Goal: Information Seeking & Learning: Learn about a topic

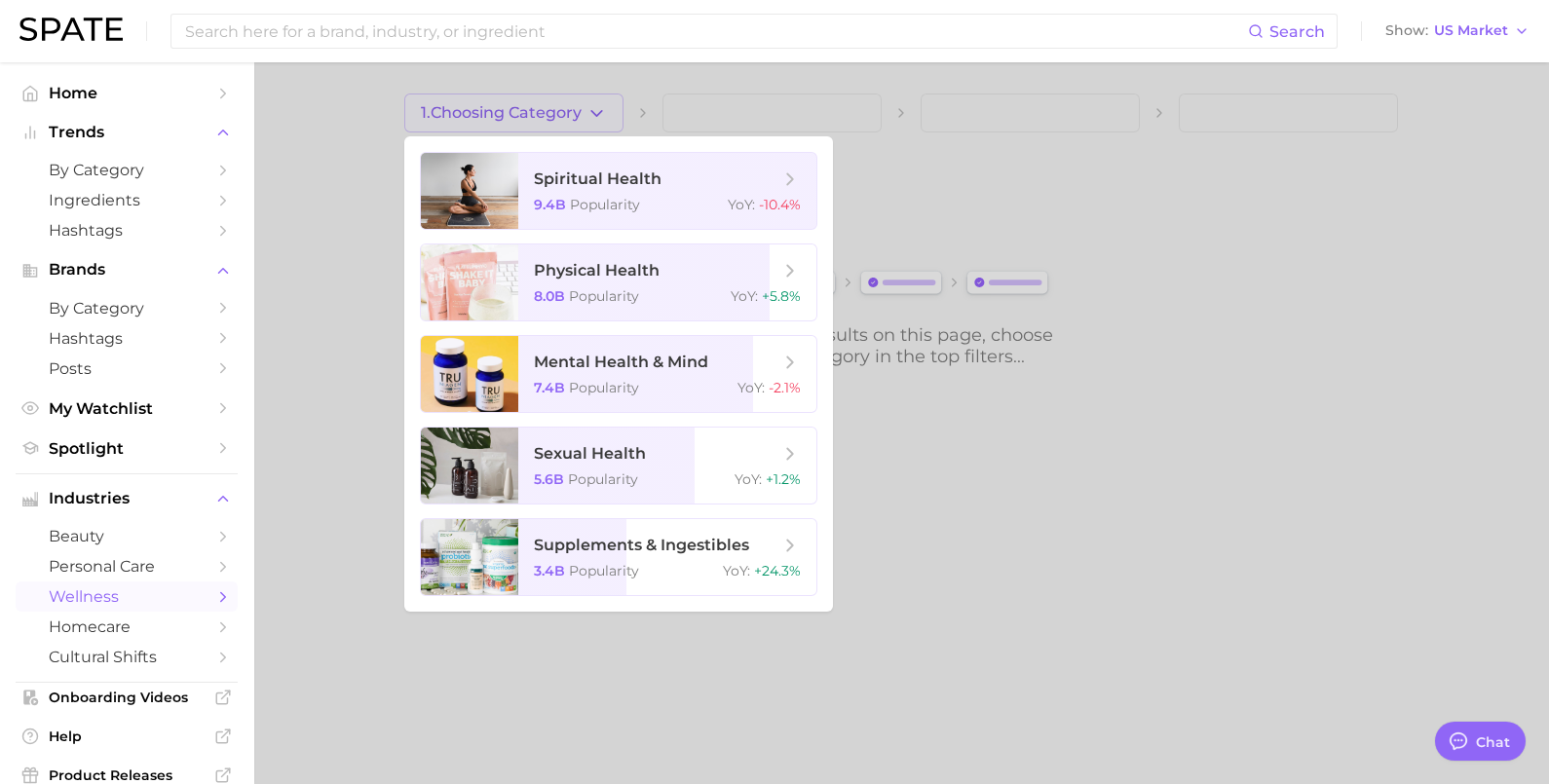
click at [343, 173] on div at bounding box center [774, 392] width 1549 height 784
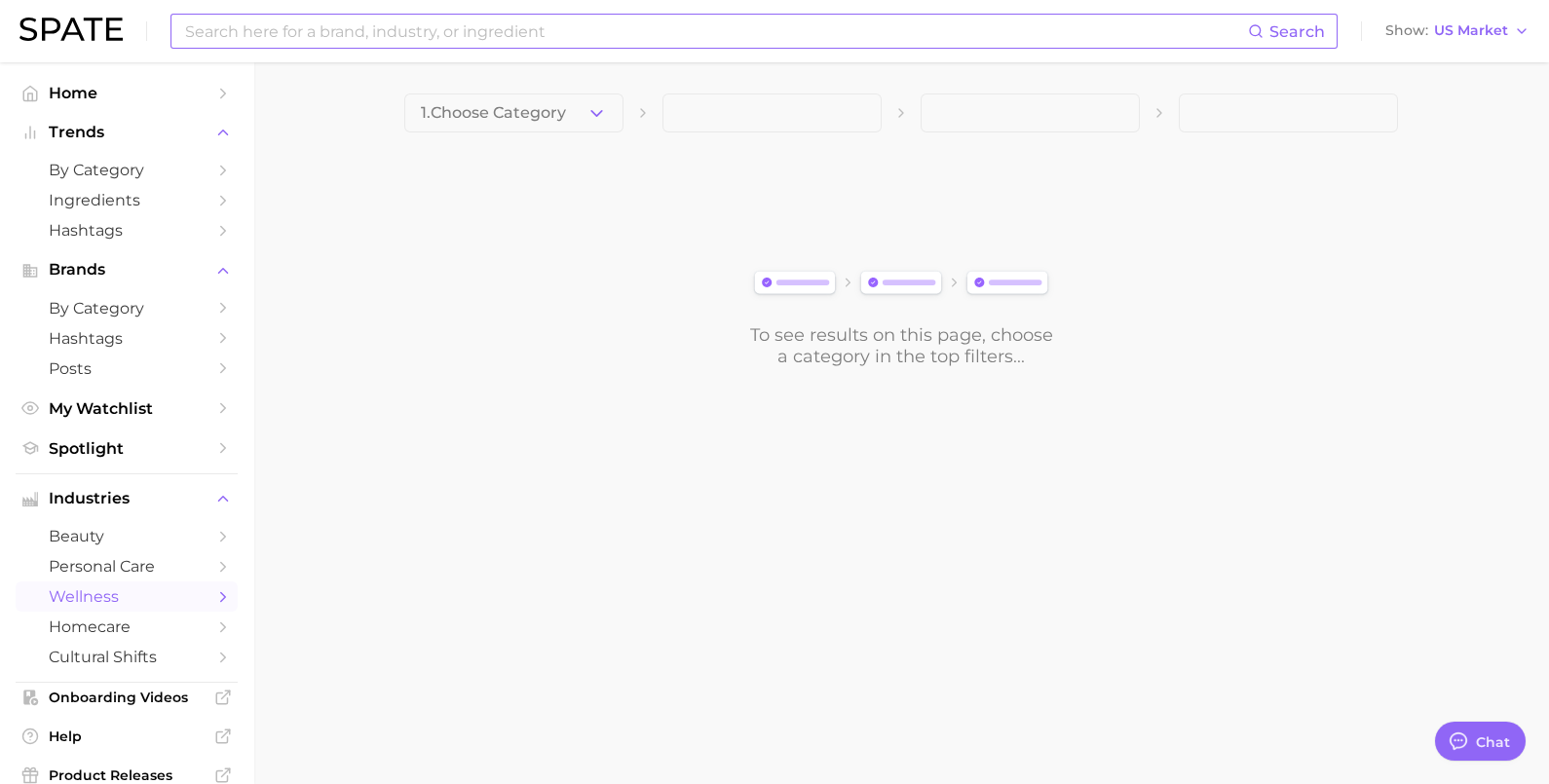
click at [365, 44] on input at bounding box center [716, 31] width 1065 height 33
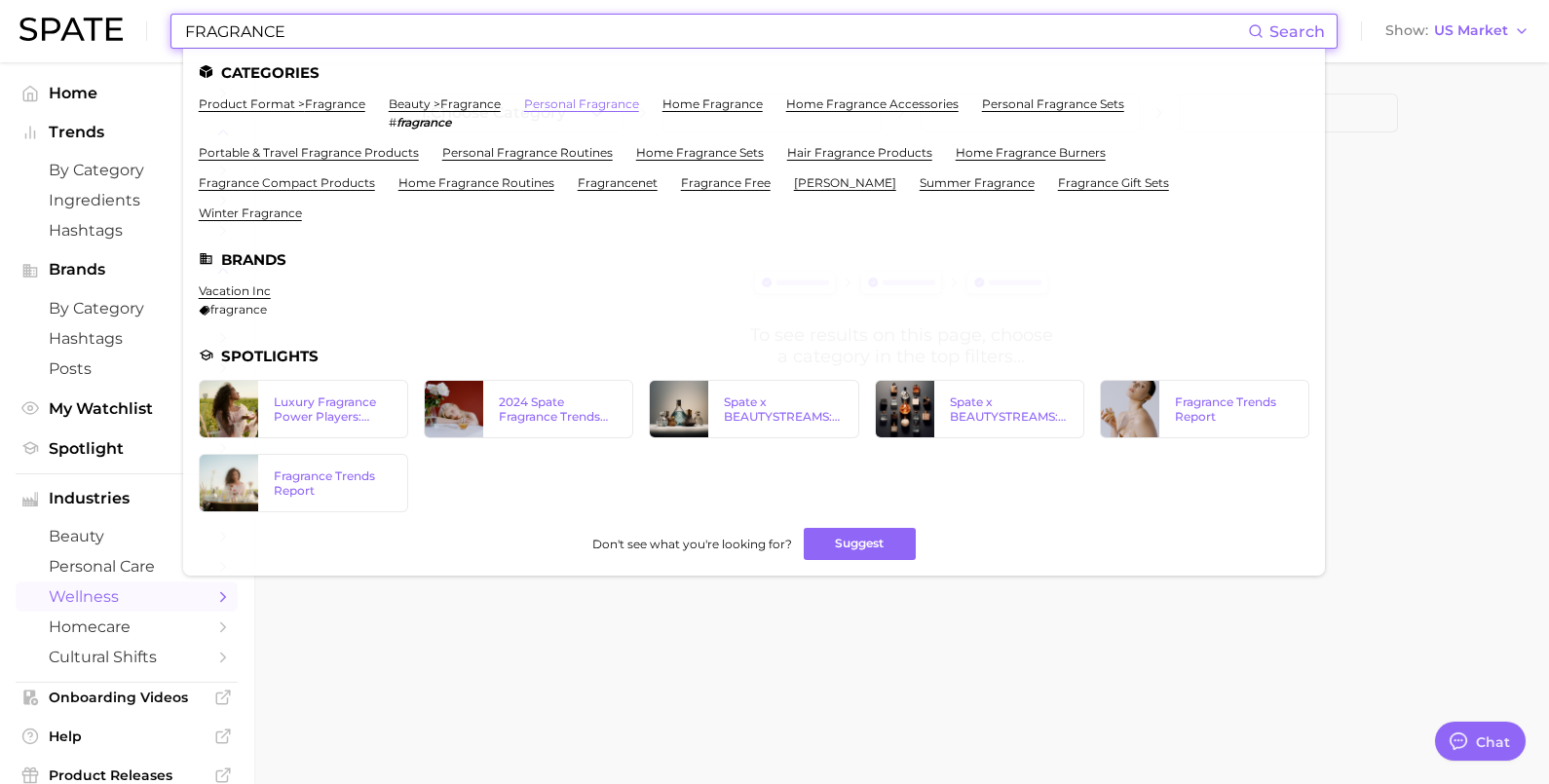
type input "FRAGRANCE"
click at [587, 102] on link "personal fragrance" at bounding box center [581, 103] width 115 height 15
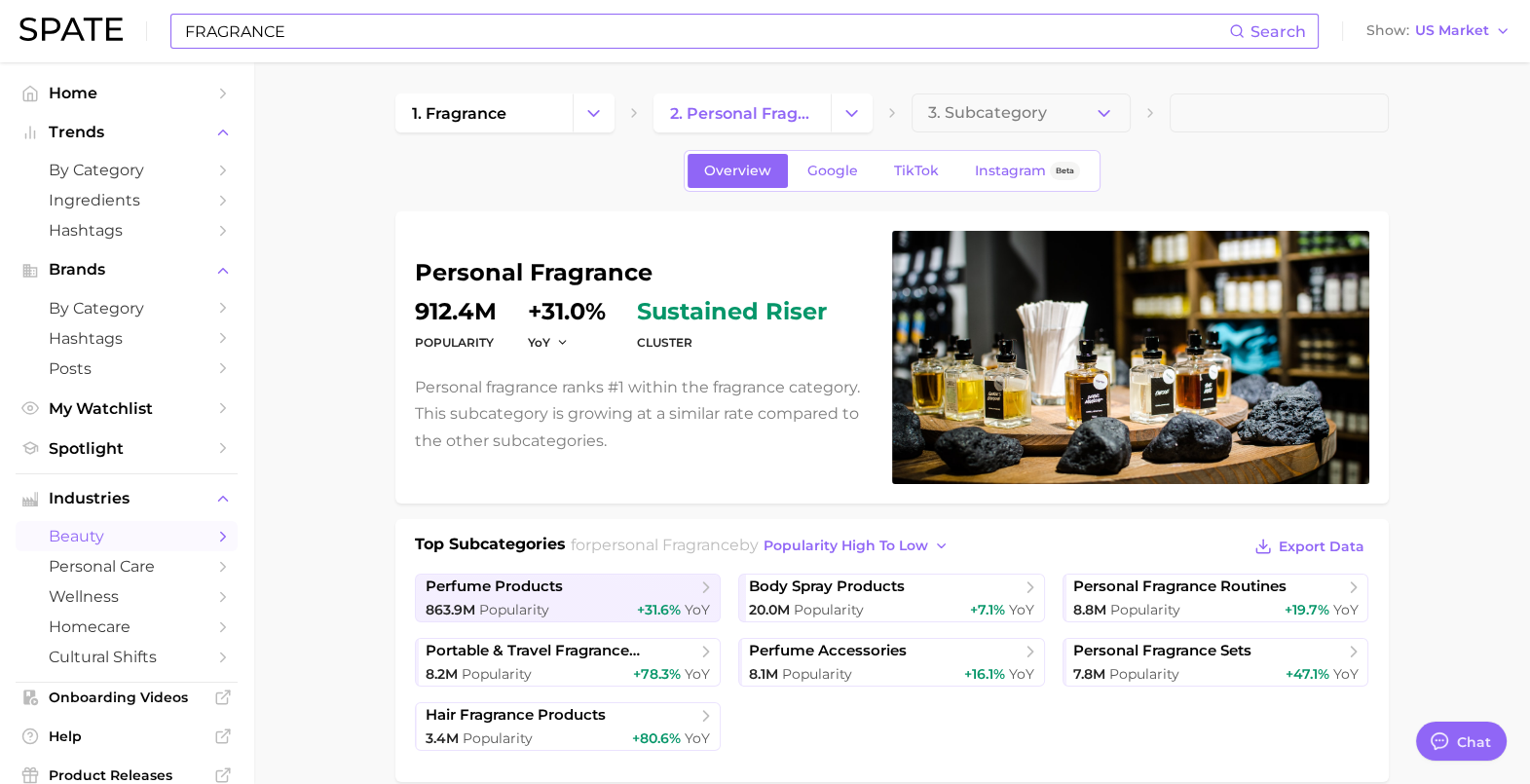
click at [414, 34] on input "FRAGRANCE" at bounding box center [707, 31] width 1046 height 33
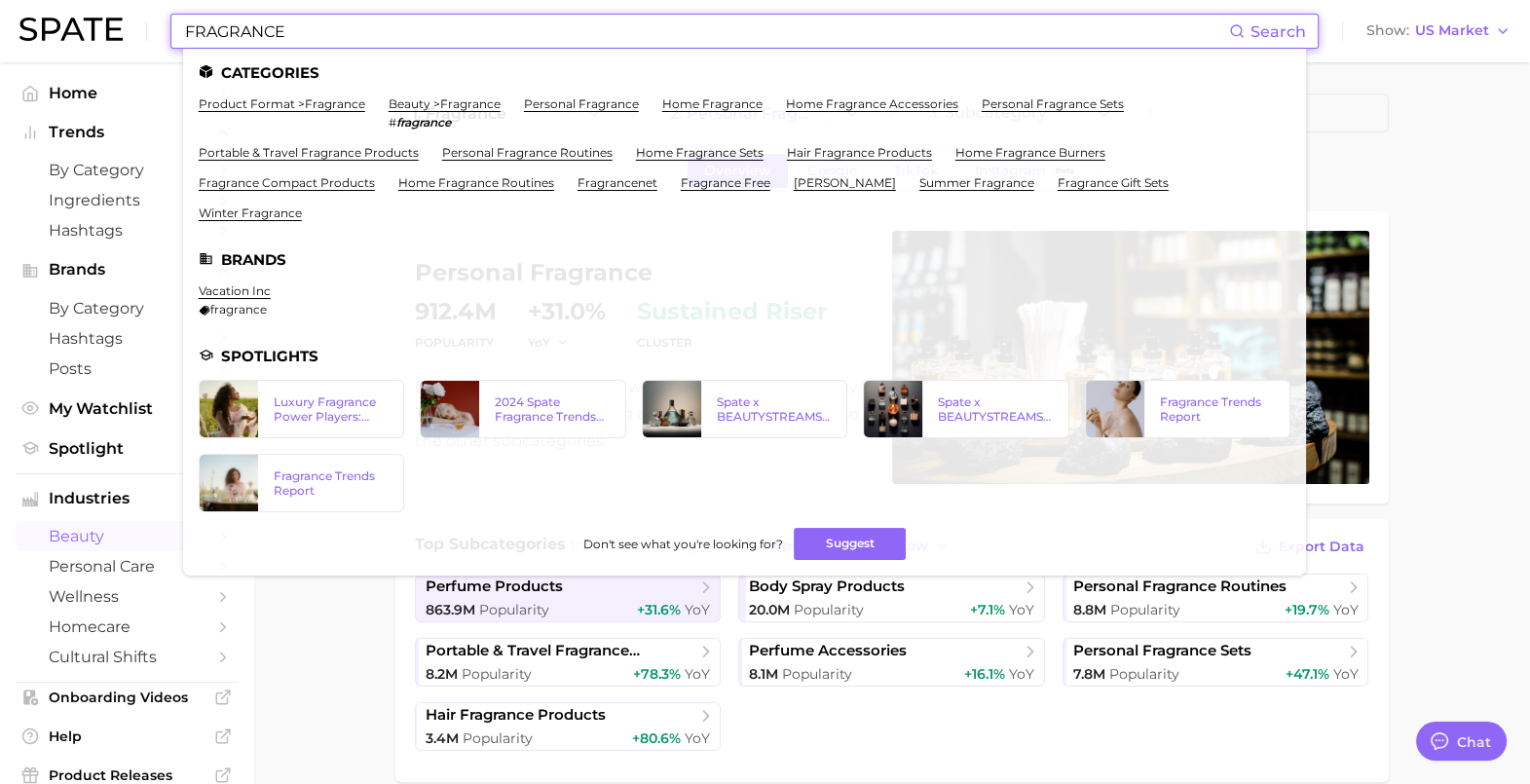
drag, startPoint x: 394, startPoint y: 37, endPoint x: 155, endPoint y: 39, distance: 239.0
click at [155, 39] on div "FRAGRANCE Search Categories product format > fragrance beauty > fragrance # fra…" at bounding box center [765, 31] width 1491 height 63
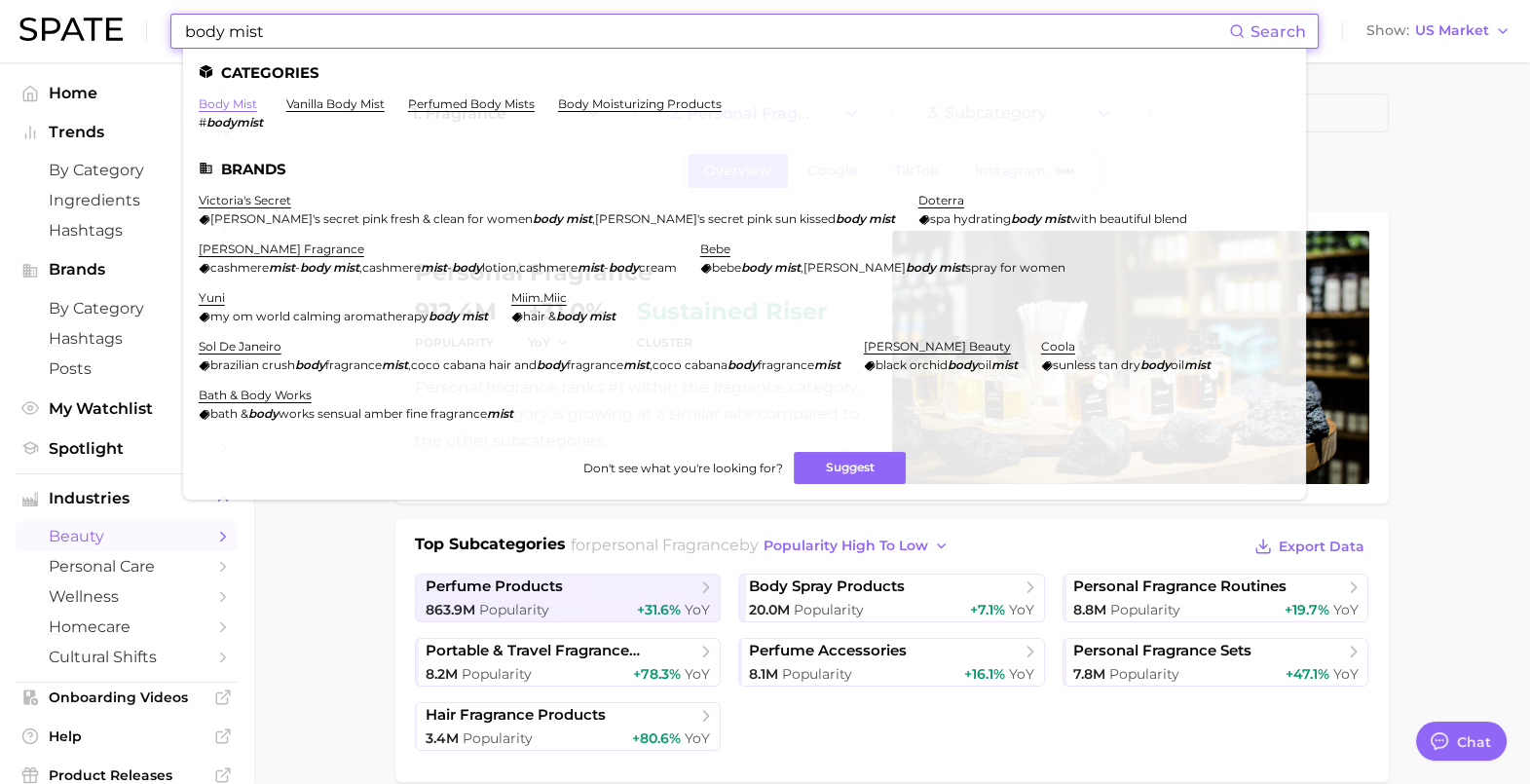
type input "body mist"
click at [234, 105] on link "body mist" at bounding box center [228, 103] width 59 height 15
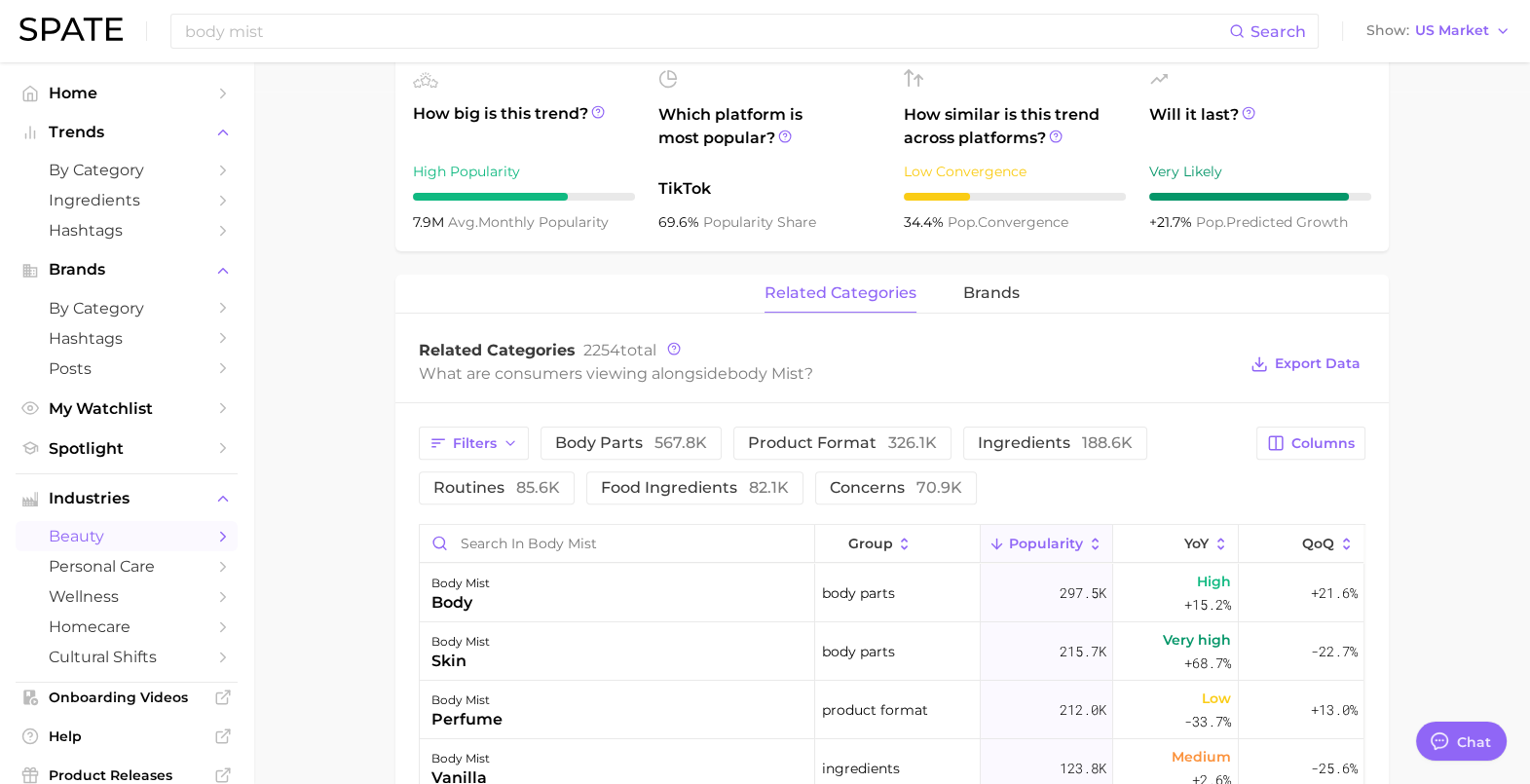
scroll to position [730, 0]
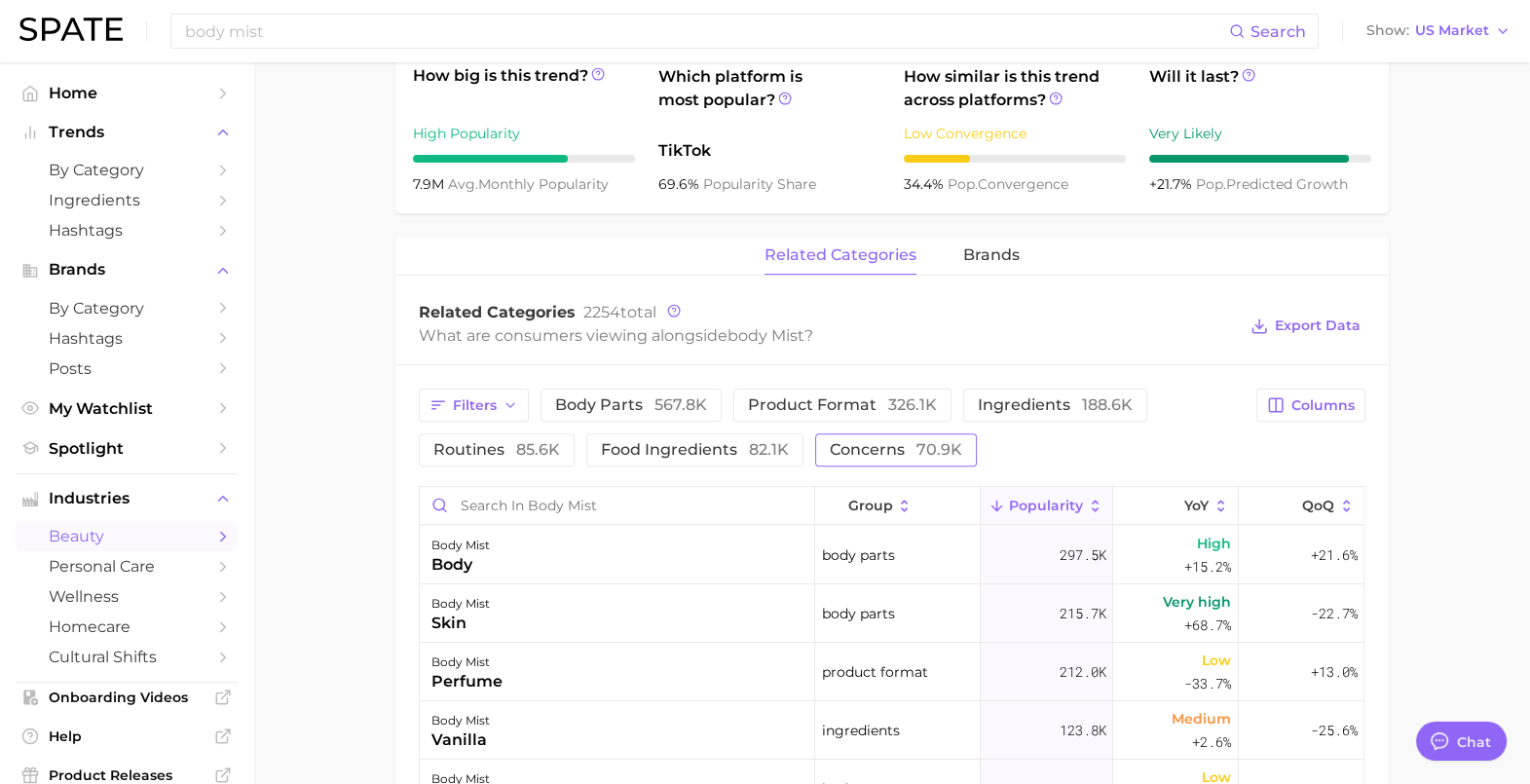
click at [865, 443] on span "concerns 70.9k" at bounding box center [896, 450] width 132 height 16
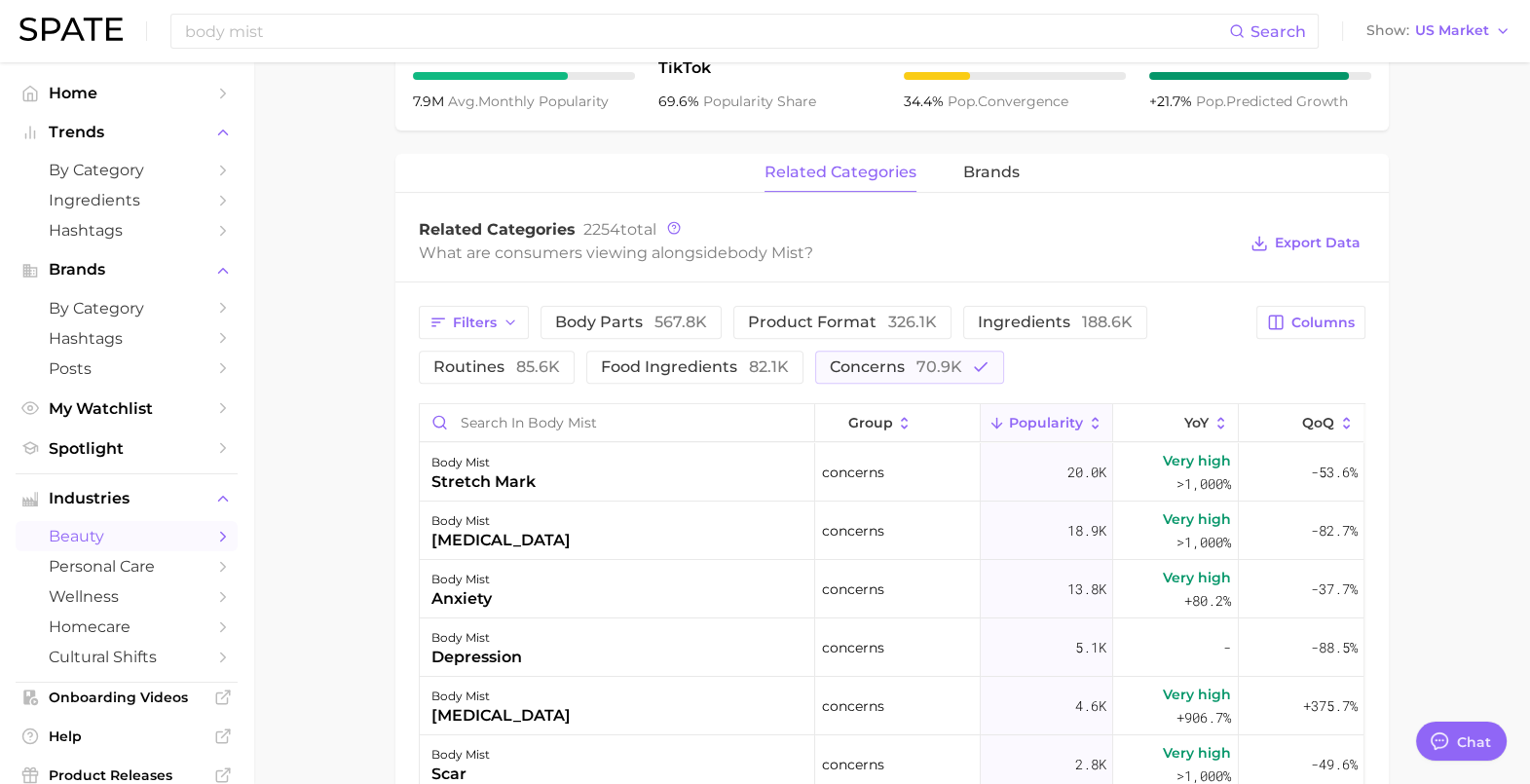
scroll to position [851, 0]
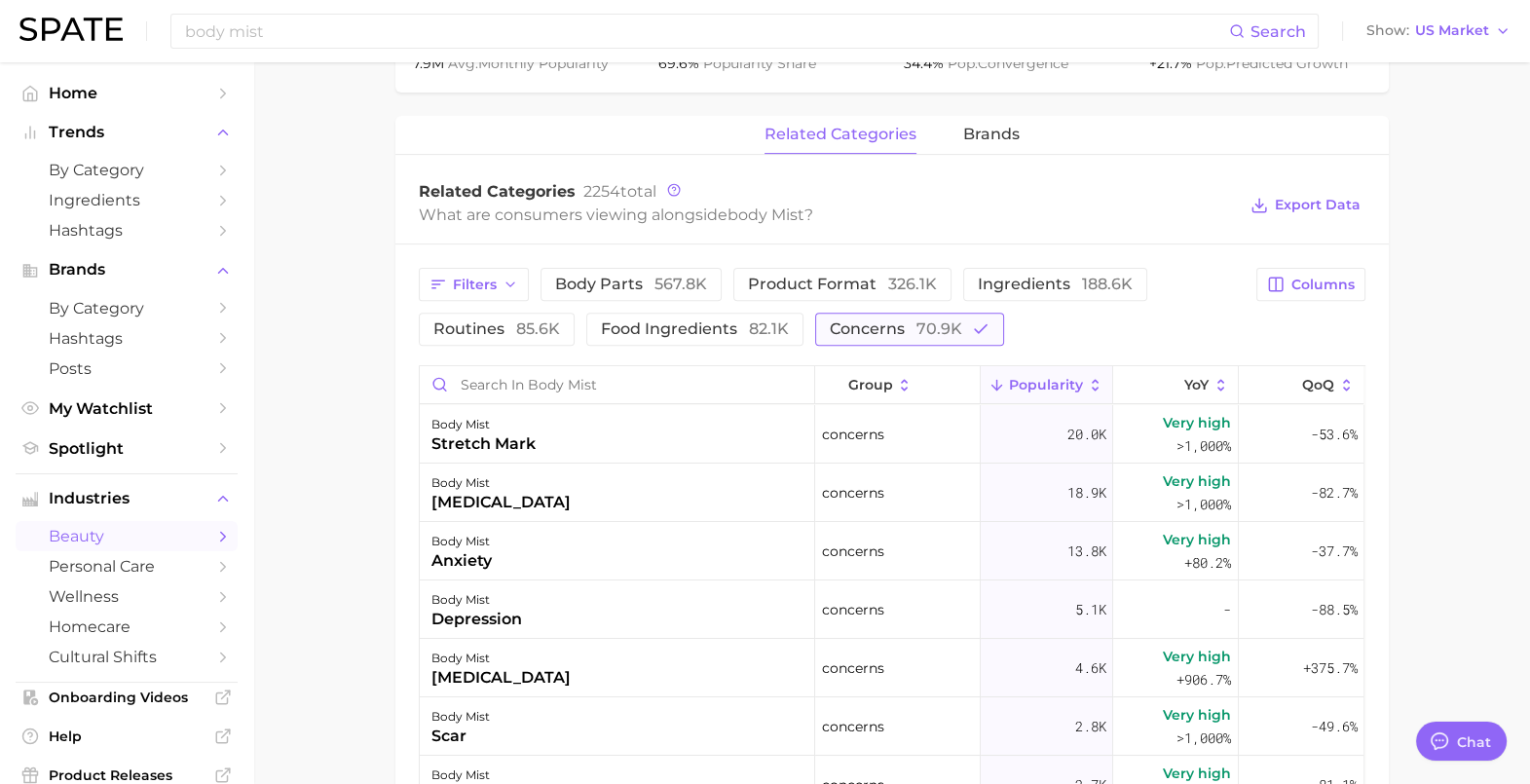
click at [901, 330] on span "concerns 70.9k" at bounding box center [896, 329] width 132 height 16
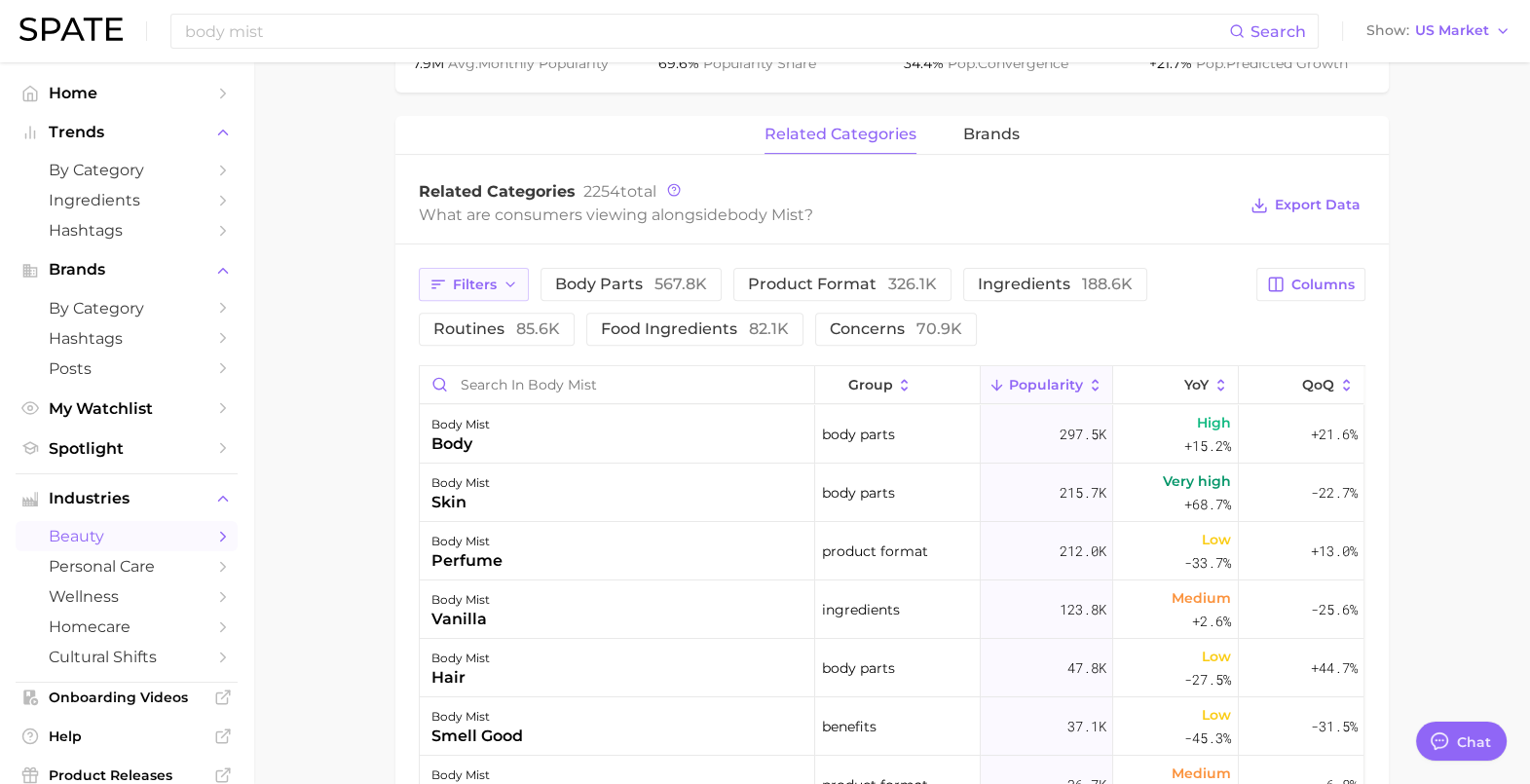
click at [459, 278] on span "Filters" at bounding box center [474, 285] width 44 height 17
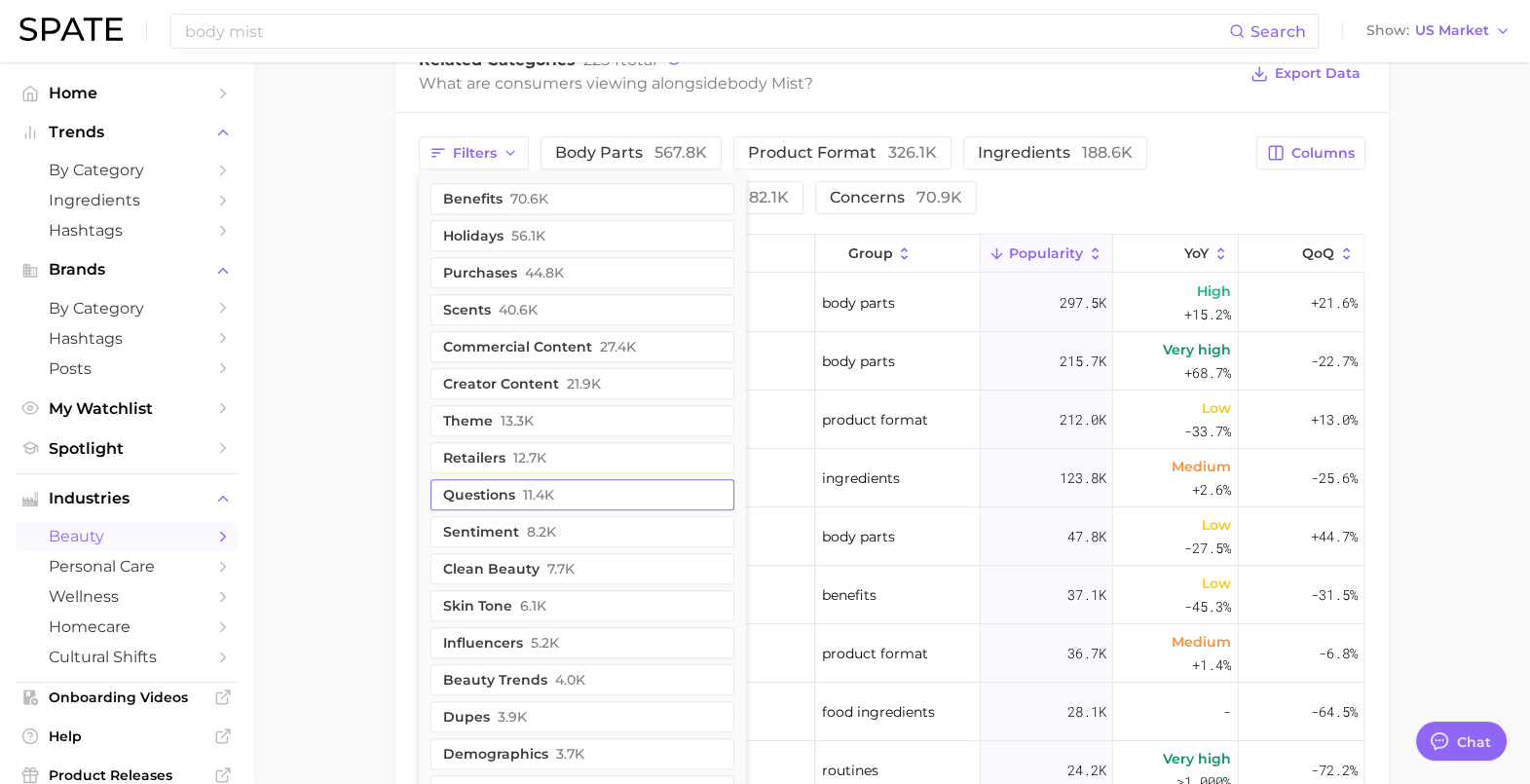
scroll to position [972, 0]
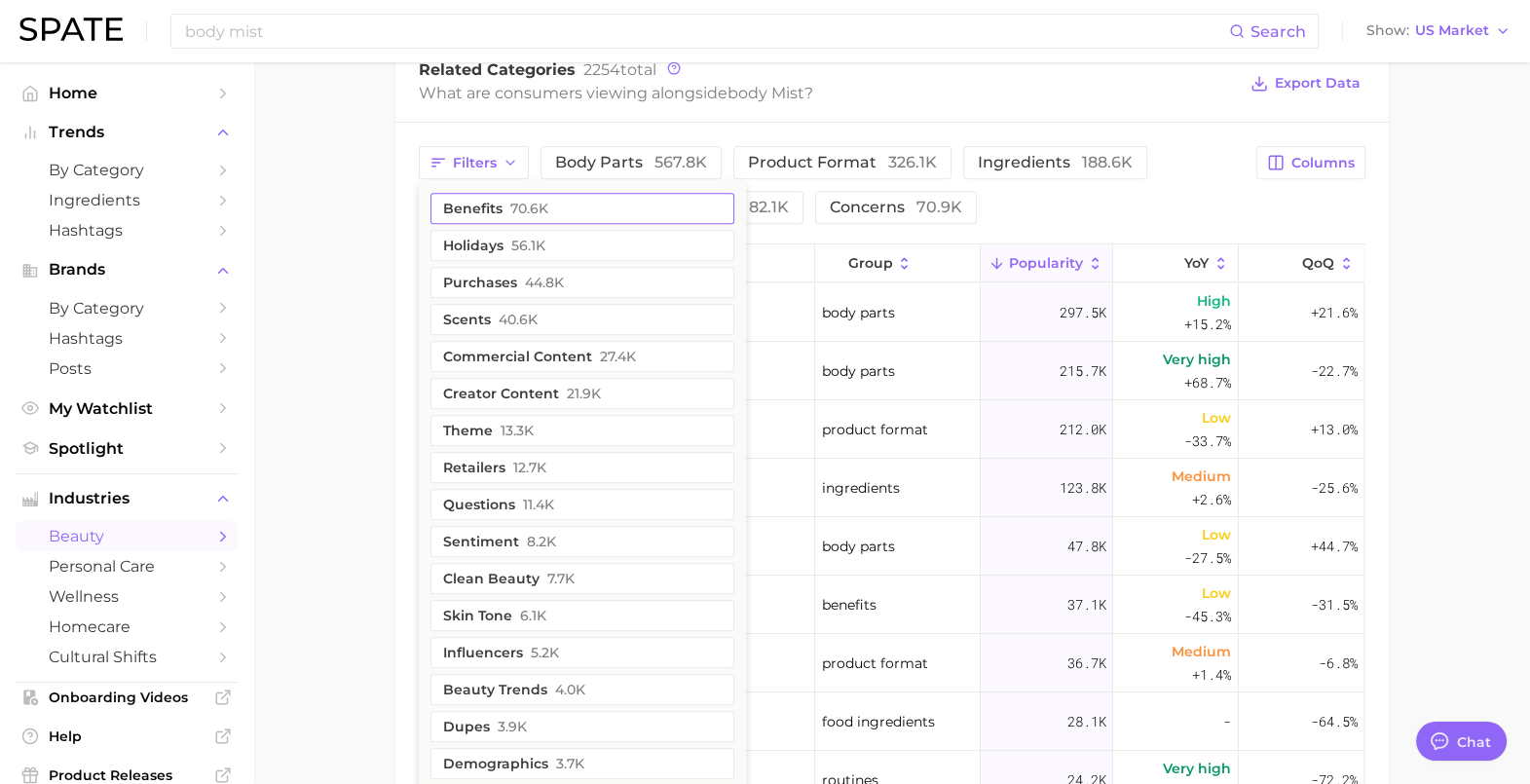
click at [529, 205] on span "70.6k" at bounding box center [529, 208] width 38 height 16
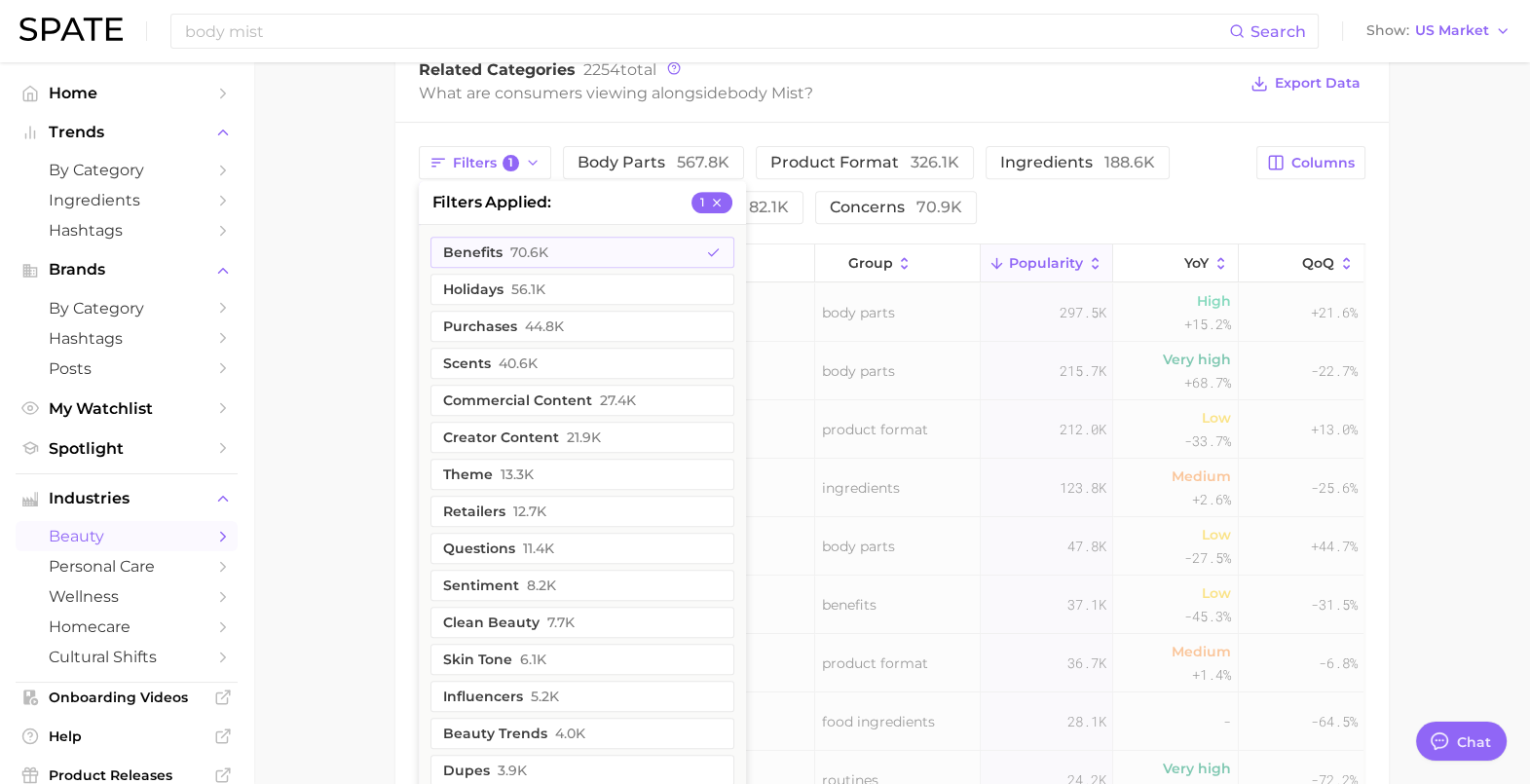
click at [284, 282] on main "1. fragrance 2. personal fragrance 3. body spray products 4. body mist Overview…" at bounding box center [891, 119] width 1277 height 2059
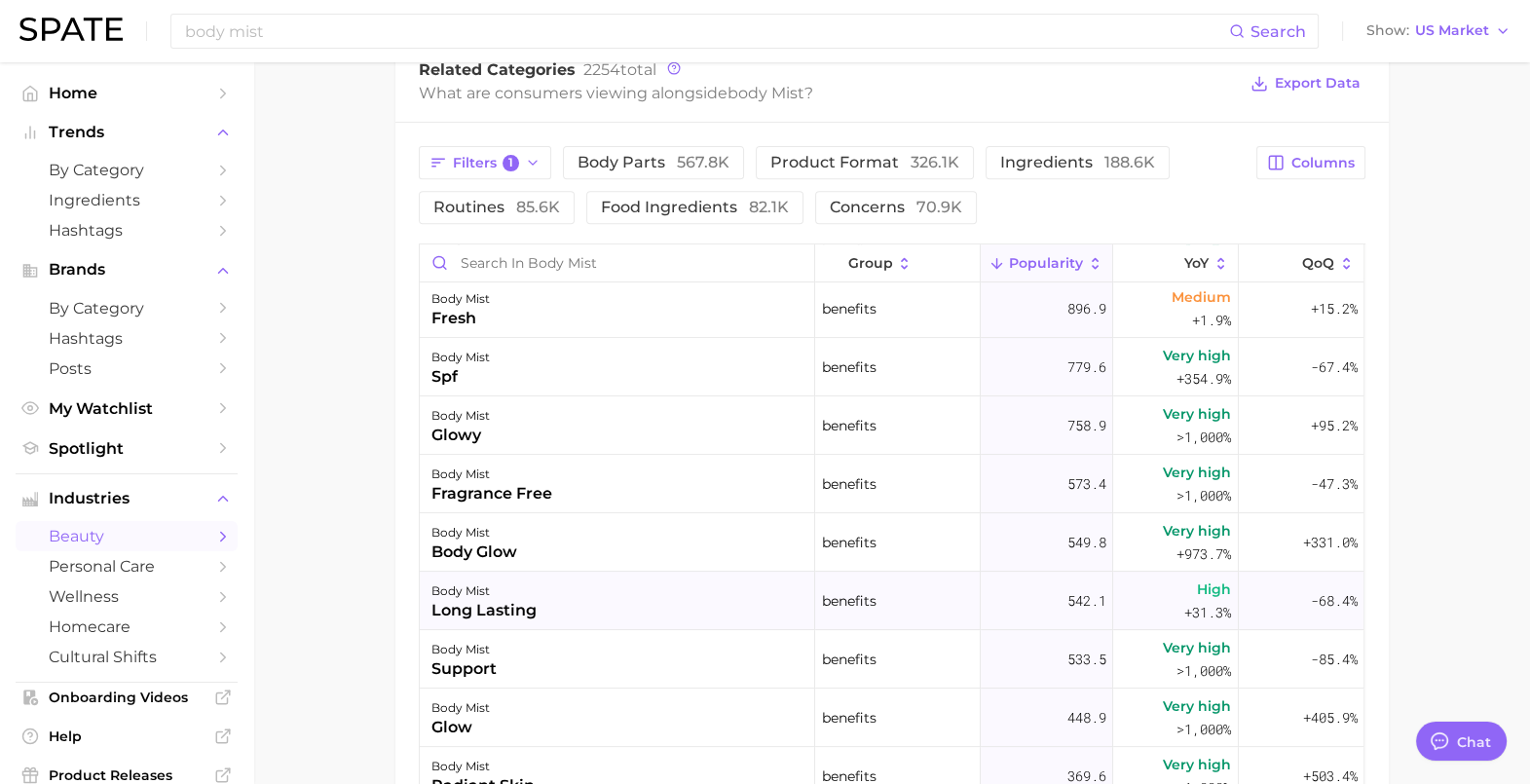
scroll to position [851, 0]
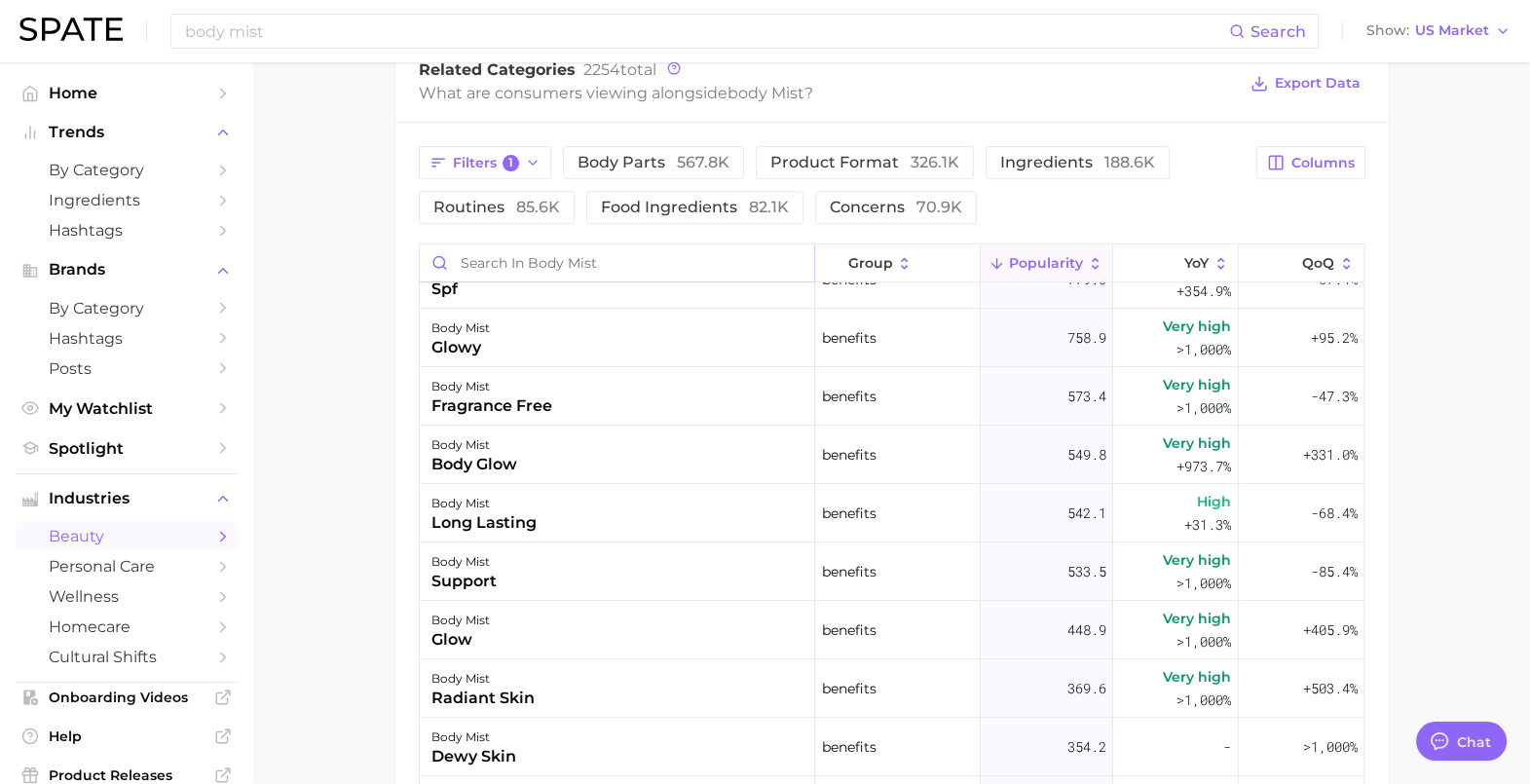
click at [627, 249] on input "Search in body mist" at bounding box center [617, 263] width 395 height 37
type input "wellness"
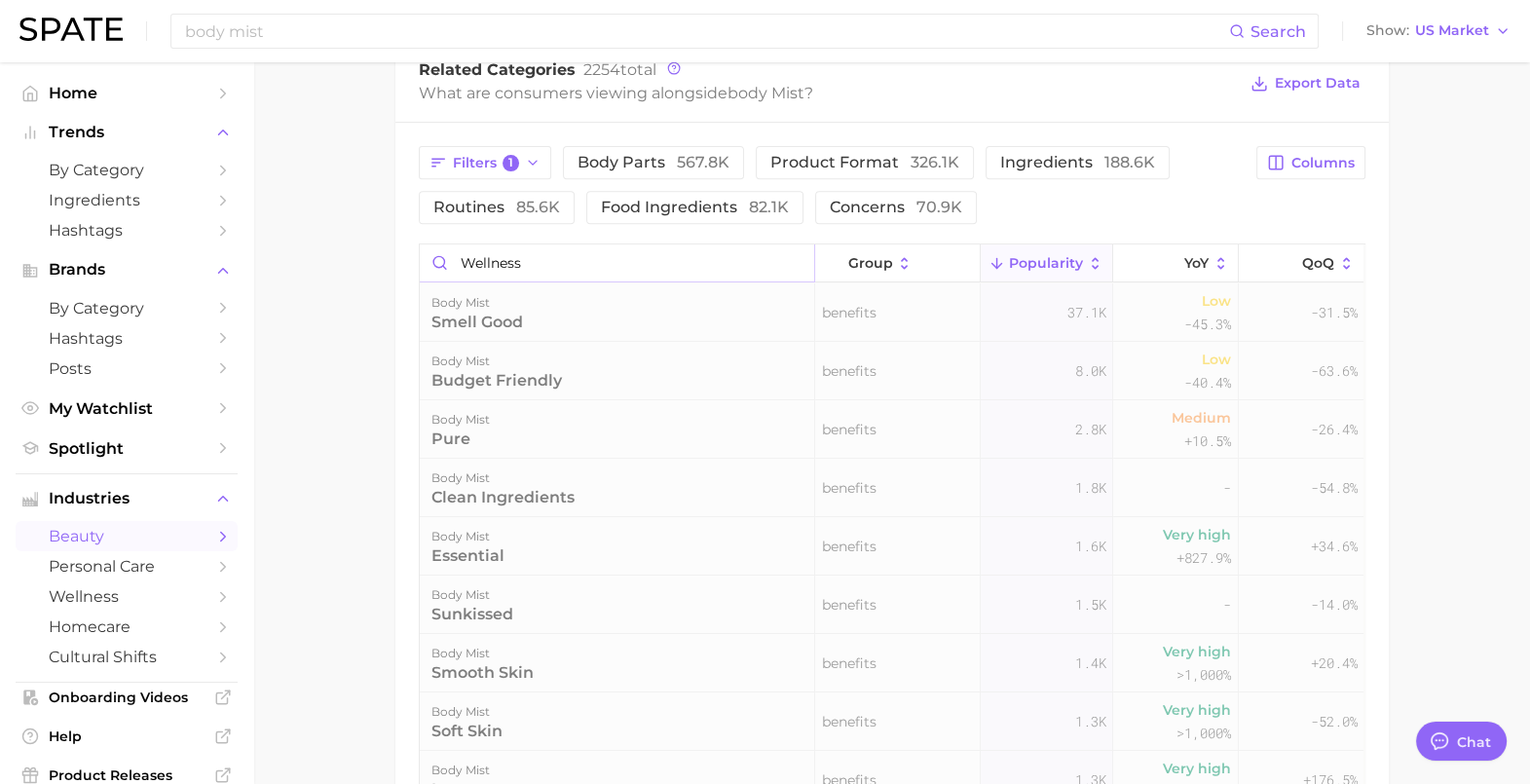
scroll to position [940, 0]
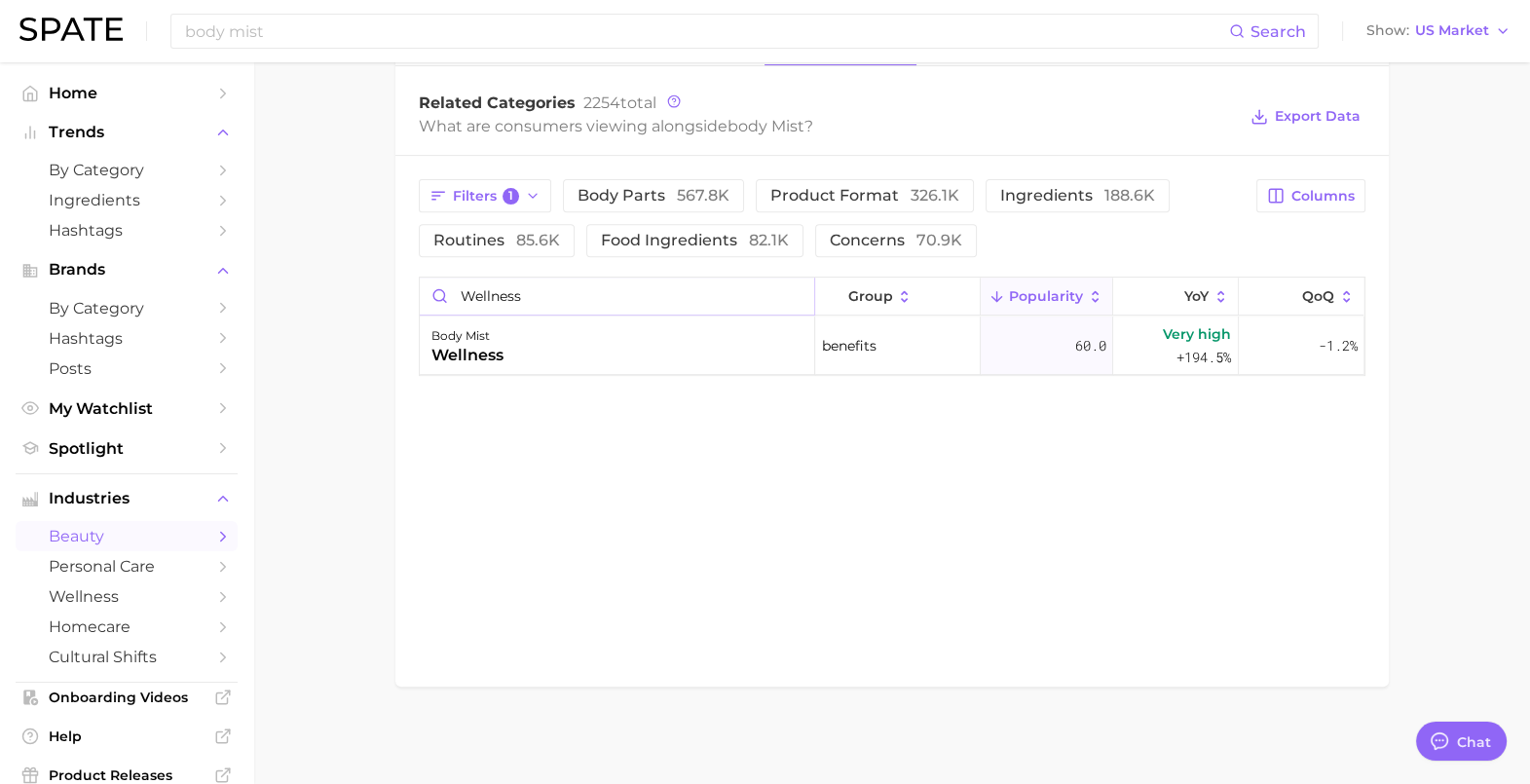
drag, startPoint x: 536, startPoint y: 292, endPoint x: 425, endPoint y: 291, distance: 111.0
click at [425, 291] on input "wellness" at bounding box center [617, 296] width 395 height 37
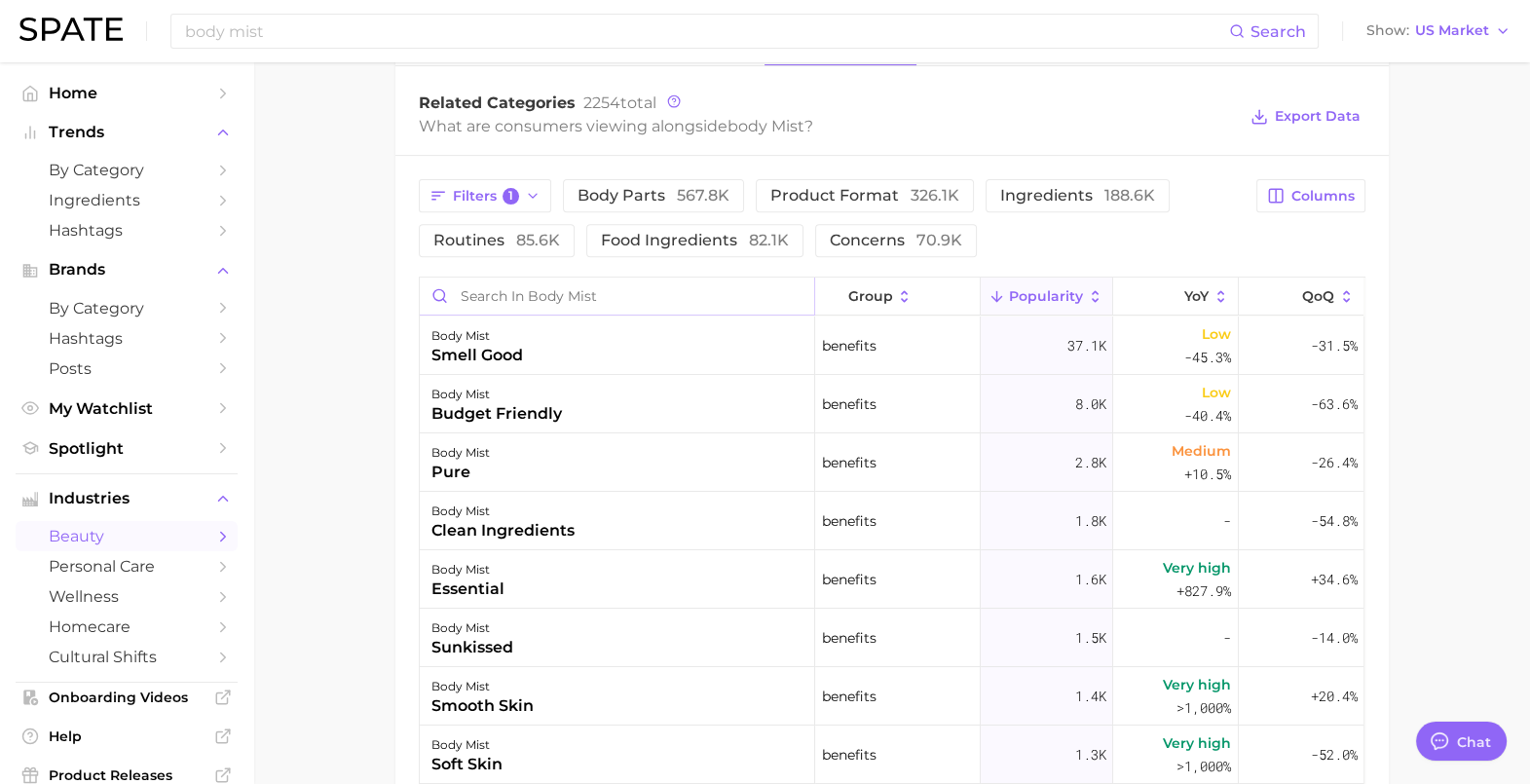
scroll to position [972, 0]
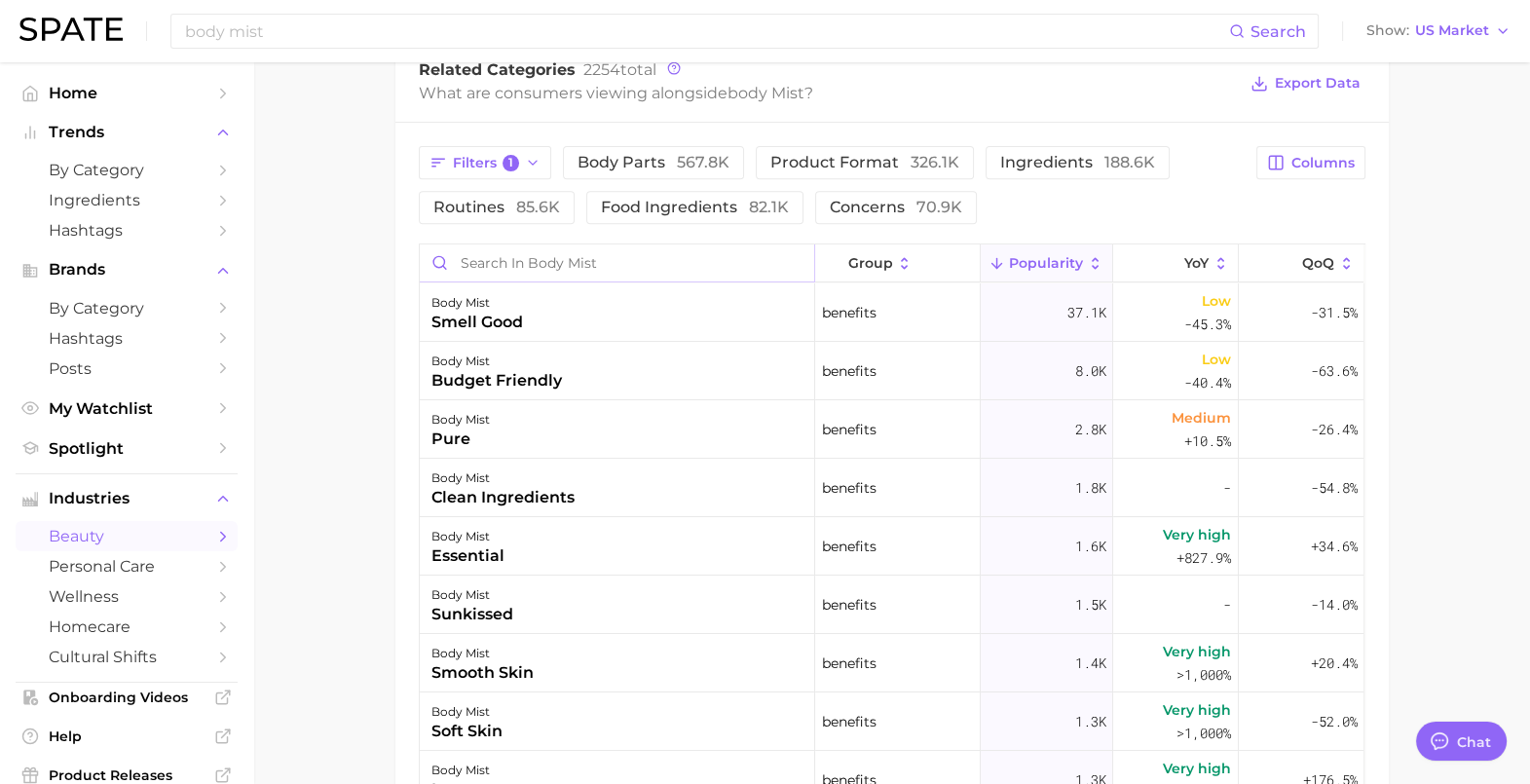
type input "m"
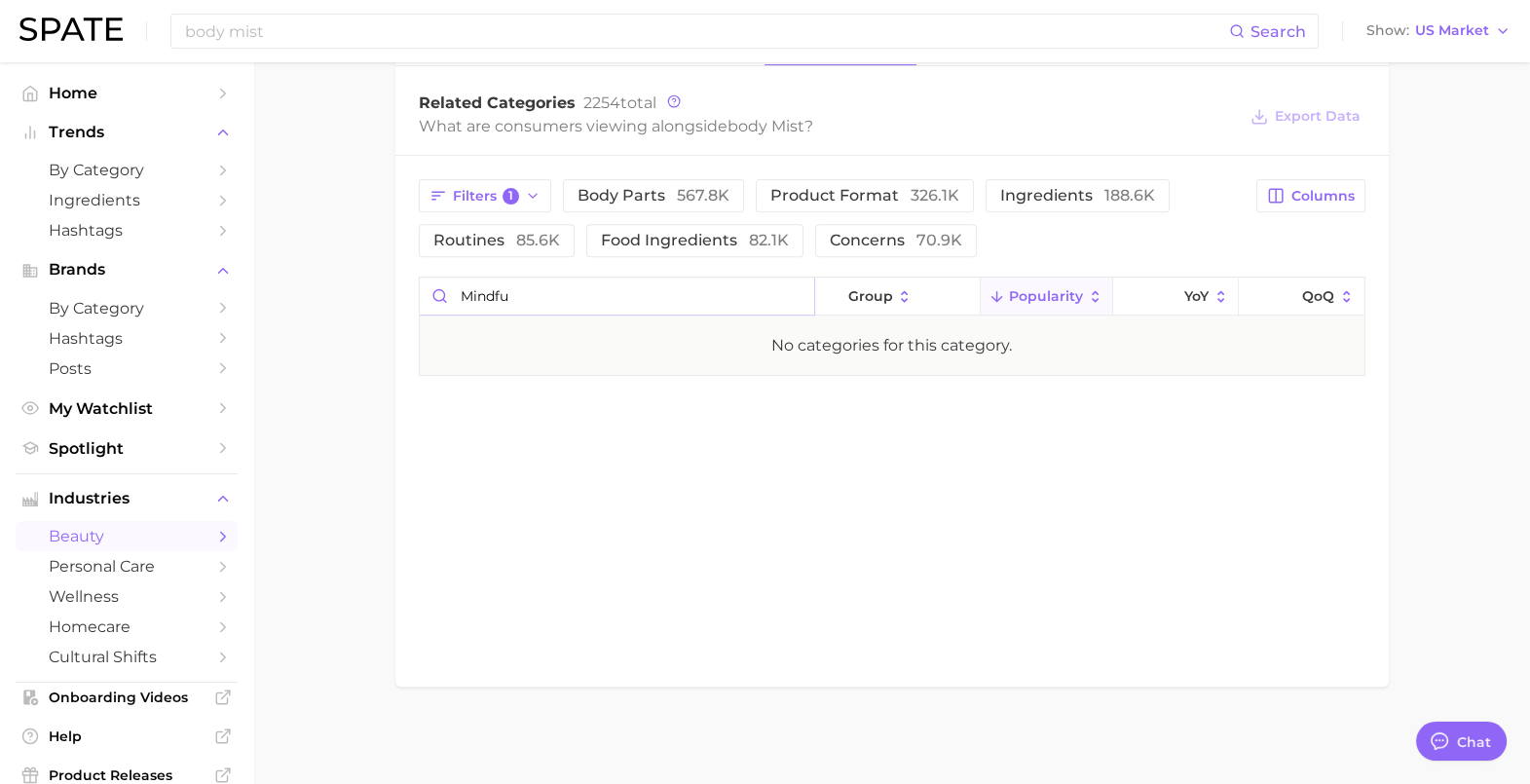
scroll to position [940, 0]
type input "m"
type input "w"
type input "s"
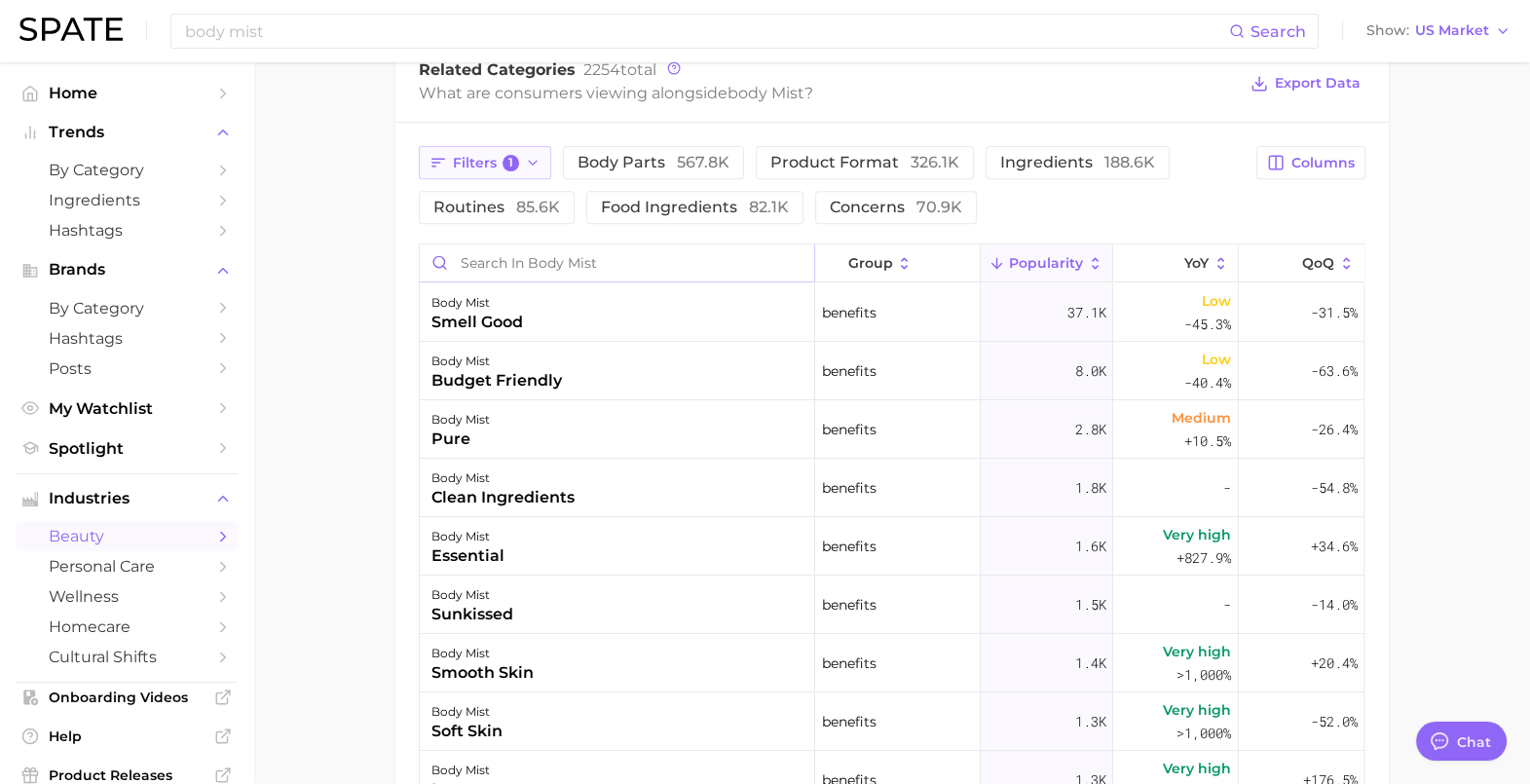
click at [521, 166] on button "Filters 1" at bounding box center [486, 163] width 133 height 33
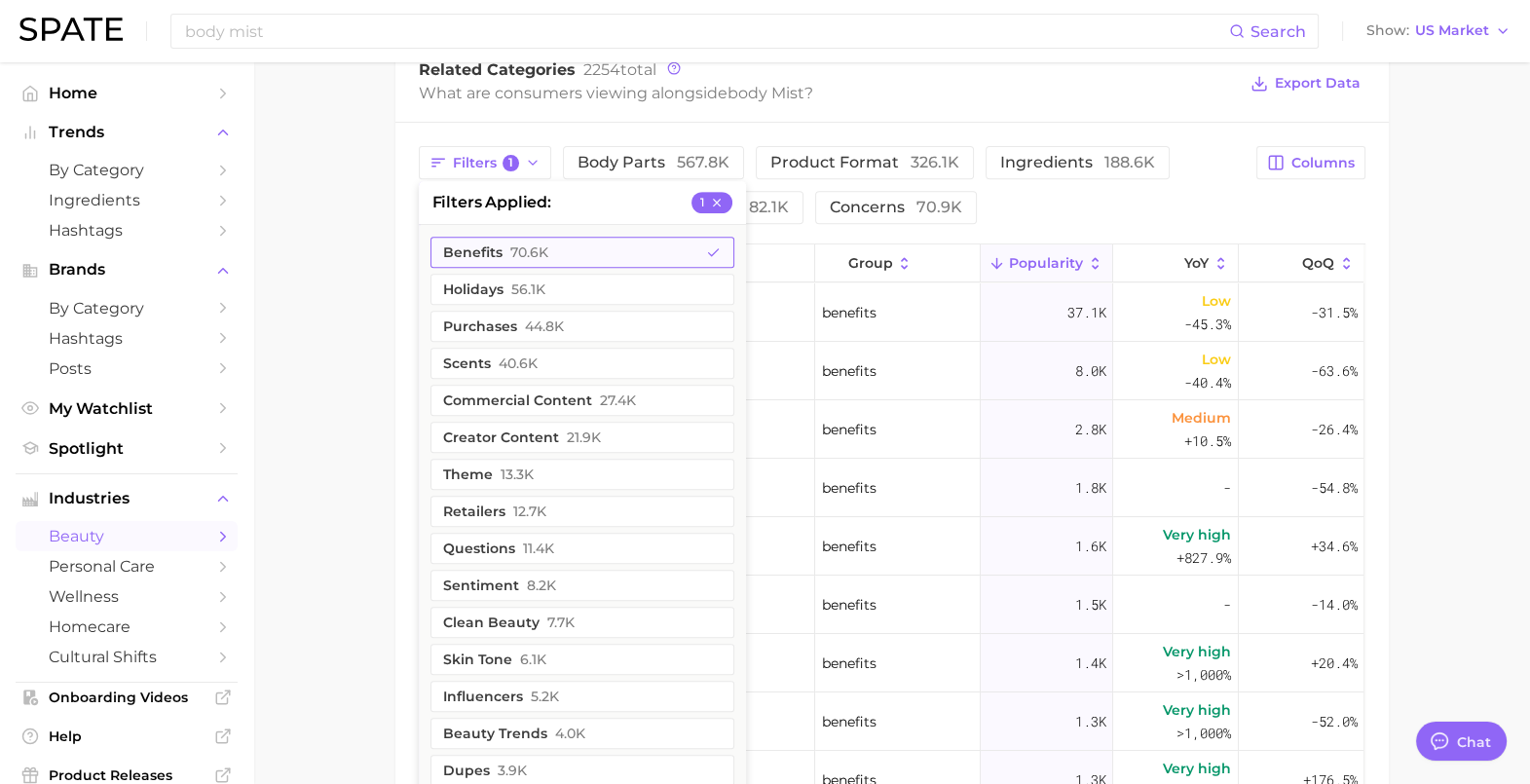
click at [546, 248] on span "70.6k" at bounding box center [529, 252] width 38 height 16
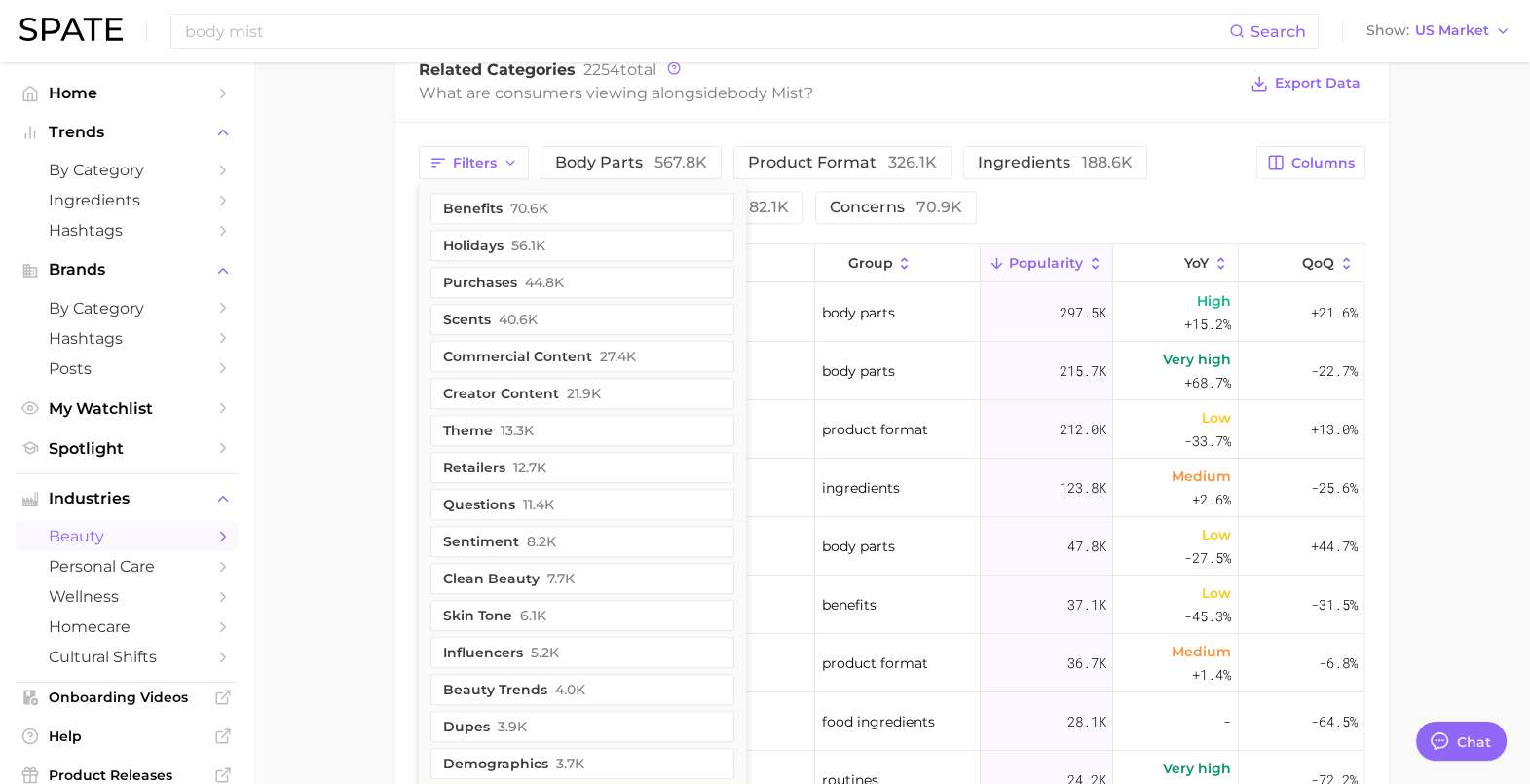
click at [337, 270] on main "1. fragrance 2. personal fragrance 3. body spray products 4. body mist Overview…" at bounding box center [891, 119] width 1277 height 2059
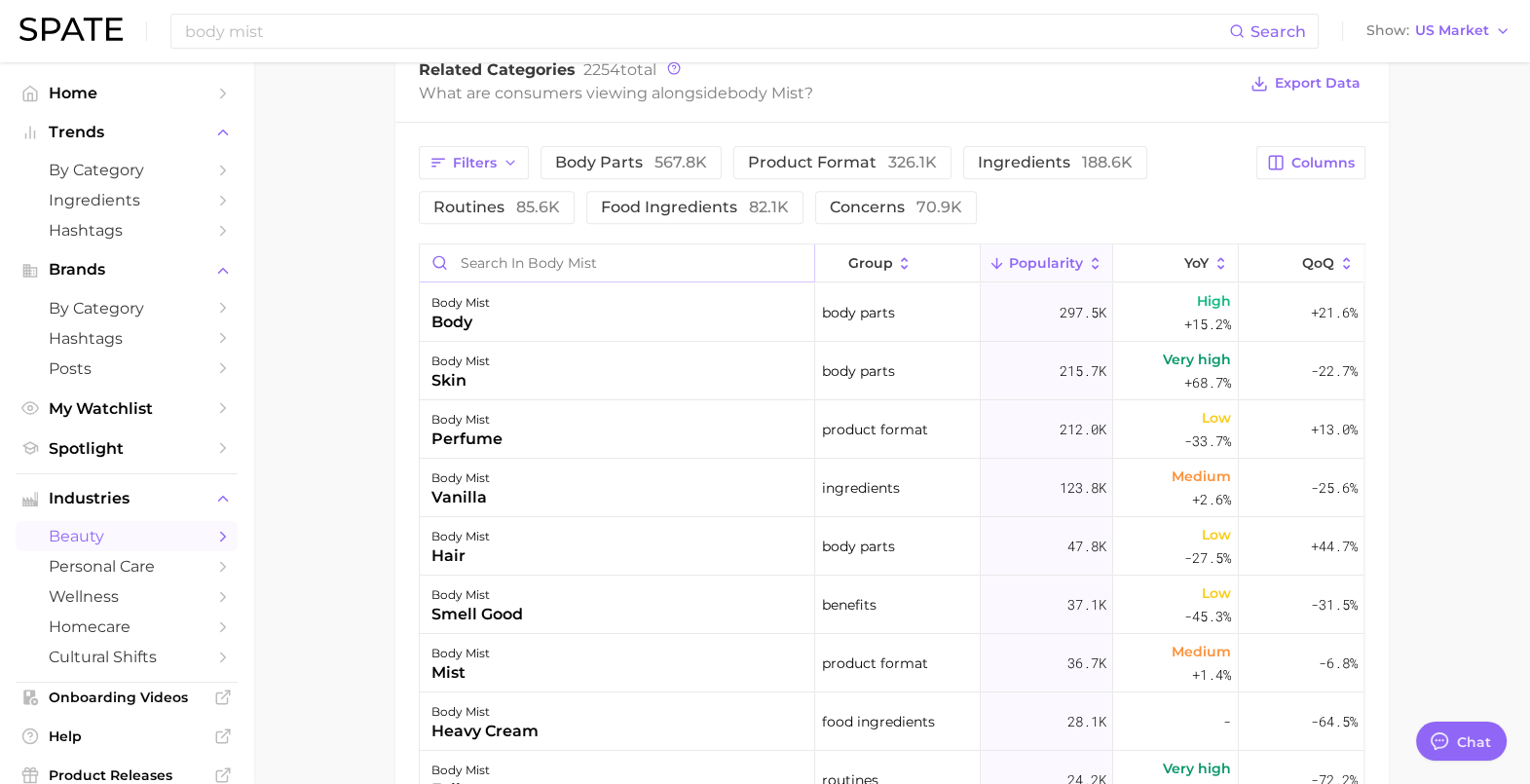
click at [492, 257] on input "Search in body mist" at bounding box center [617, 263] width 395 height 37
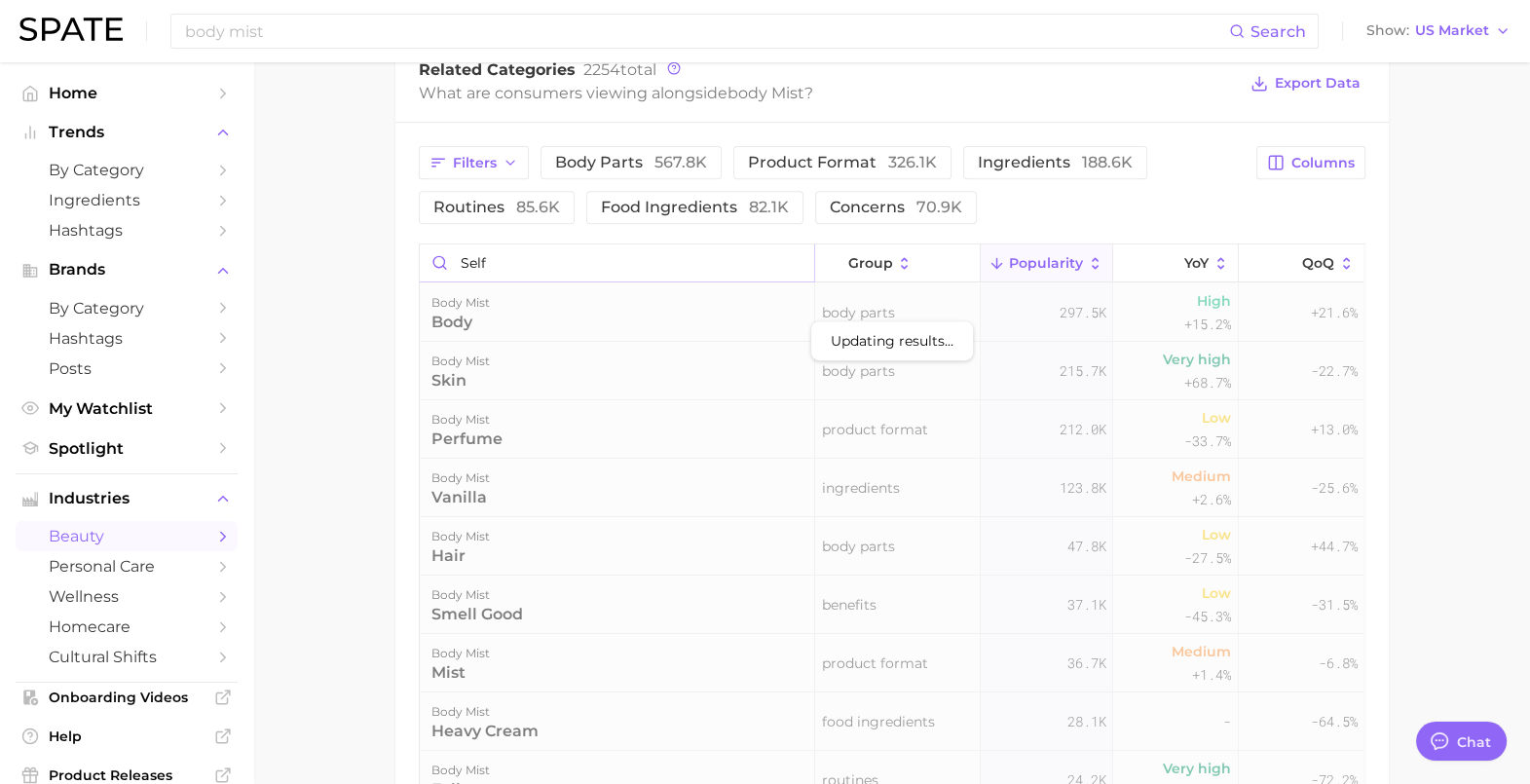
scroll to position [940, 0]
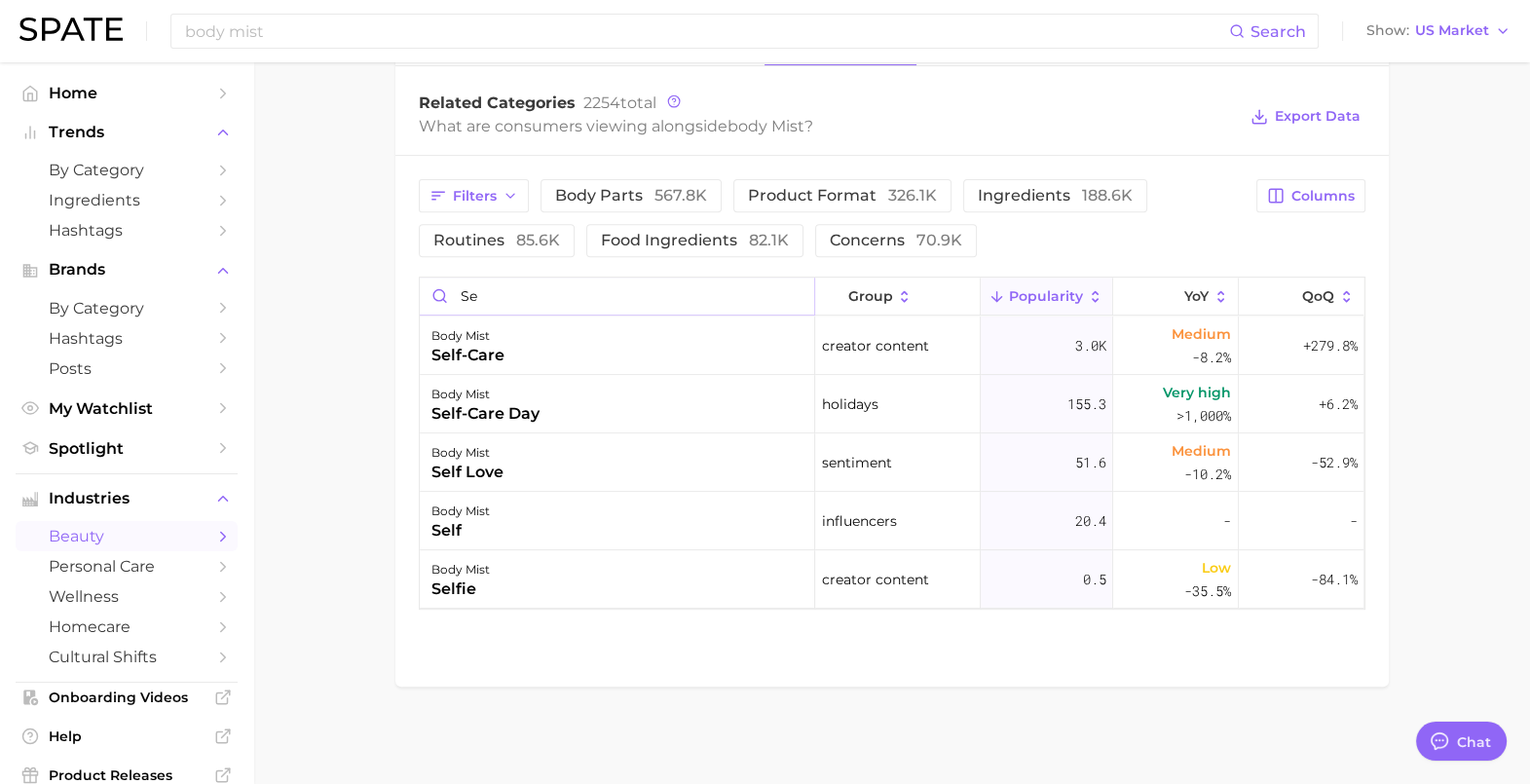
type input "s"
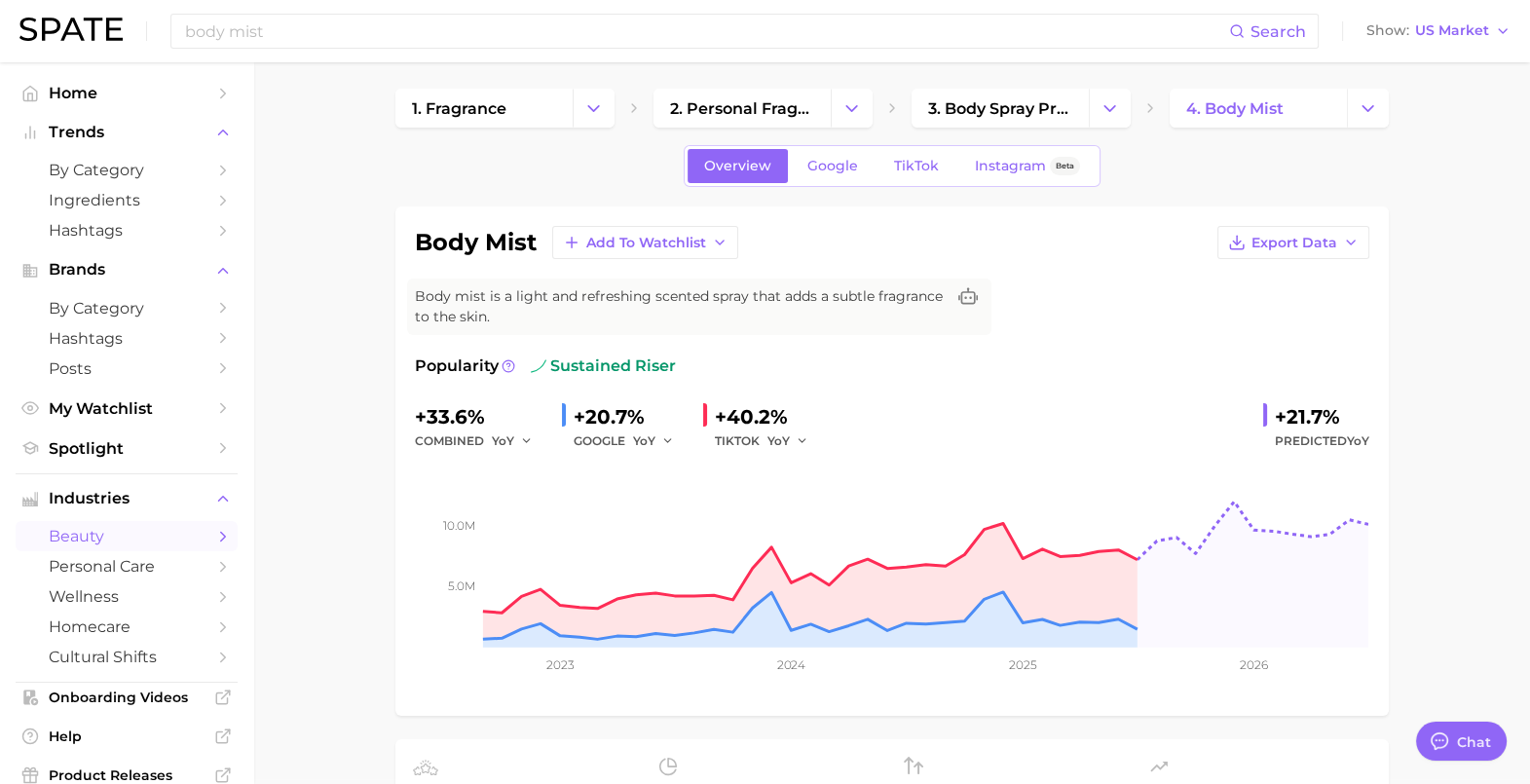
scroll to position [0, 0]
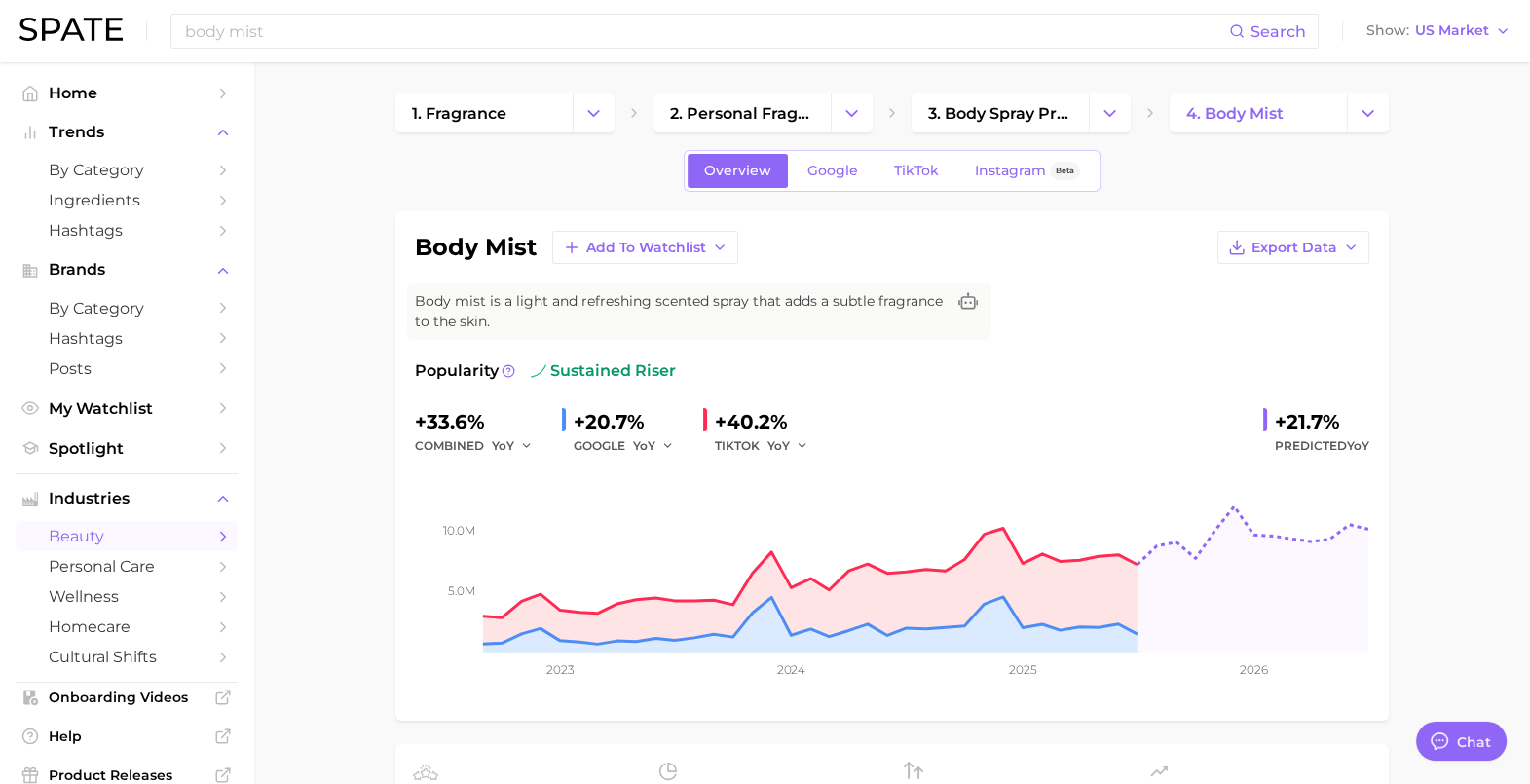
type input "wellness"
drag, startPoint x: 919, startPoint y: 133, endPoint x: 940, endPoint y: 127, distance: 21.8
drag, startPoint x: 940, startPoint y: 127, endPoint x: 516, endPoint y: 169, distance: 426.1
click at [498, 176] on div "Overview Google TikTok Instagram Beta" at bounding box center [892, 171] width 993 height 42
click at [932, 173] on span "TikTok" at bounding box center [917, 171] width 45 height 17
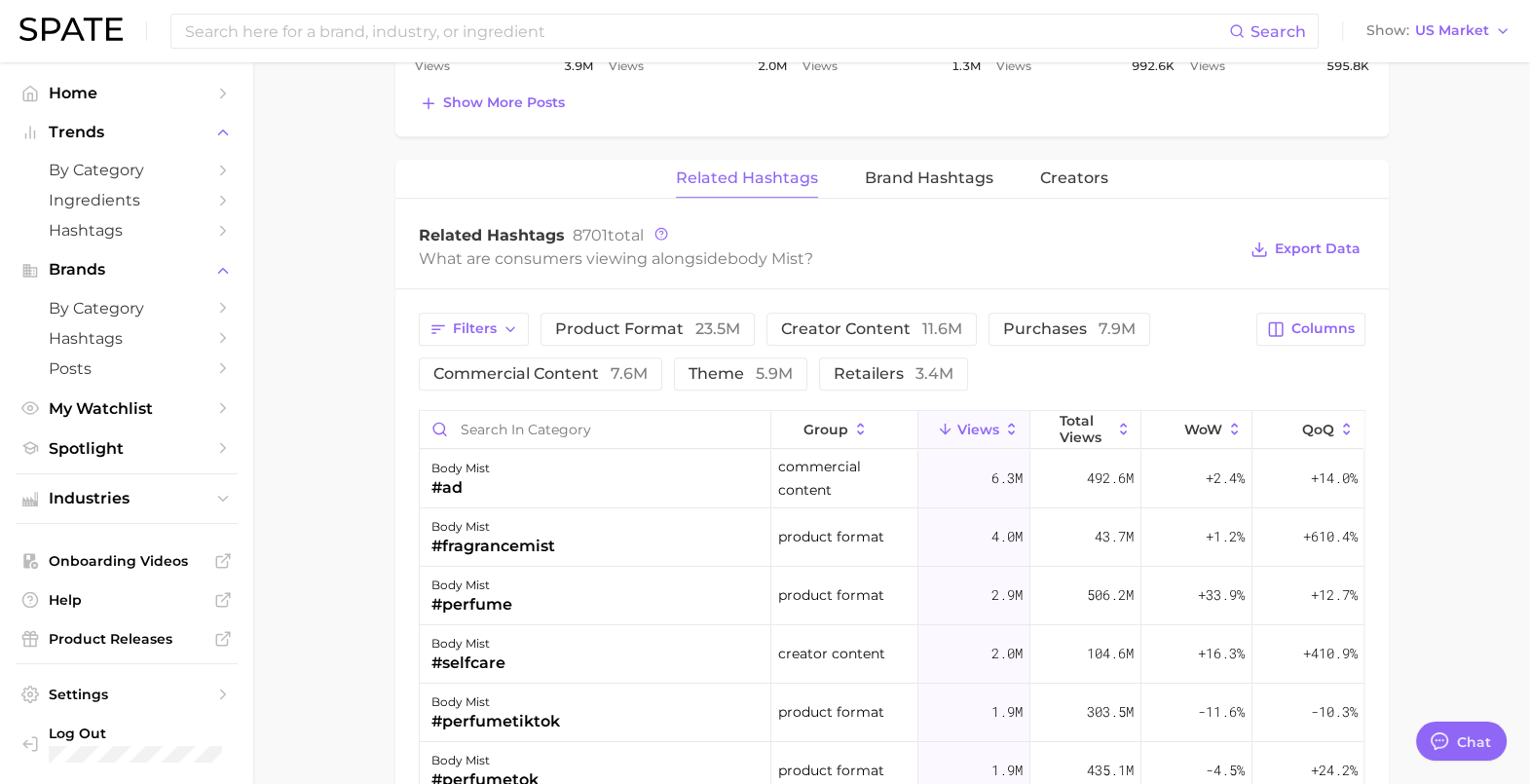
scroll to position [1461, 0]
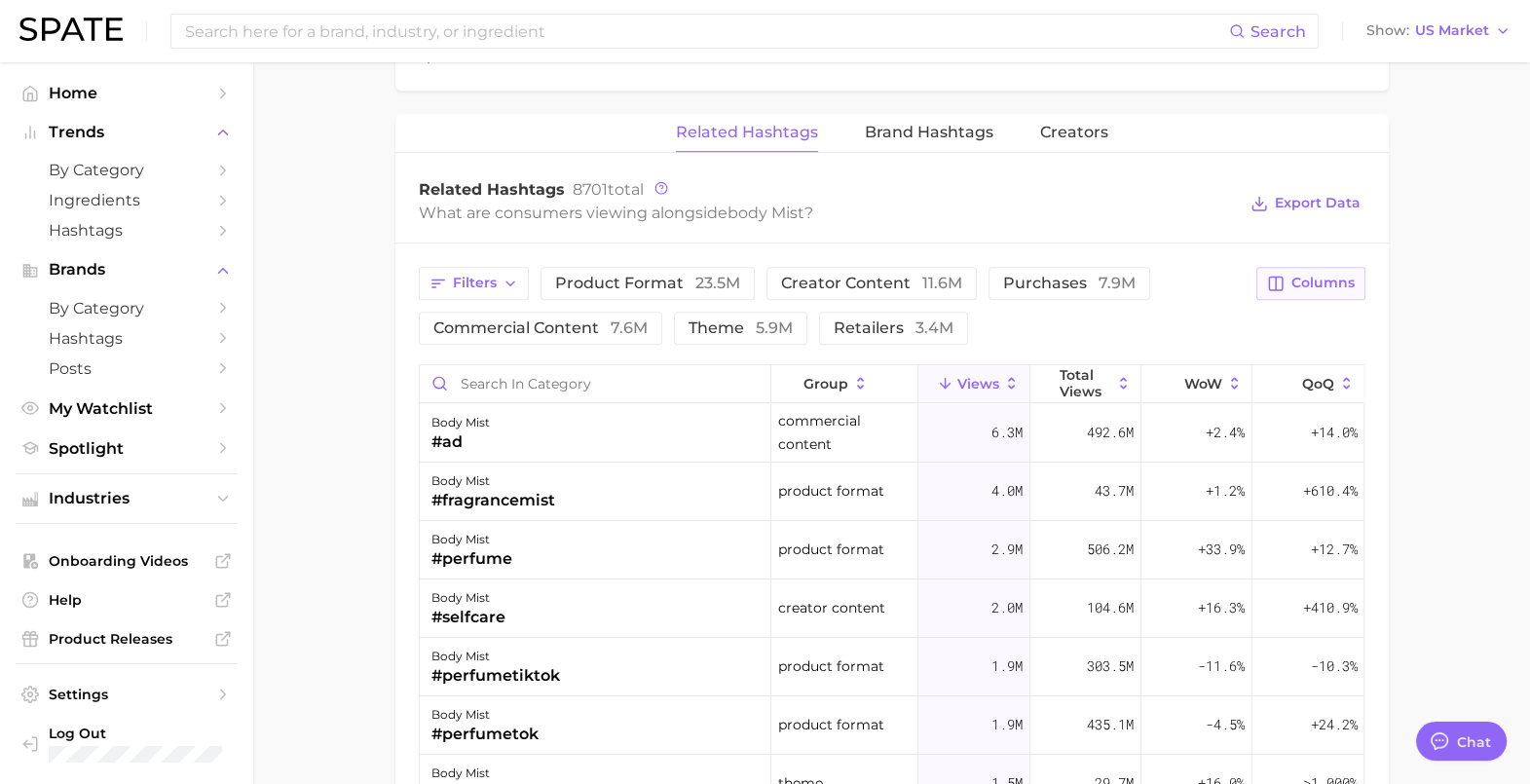
click at [1321, 276] on span "Columns" at bounding box center [1323, 283] width 64 height 17
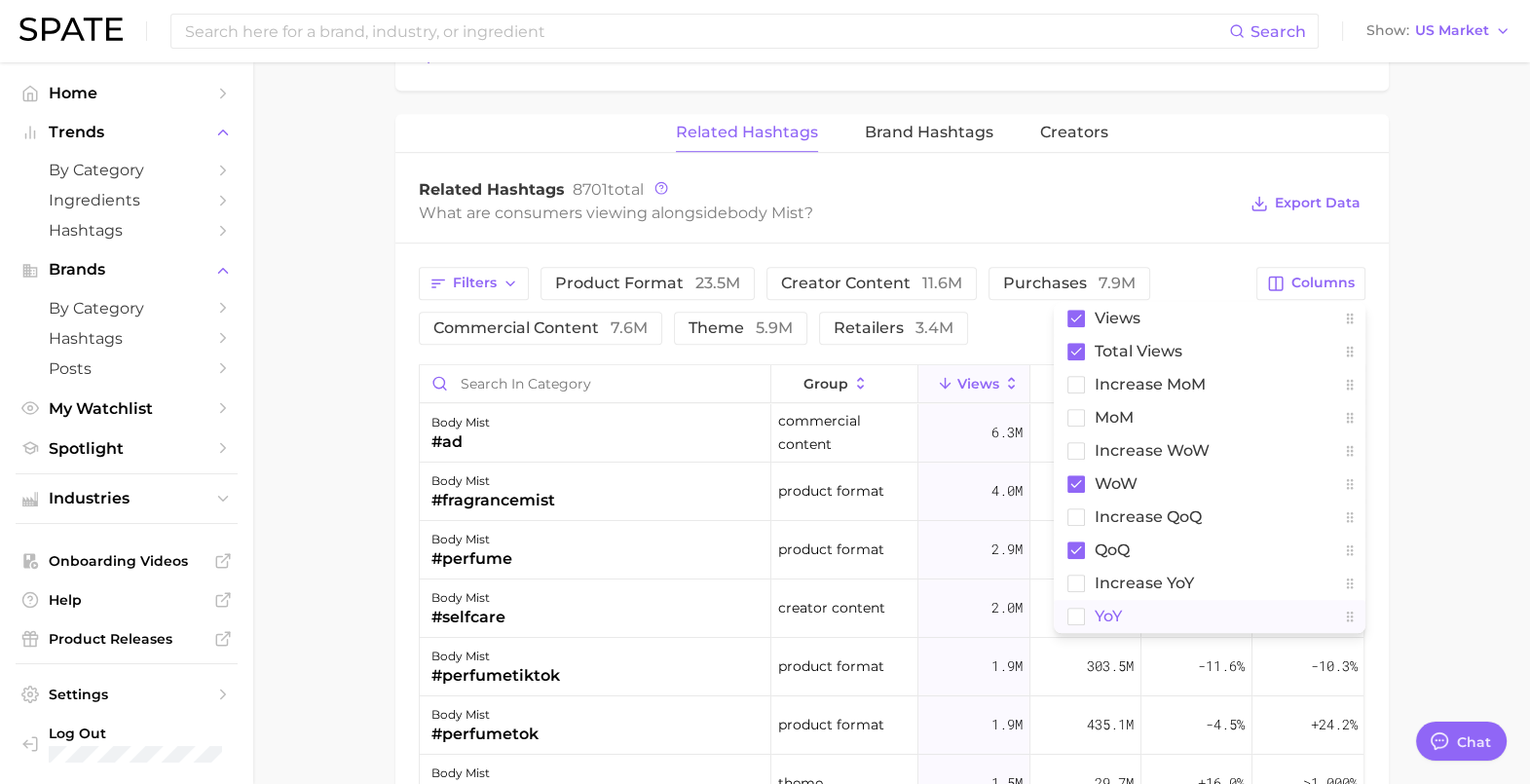
click at [1073, 616] on rect at bounding box center [1076, 615] width 17 height 17
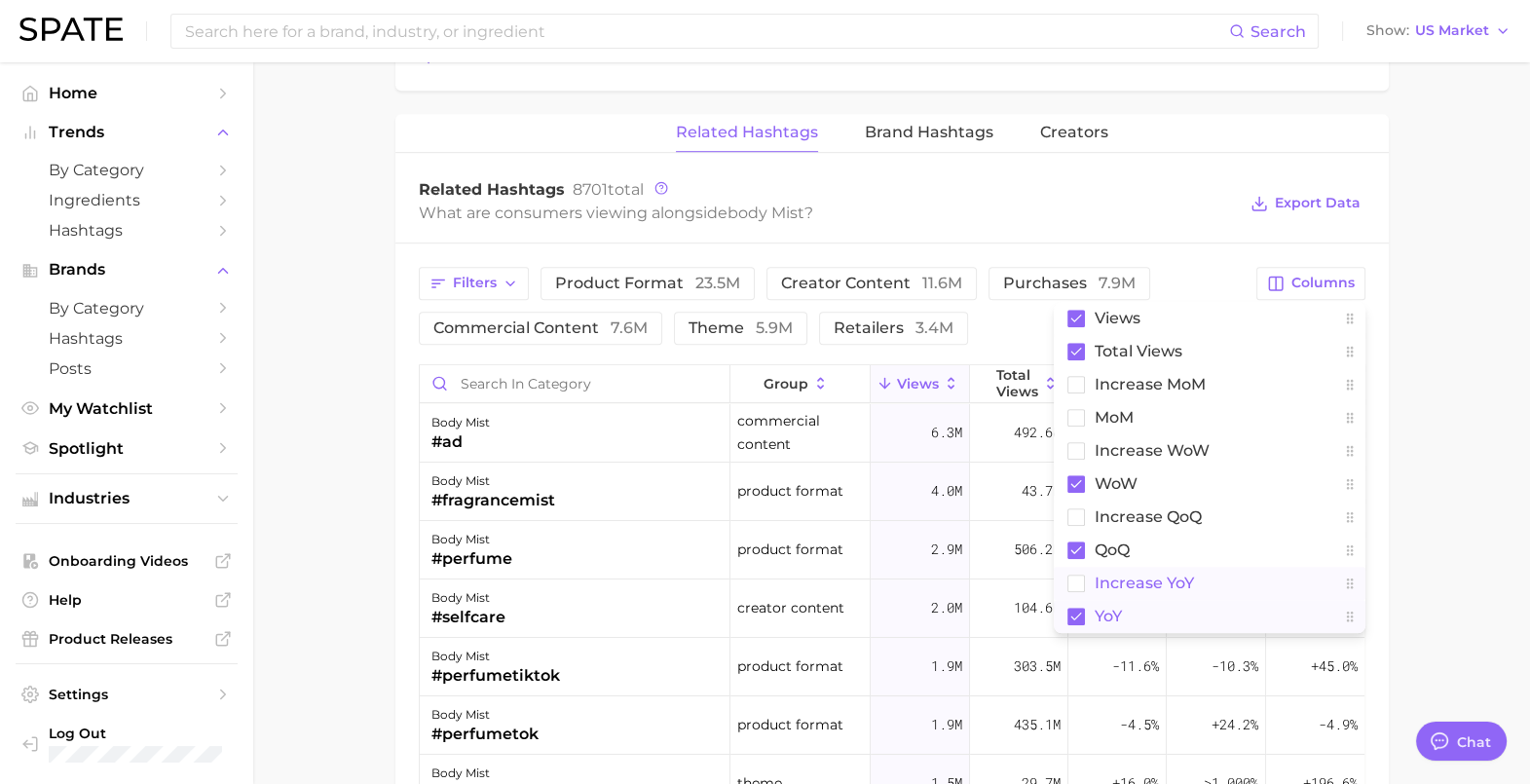
click at [1089, 582] on button "increase YoY" at bounding box center [1210, 584] width 312 height 33
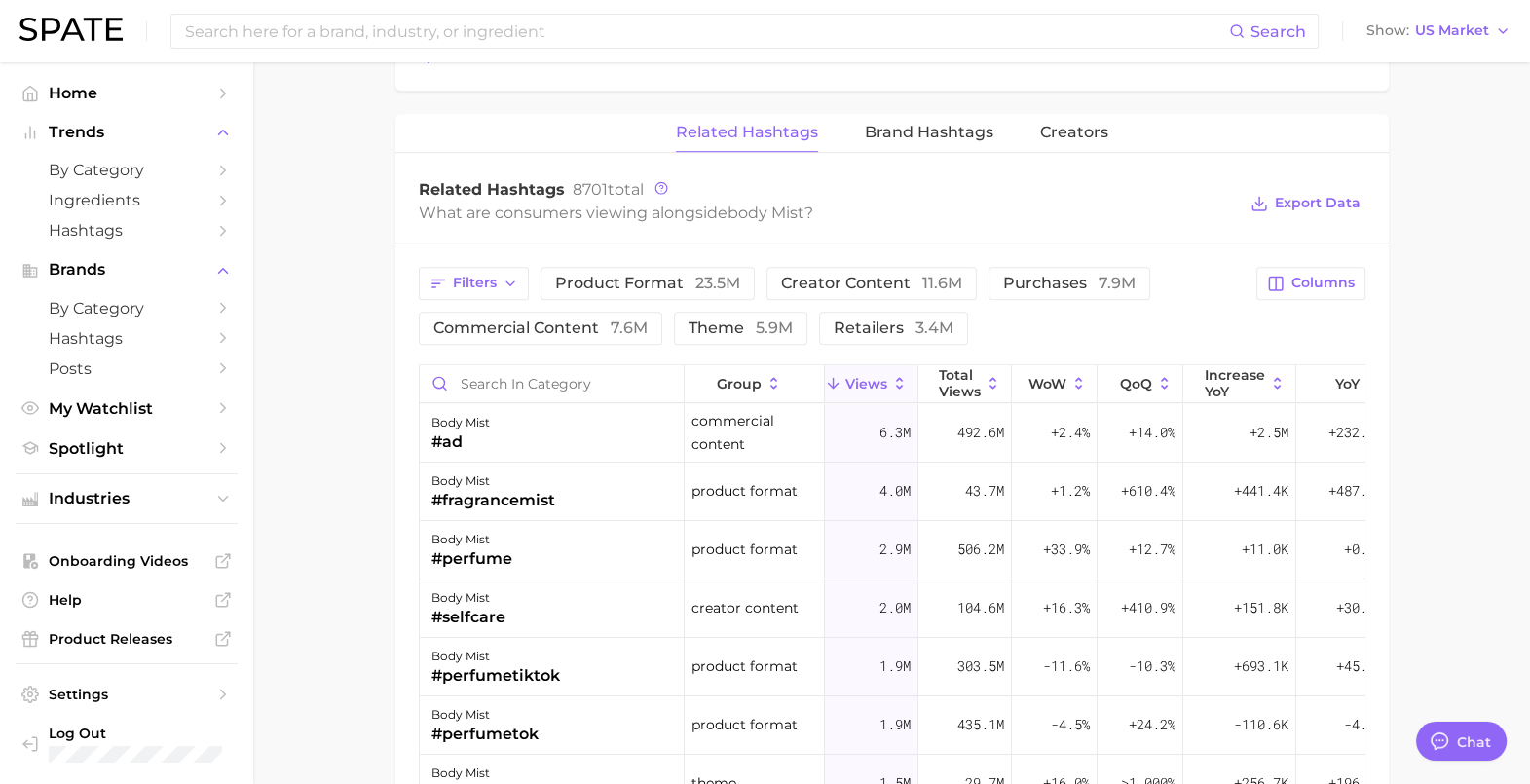
click at [1238, 359] on div "Filters product format 23.5m creator content 11.6m purchases 7.9m commercial co…" at bounding box center [892, 707] width 993 height 928
click at [1241, 374] on span "increase YoY" at bounding box center [1236, 383] width 61 height 31
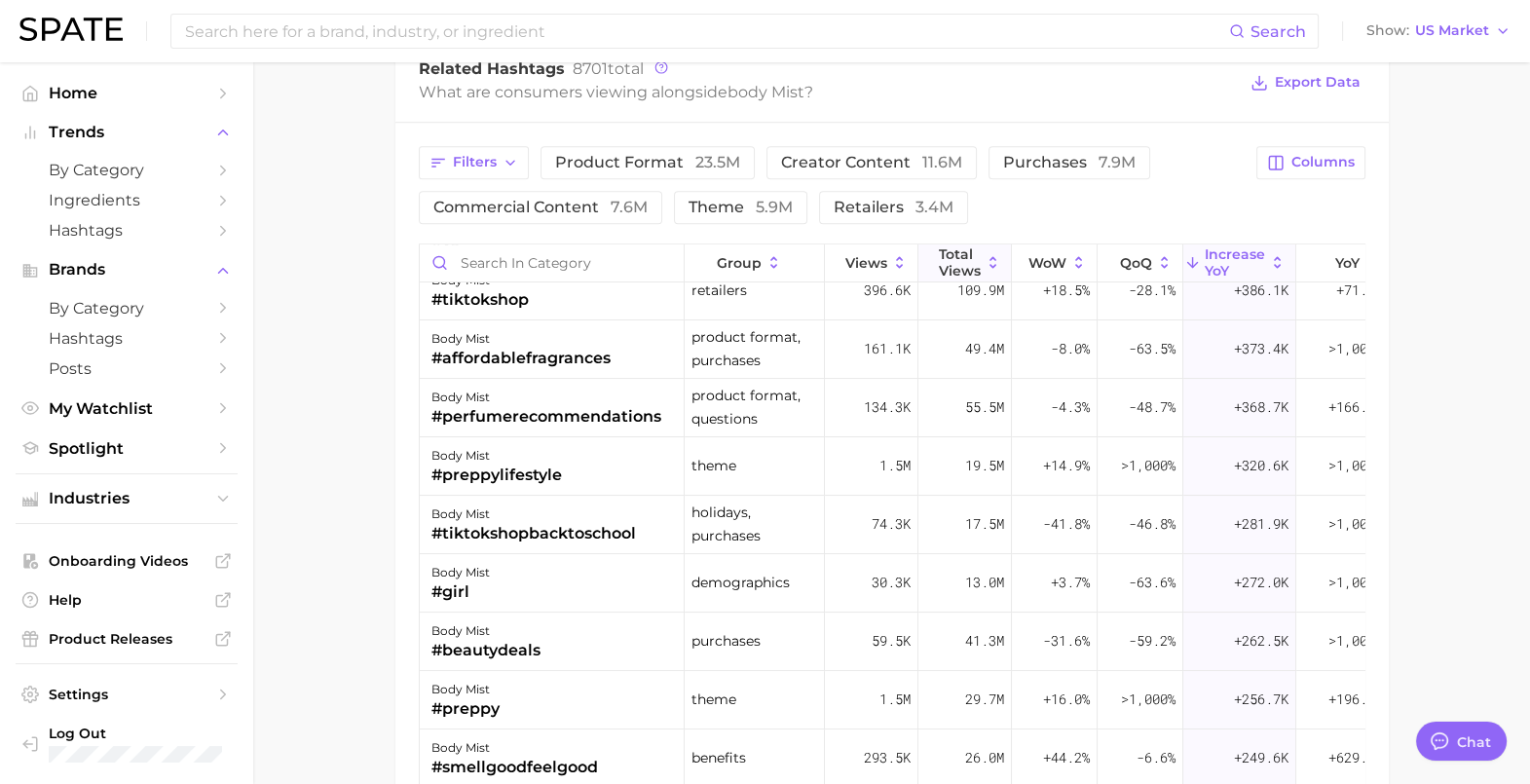
scroll to position [486, 0]
click at [966, 249] on span "Total Views" at bounding box center [960, 262] width 42 height 31
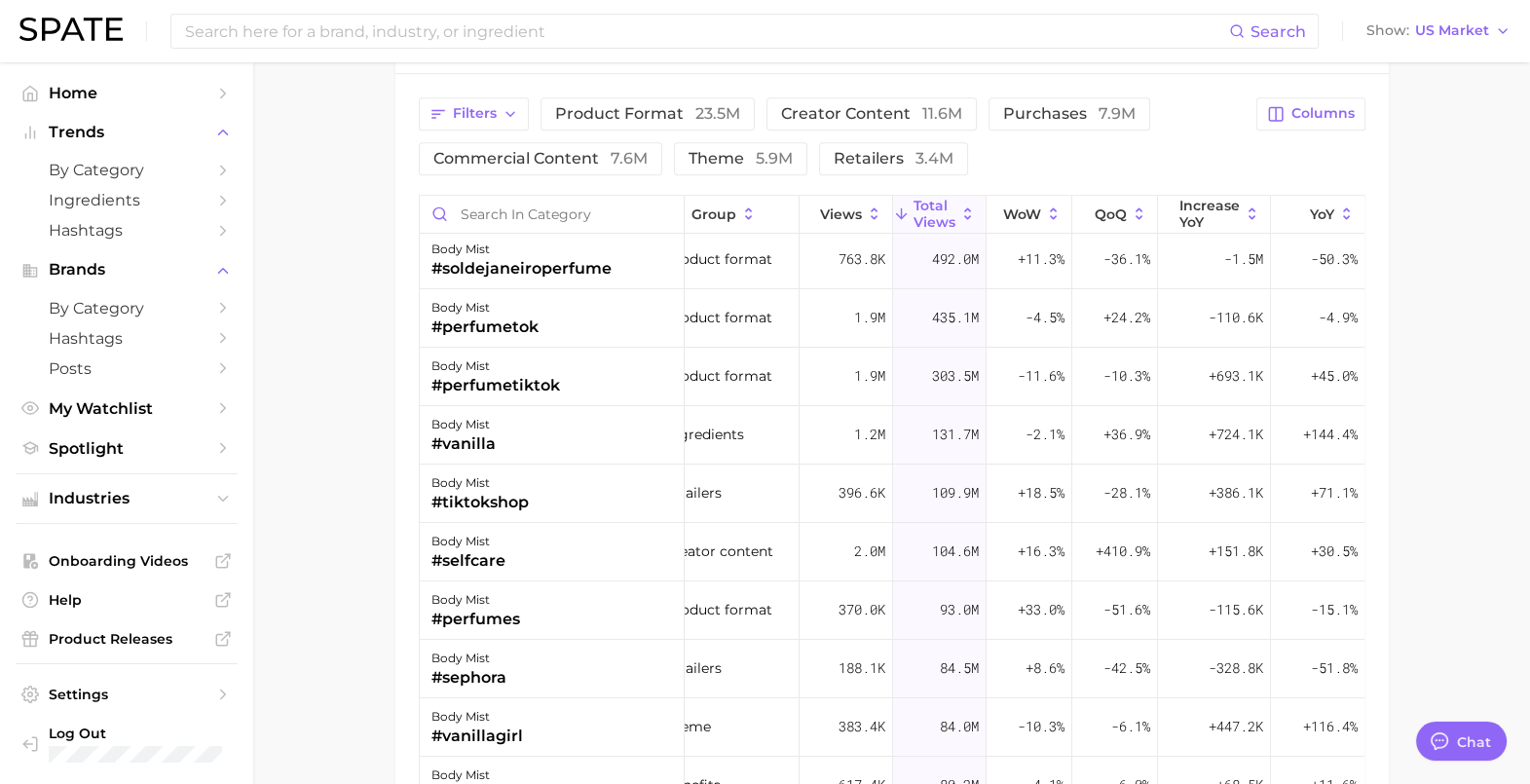
scroll to position [1577, 0]
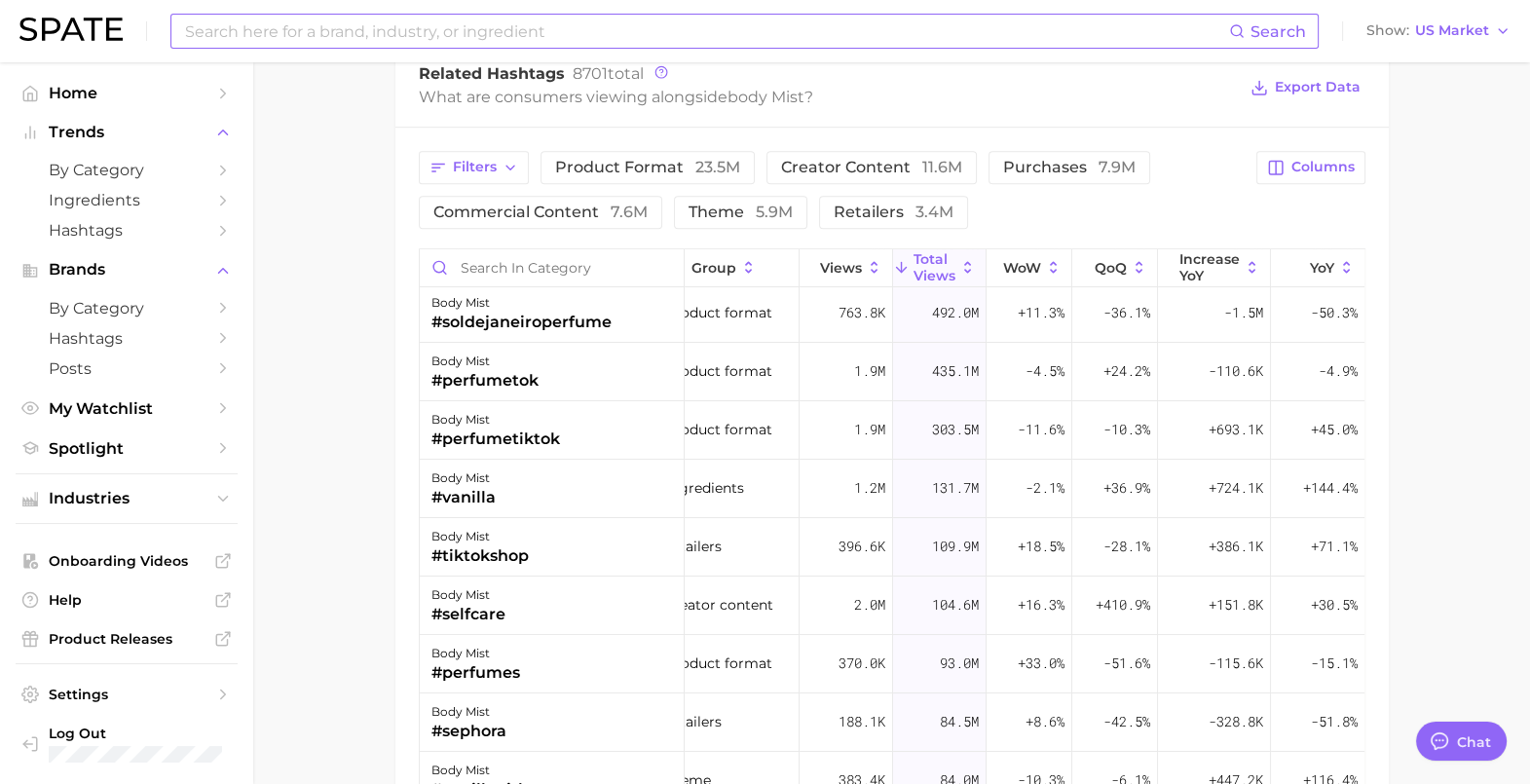
click at [336, 26] on input at bounding box center [707, 31] width 1046 height 33
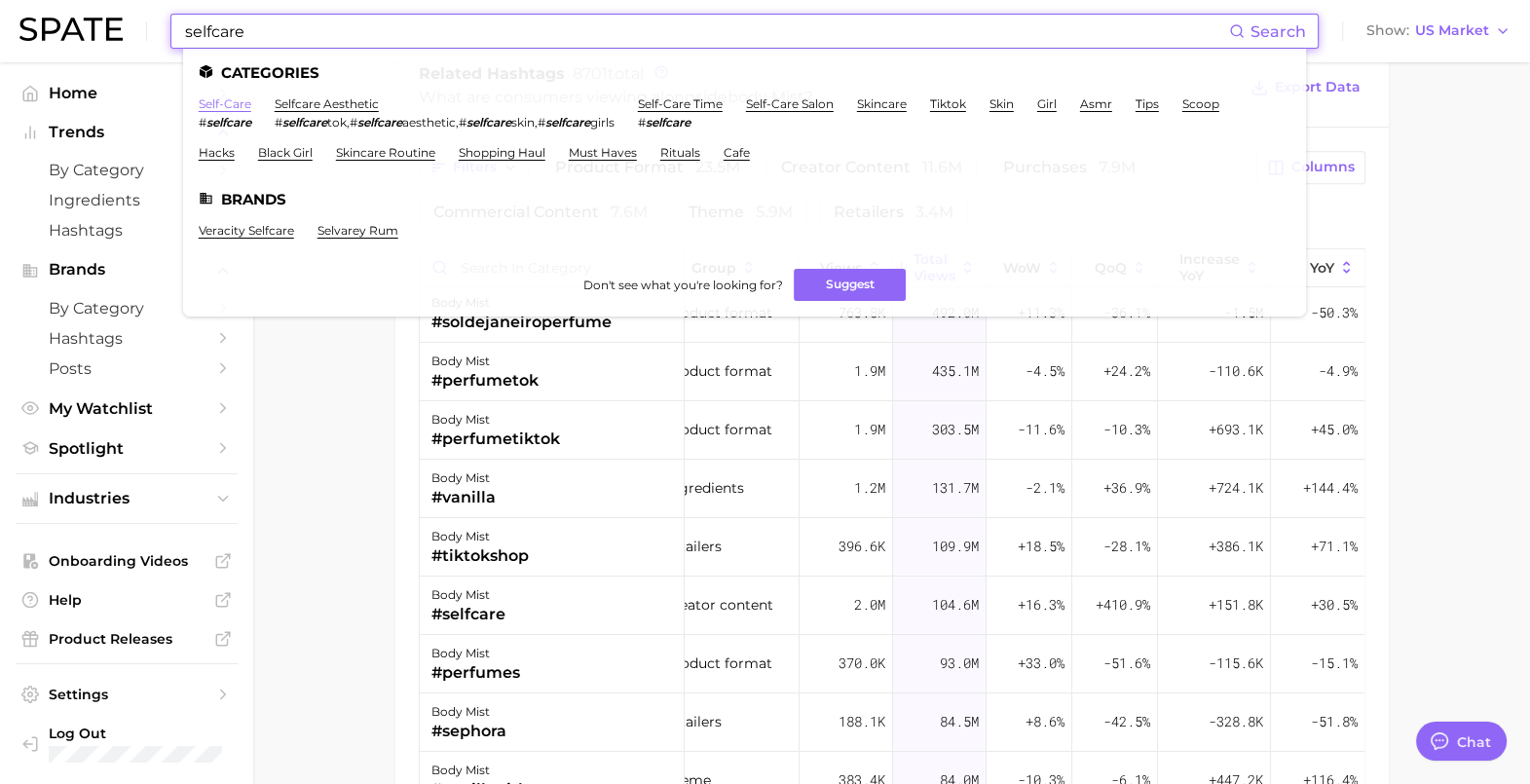
type input "selfcare"
click at [229, 108] on link "self-care" at bounding box center [225, 103] width 53 height 15
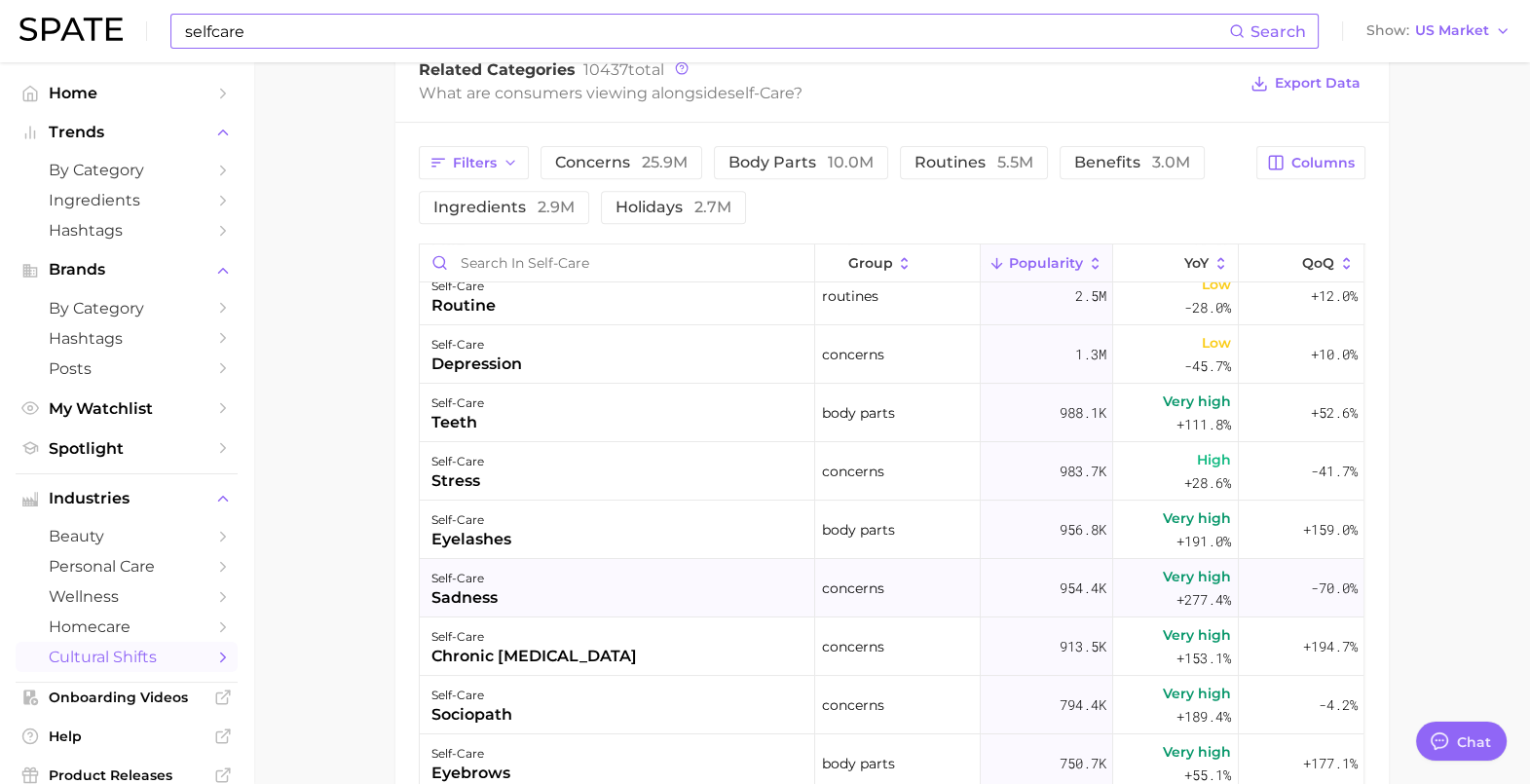
scroll to position [242, 0]
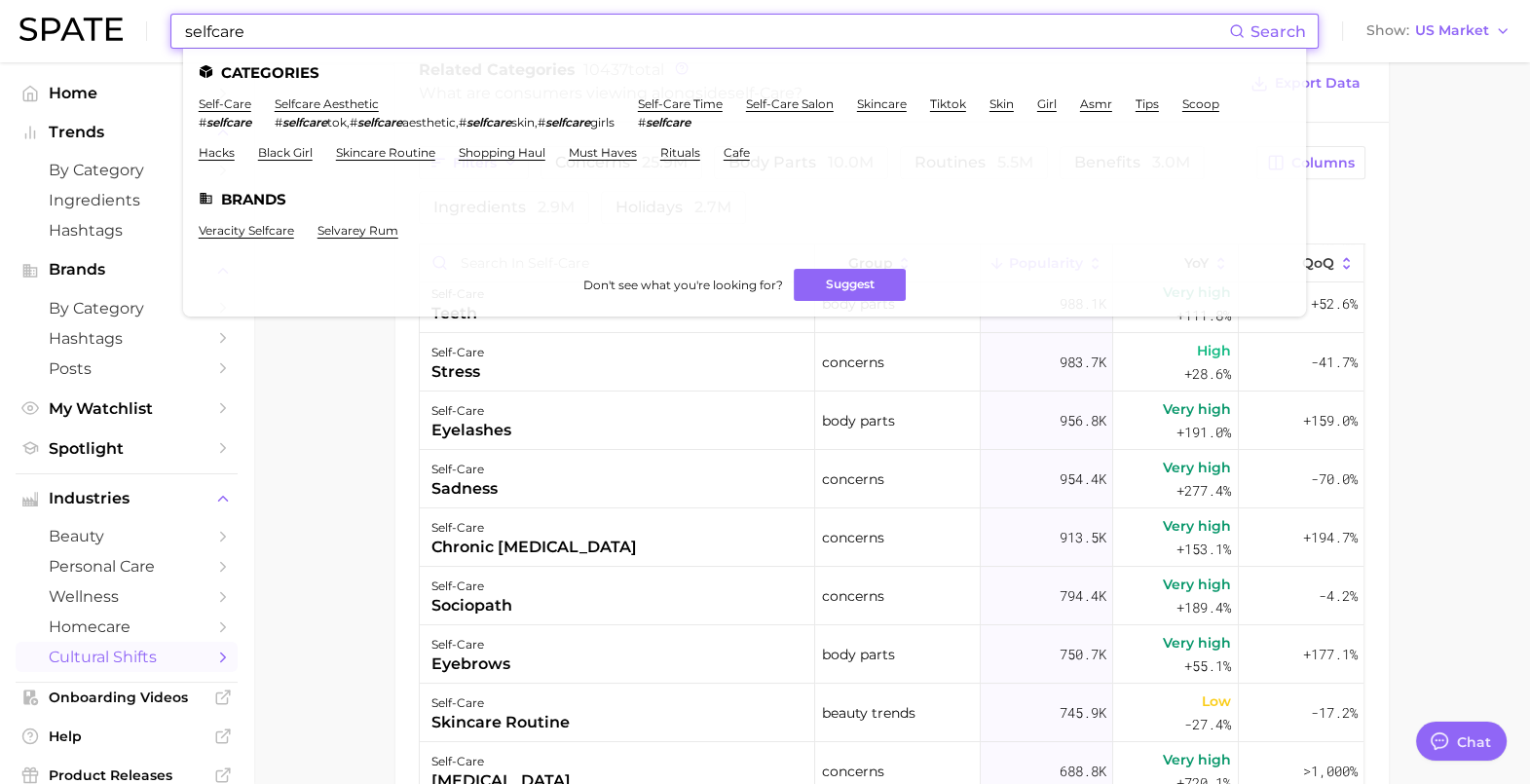
drag, startPoint x: 521, startPoint y: 33, endPoint x: 140, endPoint y: 29, distance: 381.0
click at [140, 29] on div "selfcare Search Categories self-care # selfcare selfcare aesthetic # selfcare t…" at bounding box center [765, 31] width 1491 height 63
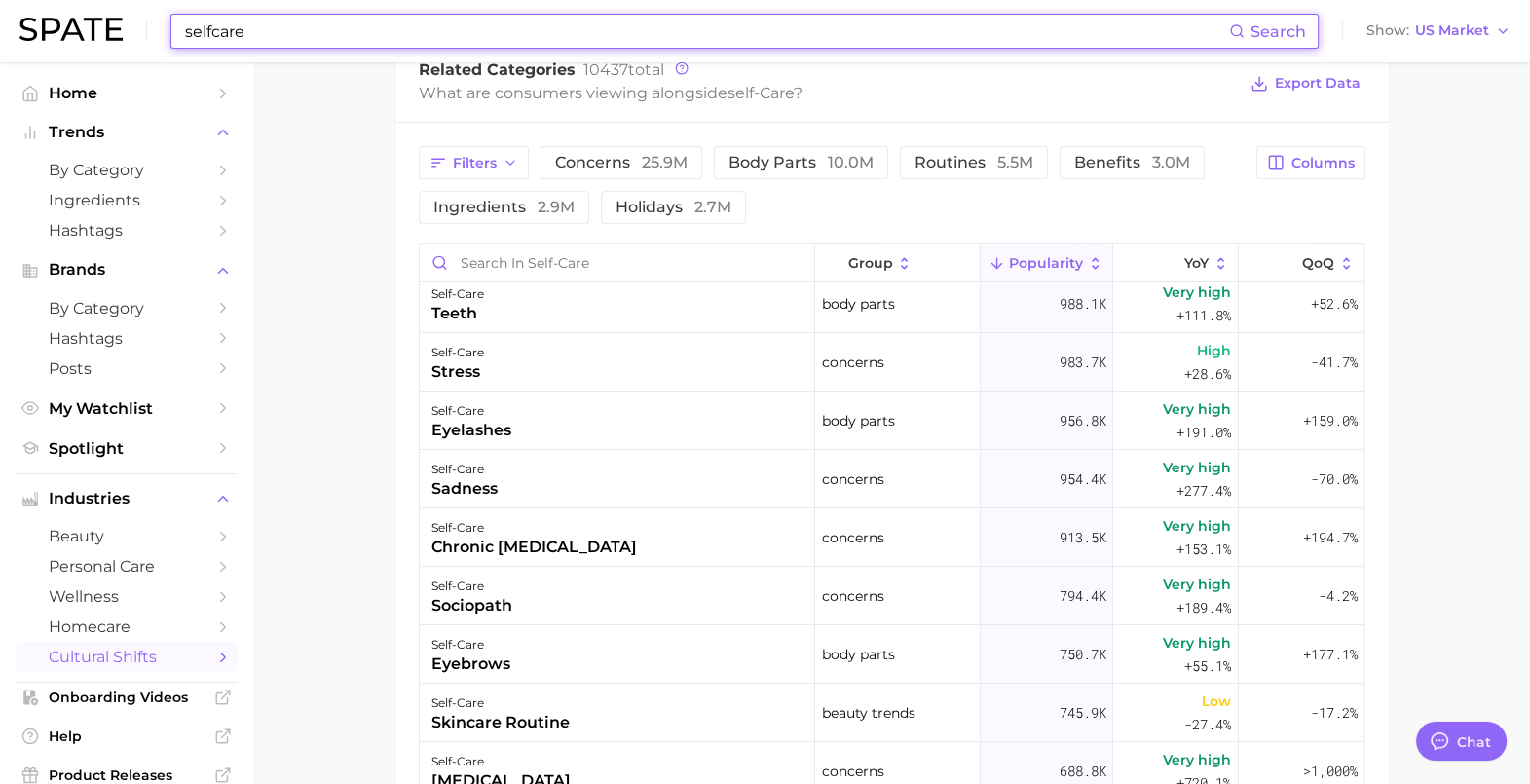
click at [352, 486] on main "1. media & influencers 2. creator content 3. beauty content 4. self-care Overvi…" at bounding box center [891, 119] width 1277 height 2059
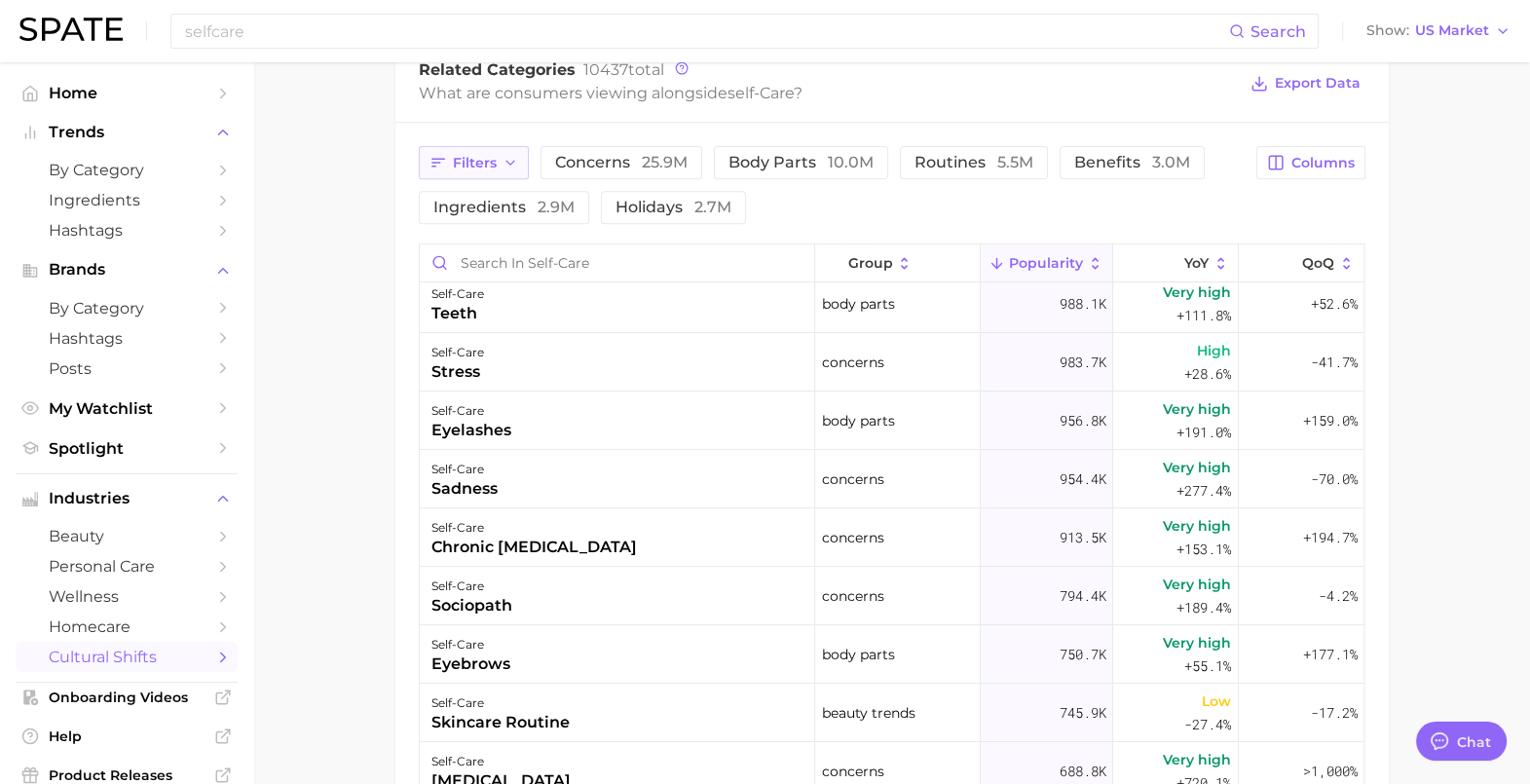
click at [472, 165] on span "Filters" at bounding box center [474, 163] width 44 height 17
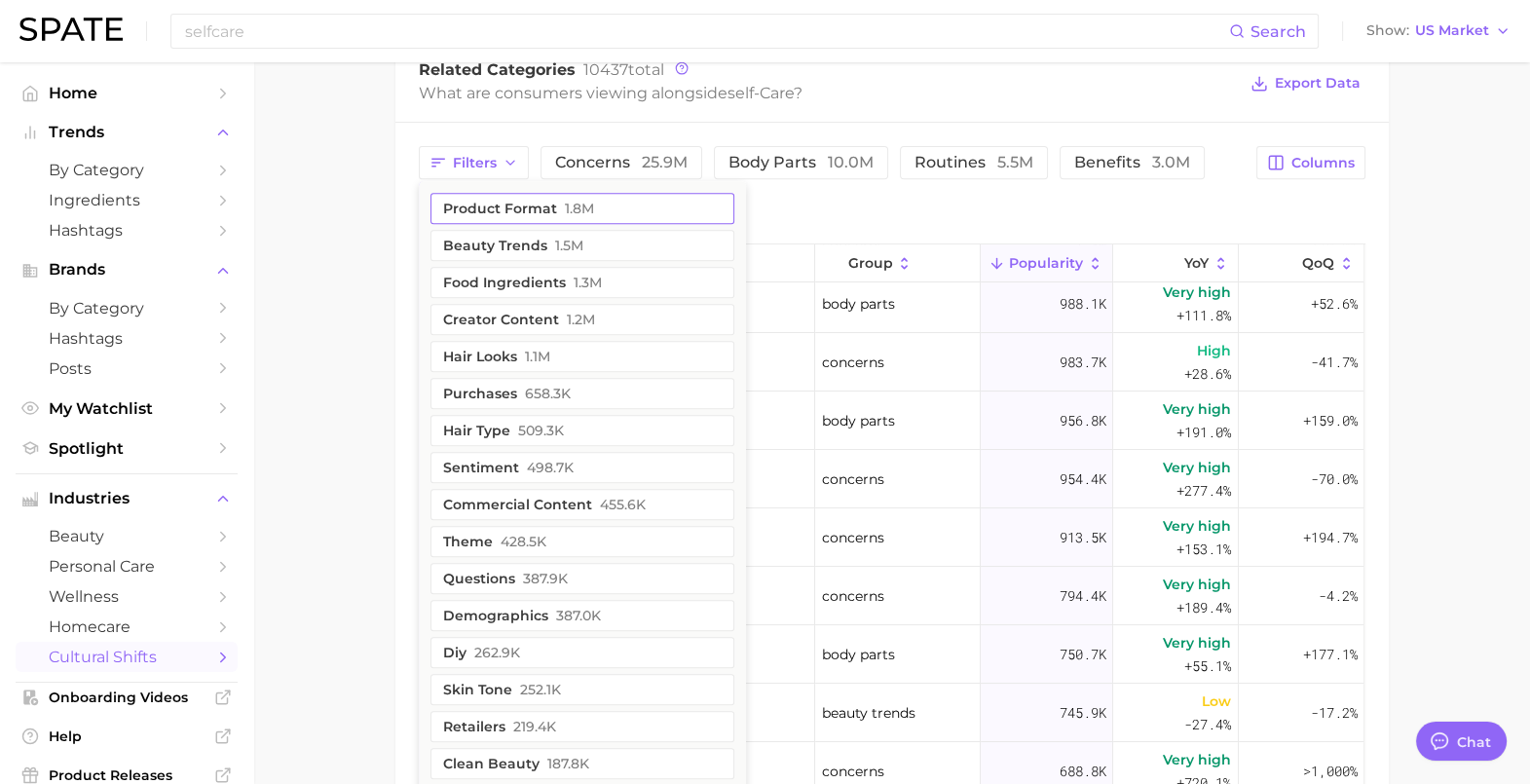
click at [477, 207] on button "product format 1.8m" at bounding box center [583, 208] width 304 height 31
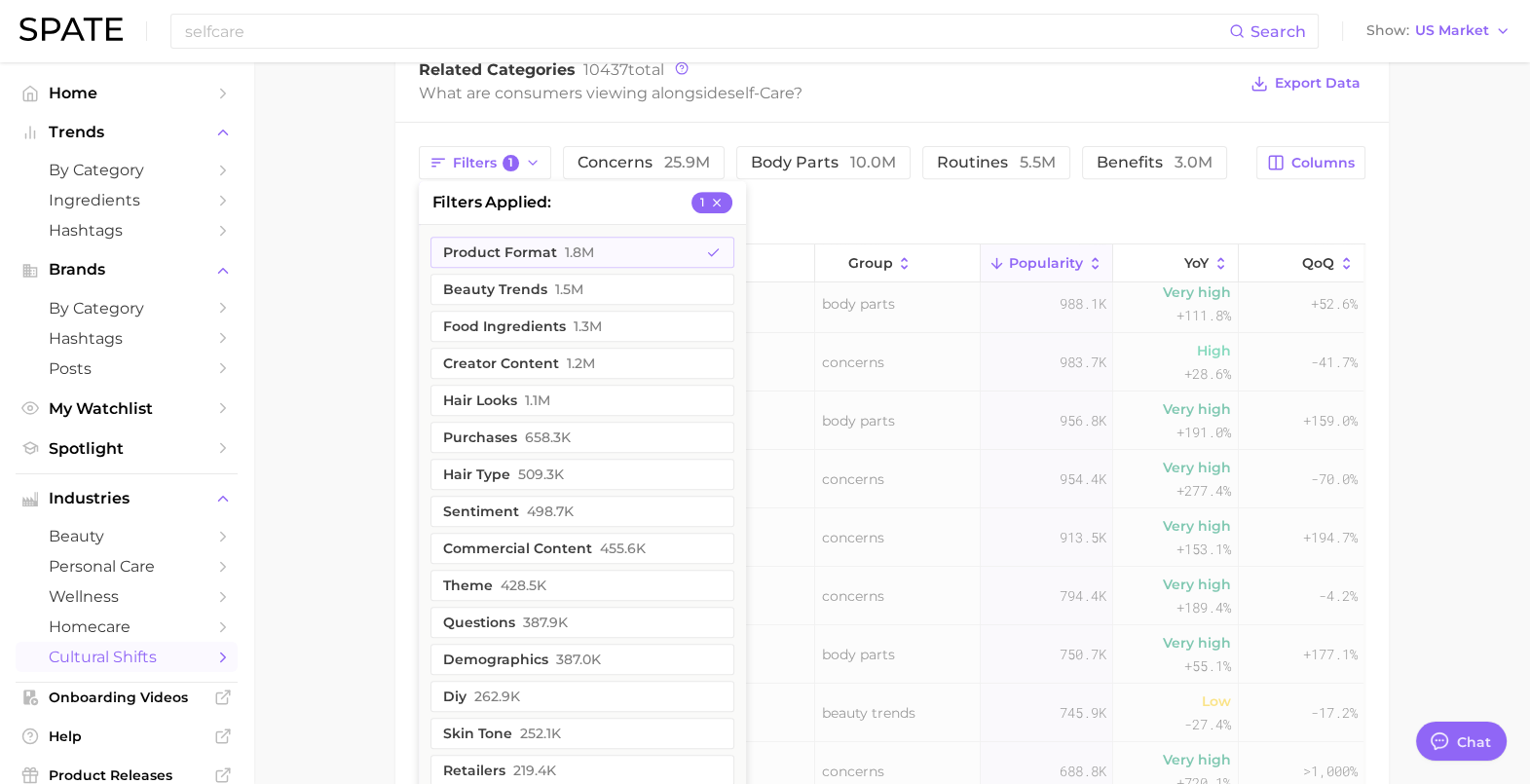
scroll to position [0, 0]
click at [355, 261] on main "1. media & influencers 2. creator content 3. beauty content 4. self-care Overvi…" at bounding box center [891, 119] width 1277 height 2059
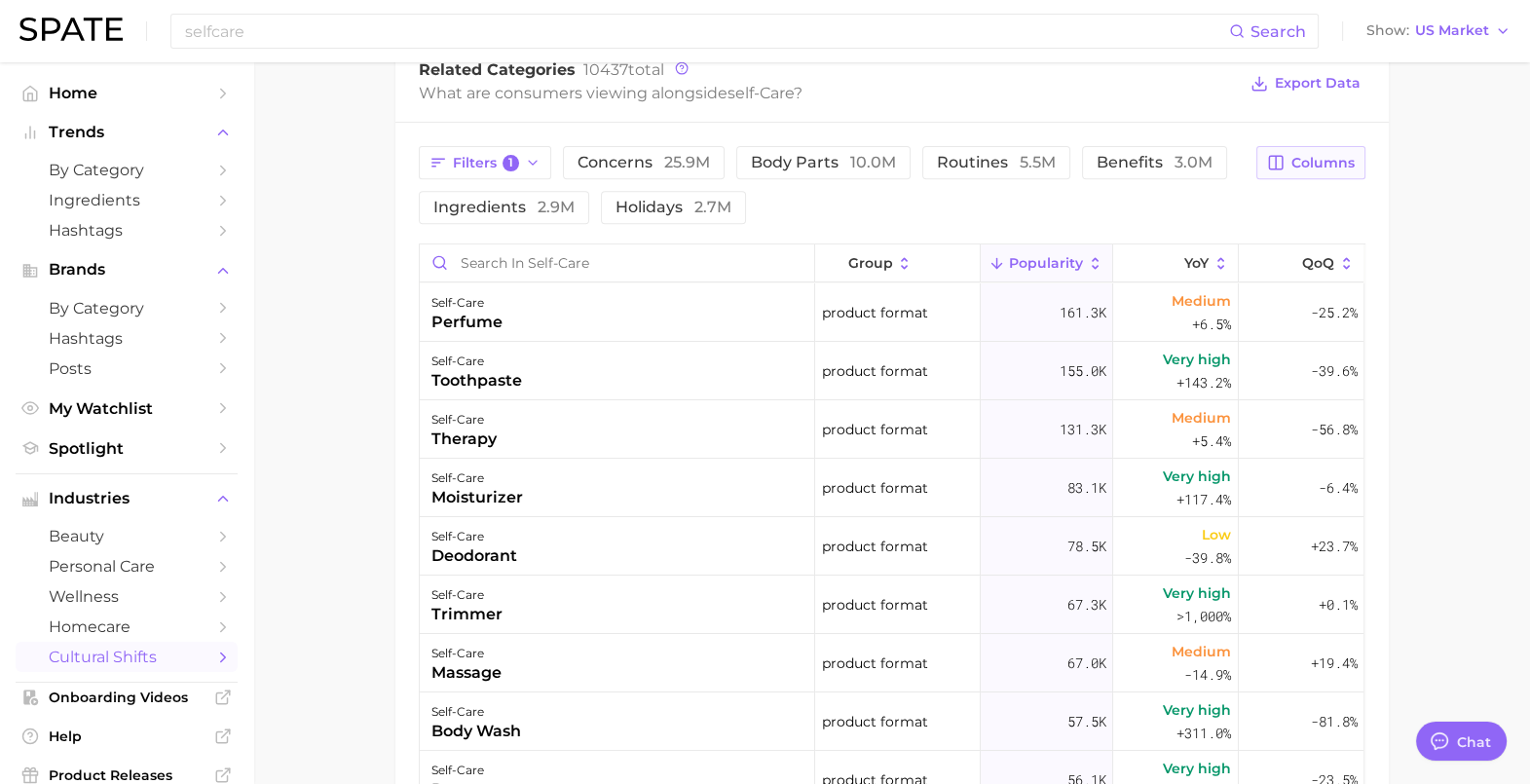
drag, startPoint x: 1353, startPoint y: 151, endPoint x: 1345, endPoint y: 166, distance: 17.0
click at [1352, 151] on button "Columns" at bounding box center [1310, 163] width 108 height 33
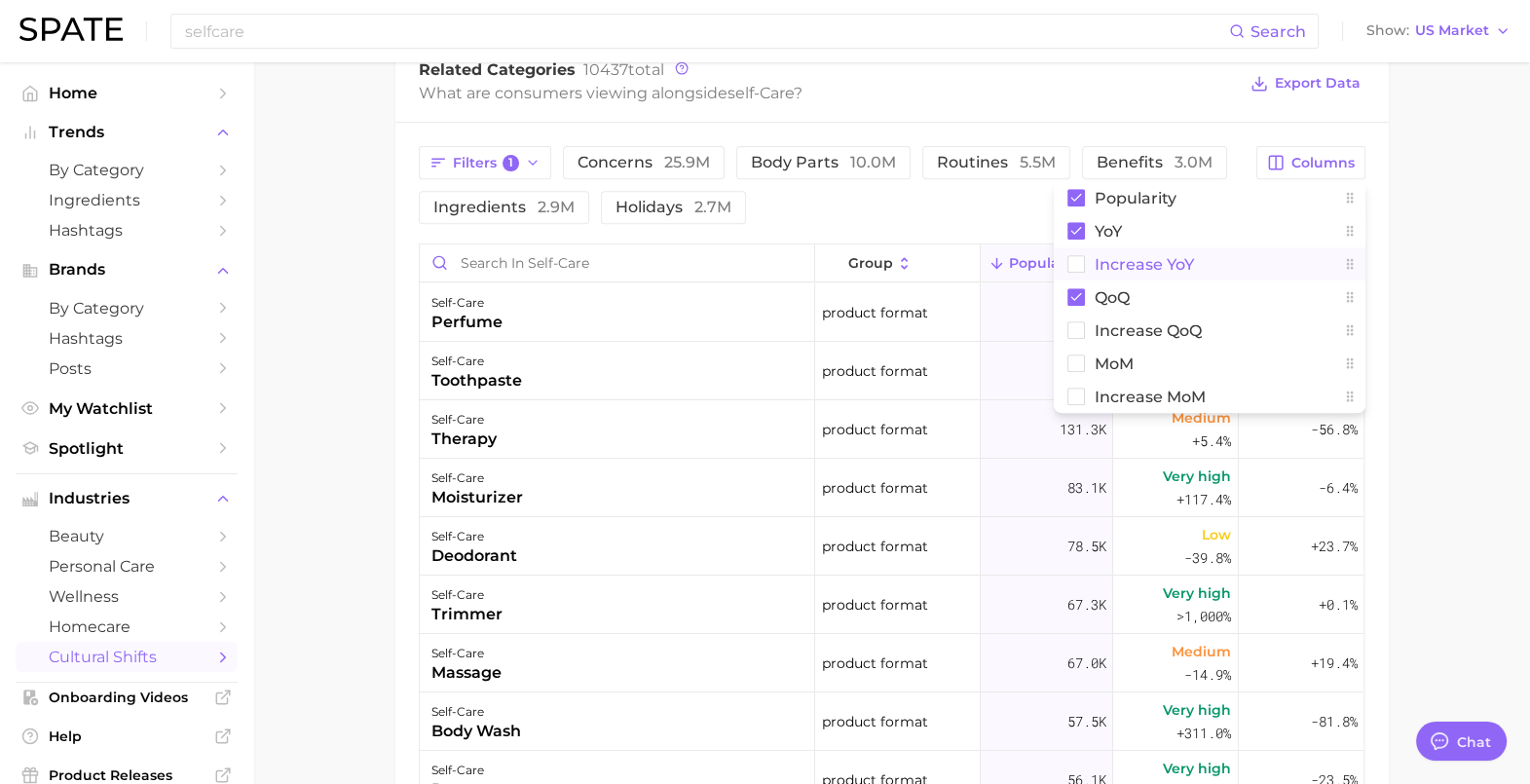
click at [1081, 256] on rect at bounding box center [1076, 264] width 17 height 17
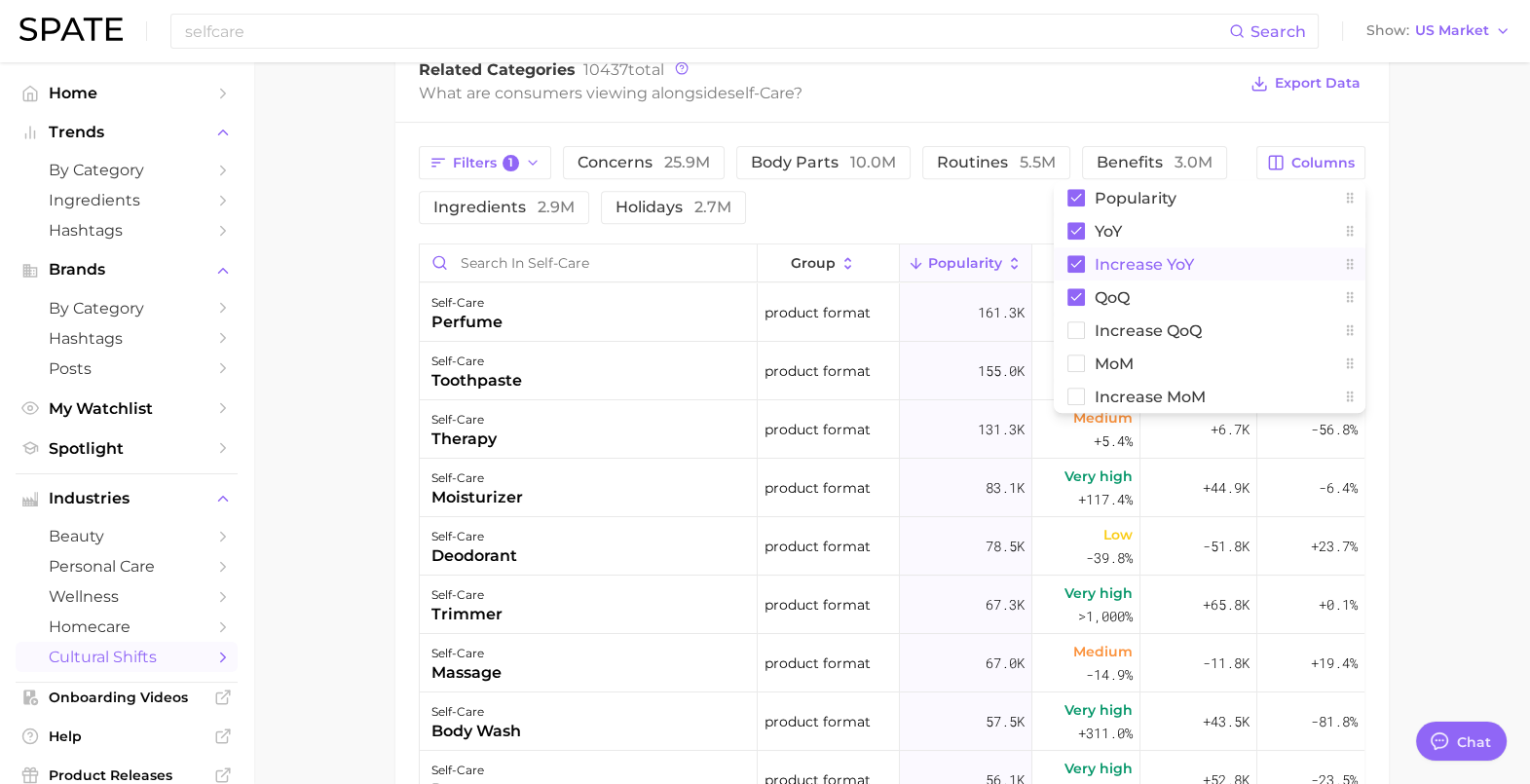
click at [1488, 256] on main "1. media & influencers 2. creator content 3. beauty content 4. self-care Overvi…" at bounding box center [891, 119] width 1277 height 2059
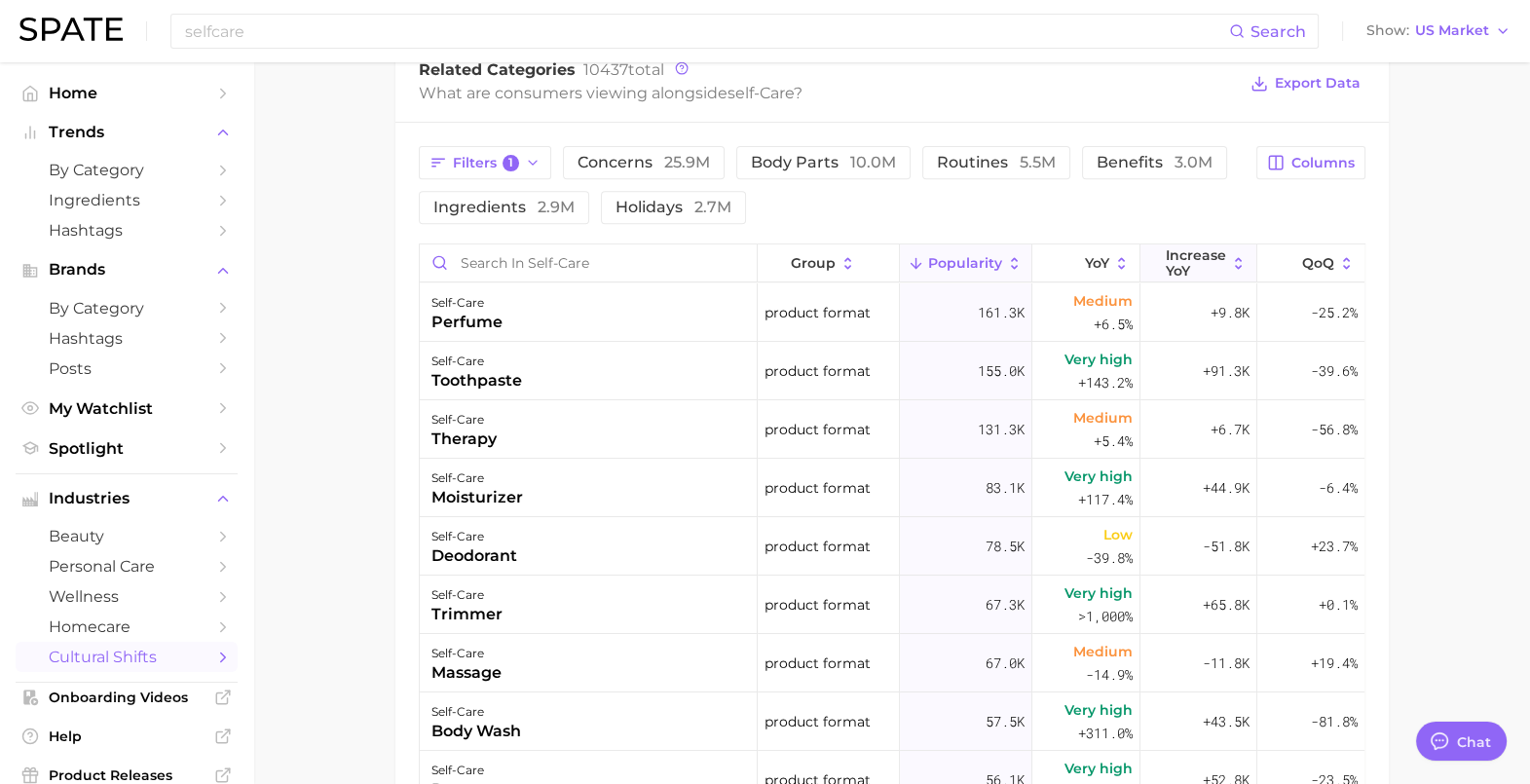
click at [1183, 270] on span "Increase YoY" at bounding box center [1196, 263] width 61 height 31
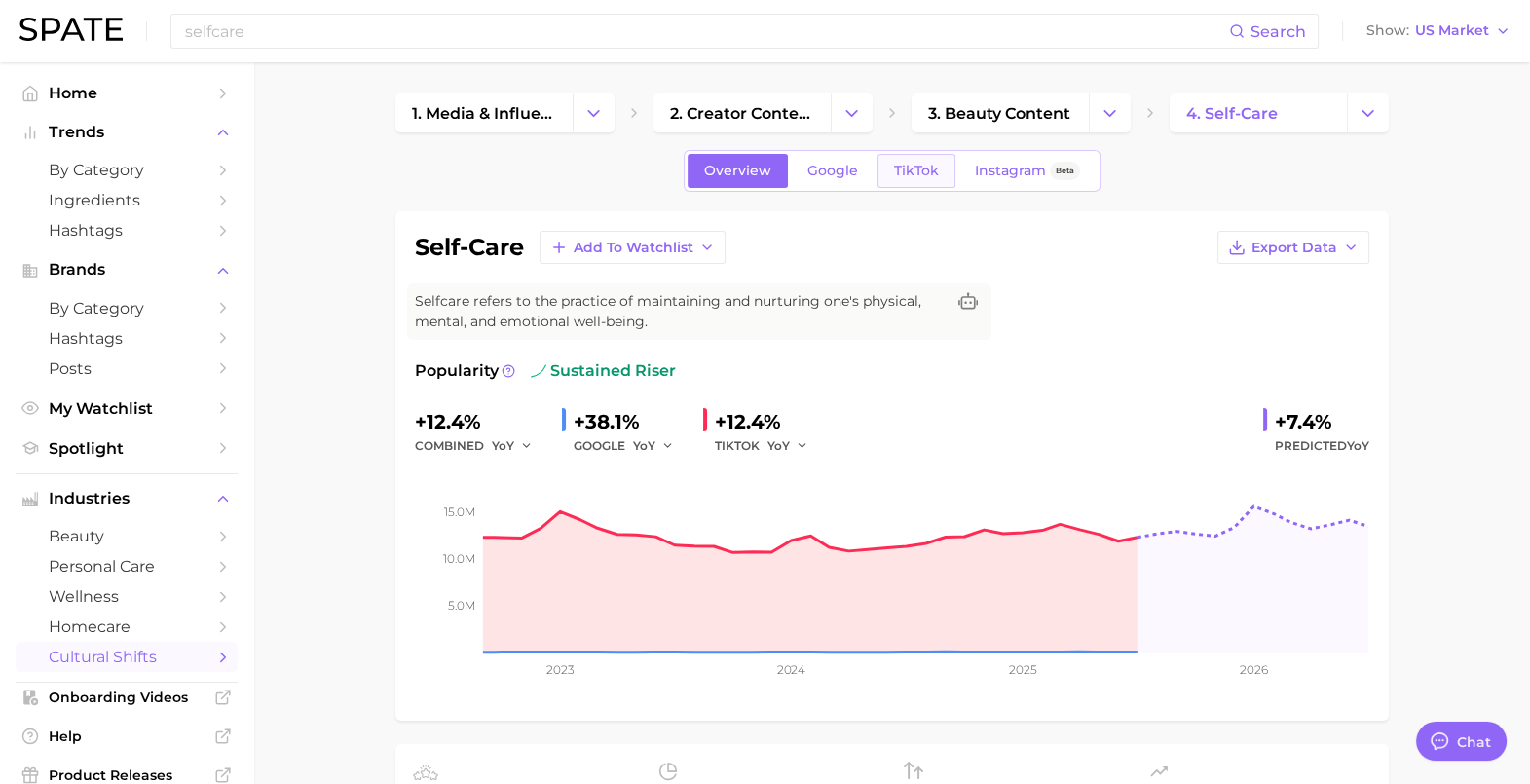
click at [919, 171] on span "TikTok" at bounding box center [917, 171] width 45 height 17
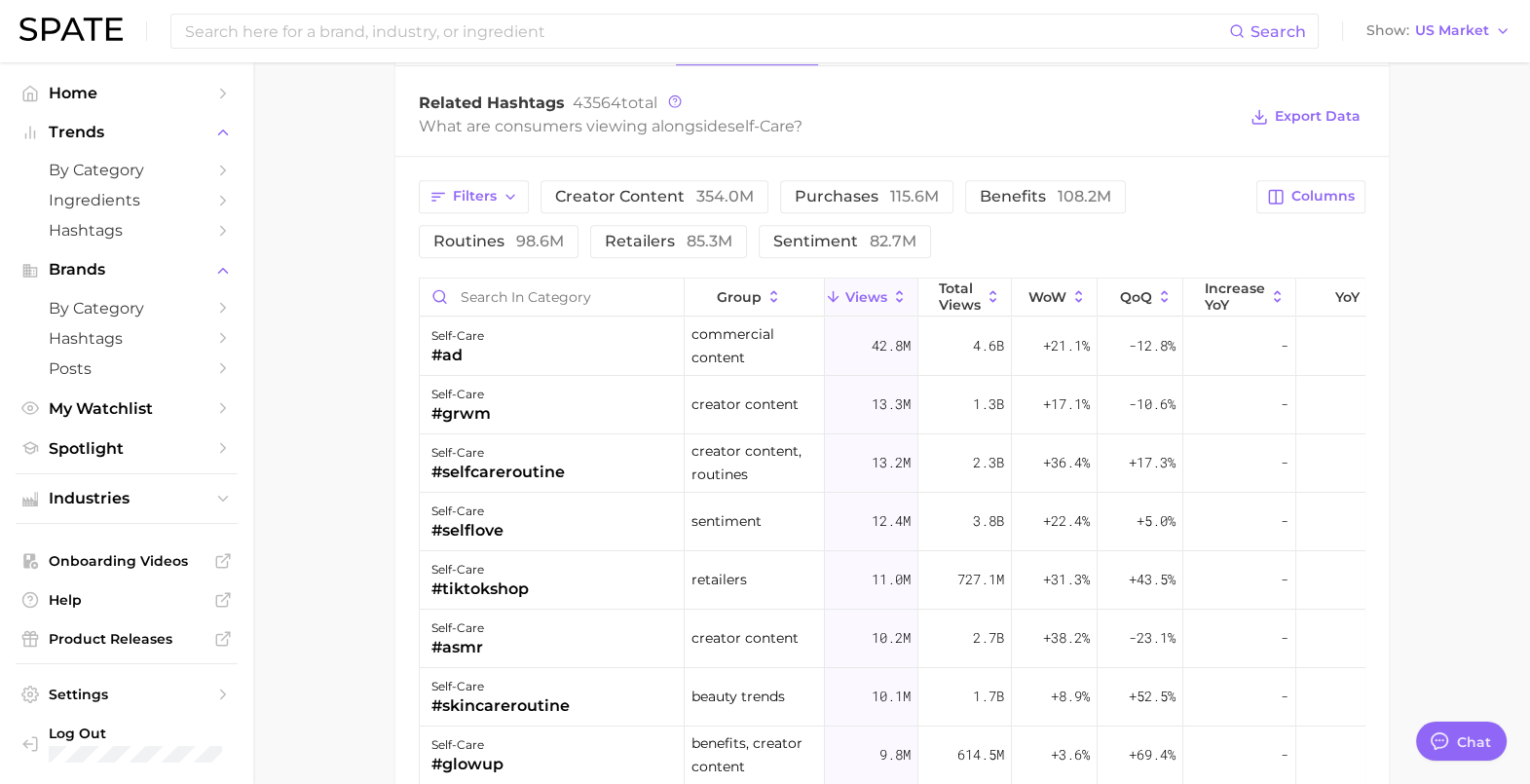
scroll to position [1582, 0]
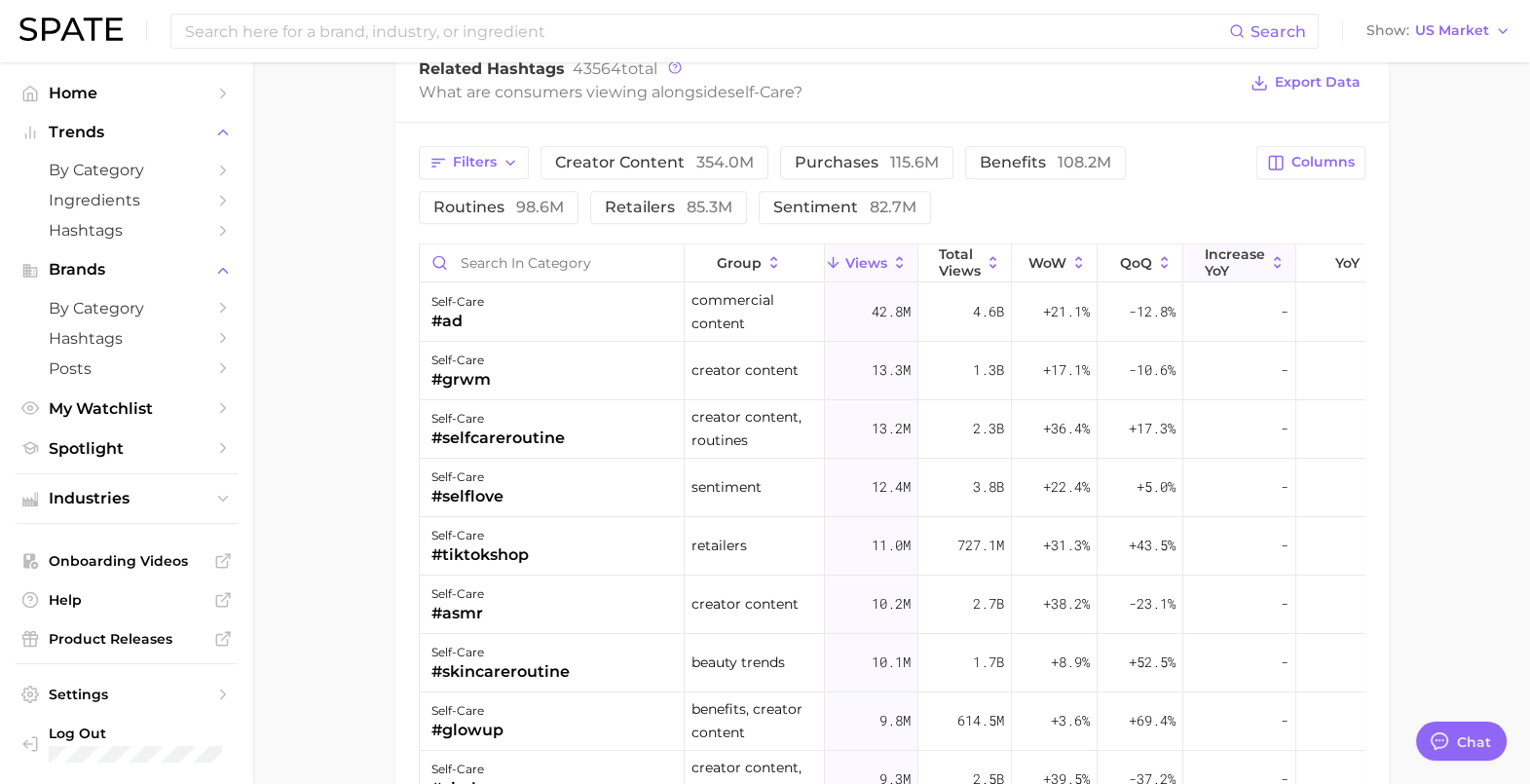
click at [1213, 253] on span "increase YoY" at bounding box center [1236, 262] width 61 height 31
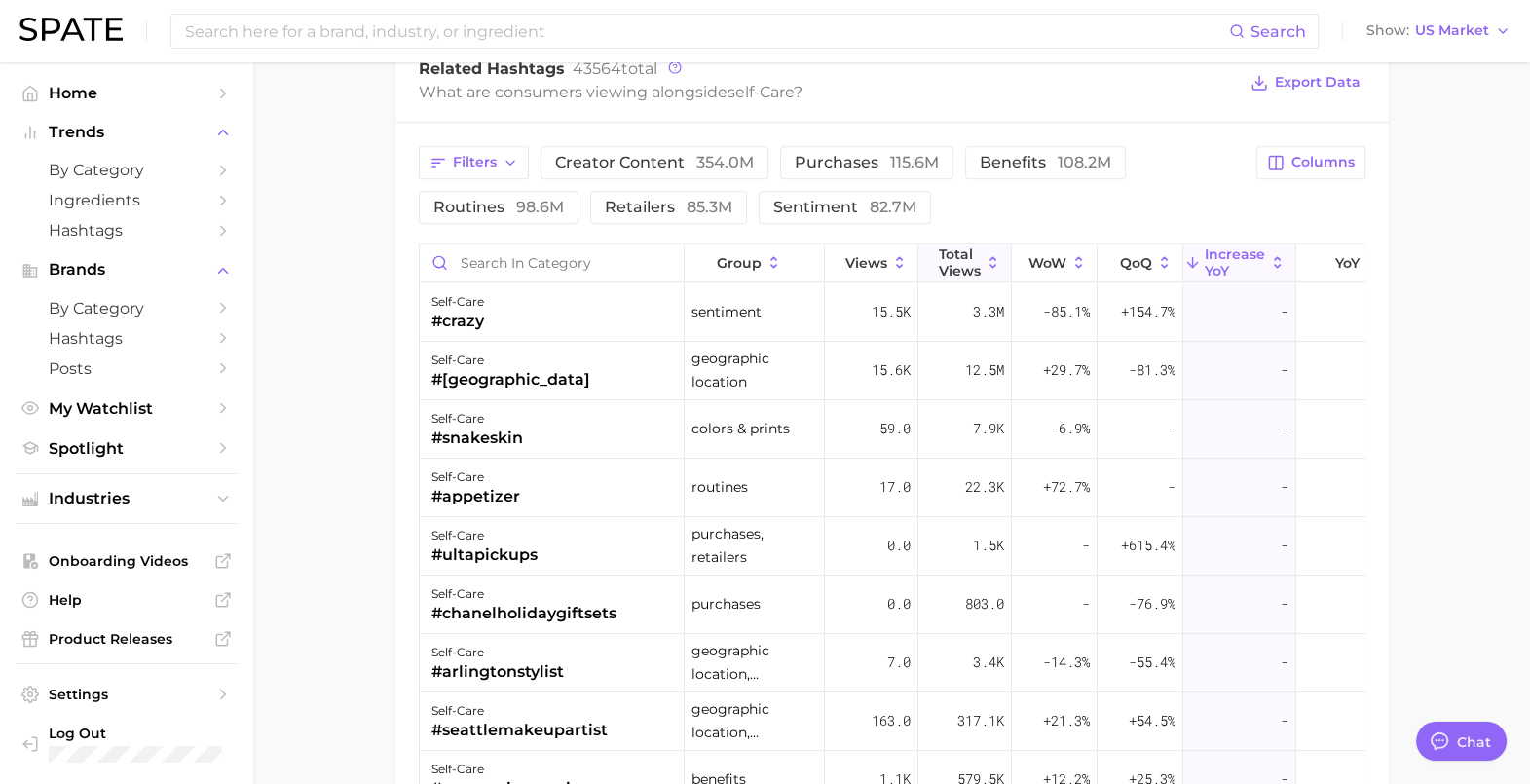
click at [974, 257] on span "Total Views" at bounding box center [960, 262] width 42 height 31
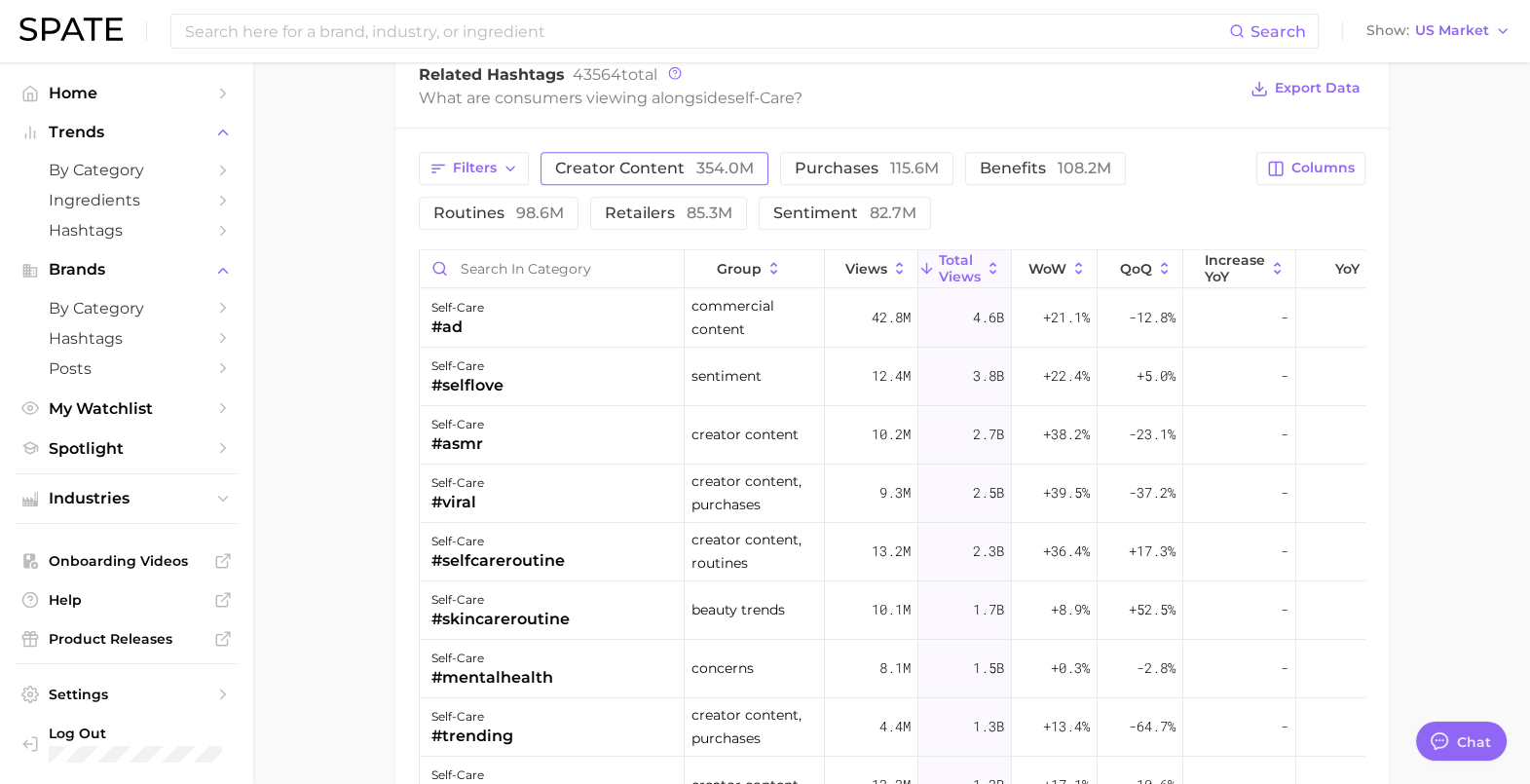
scroll to position [1461, 0]
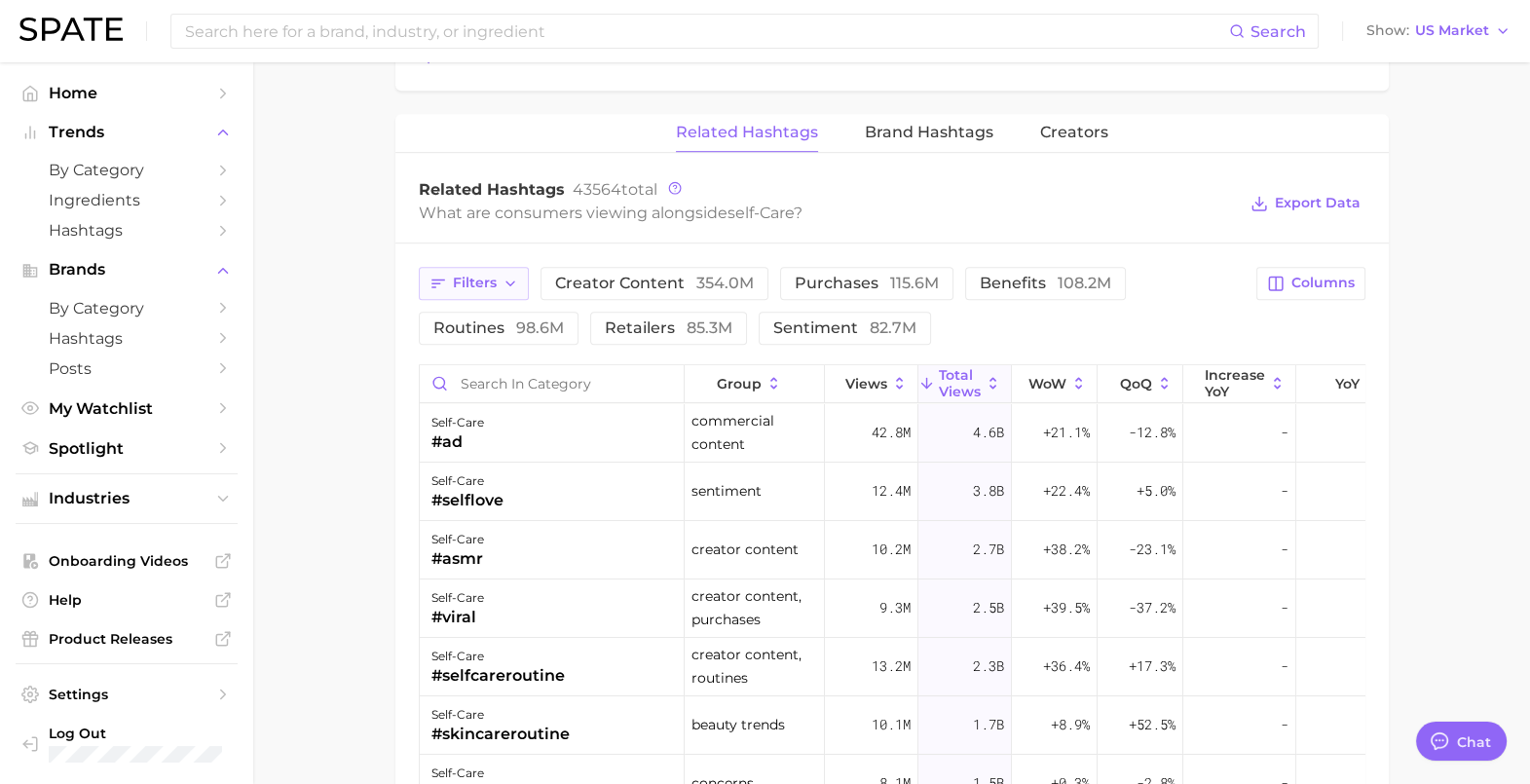
click at [487, 284] on span "Filters" at bounding box center [474, 283] width 44 height 17
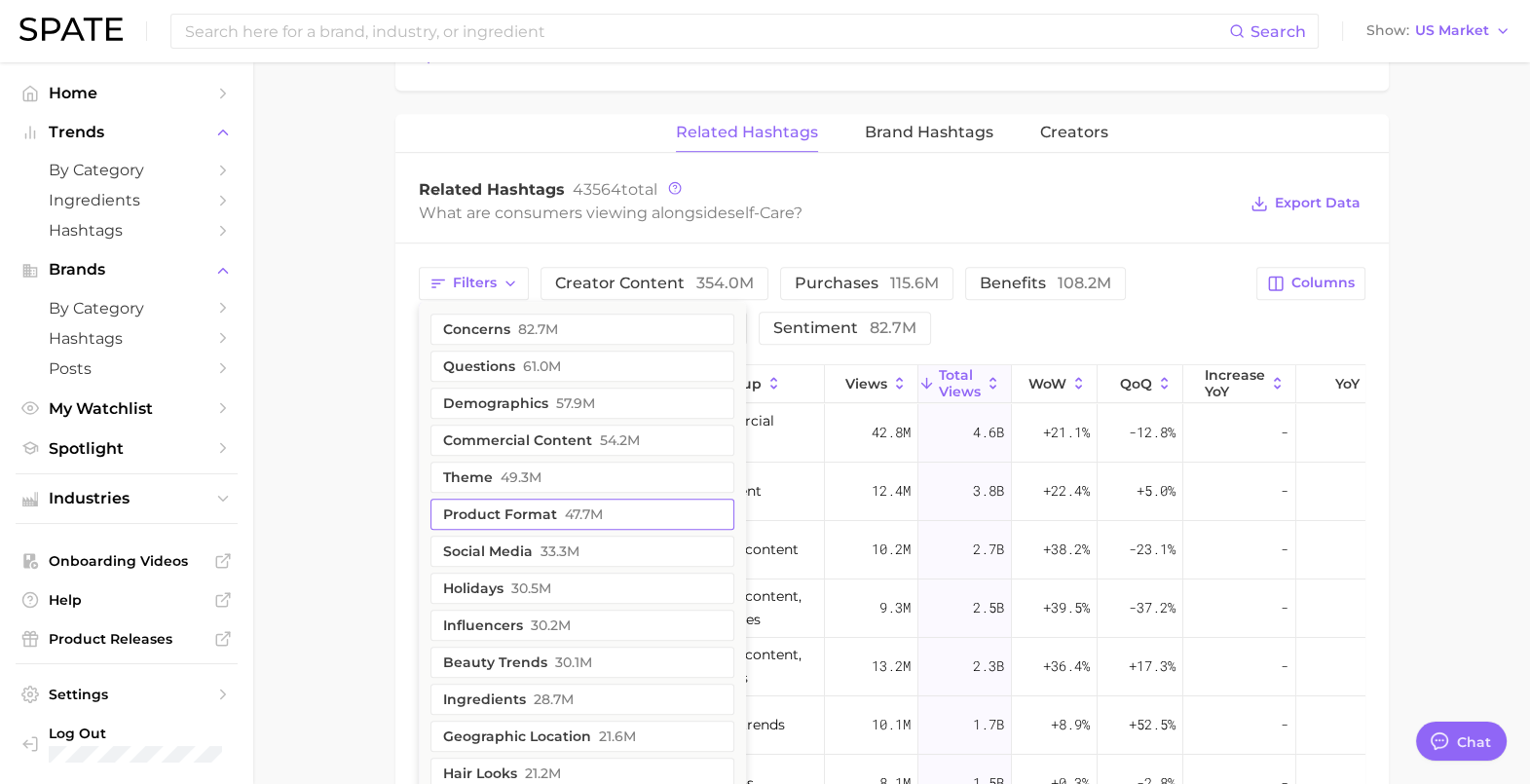
click at [522, 510] on button "product format 47.7m" at bounding box center [583, 514] width 304 height 31
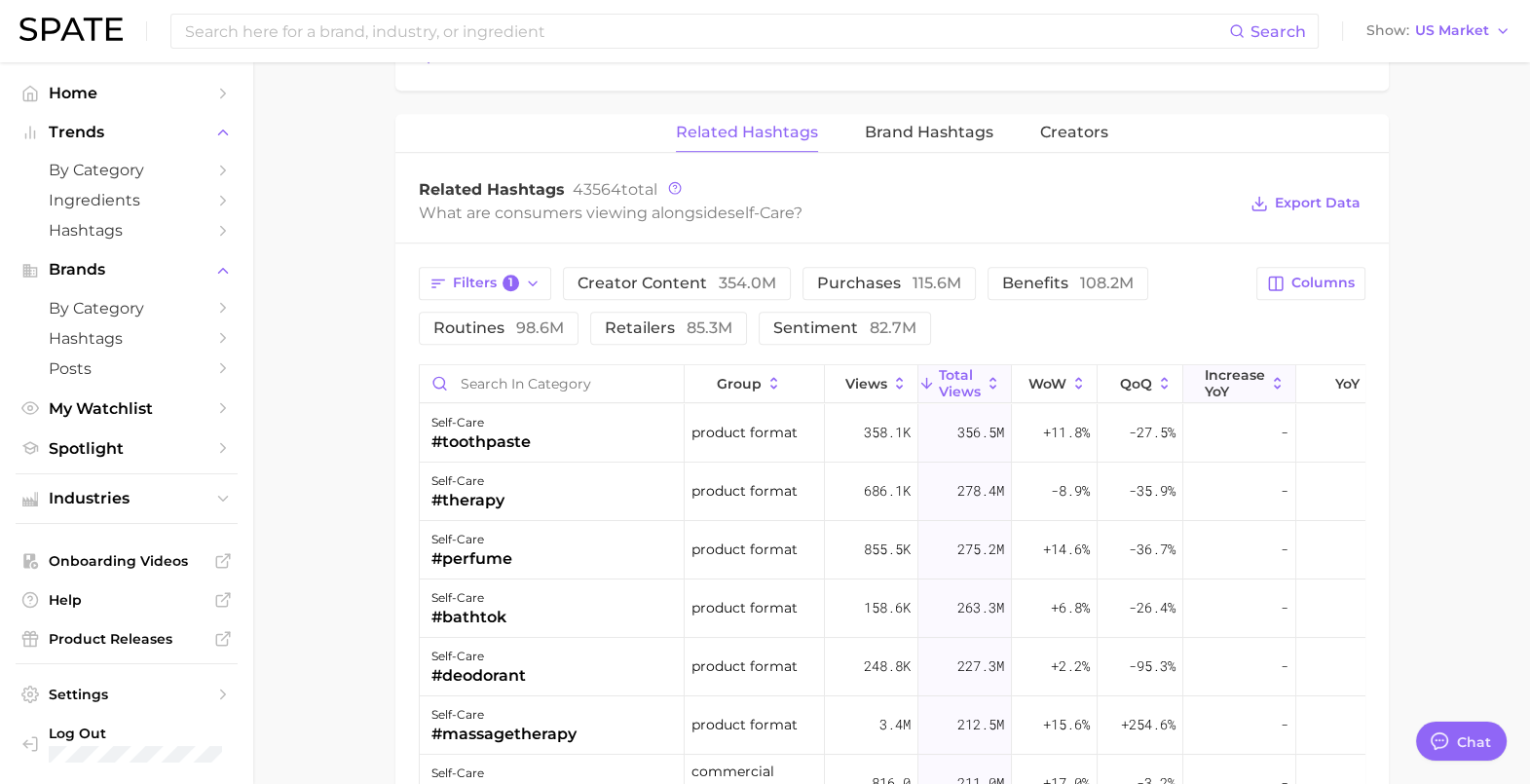
click at [1249, 384] on span "increase YoY" at bounding box center [1236, 383] width 61 height 31
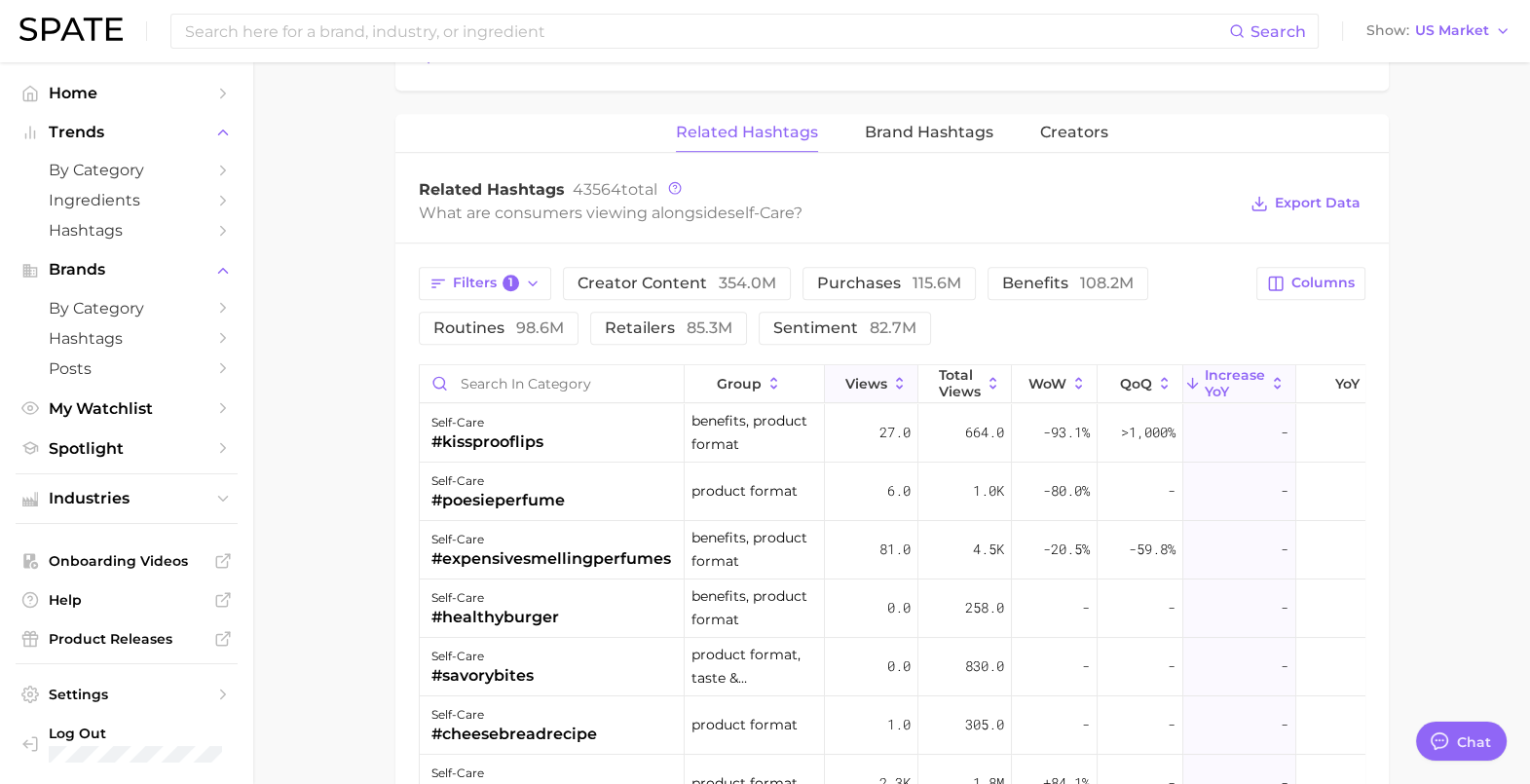
click at [877, 380] on span "Views" at bounding box center [866, 384] width 42 height 16
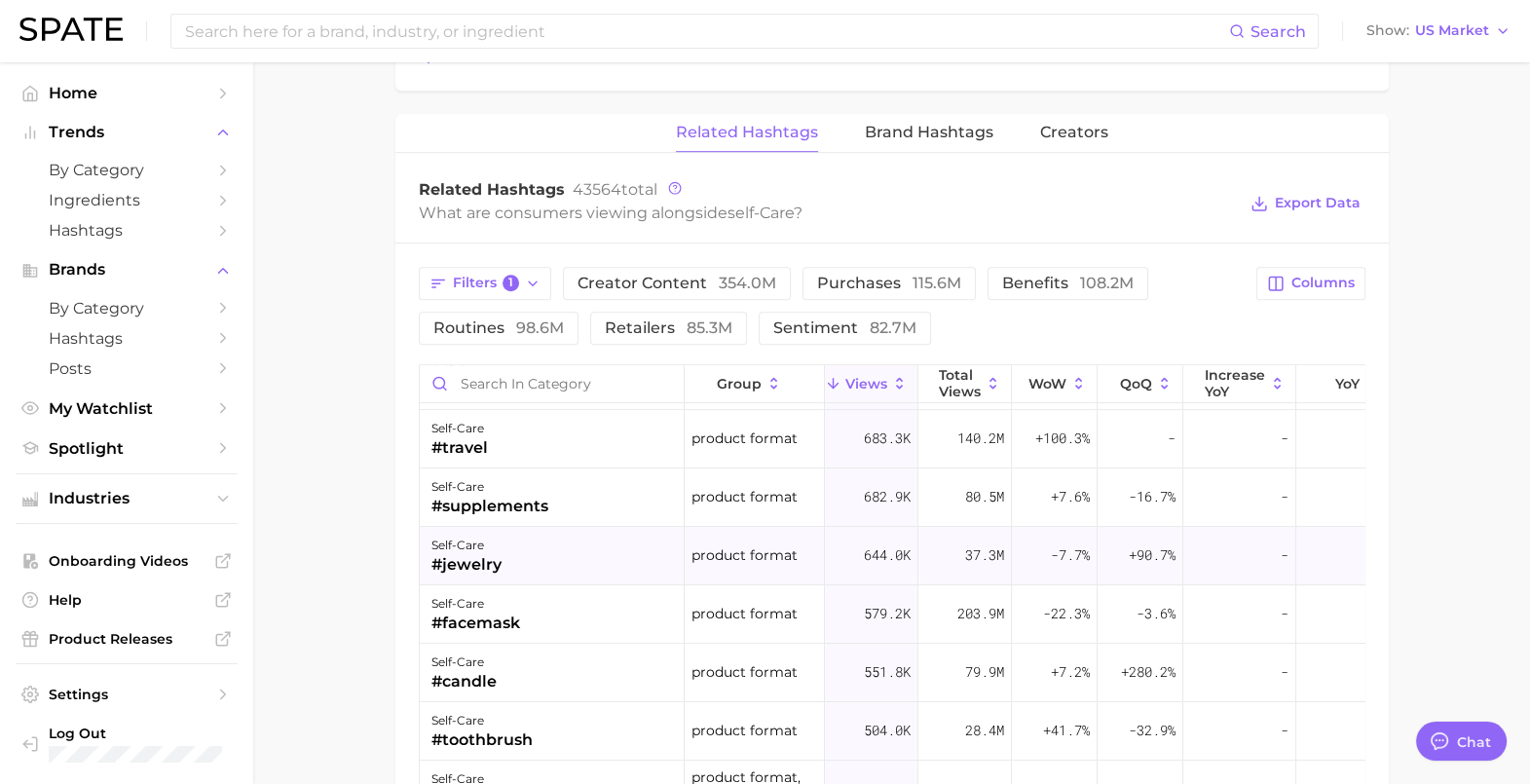
scroll to position [851, 0]
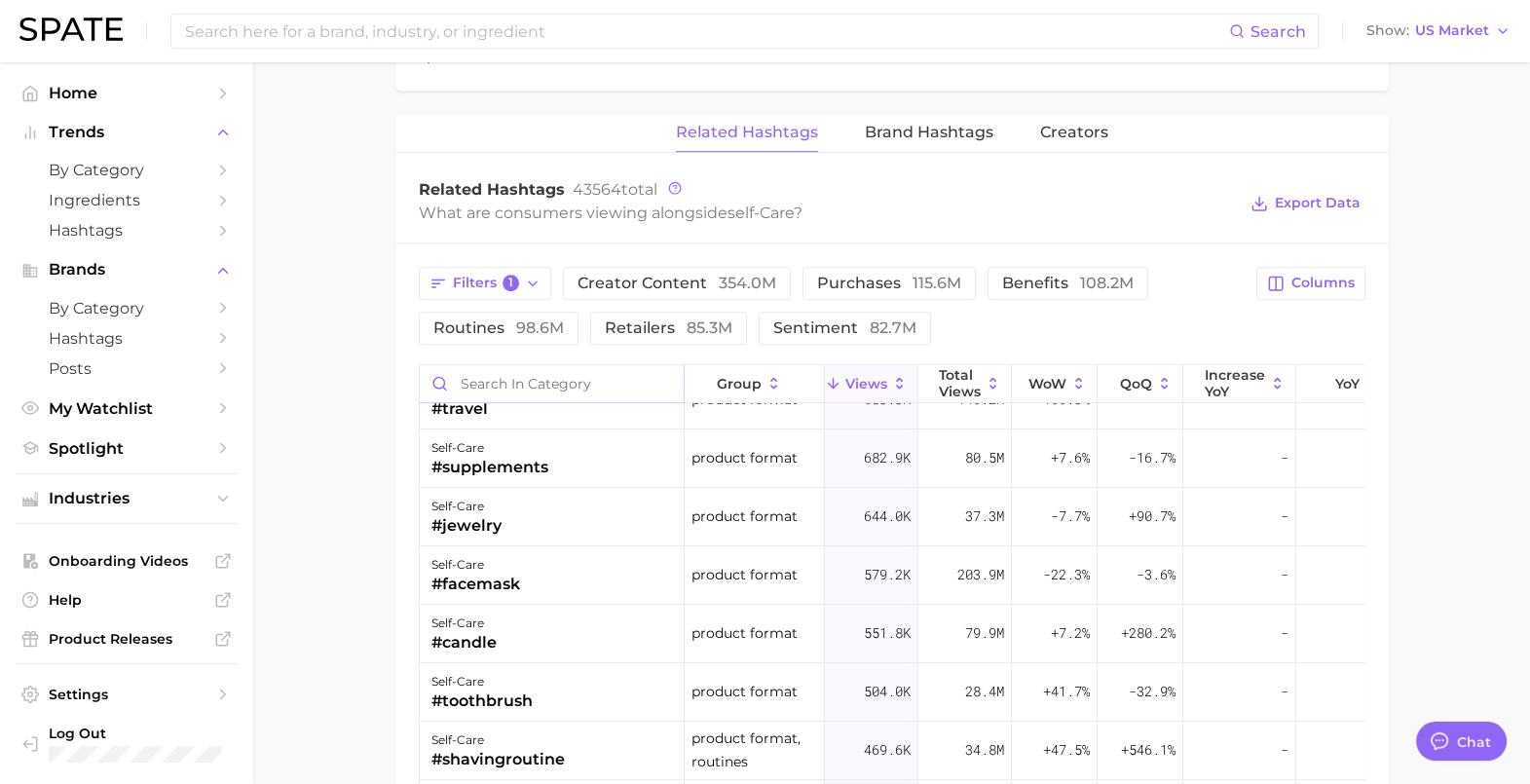
click at [522, 373] on input "Search in category" at bounding box center [552, 384] width 264 height 37
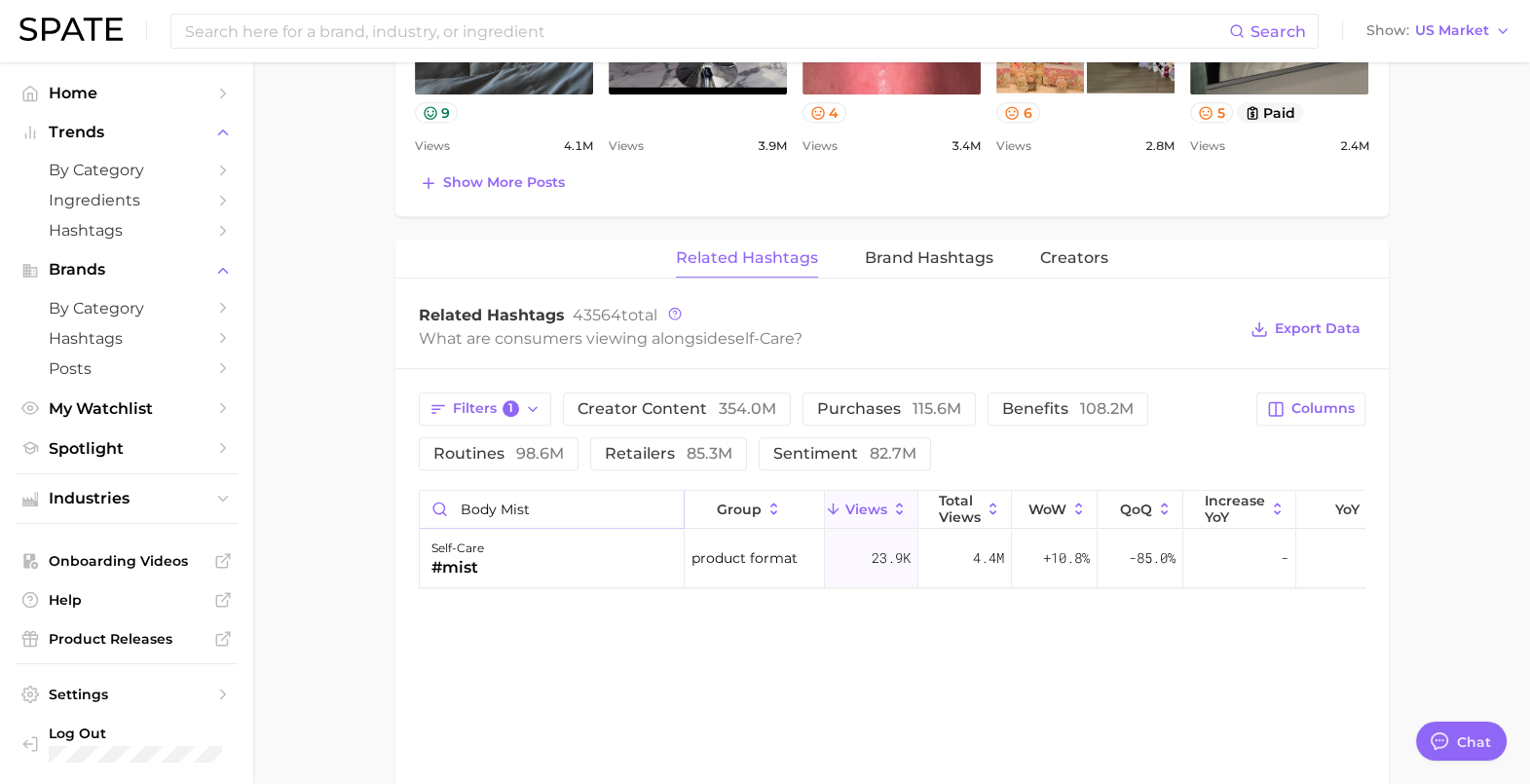
scroll to position [1339, 0]
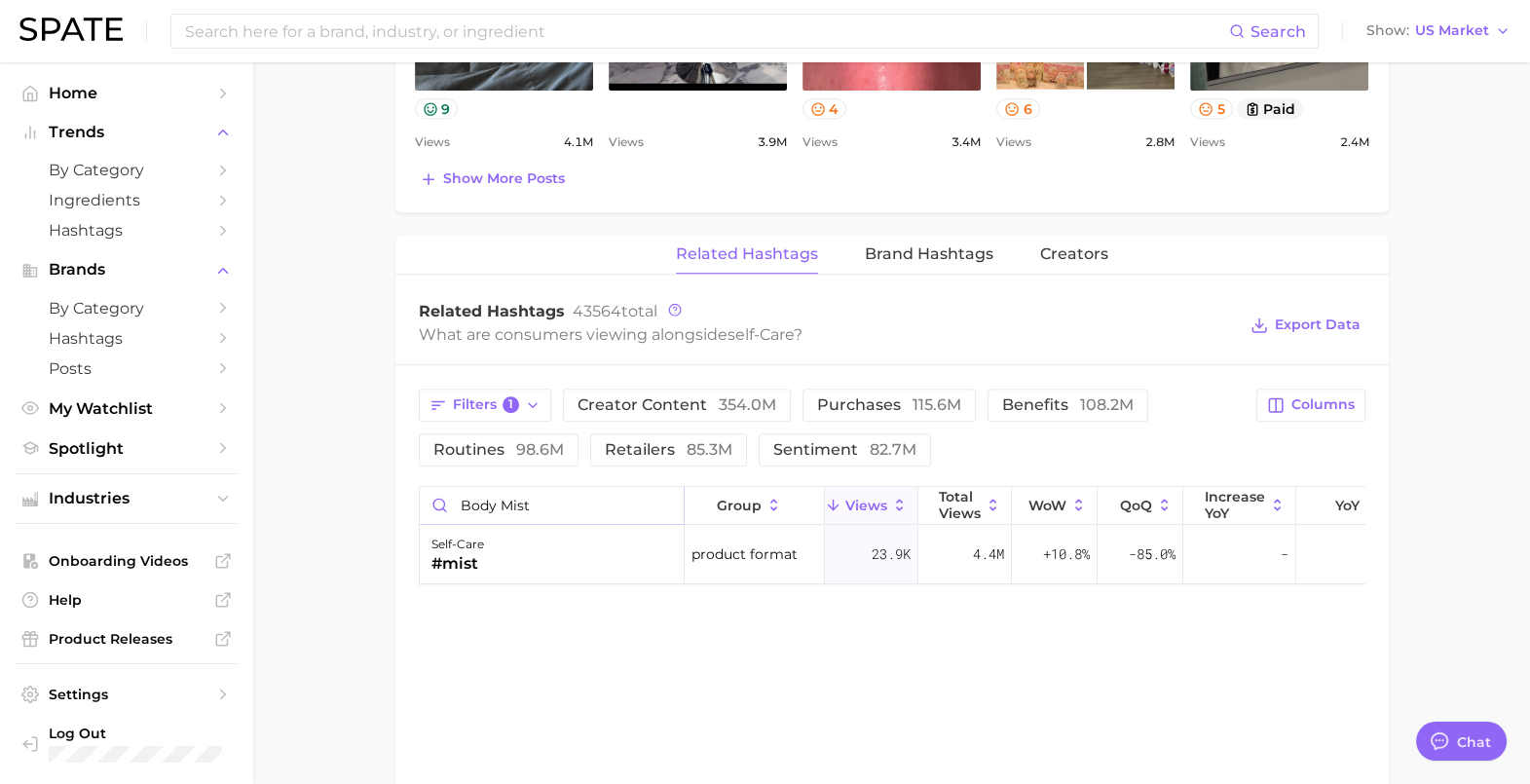
drag, startPoint x: 547, startPoint y: 501, endPoint x: 290, endPoint y: 521, distance: 257.8
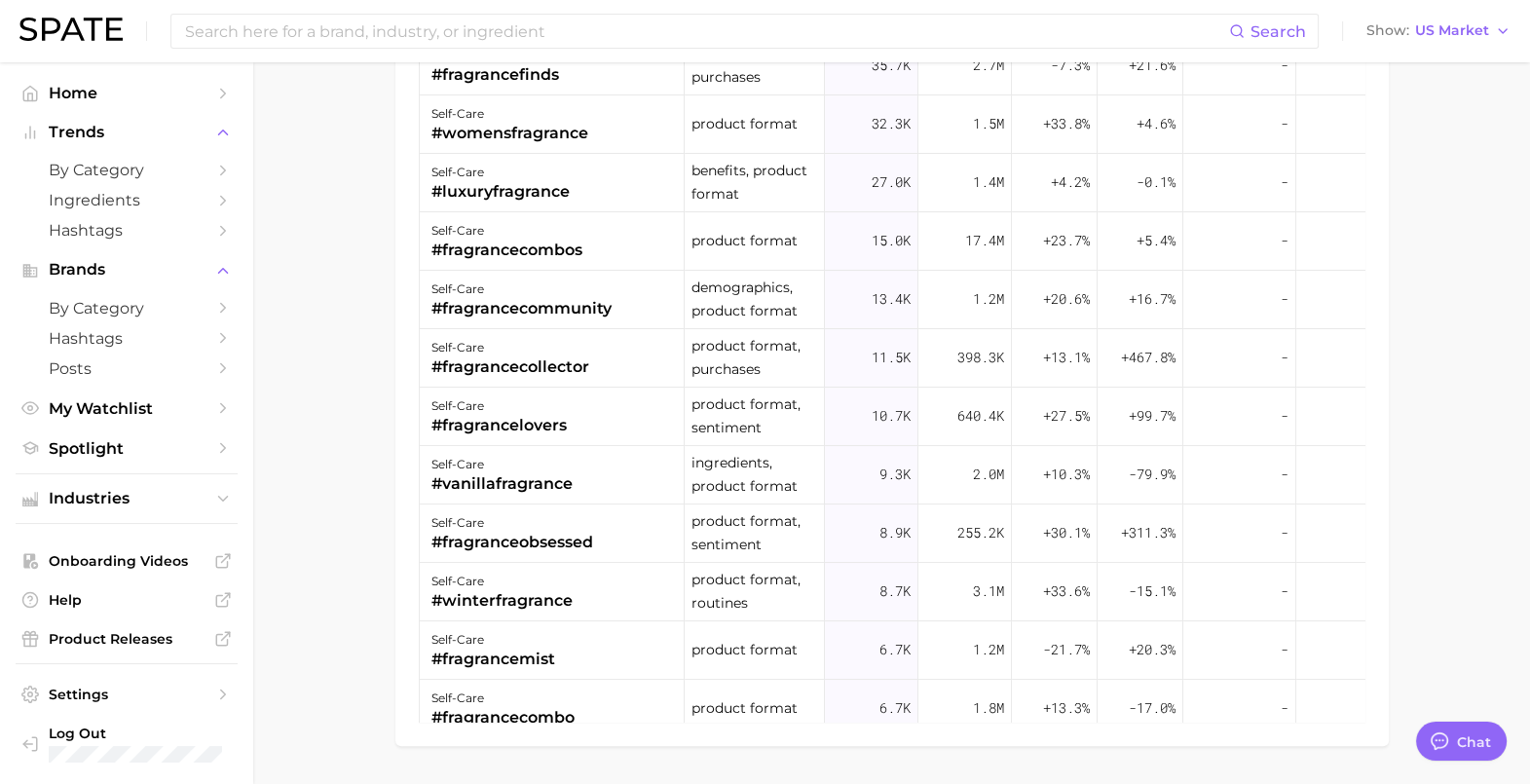
scroll to position [1942, 0]
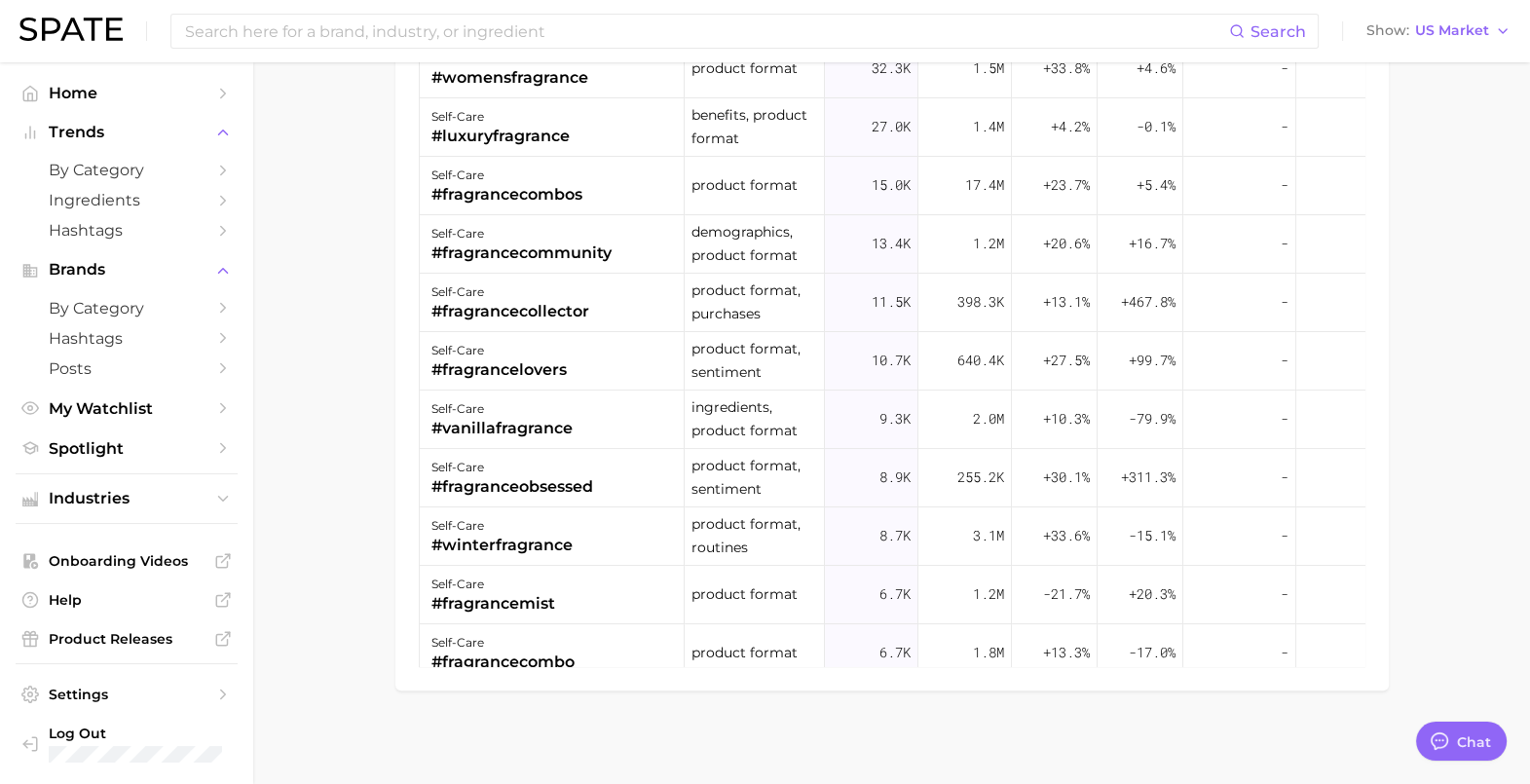
type input "fragrance"
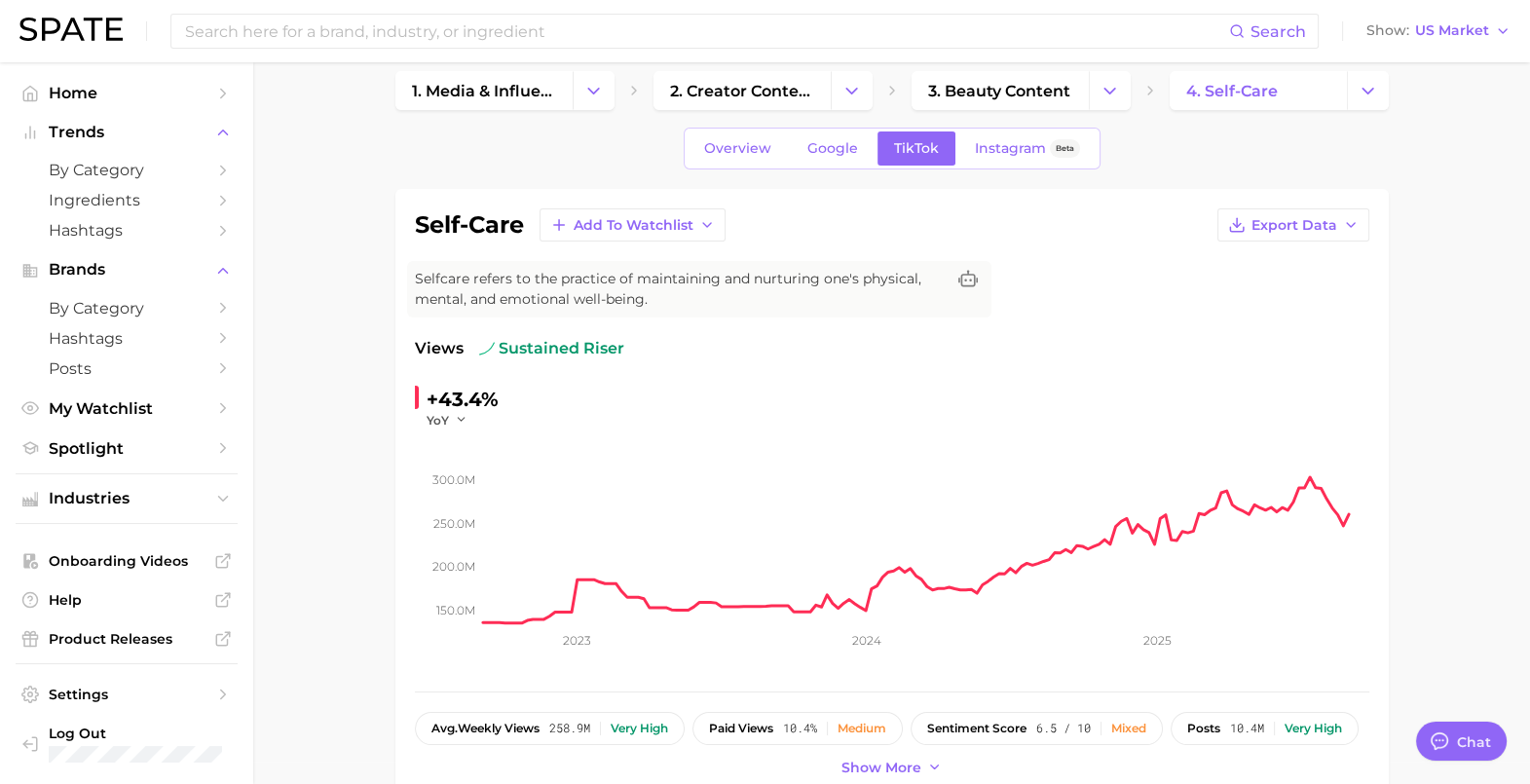
scroll to position [0, 0]
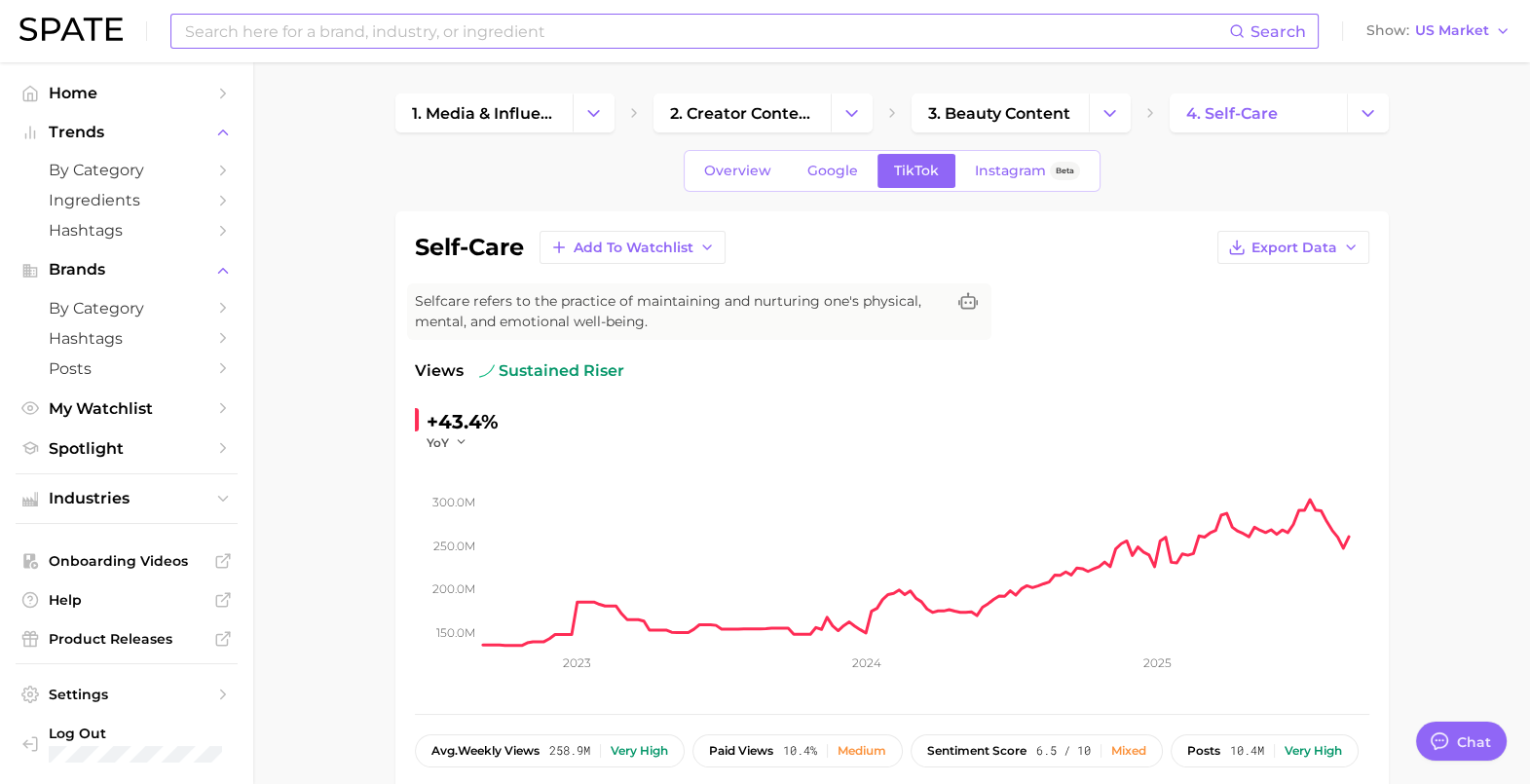
click at [736, 27] on input at bounding box center [707, 31] width 1046 height 33
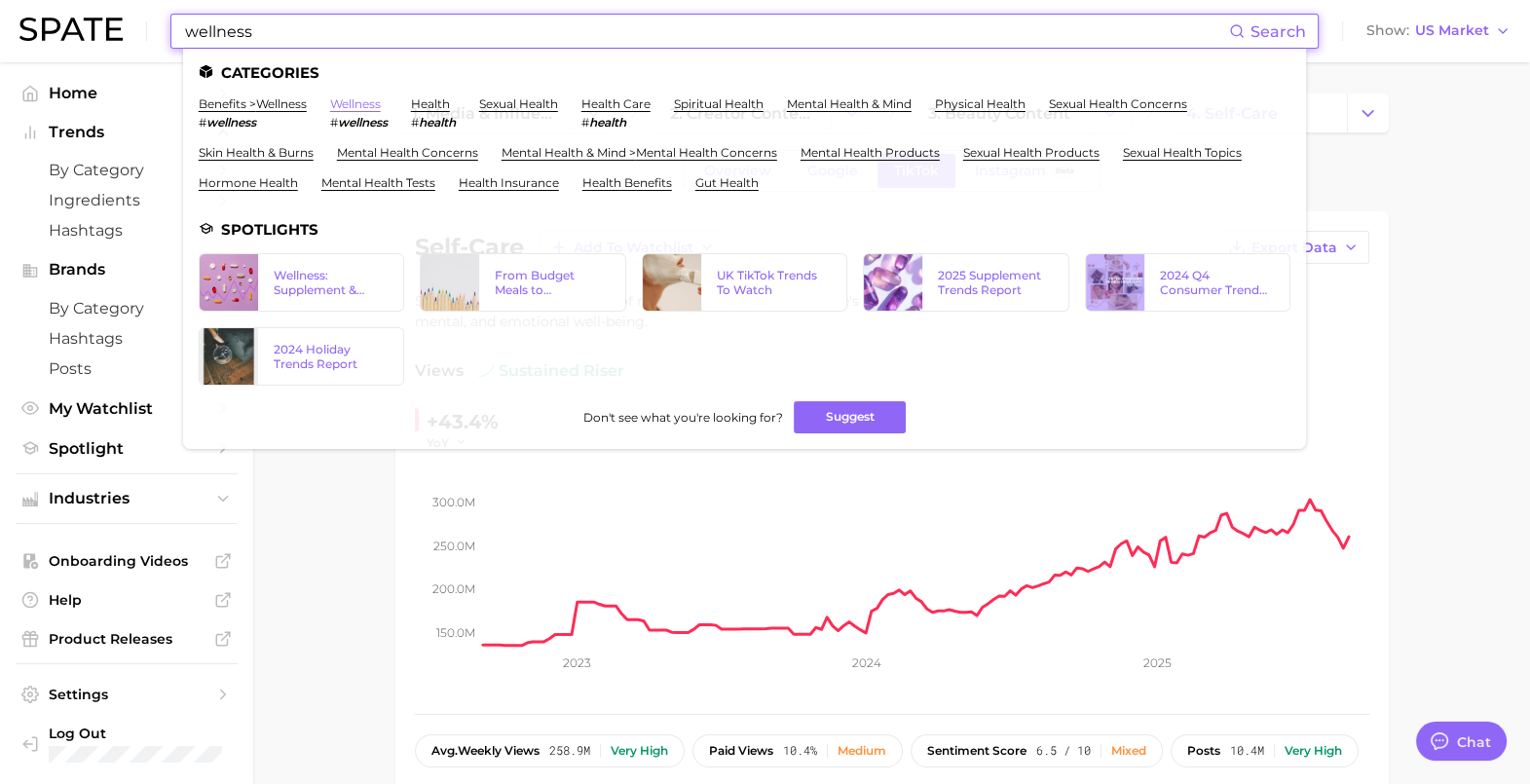
type input "wellness"
click at [359, 100] on link "wellness" at bounding box center [355, 103] width 51 height 15
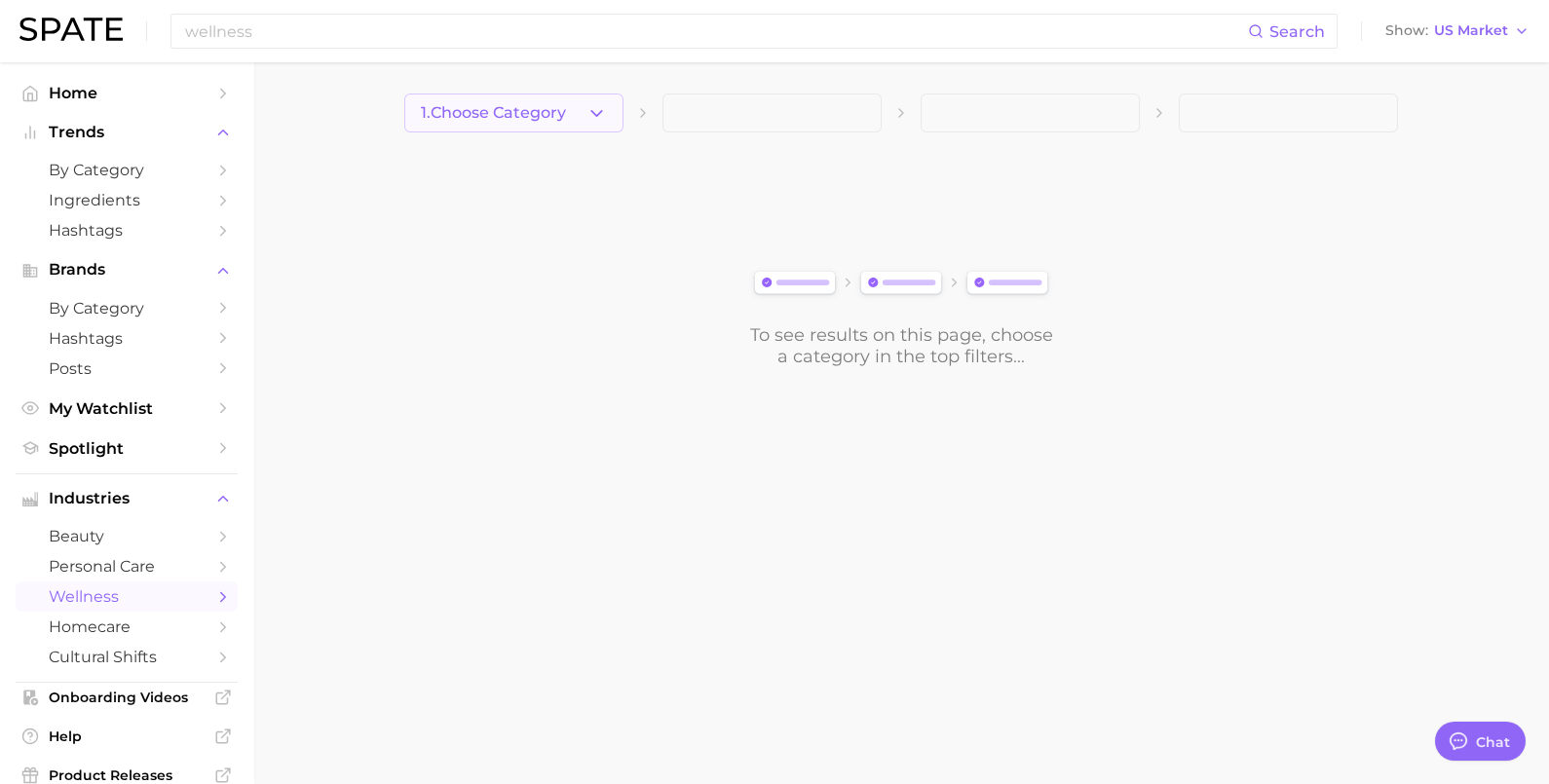
click at [466, 94] on button "1. Choose Category" at bounding box center [513, 113] width 219 height 39
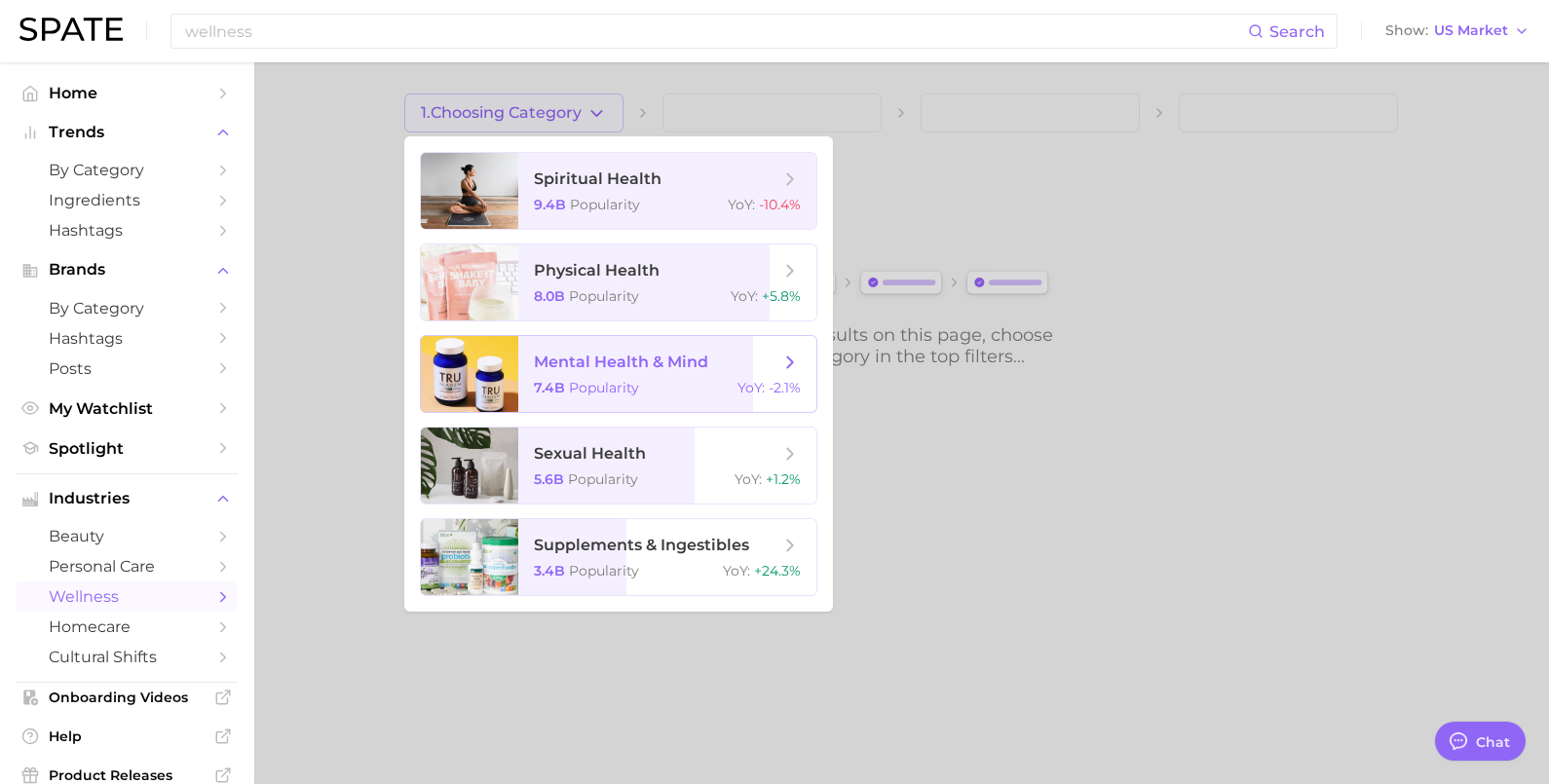
click at [645, 377] on span "mental health & mind 7.4b Popularity YoY : -2.1%" at bounding box center [668, 373] width 298 height 76
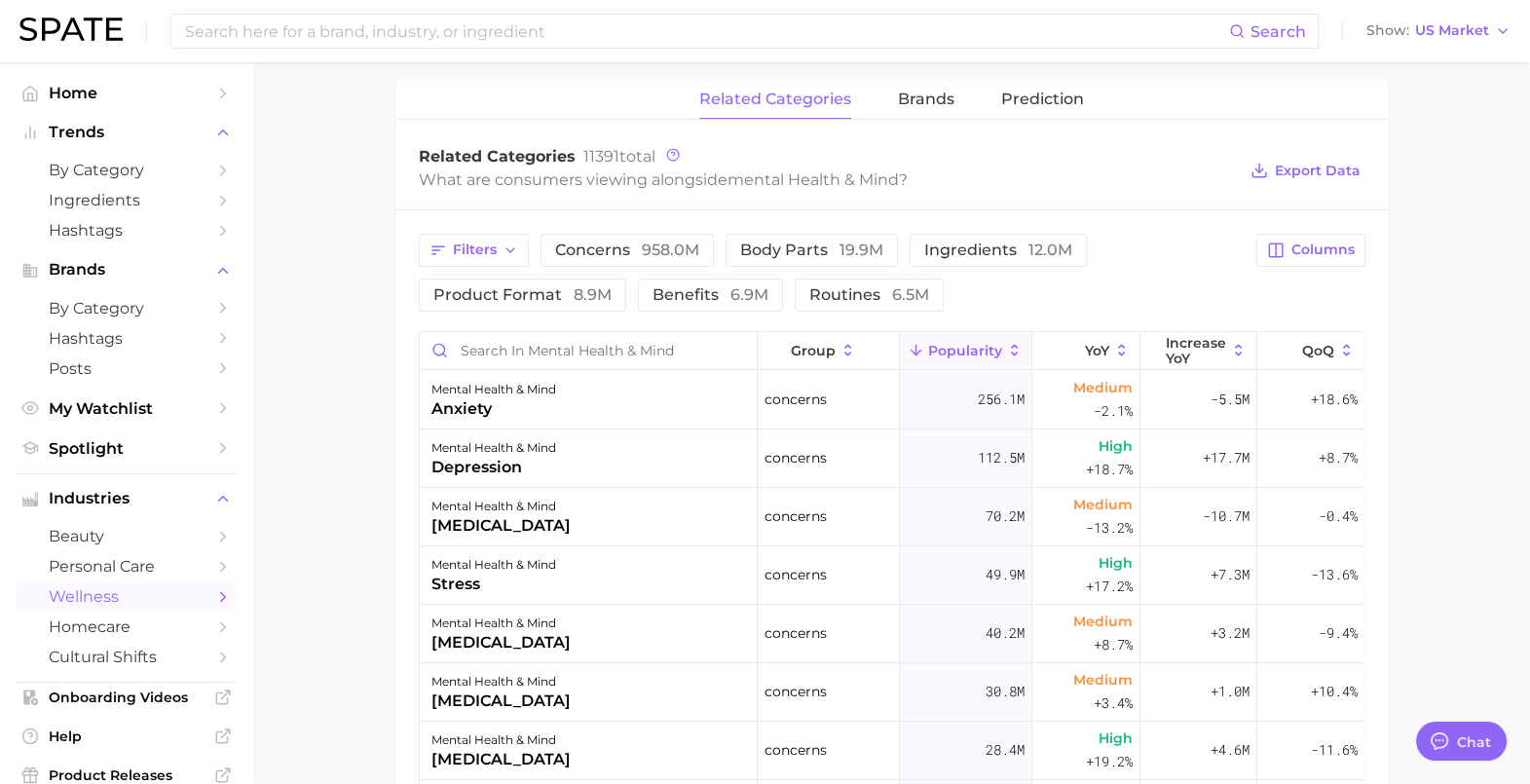
scroll to position [365, 0]
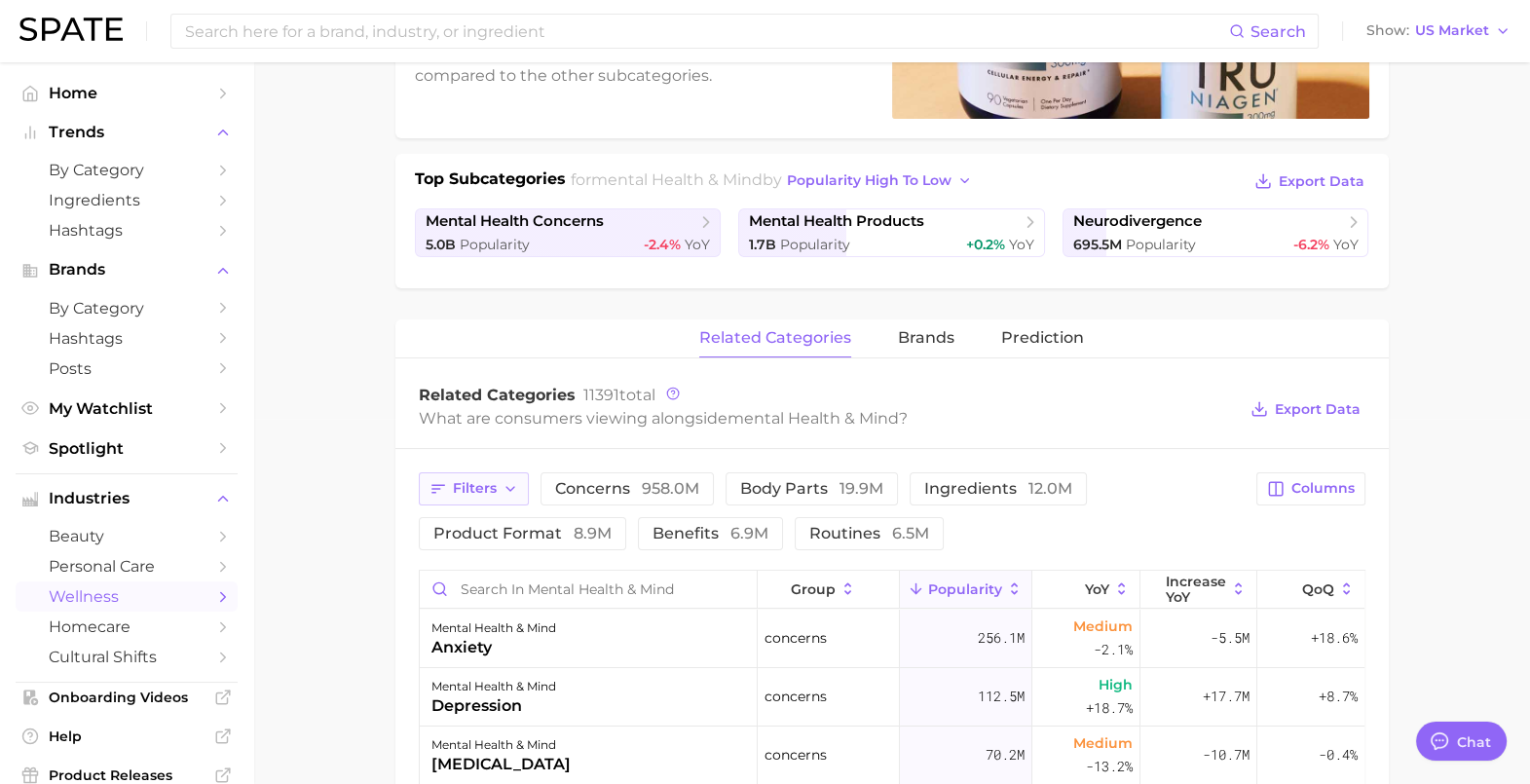
click at [465, 482] on span "Filters" at bounding box center [474, 488] width 44 height 17
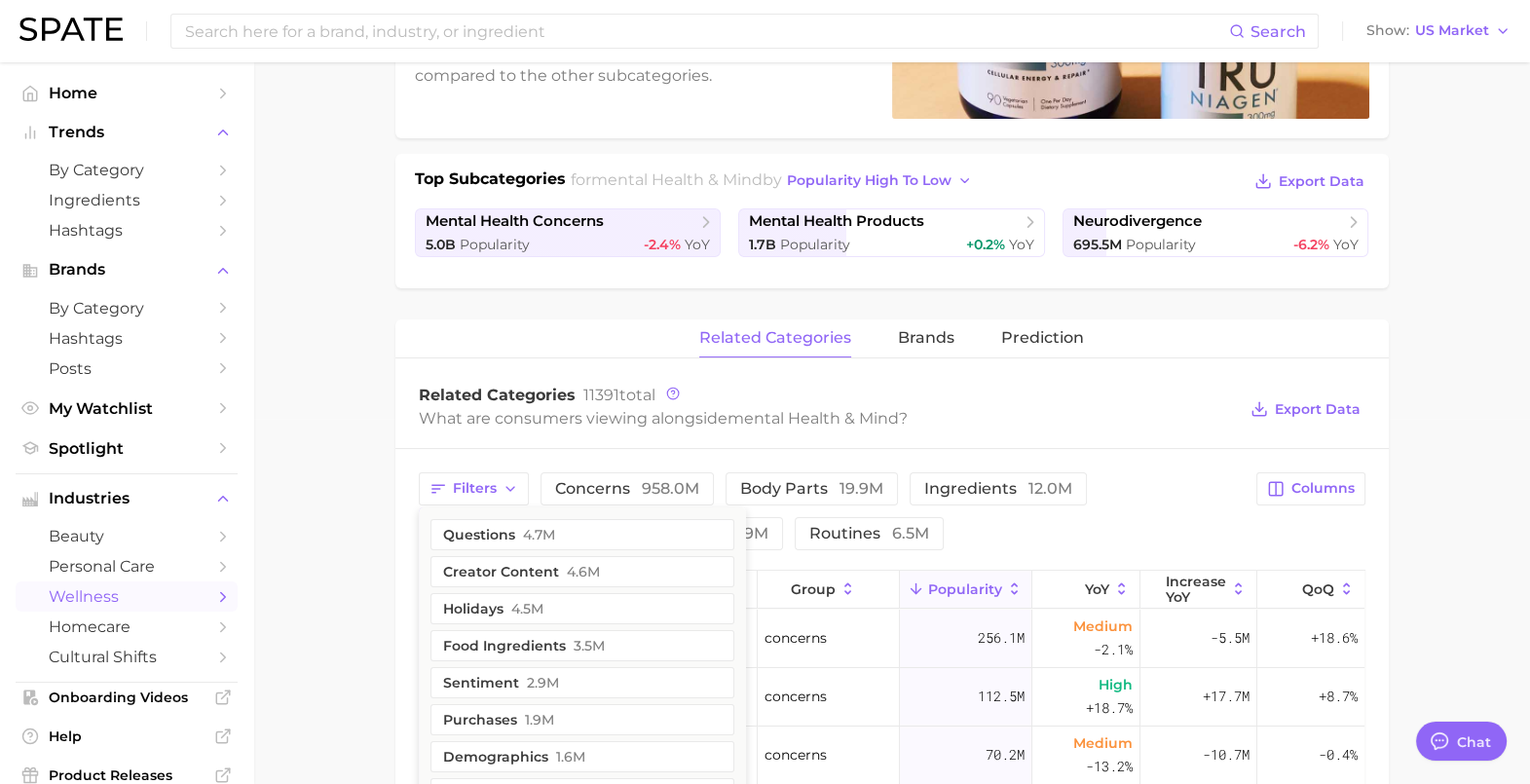
click at [368, 467] on main "1. mental health & mind 2. Subcategory Overview Google TikTok Instagram Beta me…" at bounding box center [891, 585] width 1277 height 1777
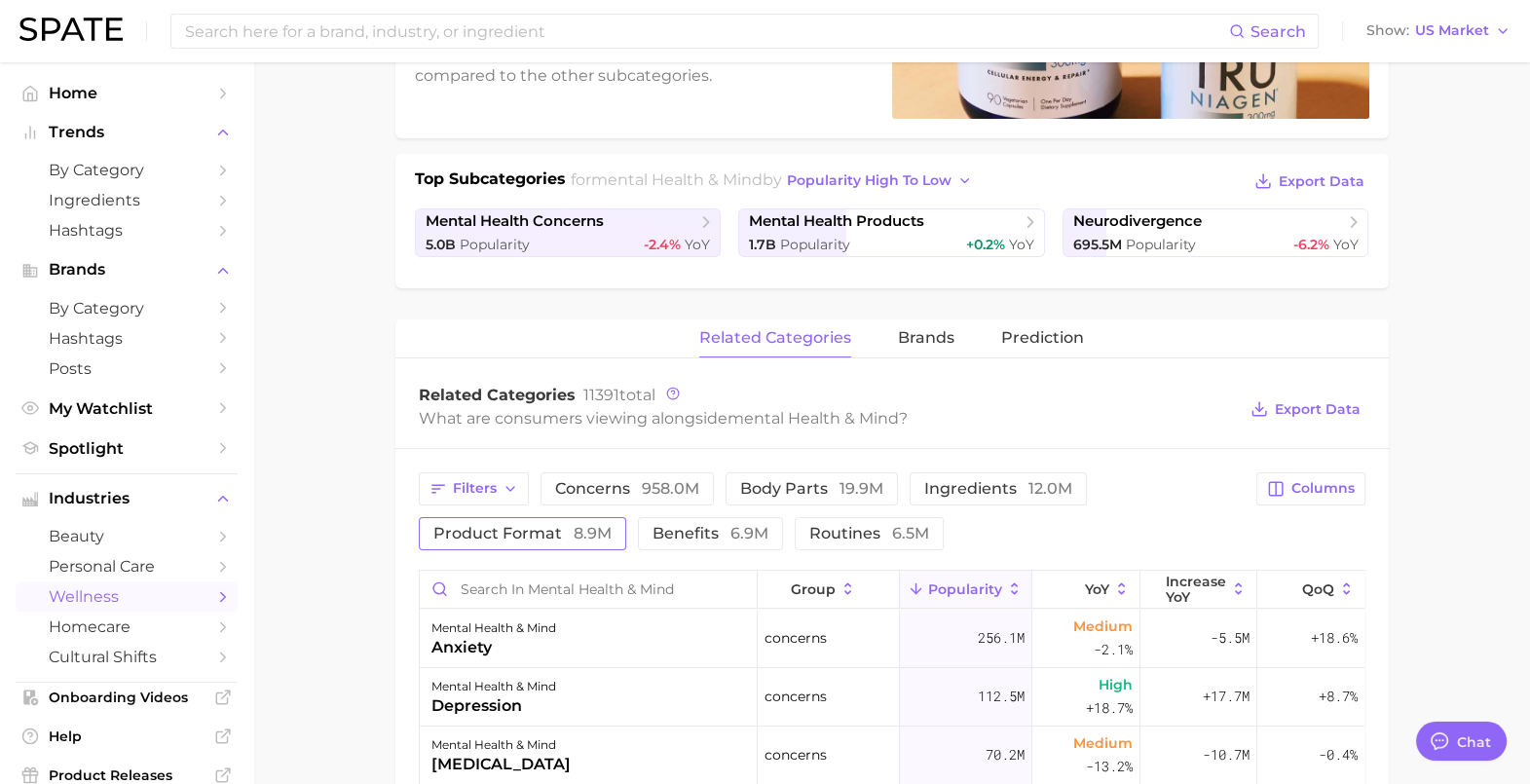
click at [450, 531] on span "product format 8.9m" at bounding box center [523, 534] width 179 height 16
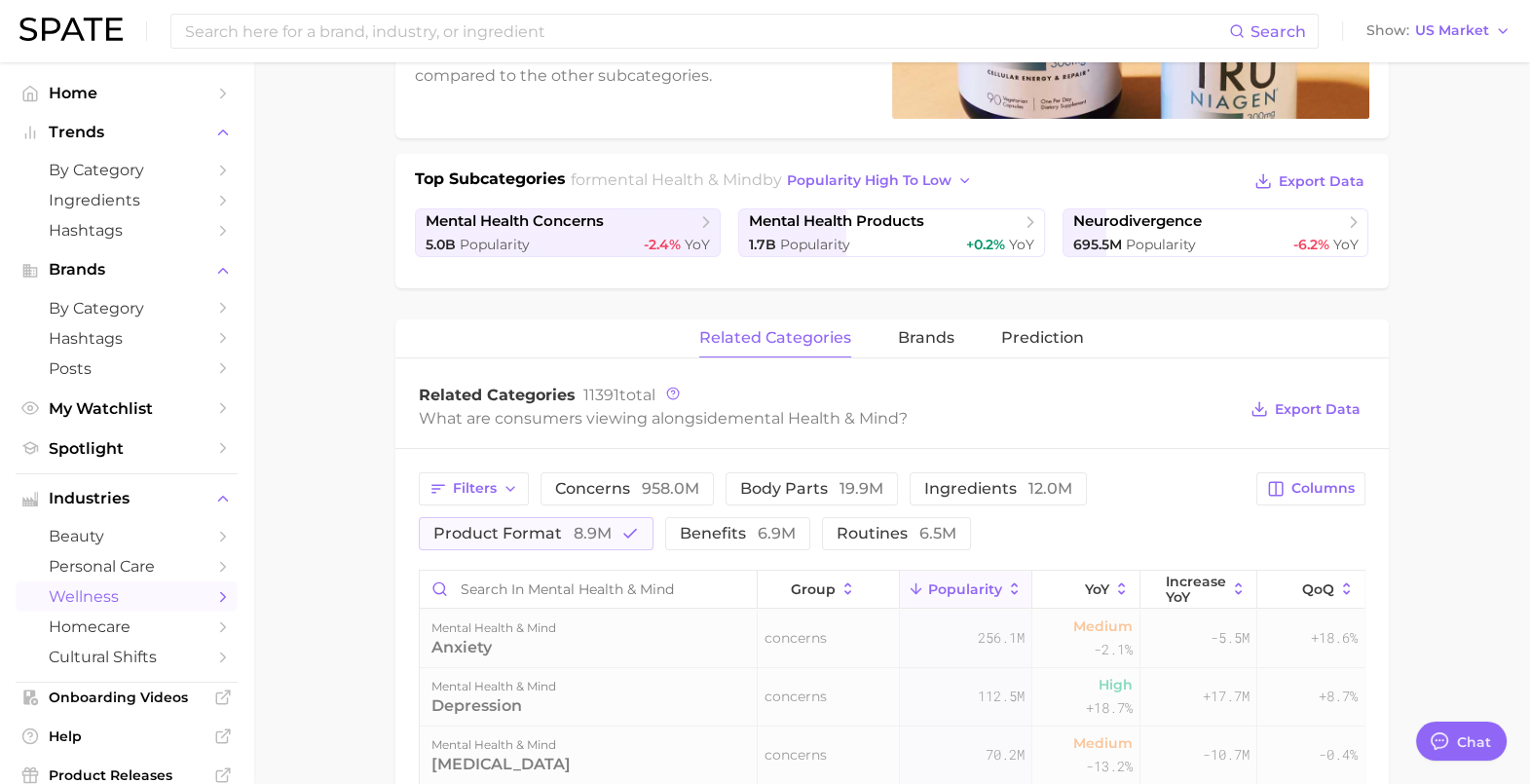
click at [339, 529] on main "1. mental health & mind 2. Subcategory Overview Google TikTok Instagram Beta me…" at bounding box center [891, 585] width 1277 height 1777
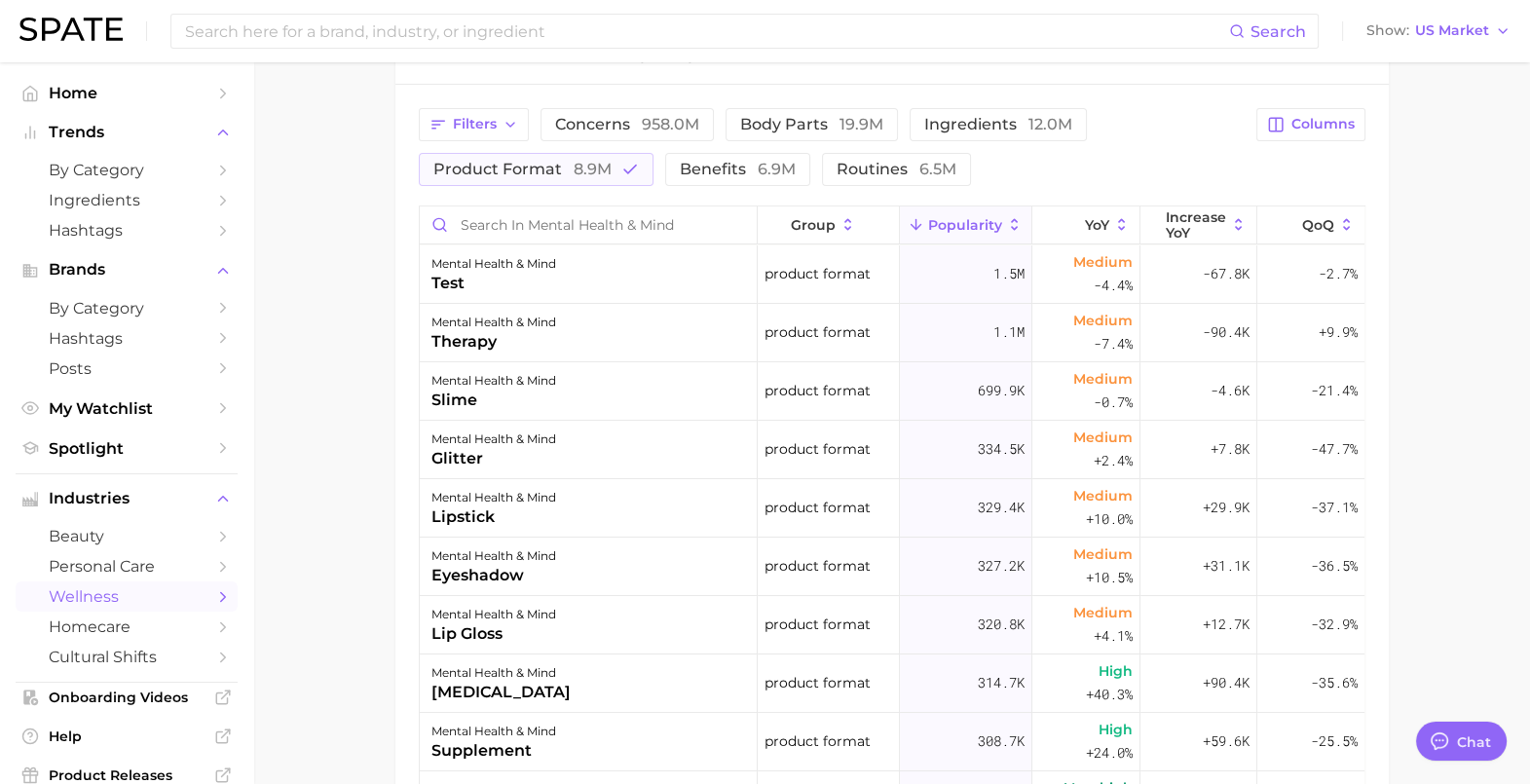
scroll to position [730, 0]
click at [1198, 224] on span "Increase YoY" at bounding box center [1196, 224] width 61 height 31
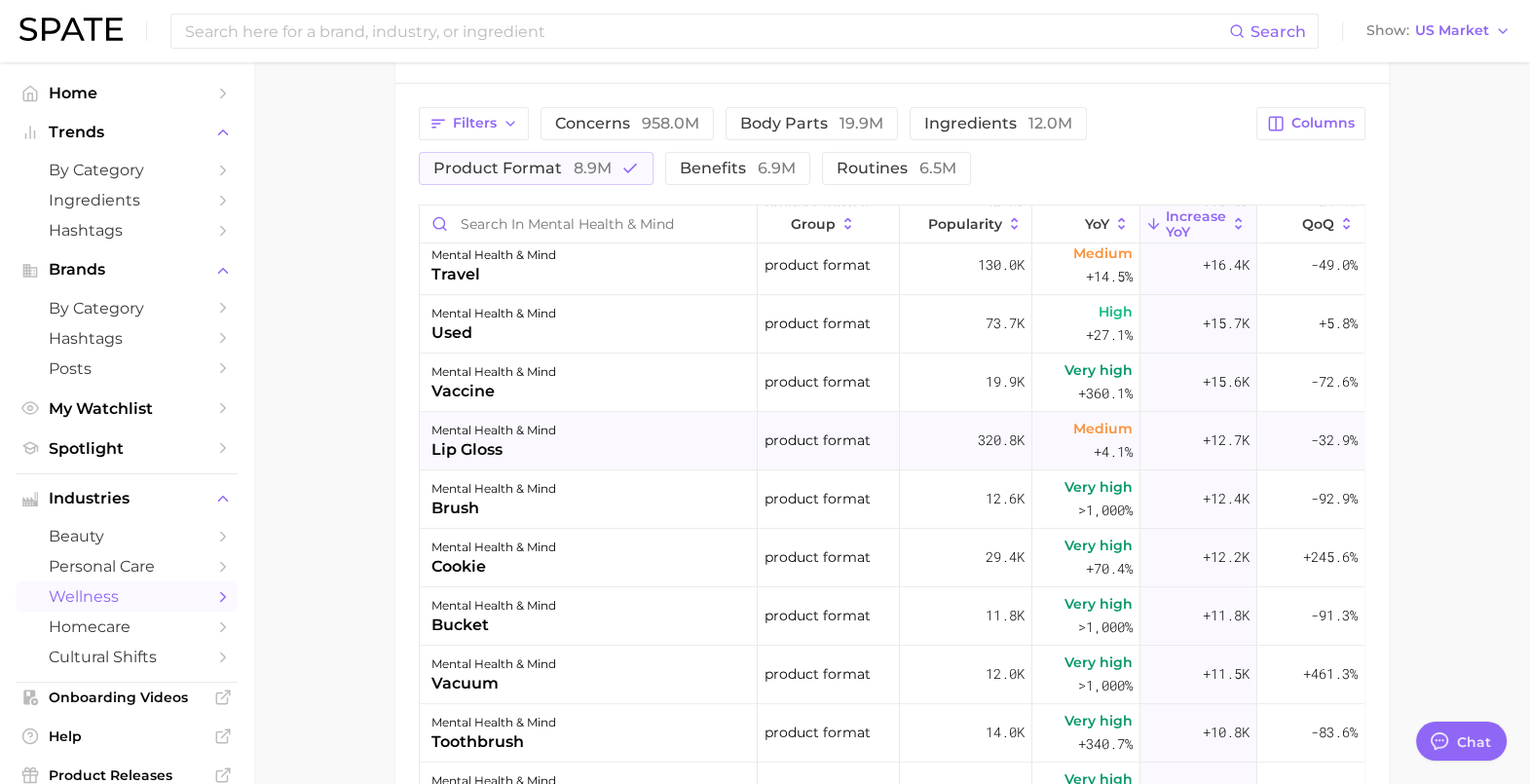
scroll to position [1582, 0]
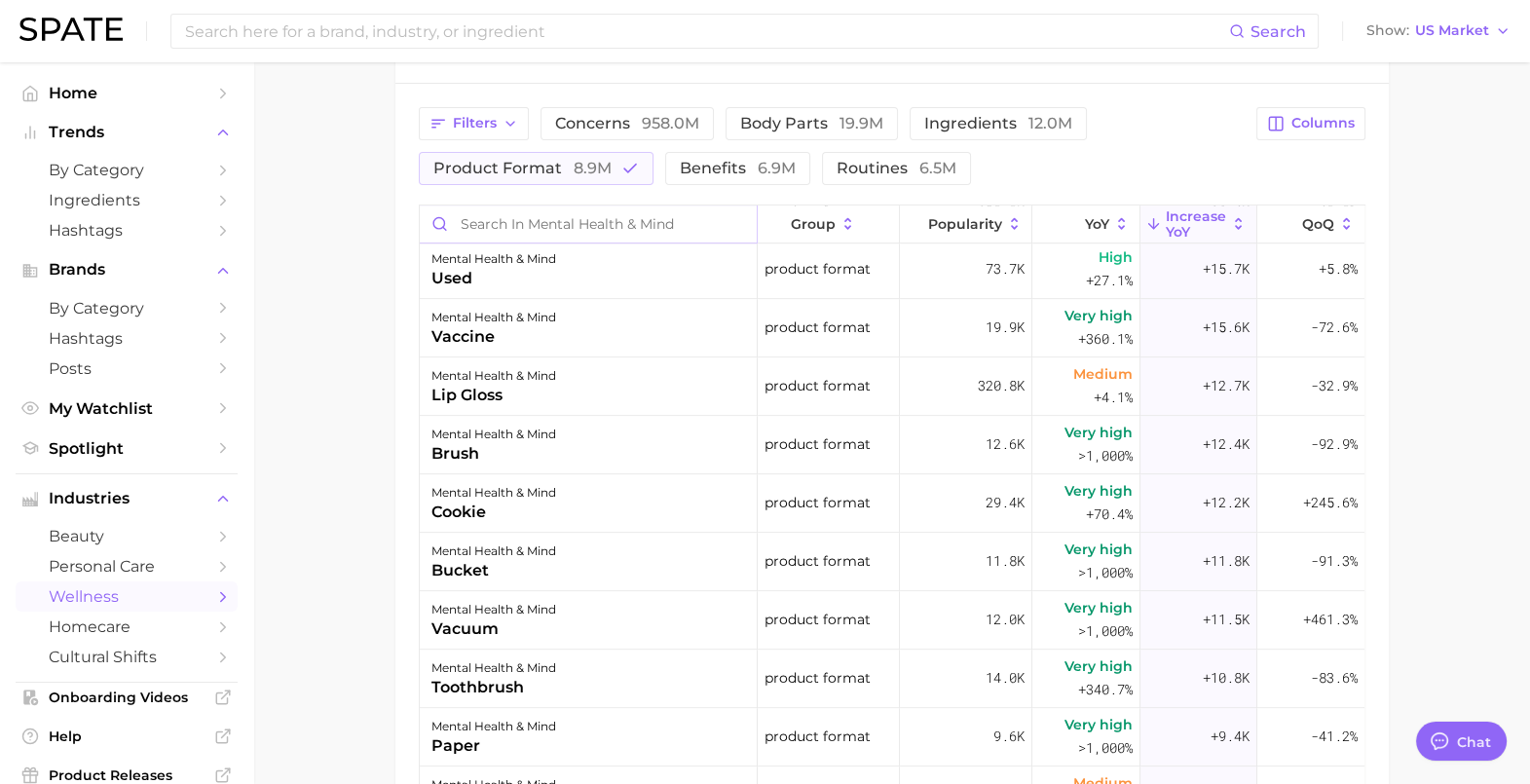
click at [528, 224] on input "Search in mental health & mind" at bounding box center [589, 224] width 338 height 37
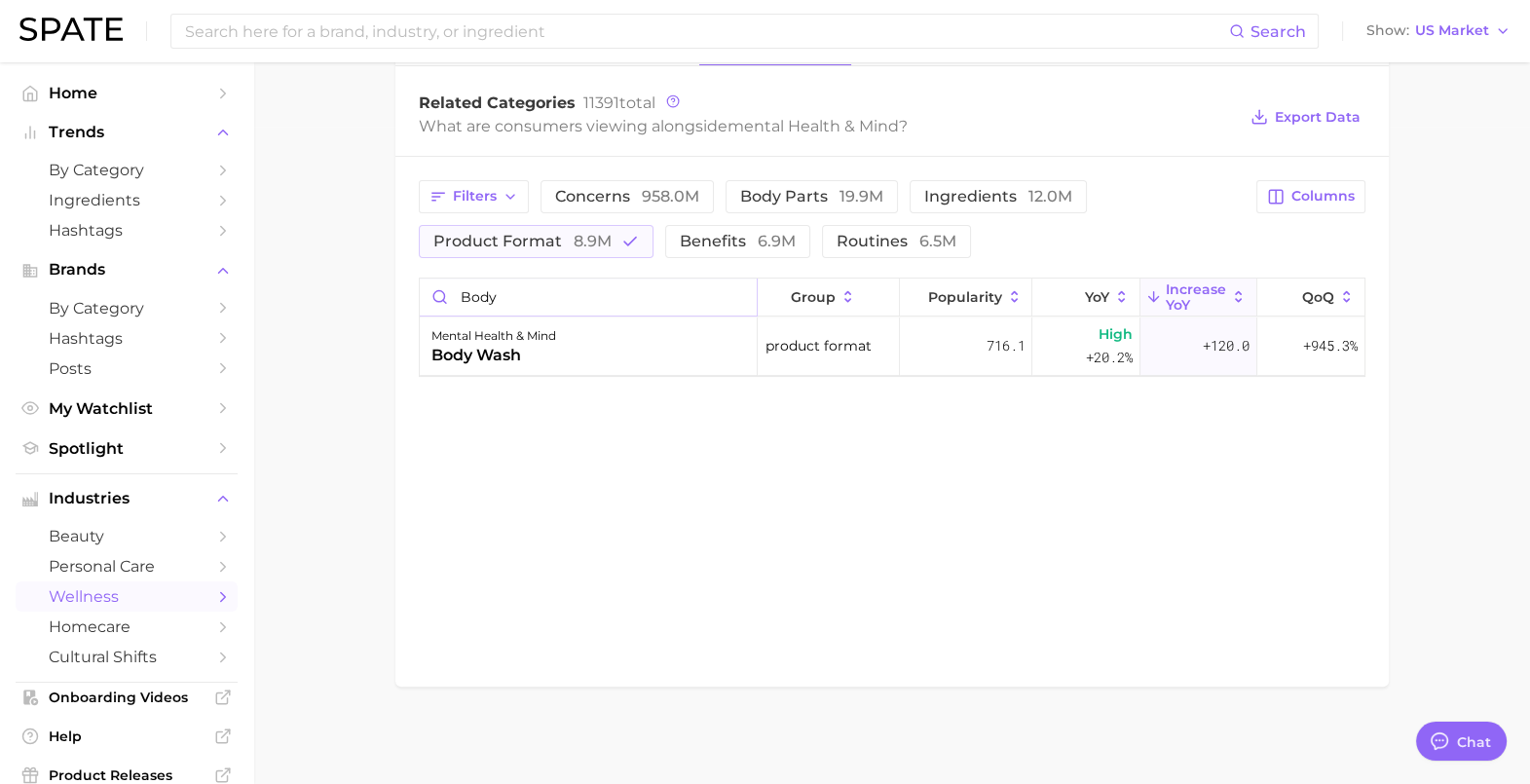
scroll to position [655, 0]
drag, startPoint x: 531, startPoint y: 297, endPoint x: 414, endPoint y: 297, distance: 117.0
click at [414, 297] on div "Filters concerns 958.0m body parts 19.9m ingredients 12.0m product format 8.9m …" at bounding box center [892, 281] width 993 height 243
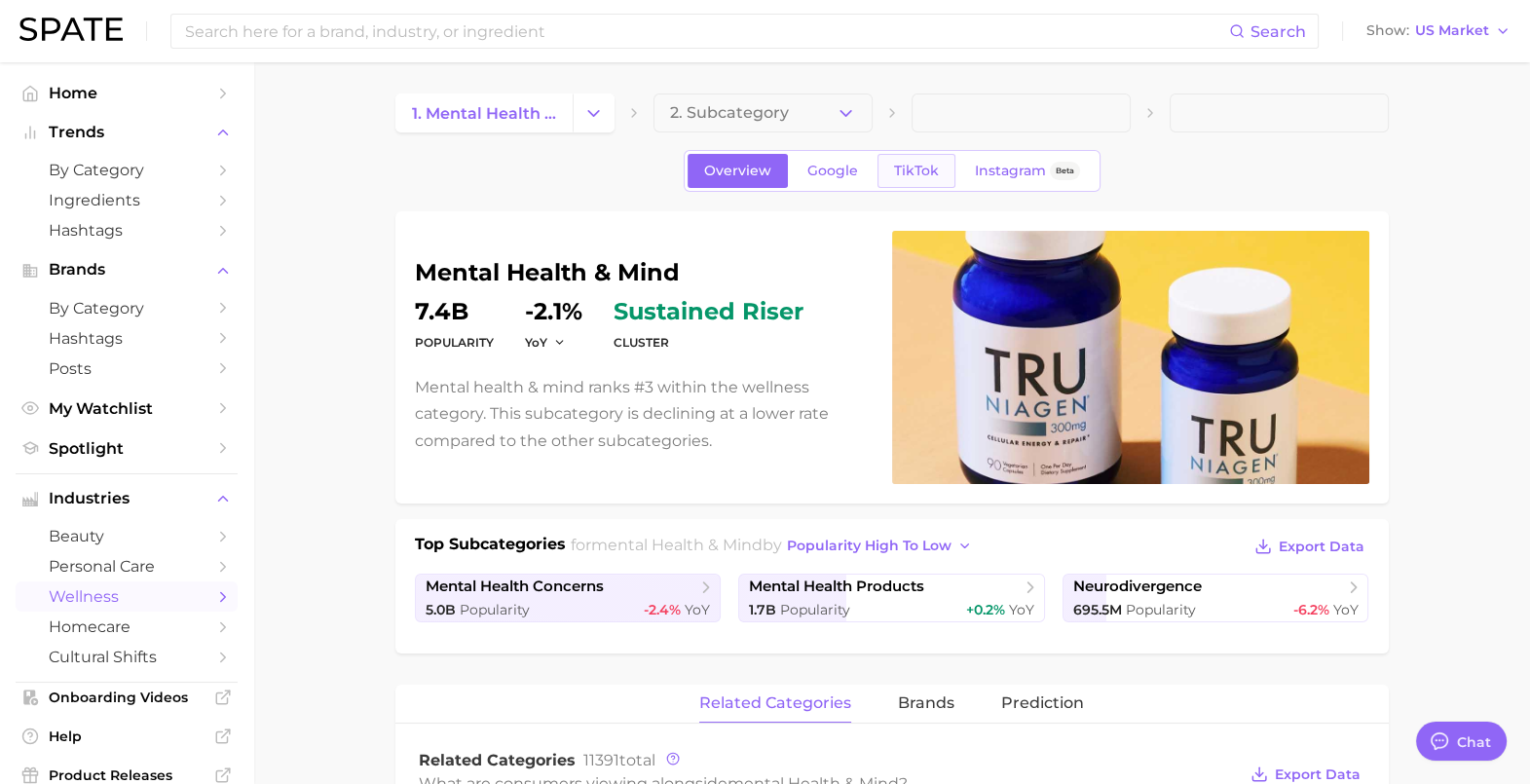
type input "body"
click at [930, 171] on span "TikTok" at bounding box center [917, 171] width 45 height 17
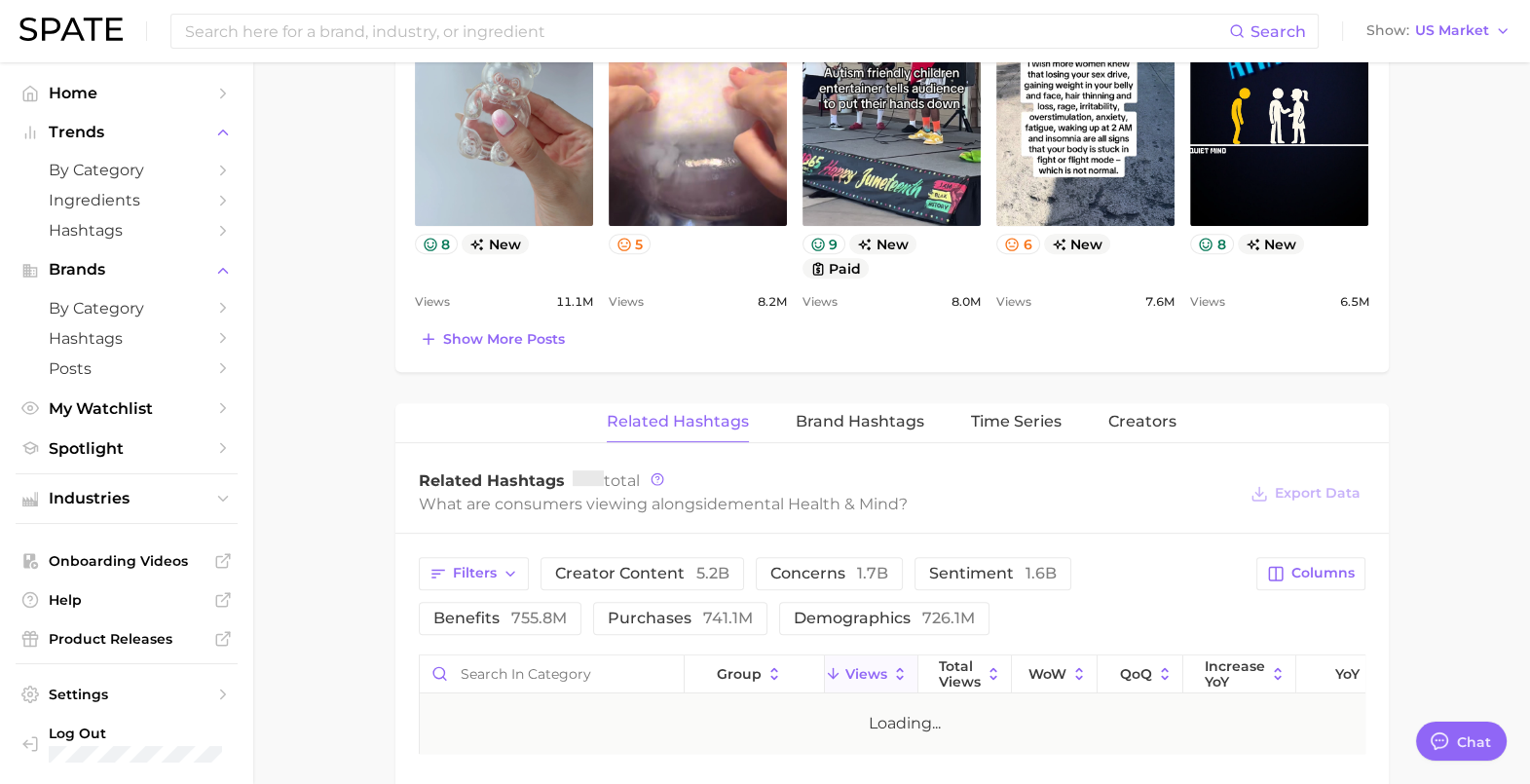
scroll to position [1095, 0]
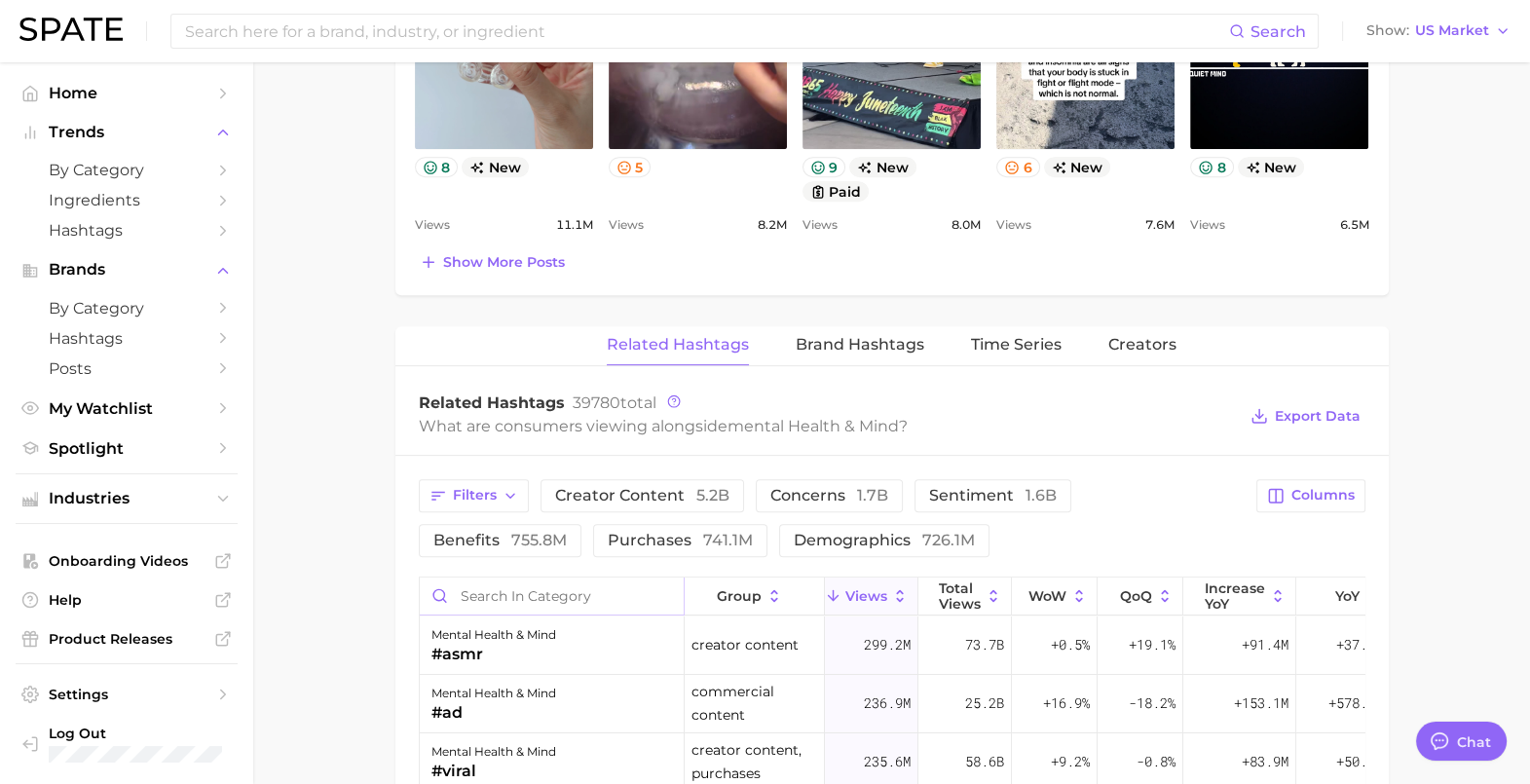
click at [497, 593] on input "Search in category" at bounding box center [552, 596] width 264 height 37
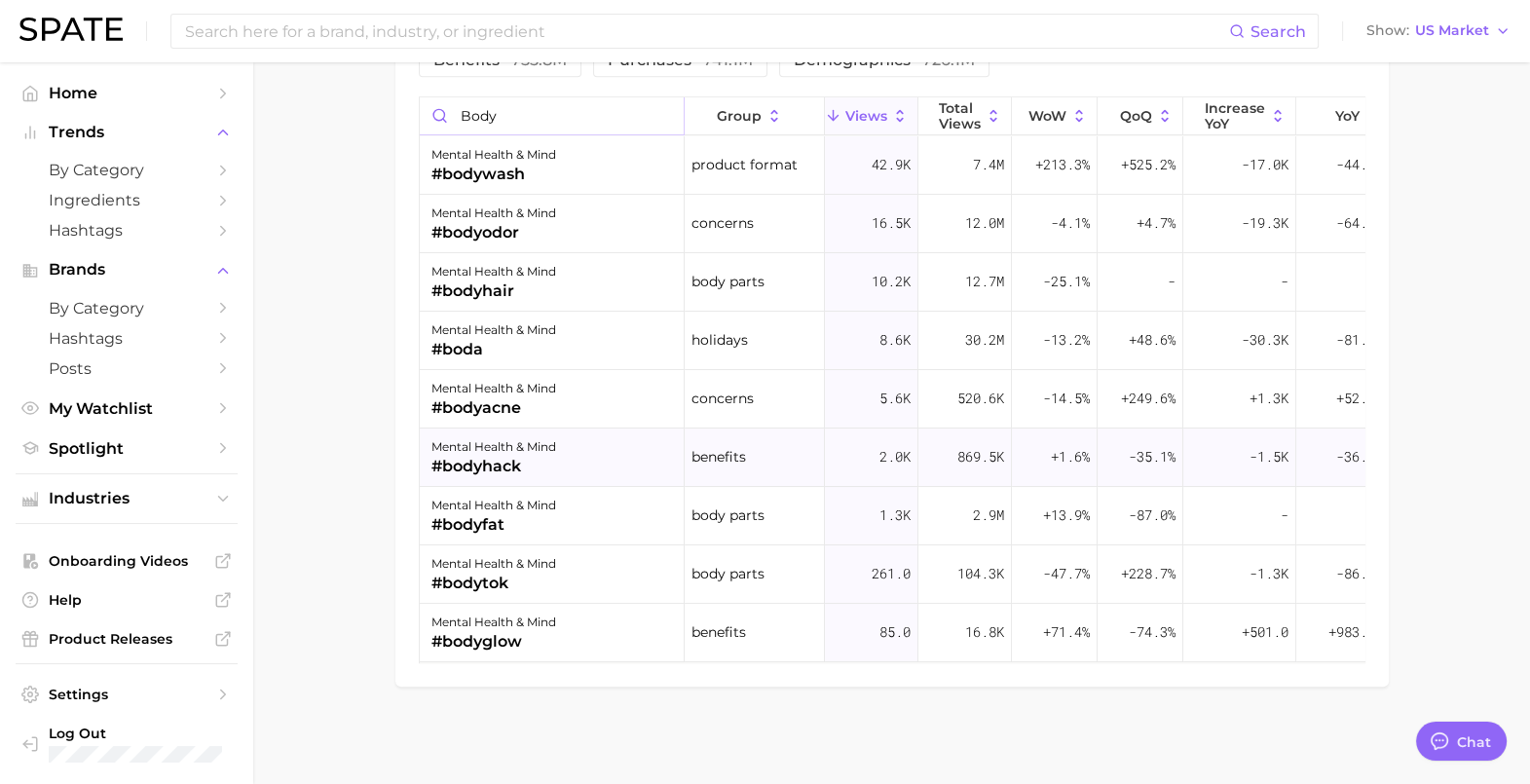
scroll to position [1582, 0]
type input "body"
click at [1243, 105] on span "increase YoY" at bounding box center [1236, 116] width 61 height 31
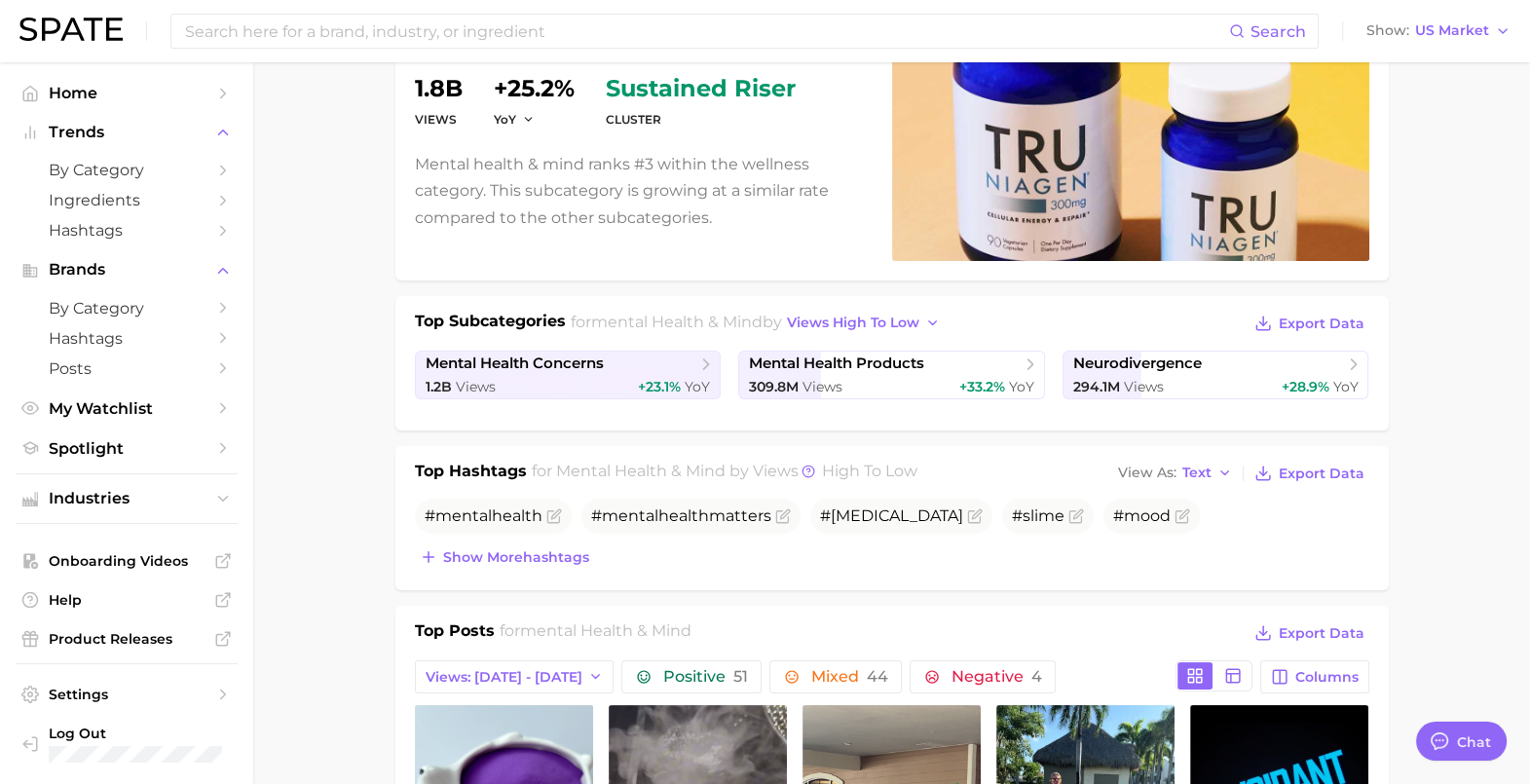
scroll to position [0, 0]
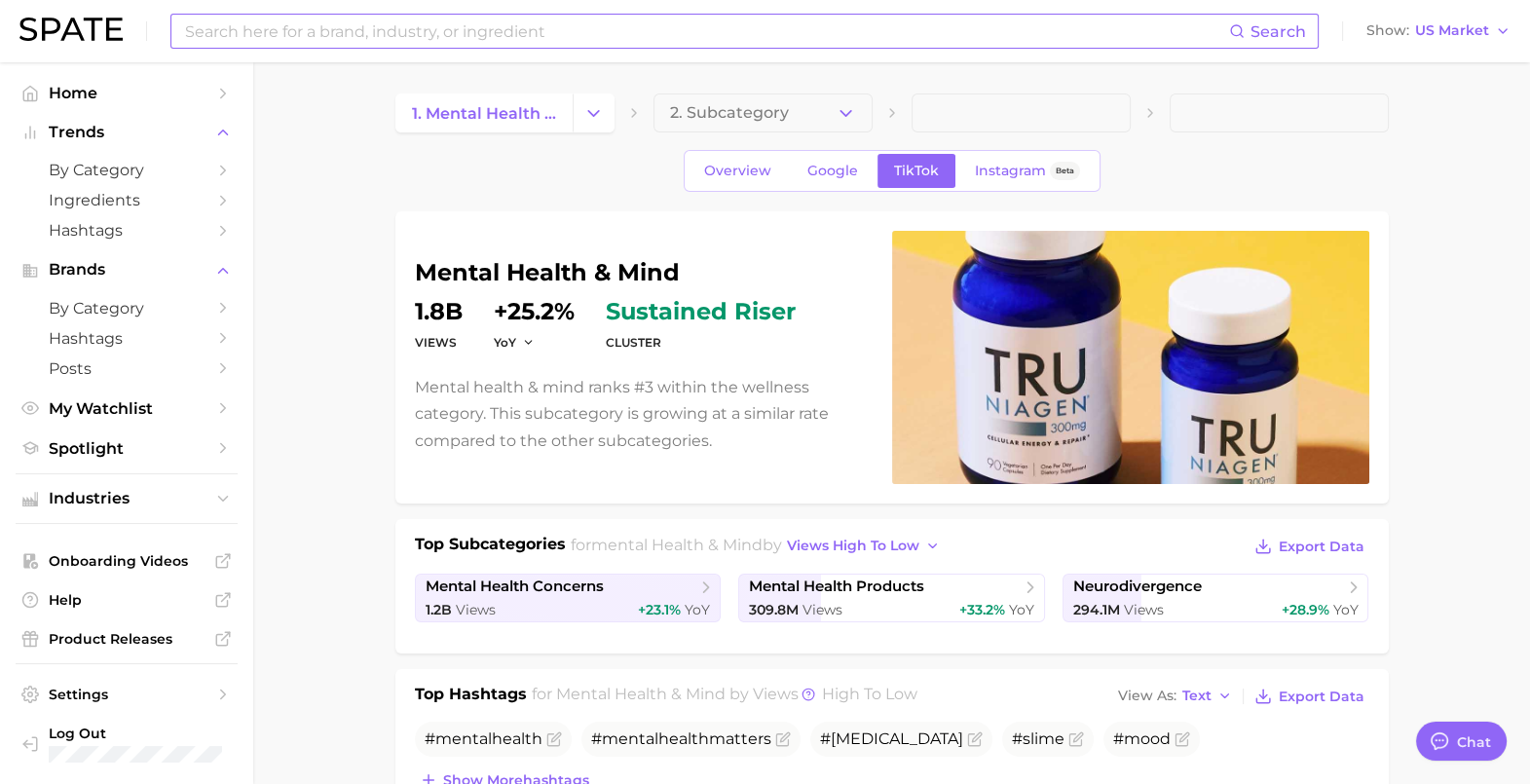
click at [446, 32] on input at bounding box center [707, 31] width 1046 height 33
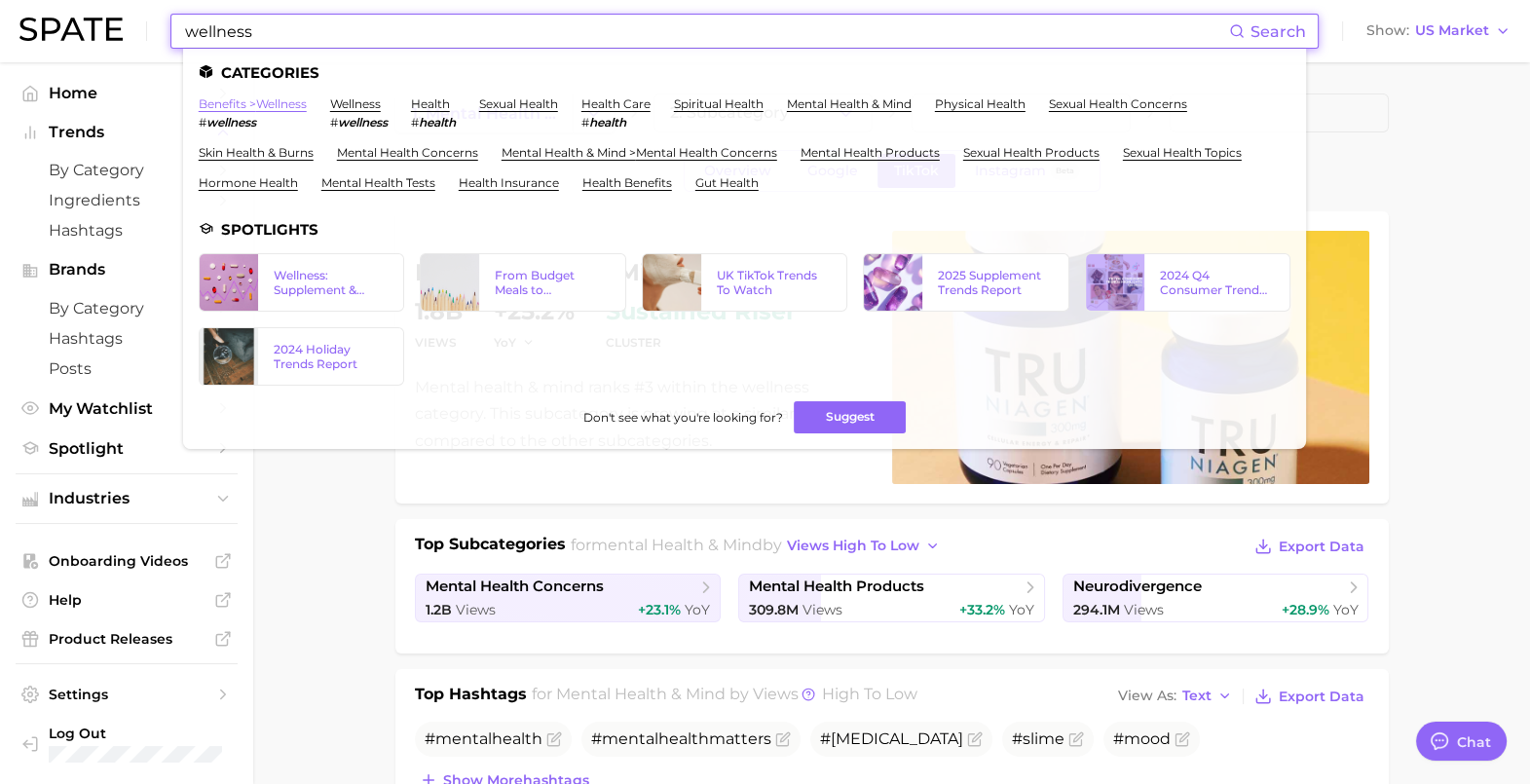
type input "wellness"
click at [283, 105] on link "benefits > wellness" at bounding box center [252, 103] width 108 height 15
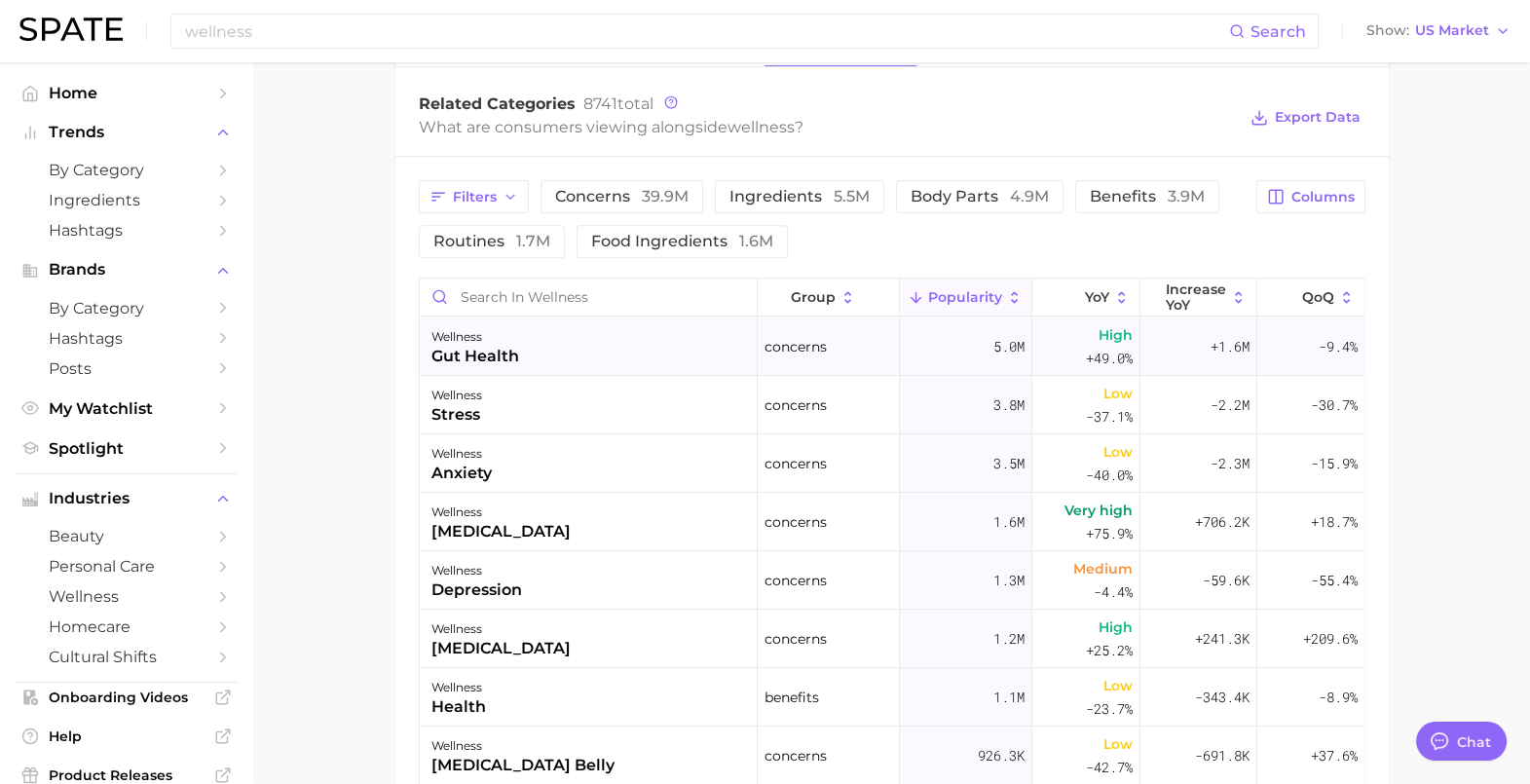
scroll to position [972, 0]
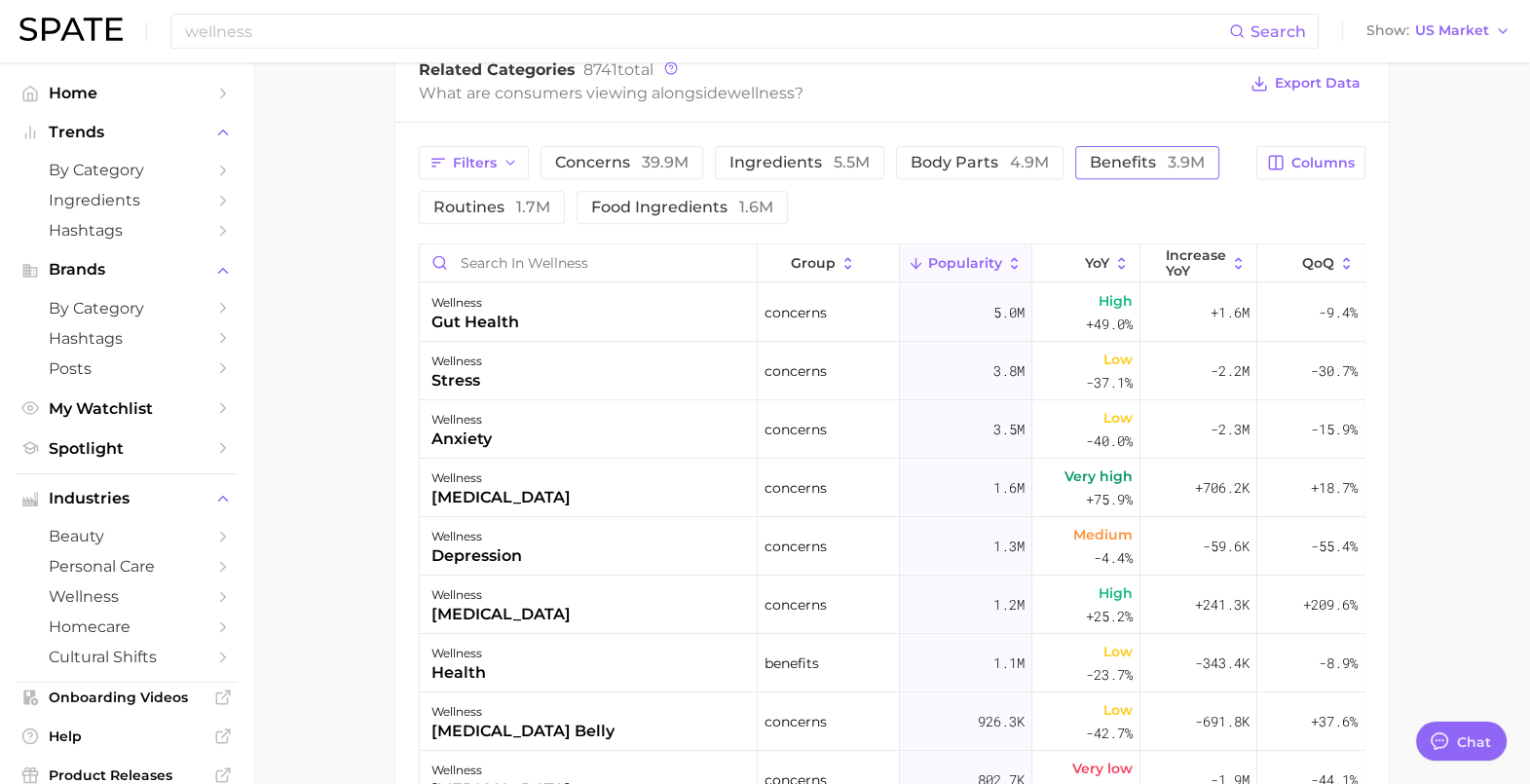
click at [1123, 155] on span "benefits 3.9m" at bounding box center [1146, 163] width 115 height 16
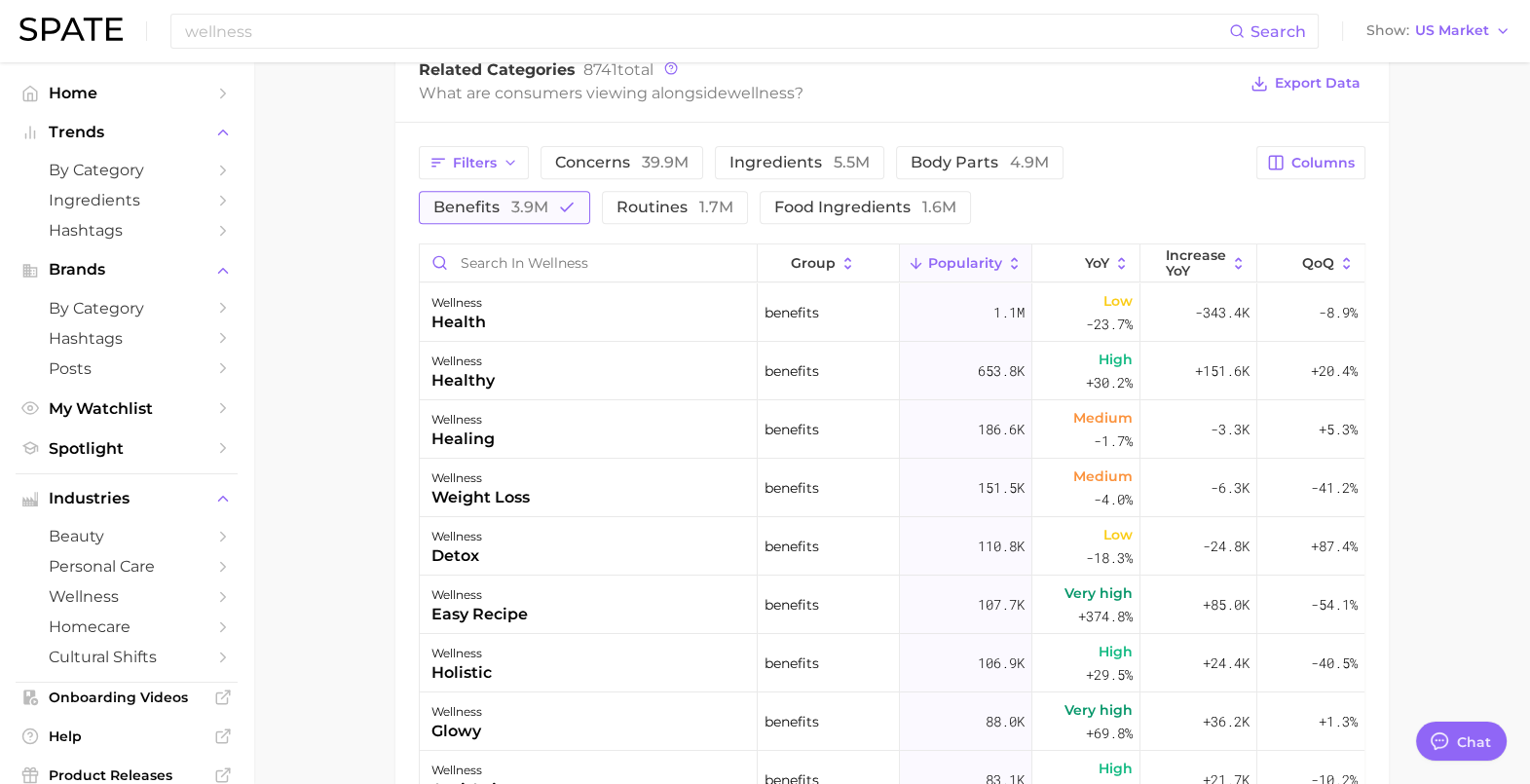
click at [590, 191] on button "benefits 3.9m" at bounding box center [504, 208] width 172 height 33
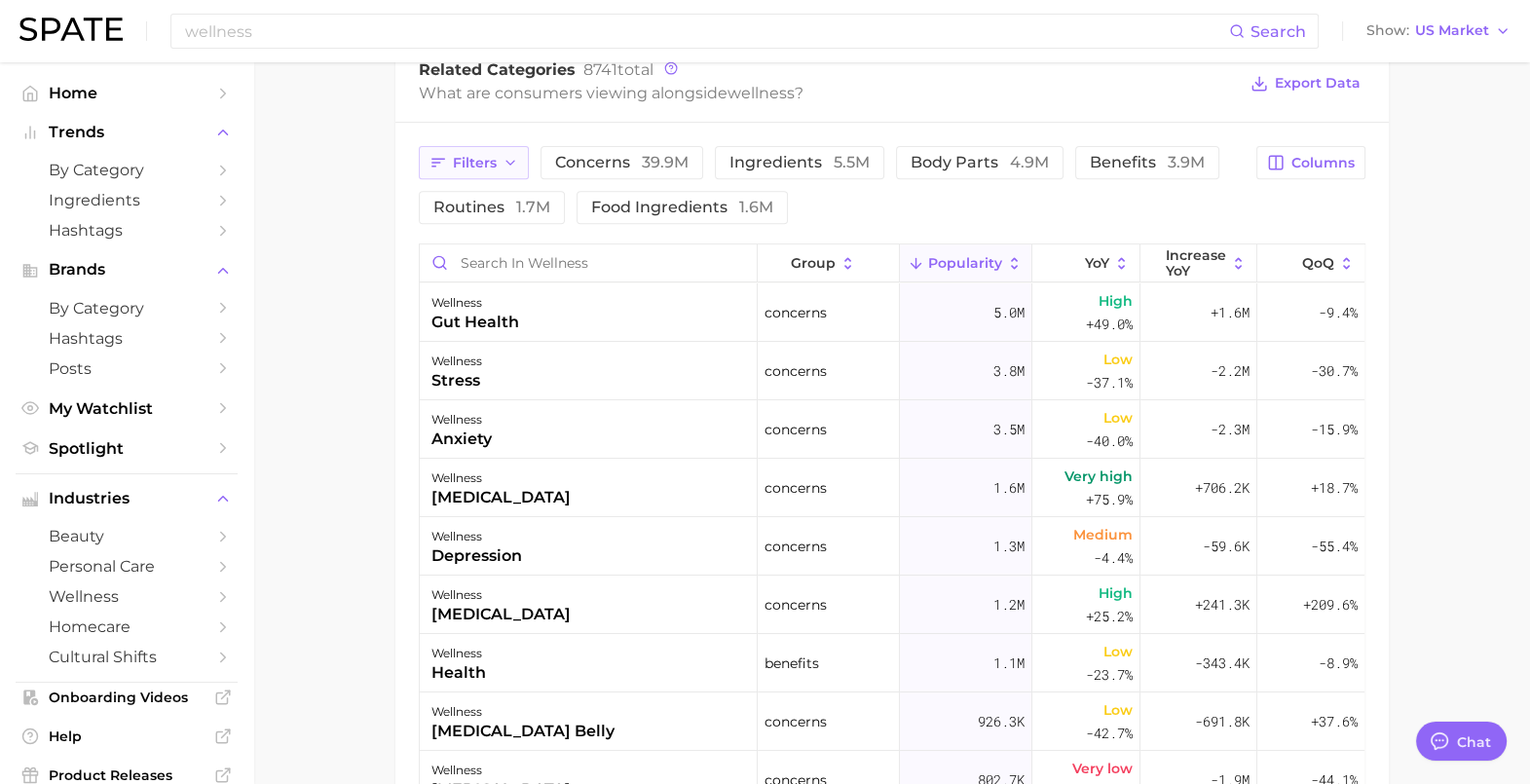
click at [521, 173] on button "Filters" at bounding box center [474, 163] width 110 height 33
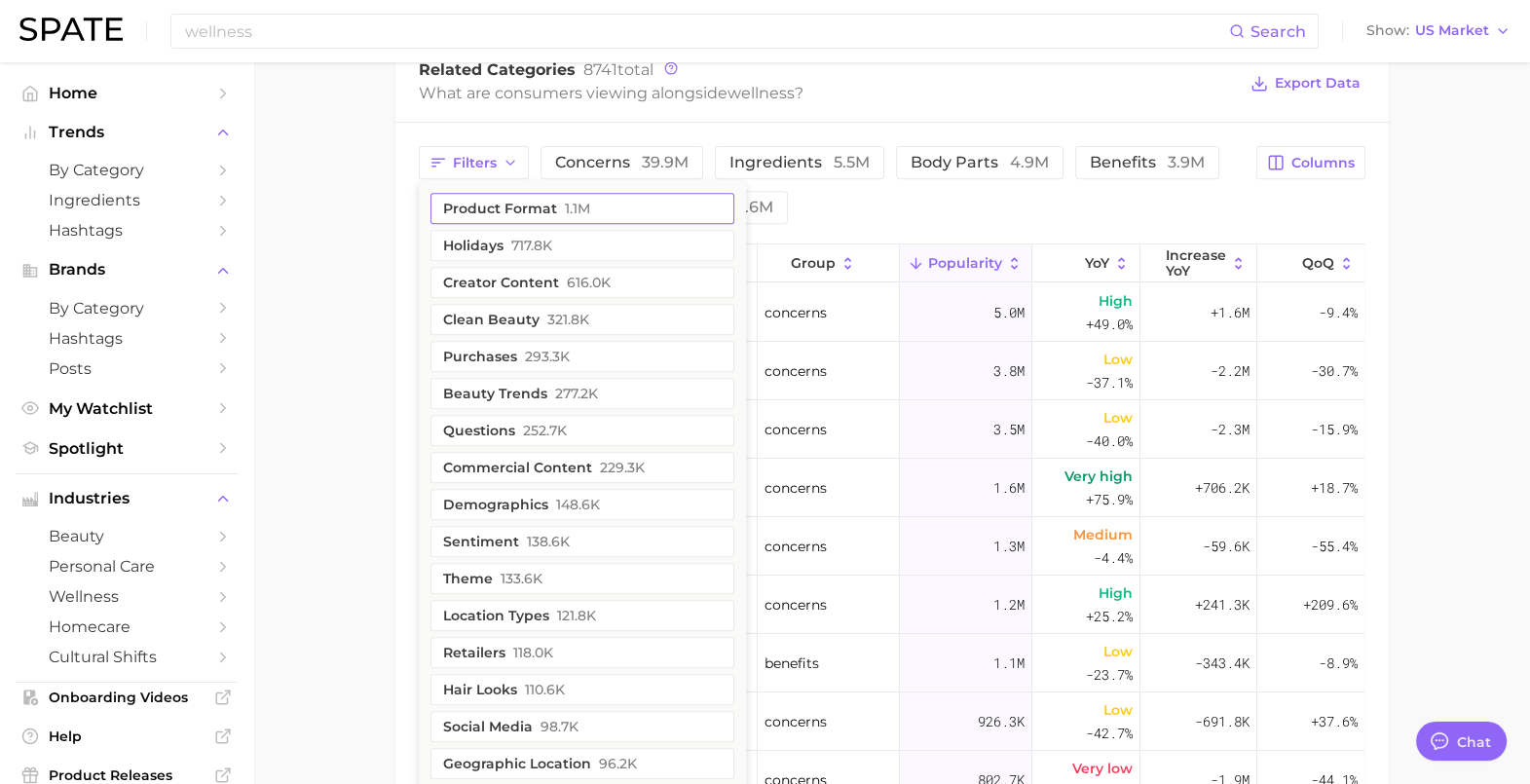
click at [536, 205] on button "product format 1.1m" at bounding box center [583, 208] width 304 height 31
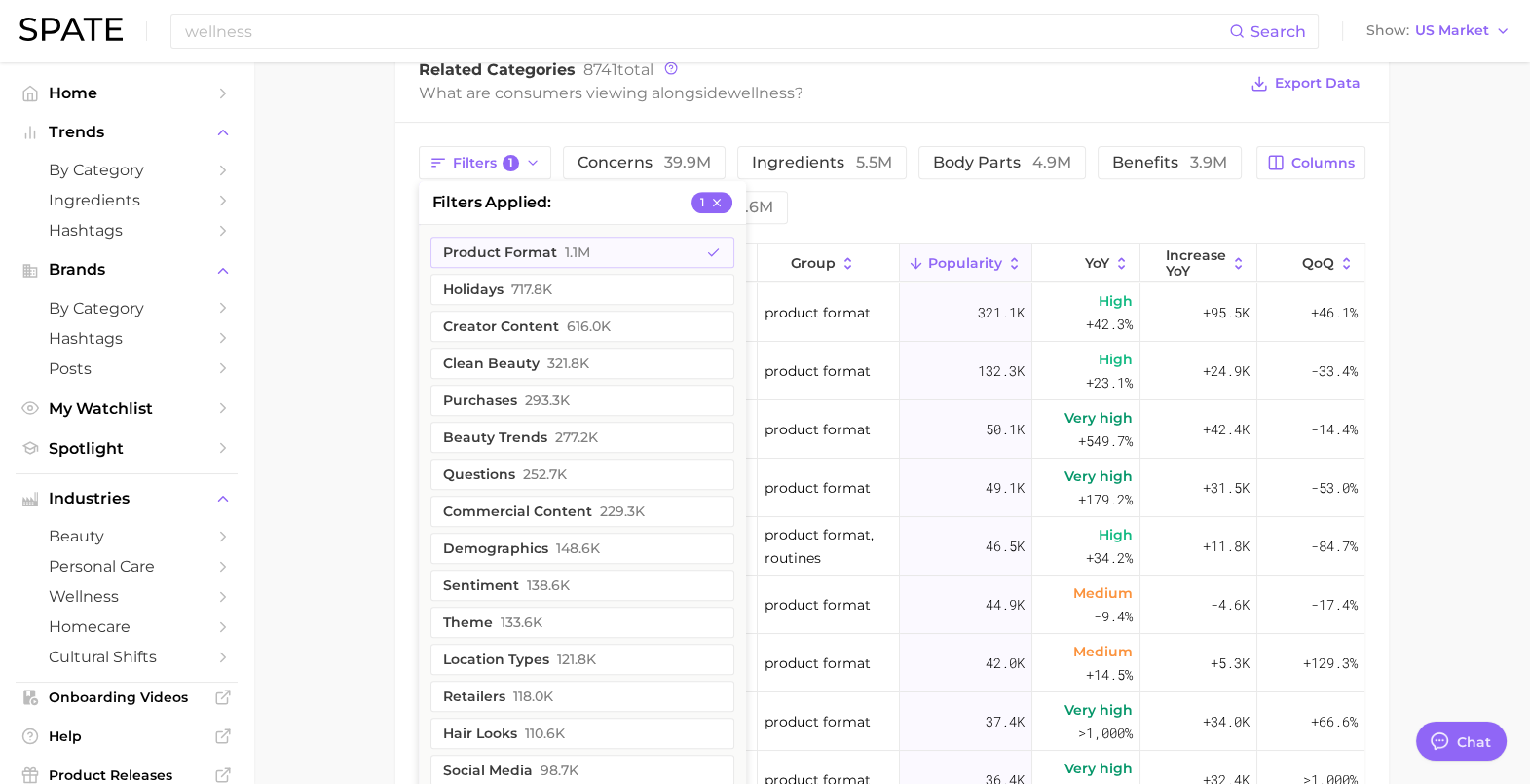
click at [358, 253] on main "wellness Overview Google TikTok Instagram Beta wellness Add to Watchlist Export…" at bounding box center [891, 119] width 1277 height 2059
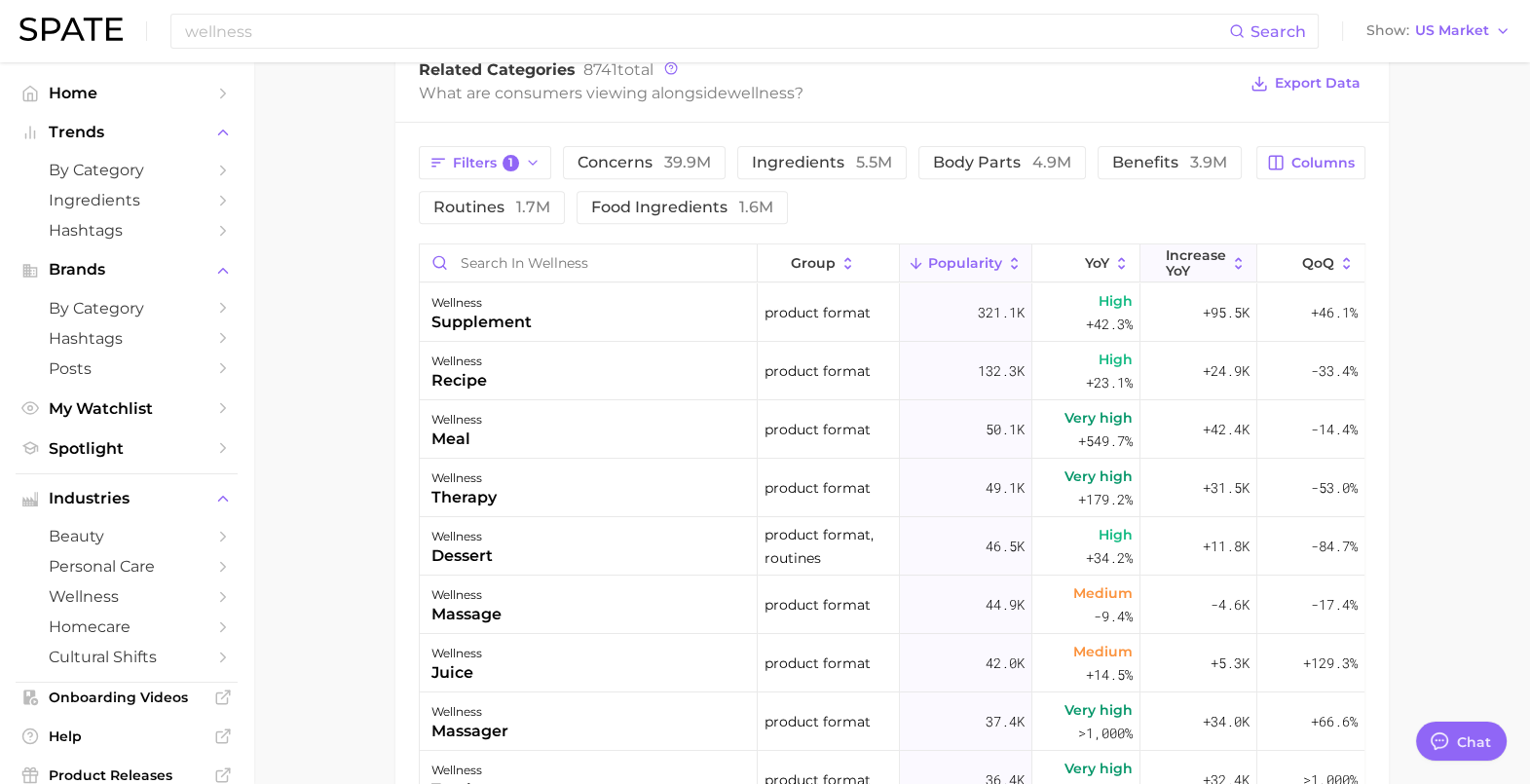
click at [1203, 264] on span "Increase YoY" at bounding box center [1196, 263] width 61 height 31
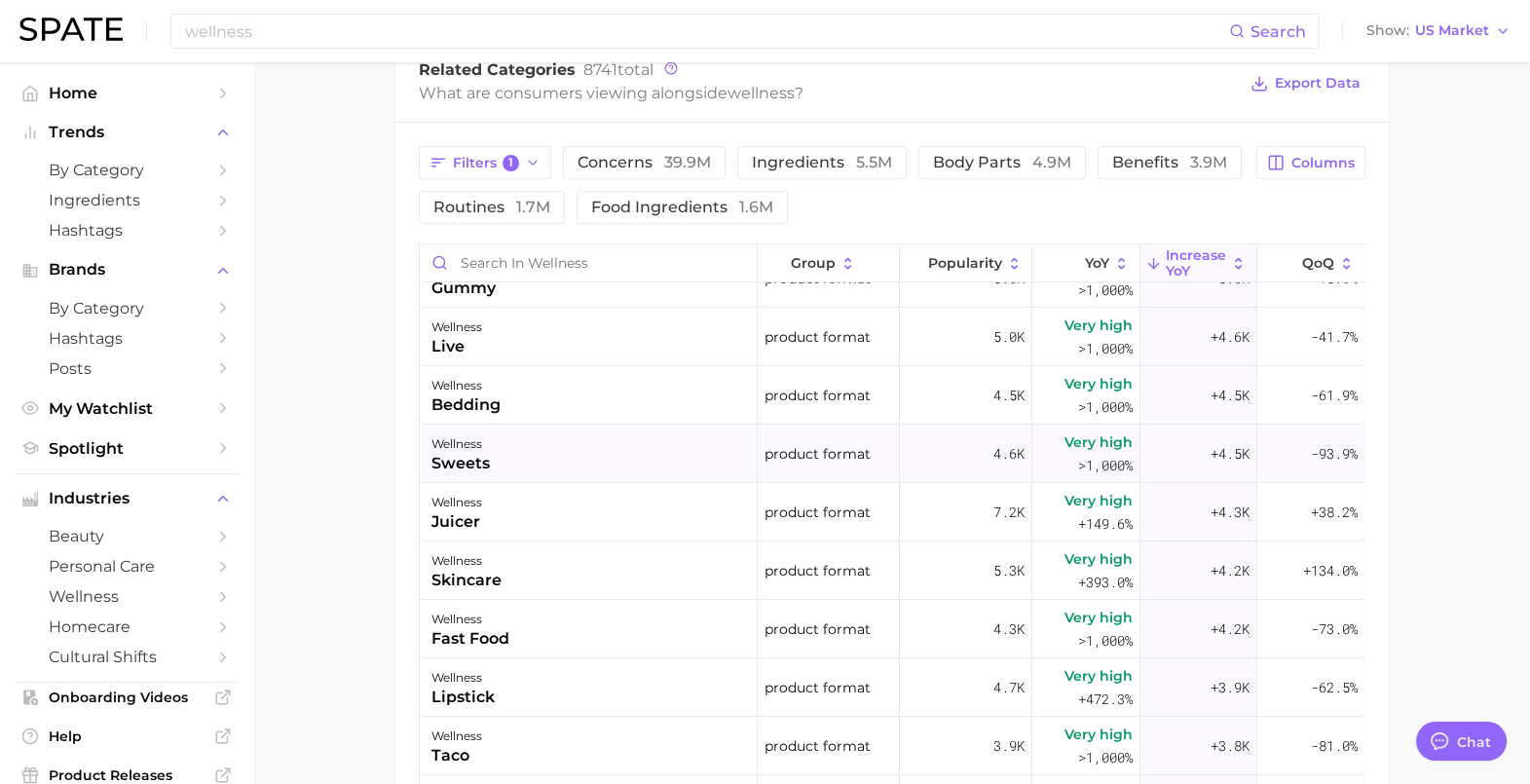
scroll to position [1095, 0]
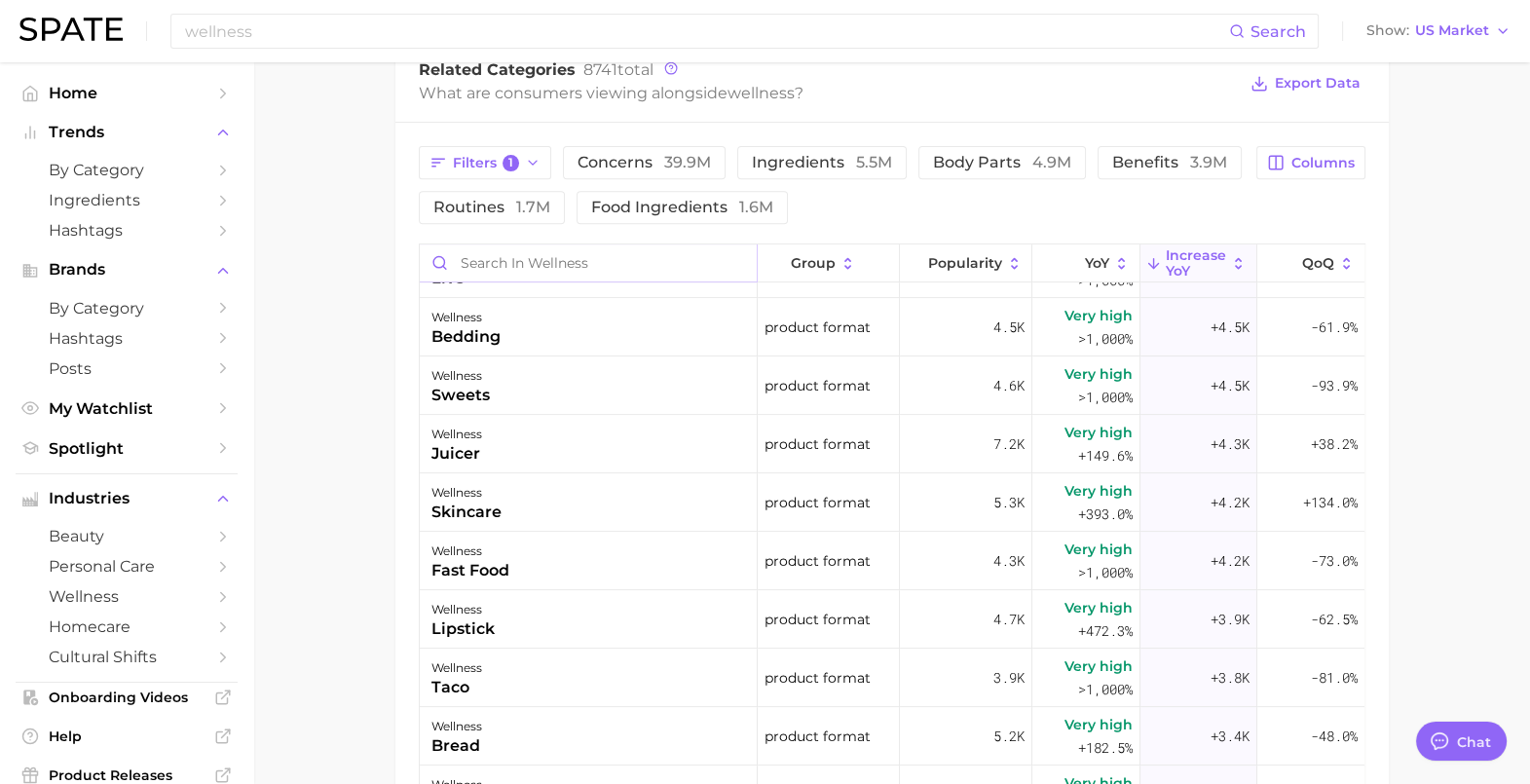
click at [543, 258] on input "Search in wellness" at bounding box center [589, 263] width 338 height 37
type input "body"
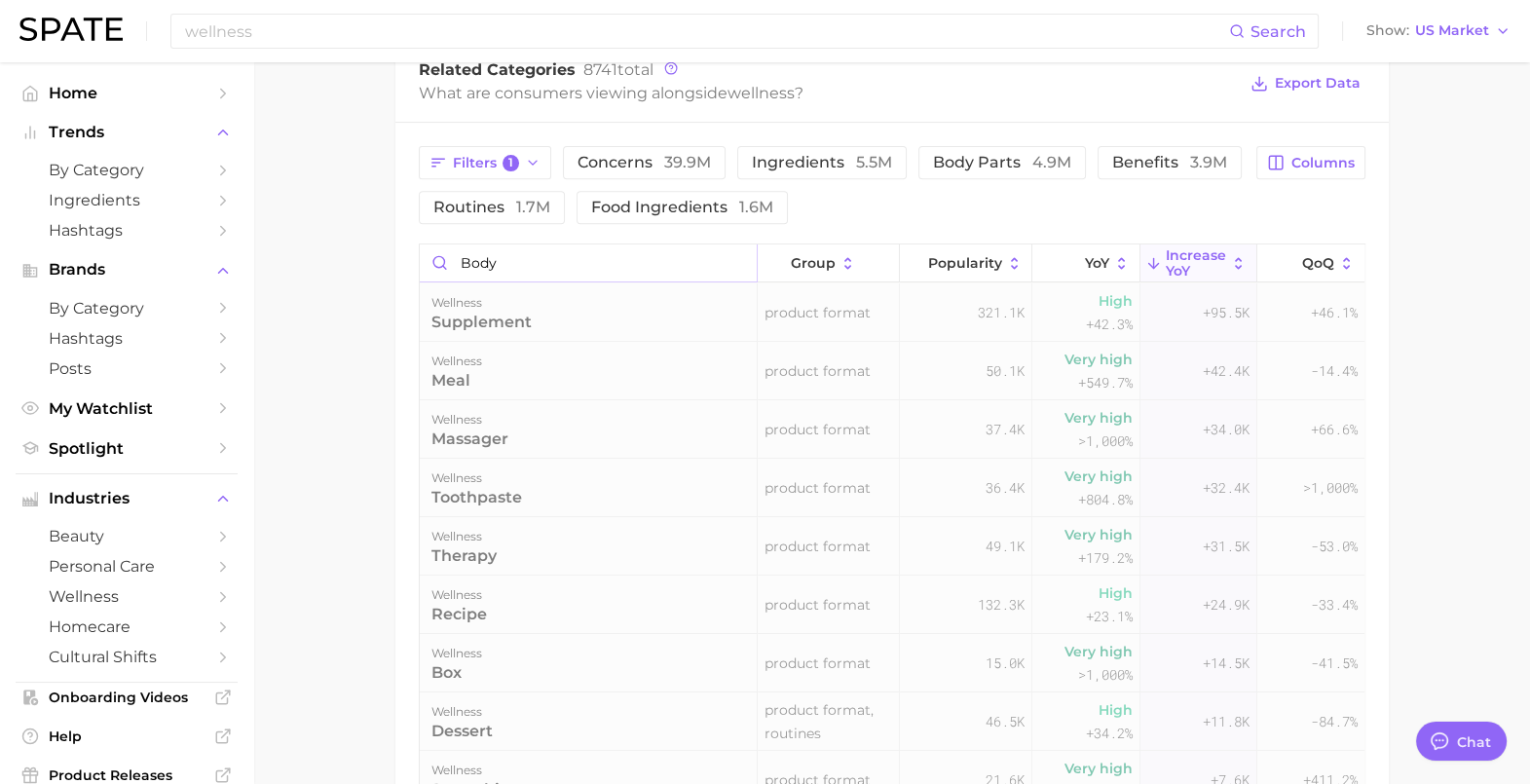
scroll to position [940, 0]
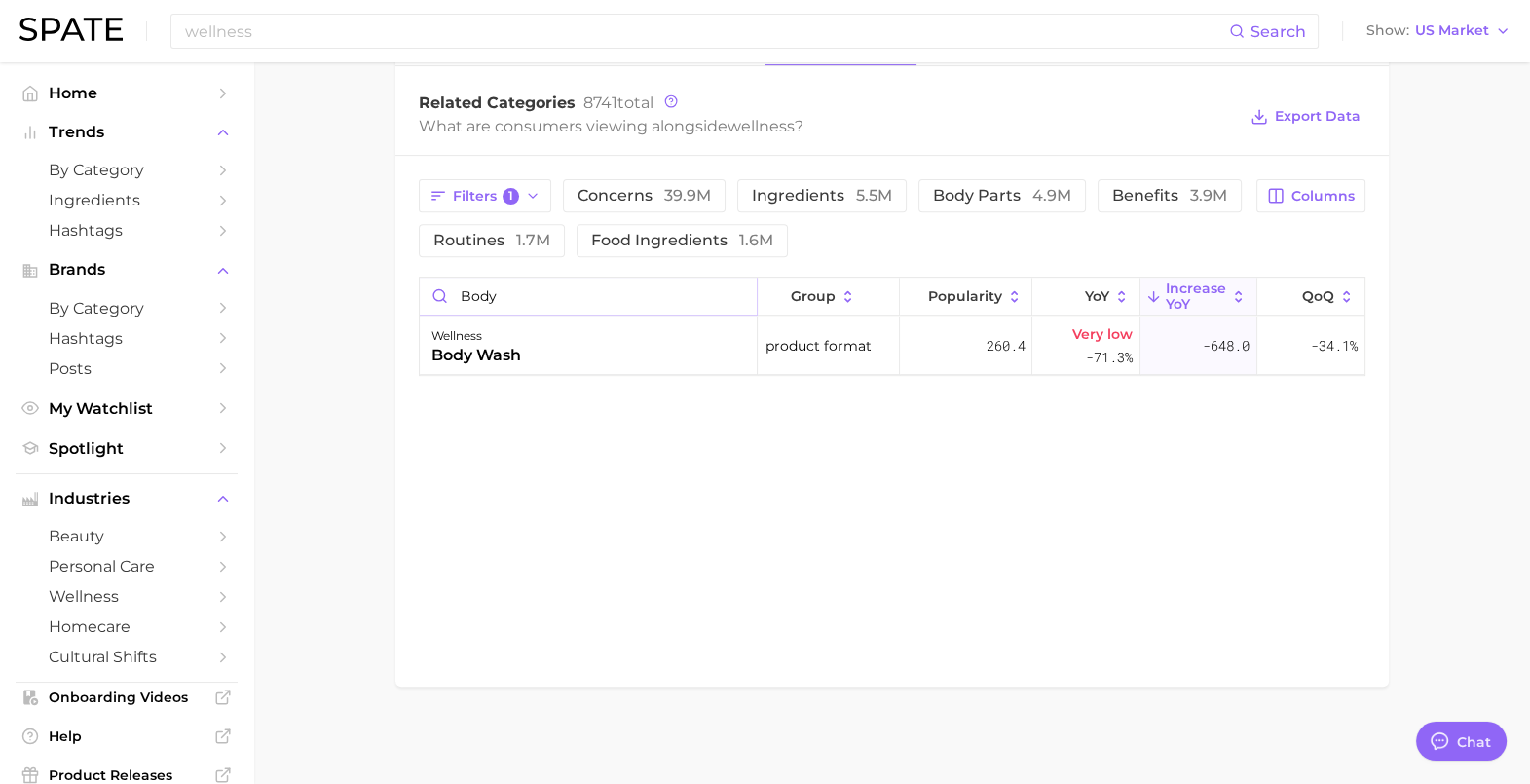
drag, startPoint x: 511, startPoint y: 293, endPoint x: 420, endPoint y: 293, distance: 91.0
click at [422, 294] on input "body" at bounding box center [589, 296] width 338 height 37
type input "l"
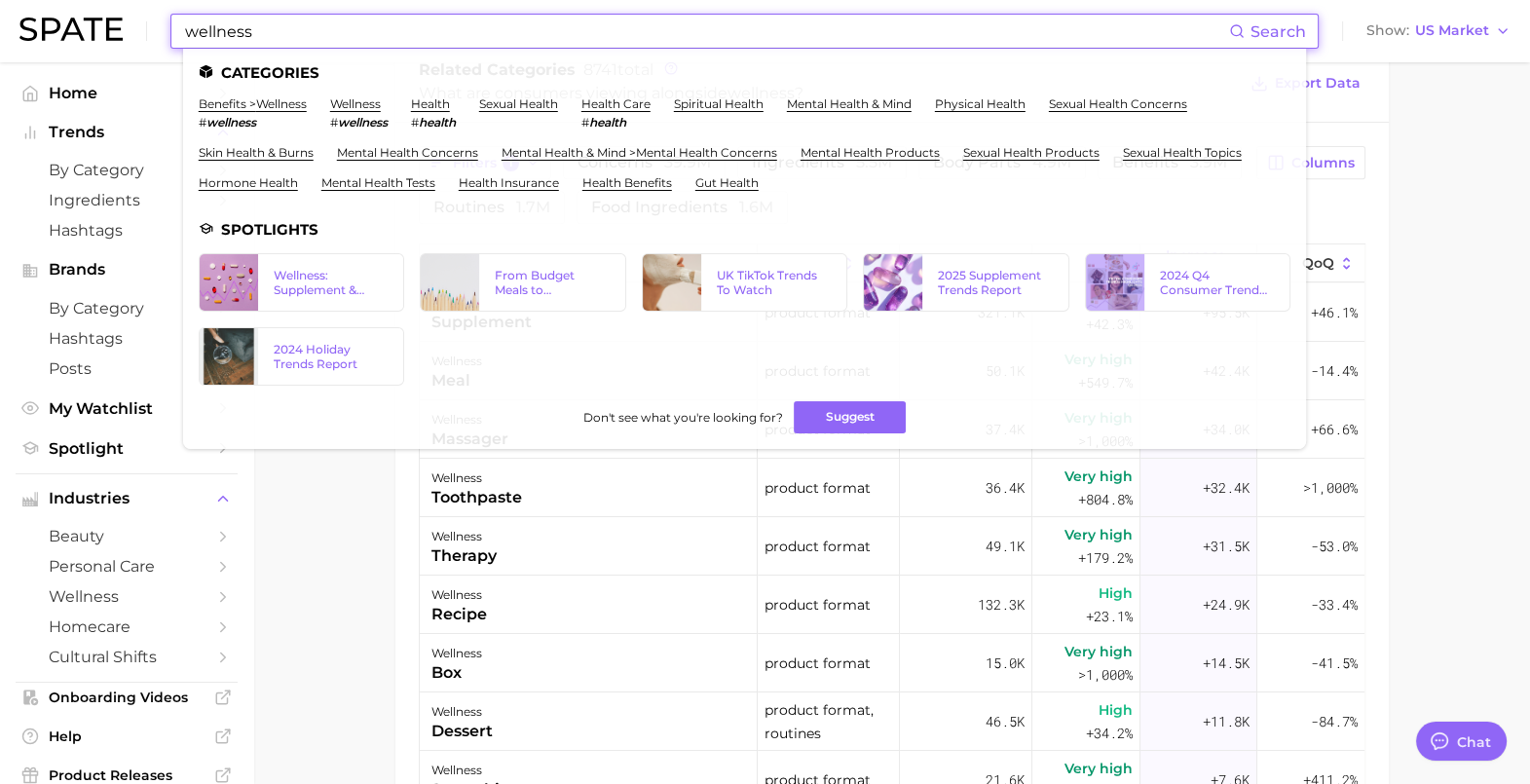
drag, startPoint x: 249, startPoint y: 39, endPoint x: 170, endPoint y: 27, distance: 79.9
click at [184, 27] on input "wellness" at bounding box center [707, 31] width 1046 height 33
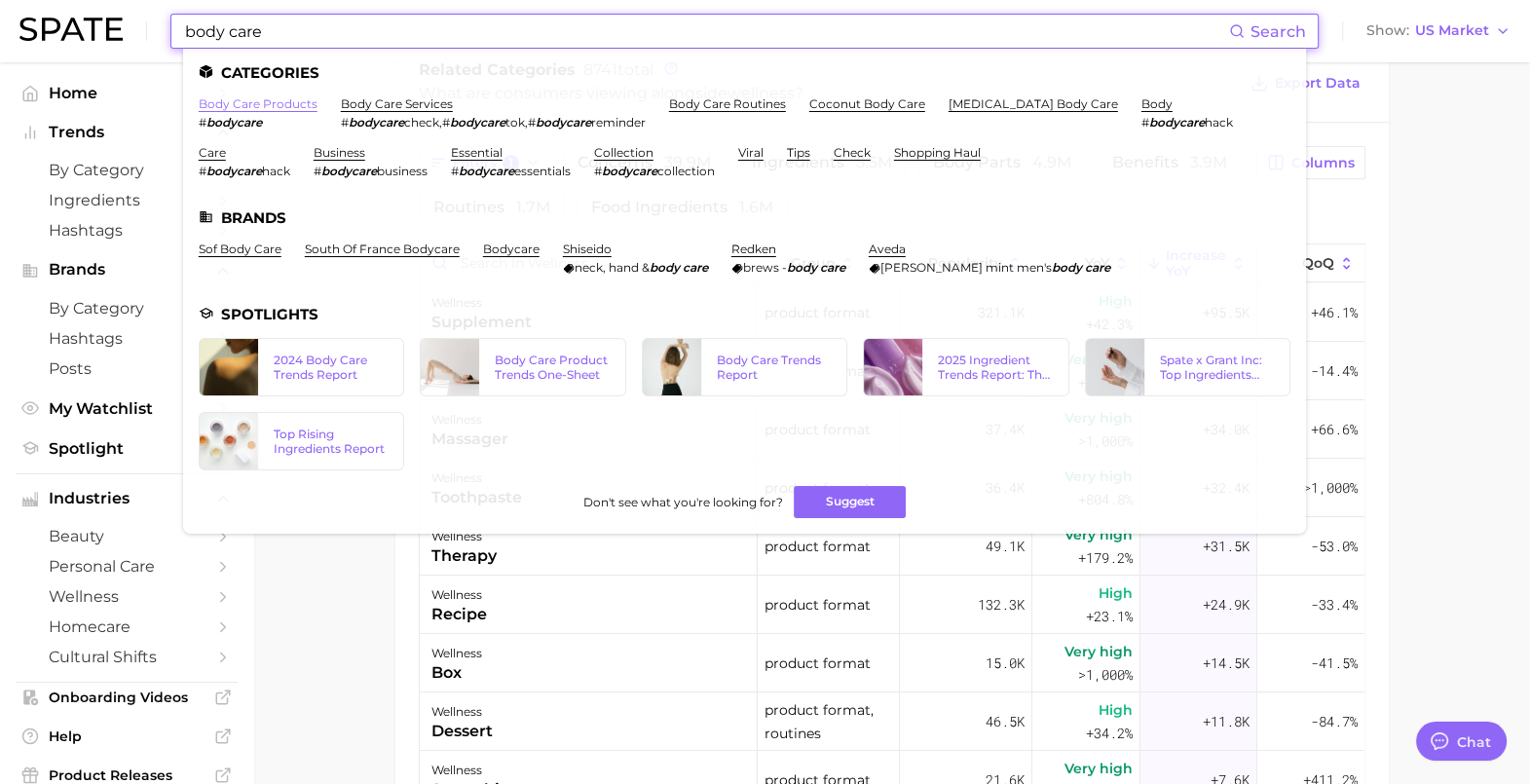
type input "body care"
click at [294, 102] on link "body care products" at bounding box center [257, 103] width 119 height 15
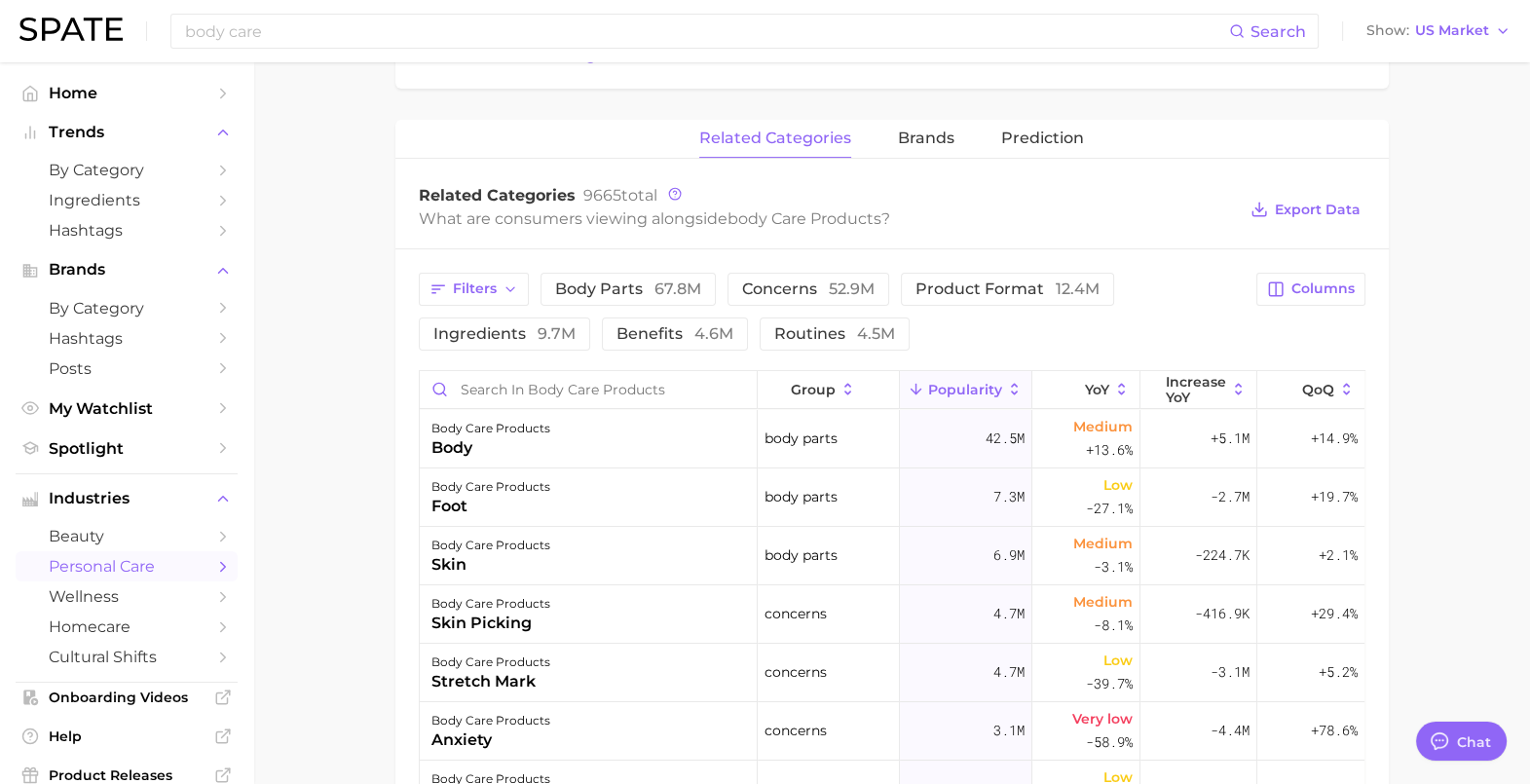
scroll to position [730, 0]
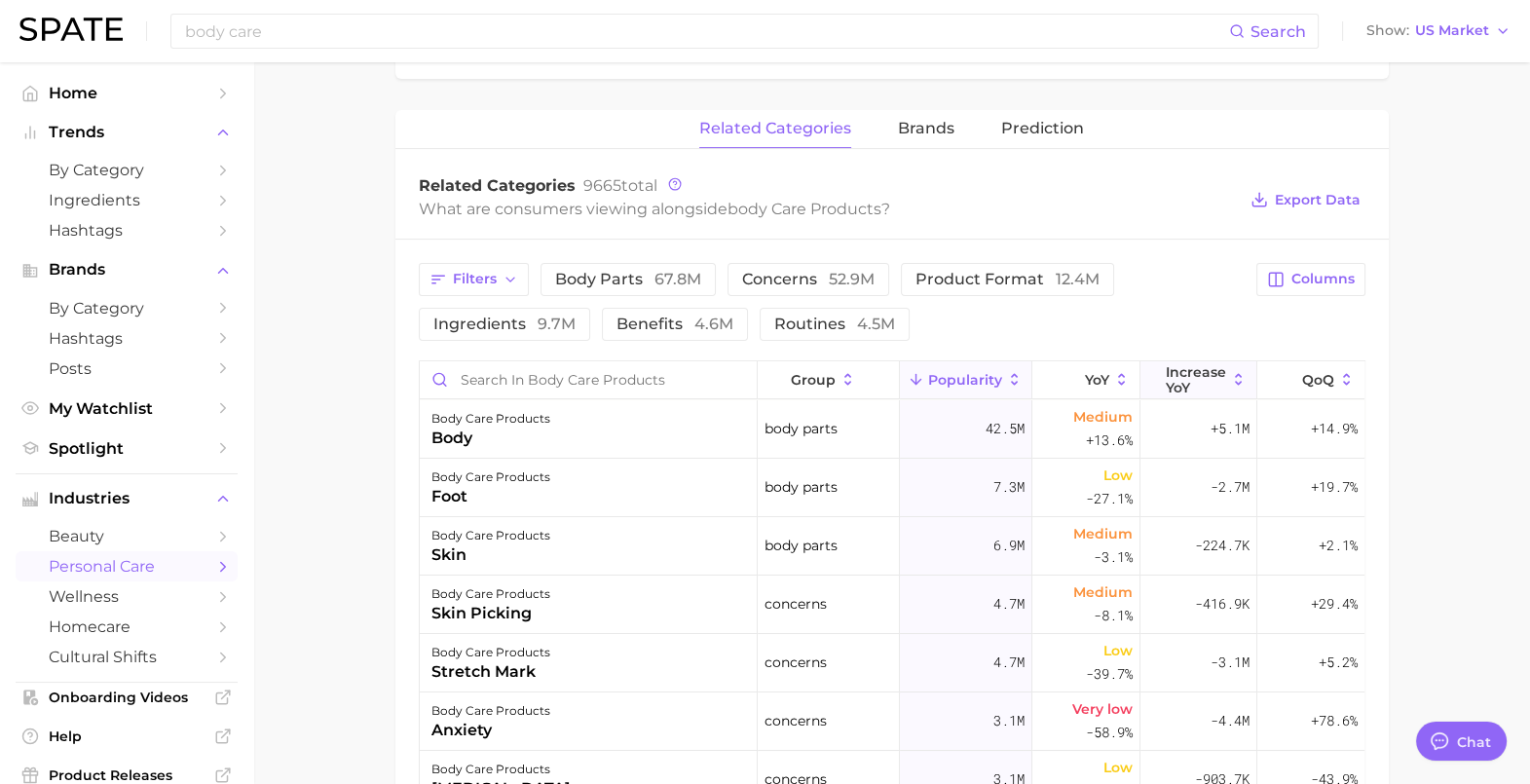
click at [1193, 377] on span "Increase YoY" at bounding box center [1196, 380] width 61 height 31
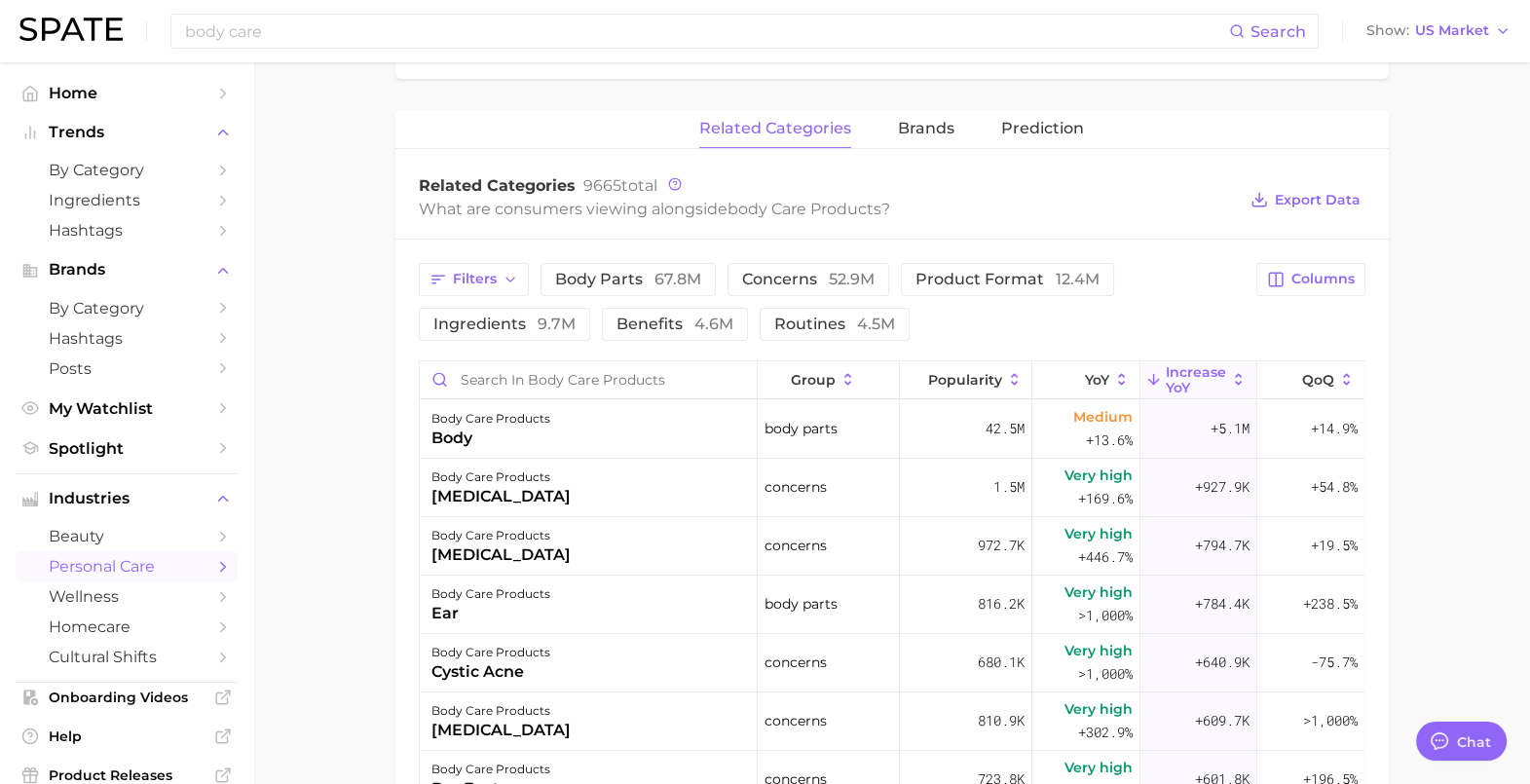
scroll to position [0, 0]
click at [642, 317] on span "benefits 4.6m" at bounding box center [674, 325] width 117 height 16
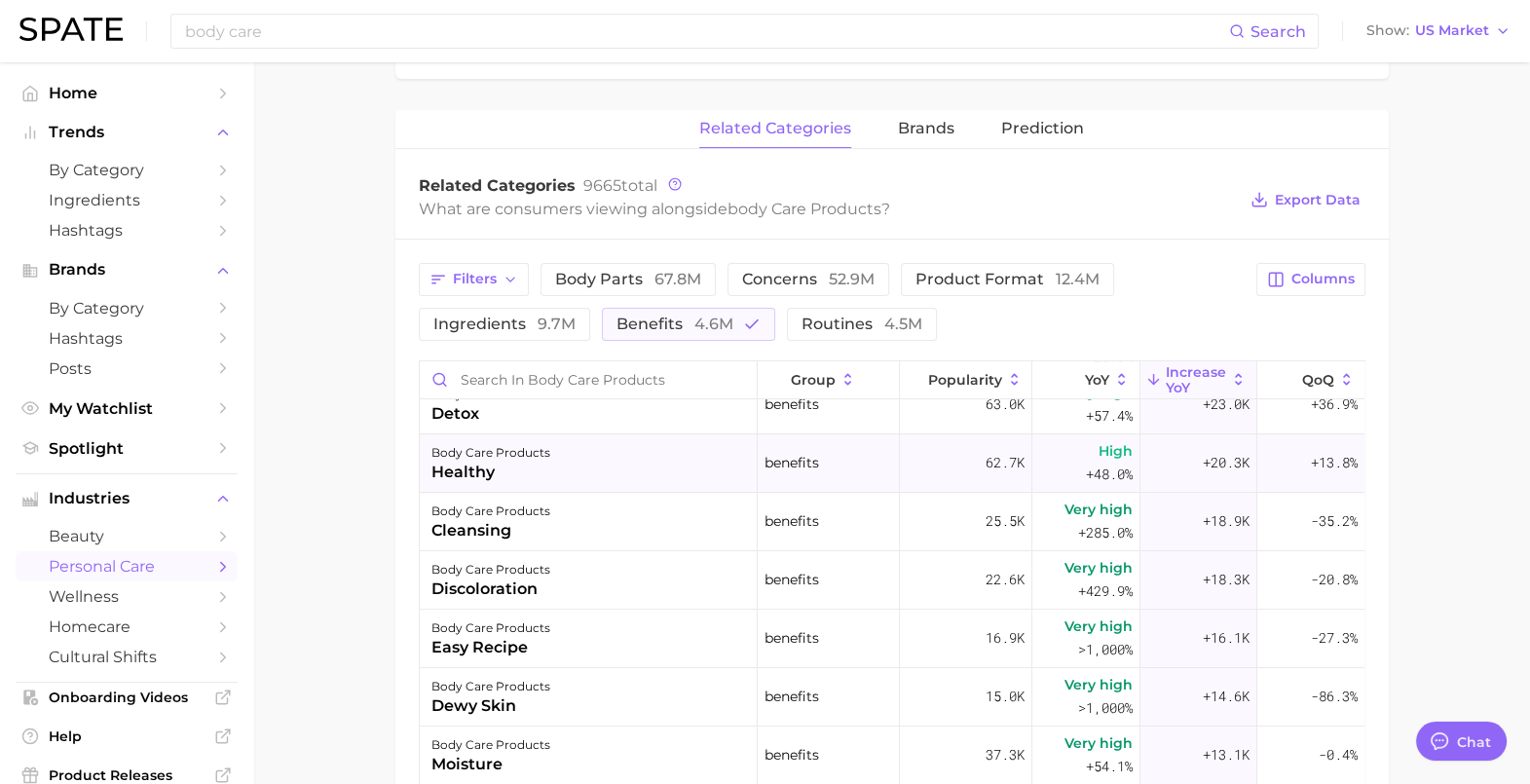
scroll to position [730, 0]
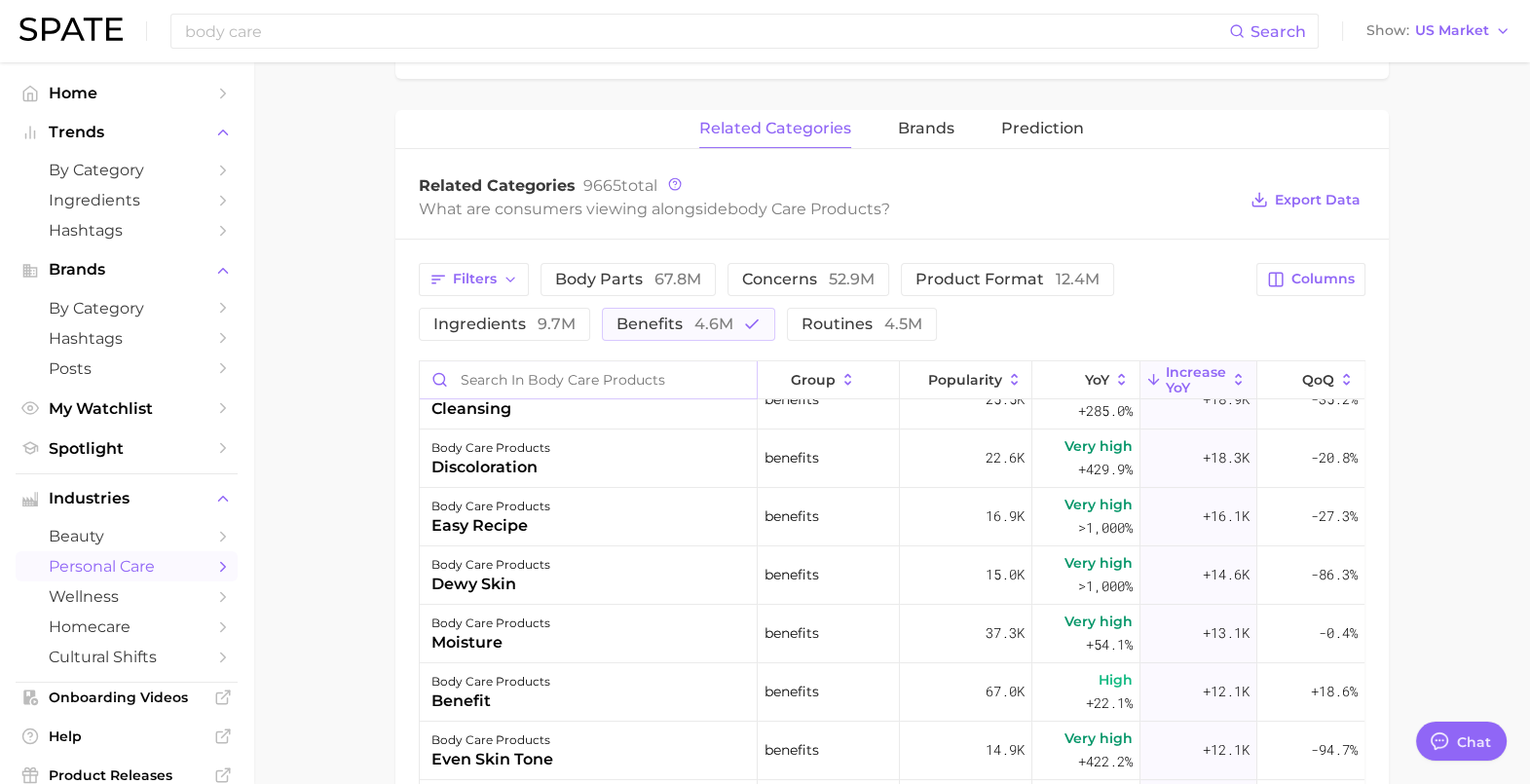
click at [583, 385] on input "Search in body care products" at bounding box center [589, 380] width 338 height 37
type input "wellness"
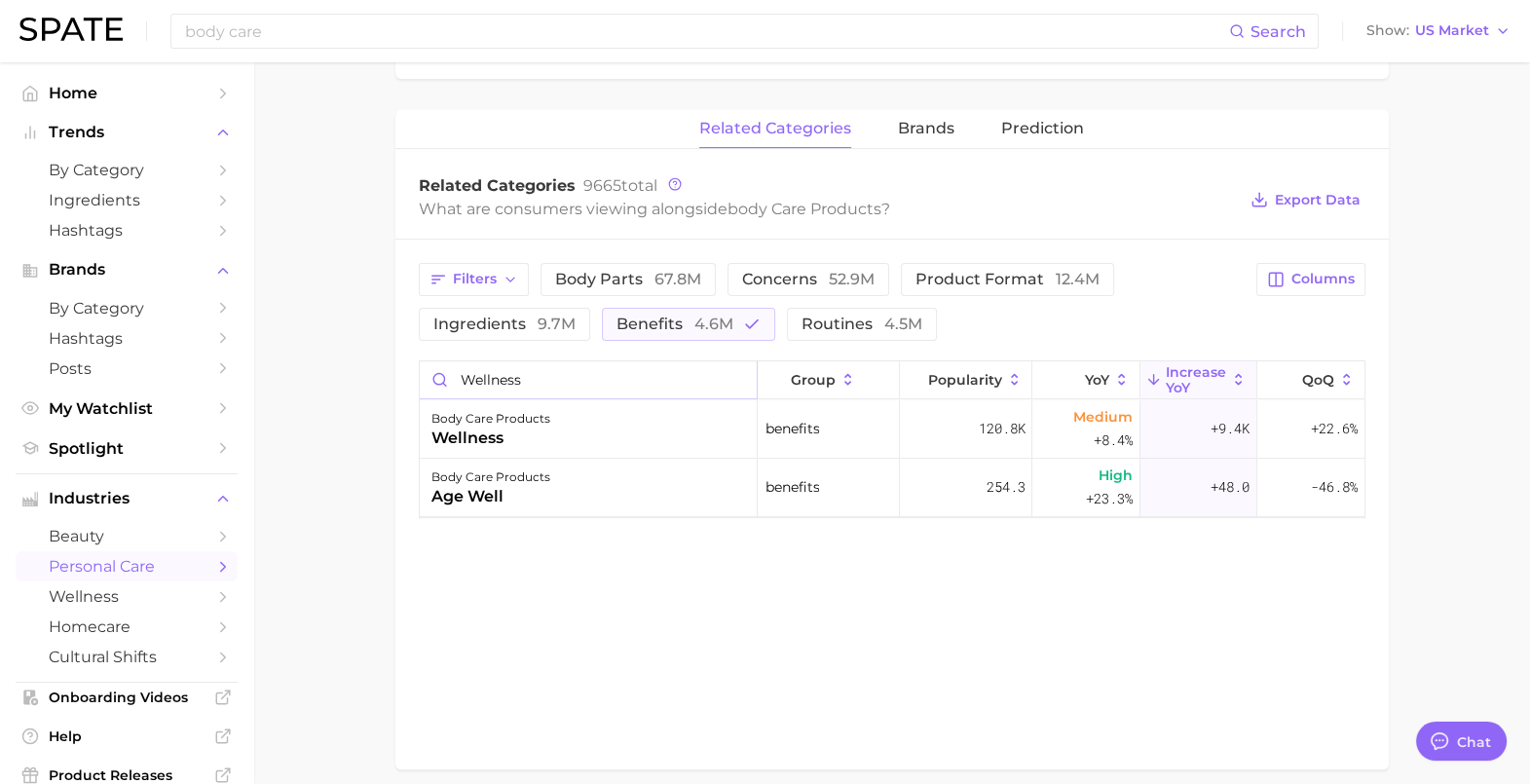
drag, startPoint x: 539, startPoint y: 375, endPoint x: 410, endPoint y: 373, distance: 129.0
click at [410, 373] on div "Filters body parts 67.8m concerns 52.9m product format 12.4m ingredients 9.7m b…" at bounding box center [892, 391] width 993 height 302
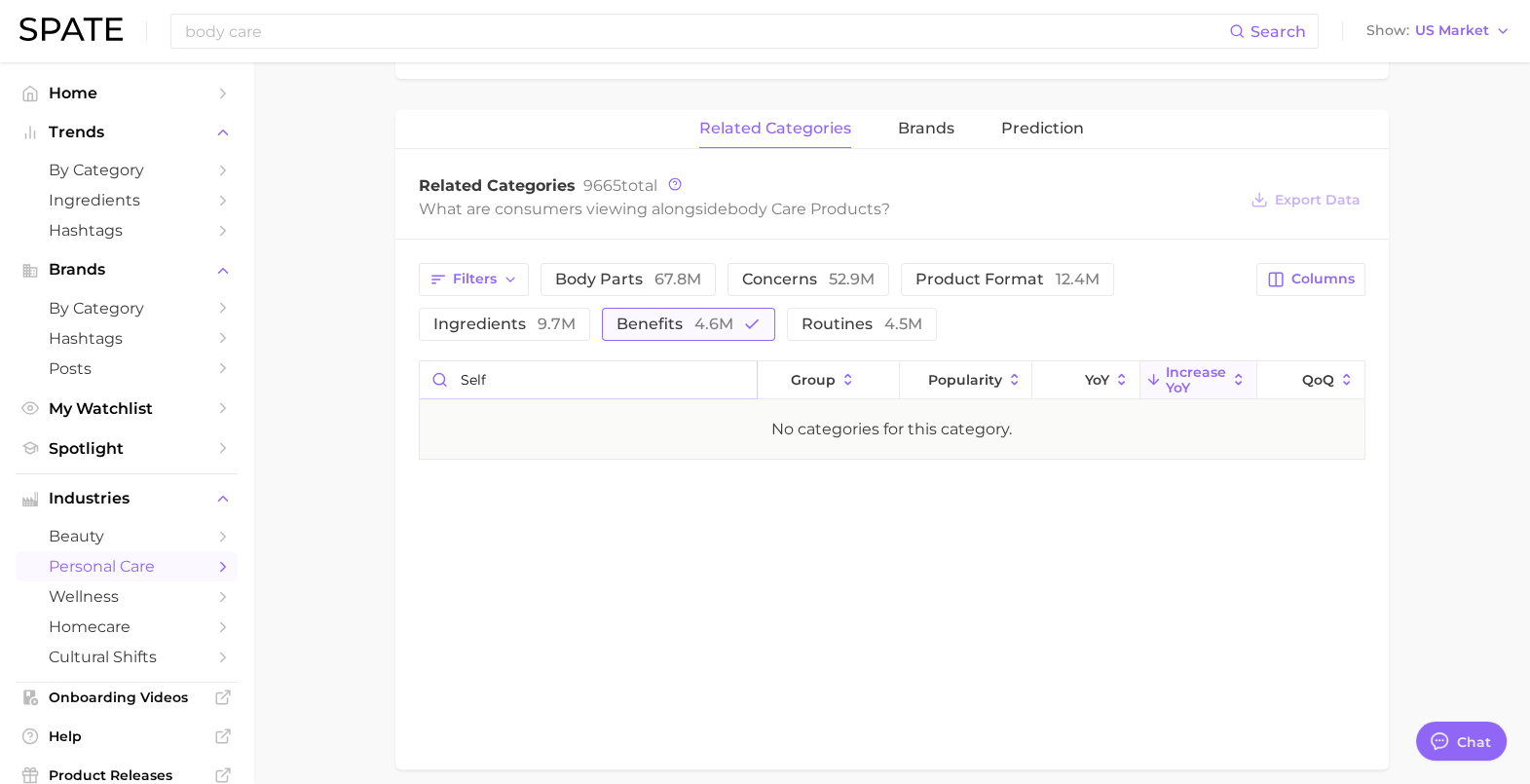
type input "self"
click at [631, 318] on span "benefits 4.6m" at bounding box center [674, 325] width 117 height 16
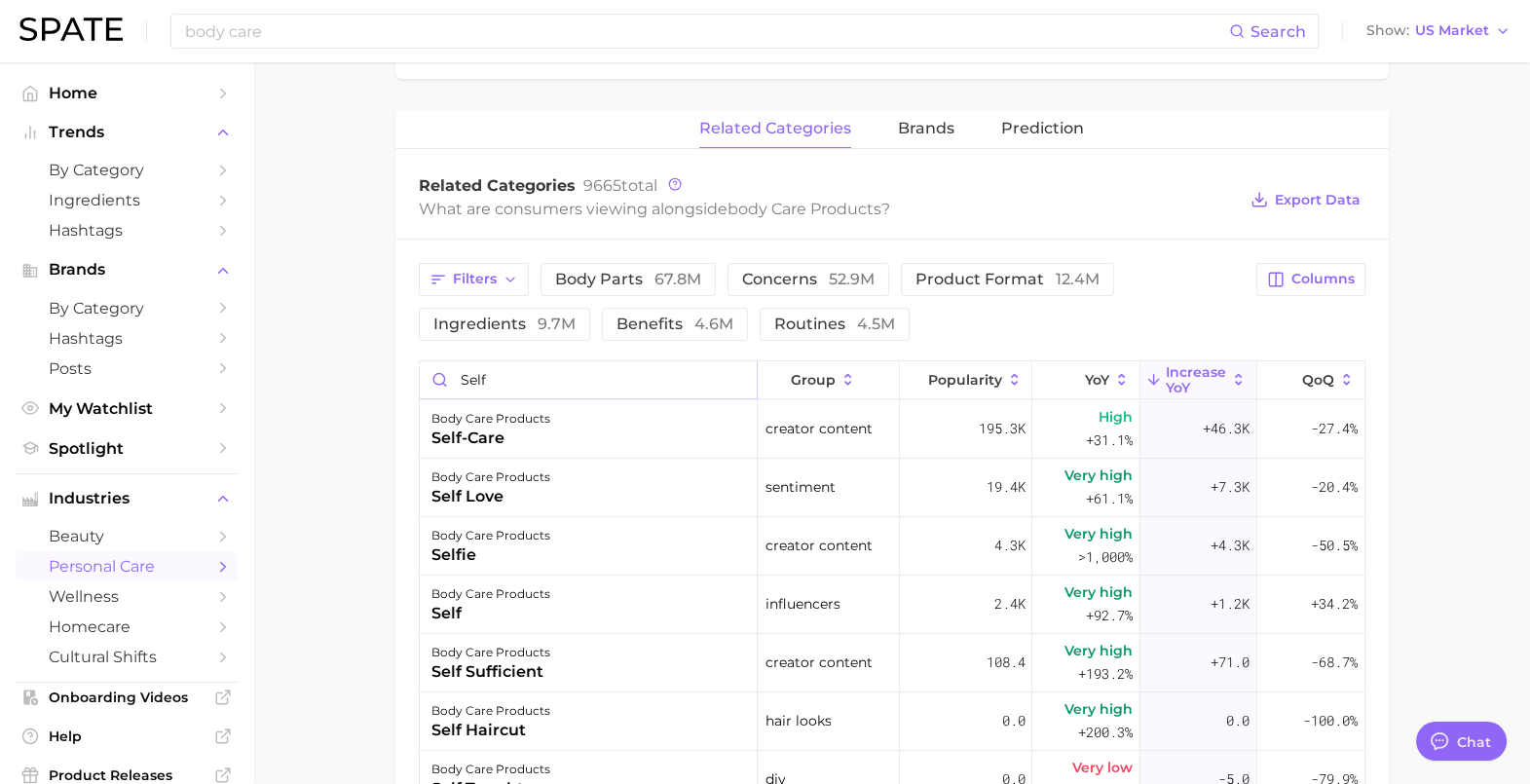
click at [500, 374] on input "self" at bounding box center [589, 380] width 338 height 37
click at [301, 175] on main "1. bath & body 2. body care products 3. Subcategory Overview Google TikTok Inst…" at bounding box center [891, 189] width 1277 height 1716
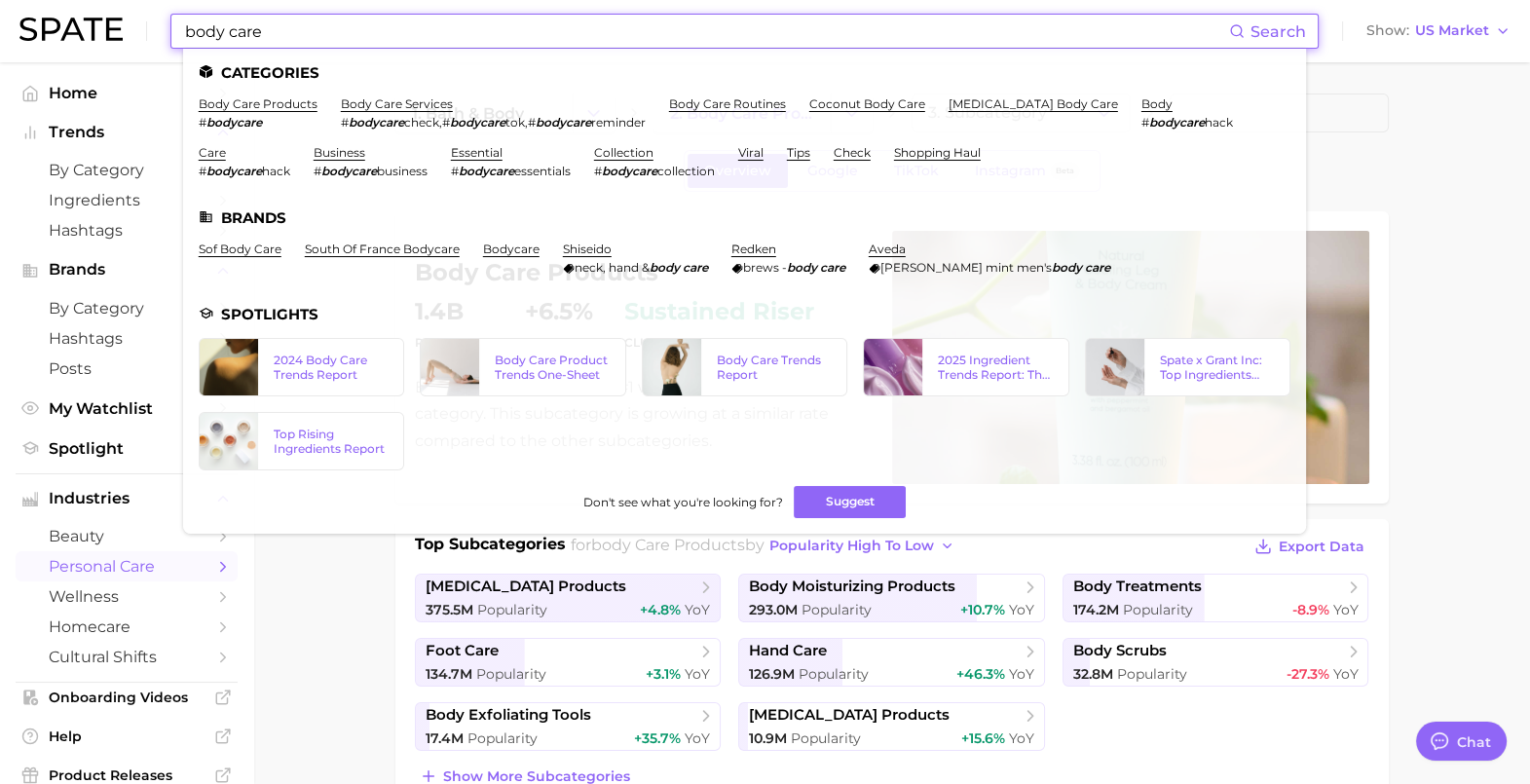
drag, startPoint x: 551, startPoint y: 29, endPoint x: 228, endPoint y: 28, distance: 323.0
click at [152, 20] on div "body care Search Categories body care products # bodycare body care services # …" at bounding box center [765, 31] width 1491 height 63
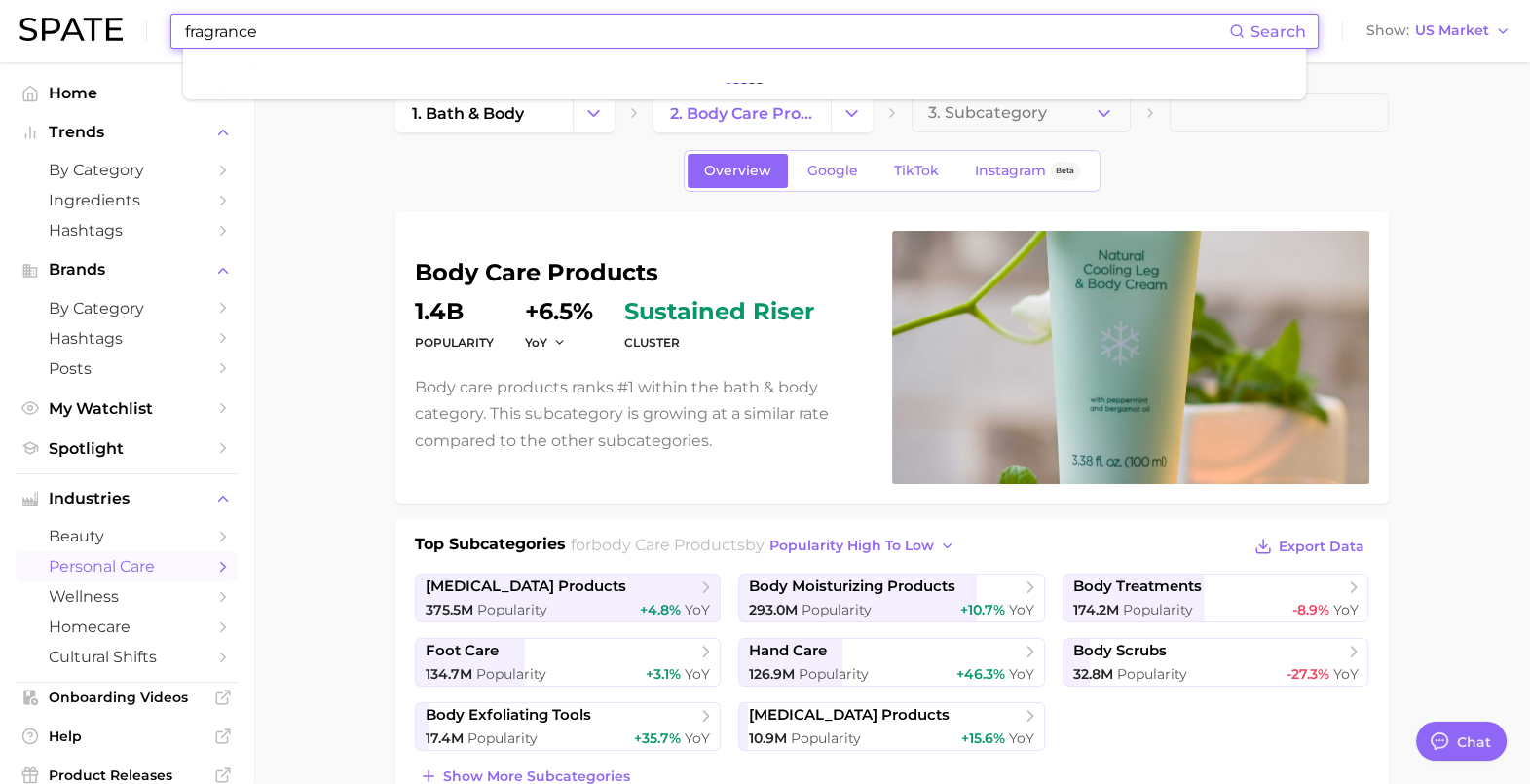
type input "fragrance"
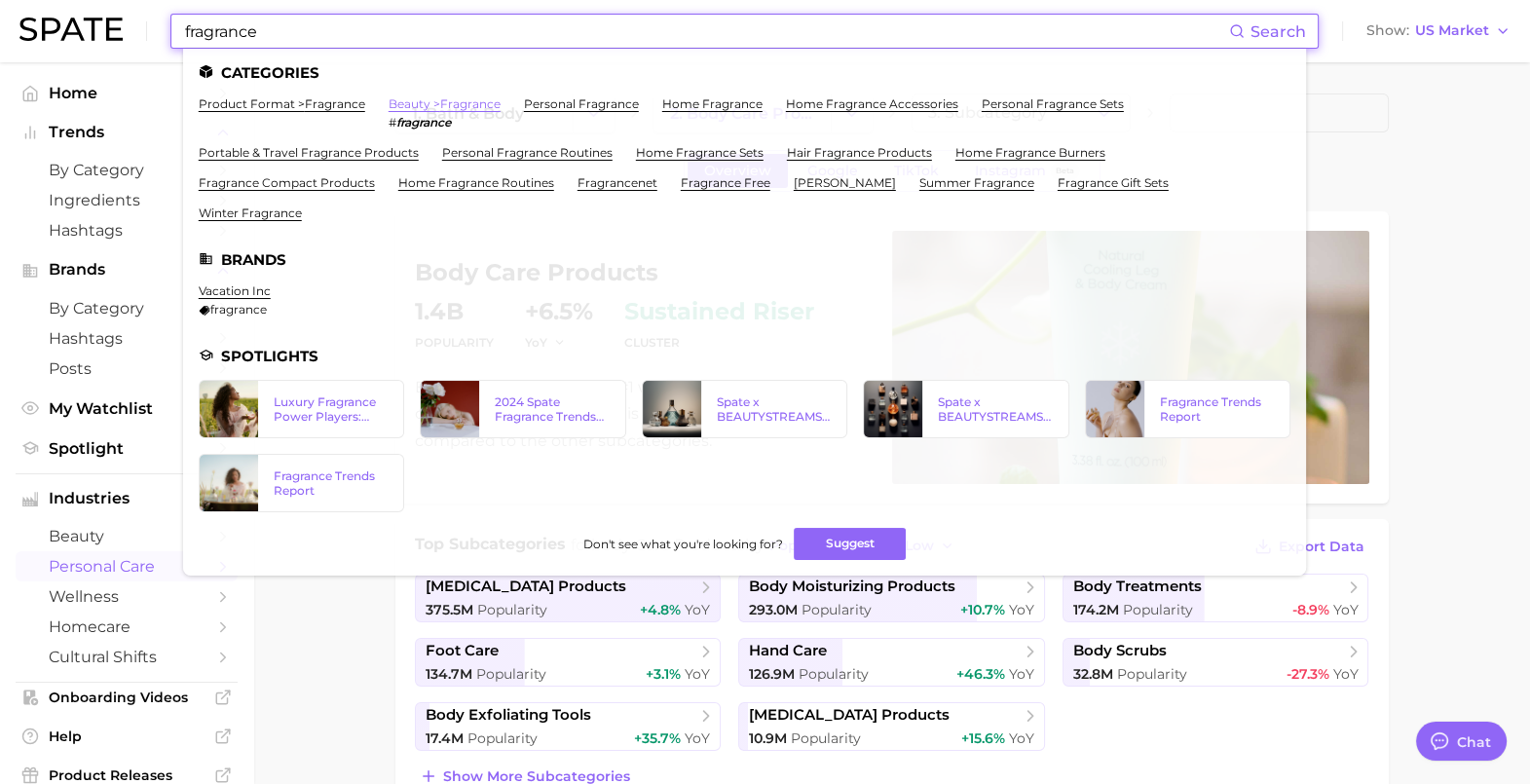
click at [437, 104] on link "beauty > fragrance" at bounding box center [445, 103] width 112 height 15
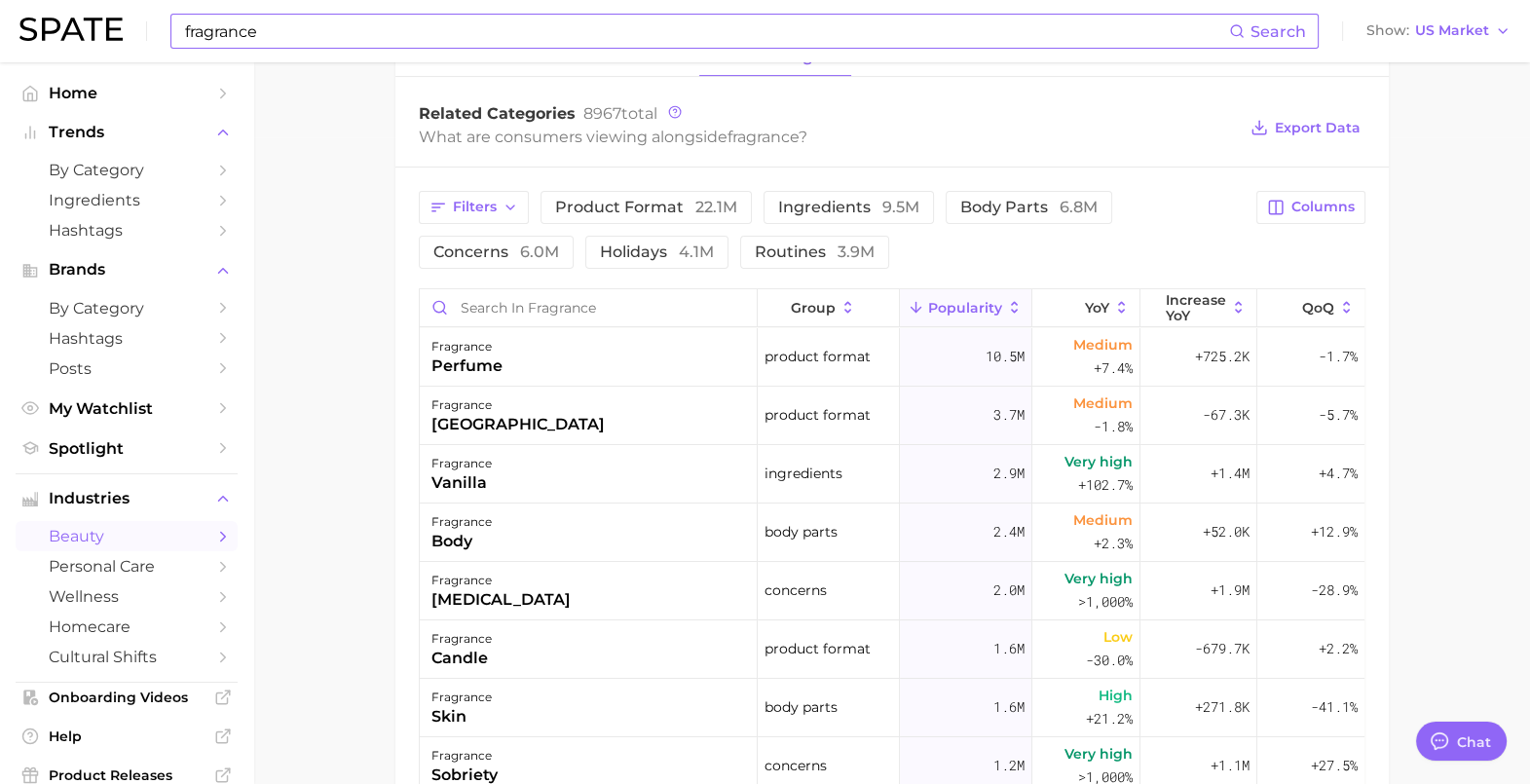
scroll to position [608, 0]
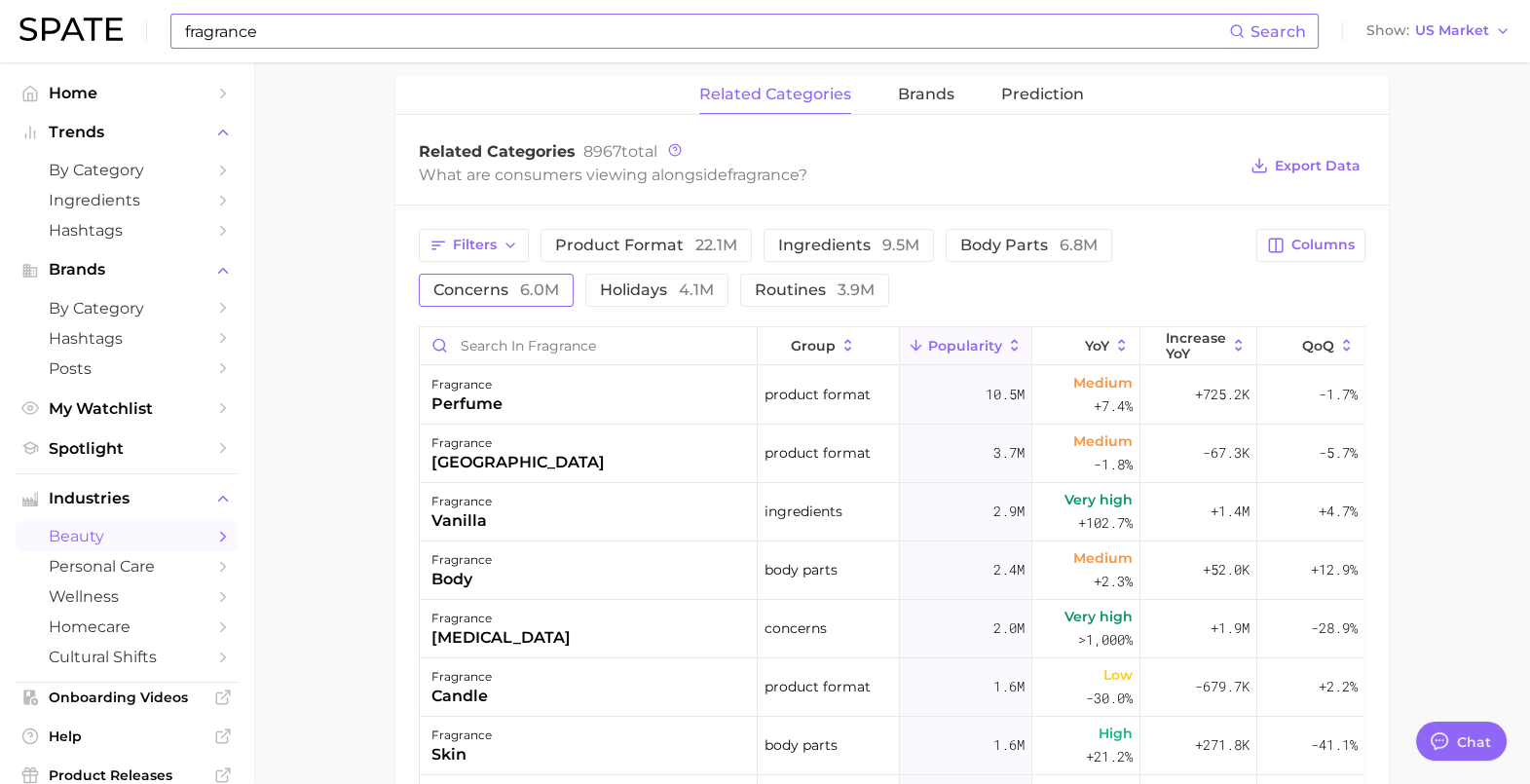
click at [502, 284] on span "concerns 6.0m" at bounding box center [497, 290] width 126 height 16
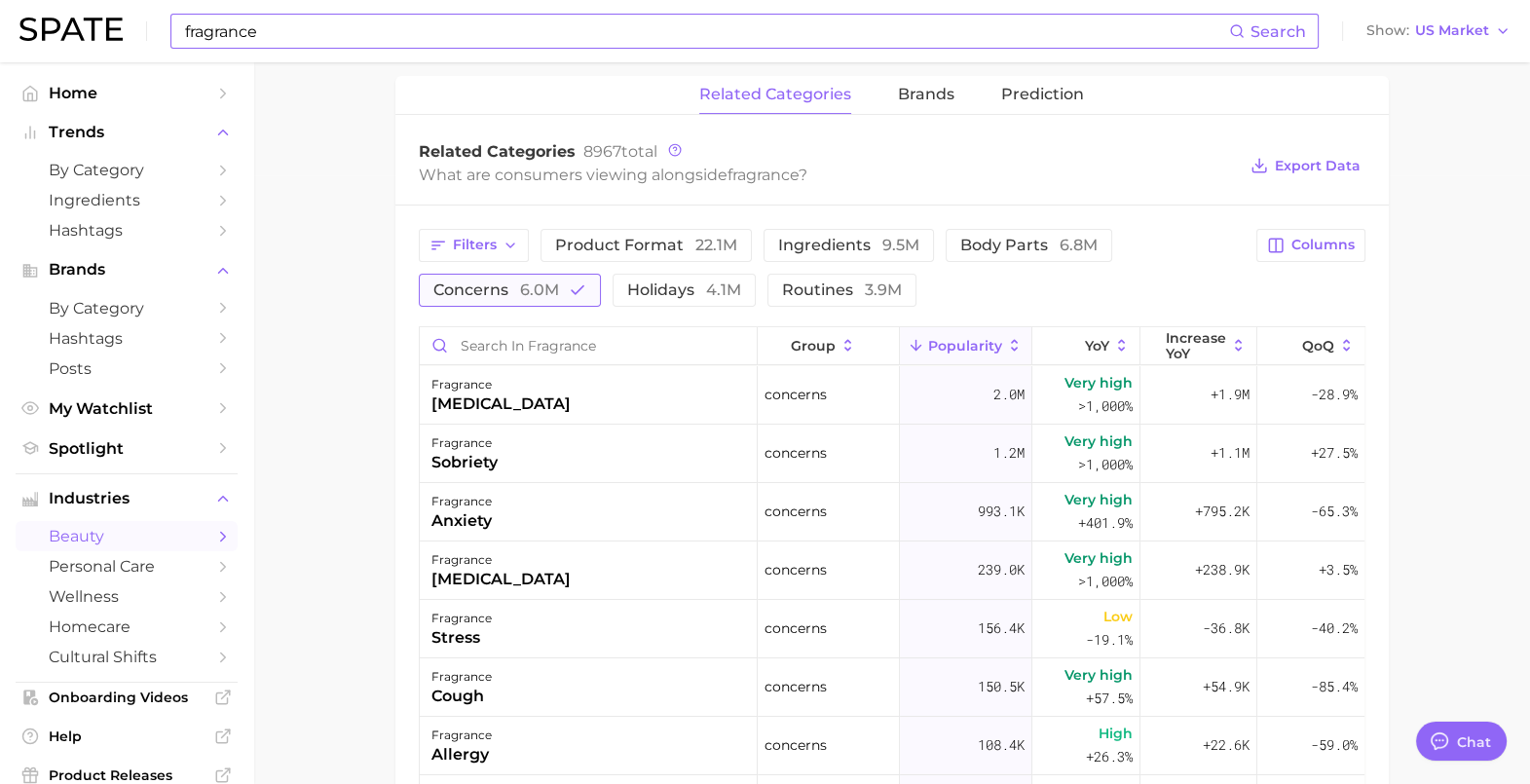
click at [534, 285] on span "6.0m" at bounding box center [540, 289] width 39 height 19
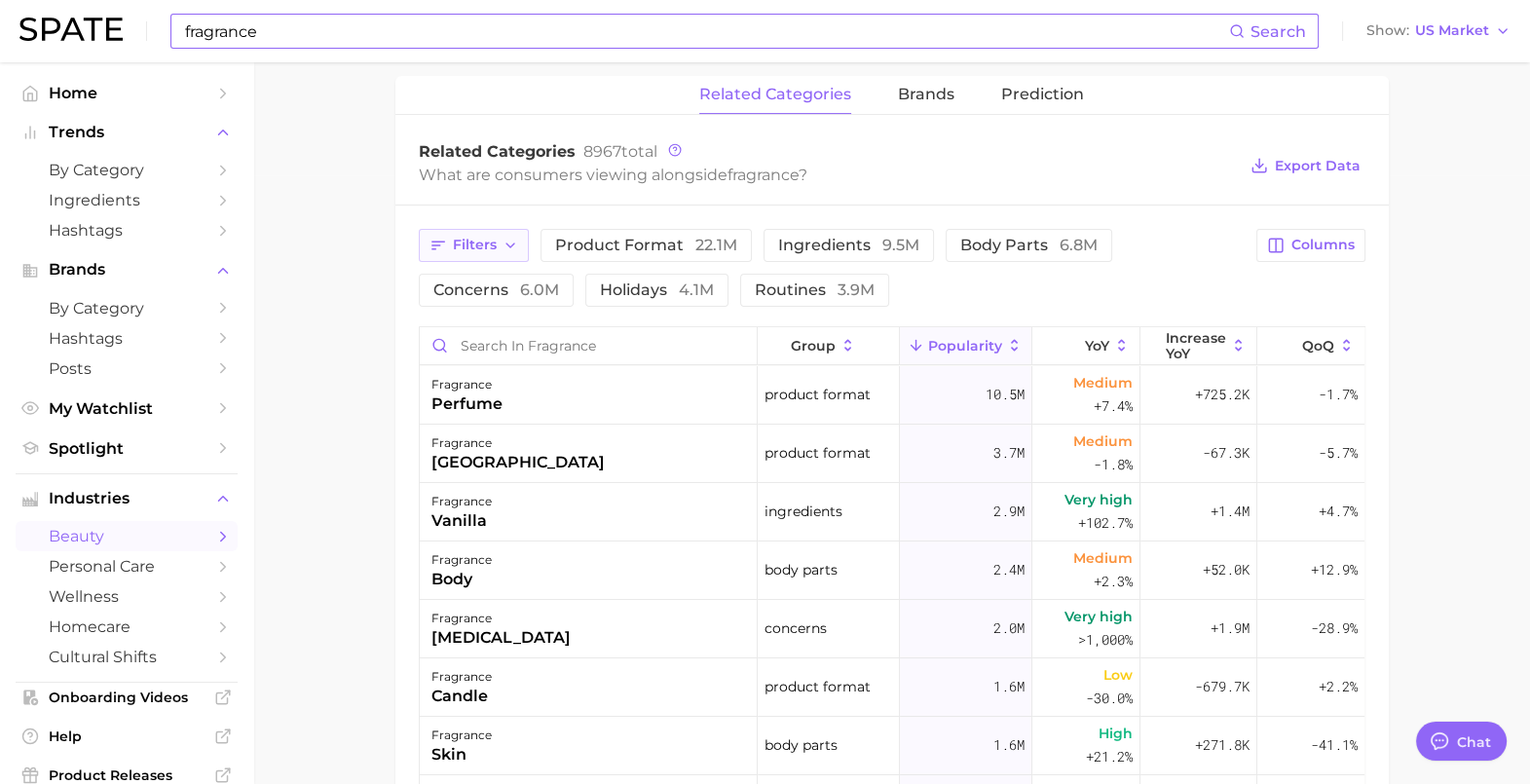
click at [482, 247] on span "Filters" at bounding box center [474, 244] width 44 height 17
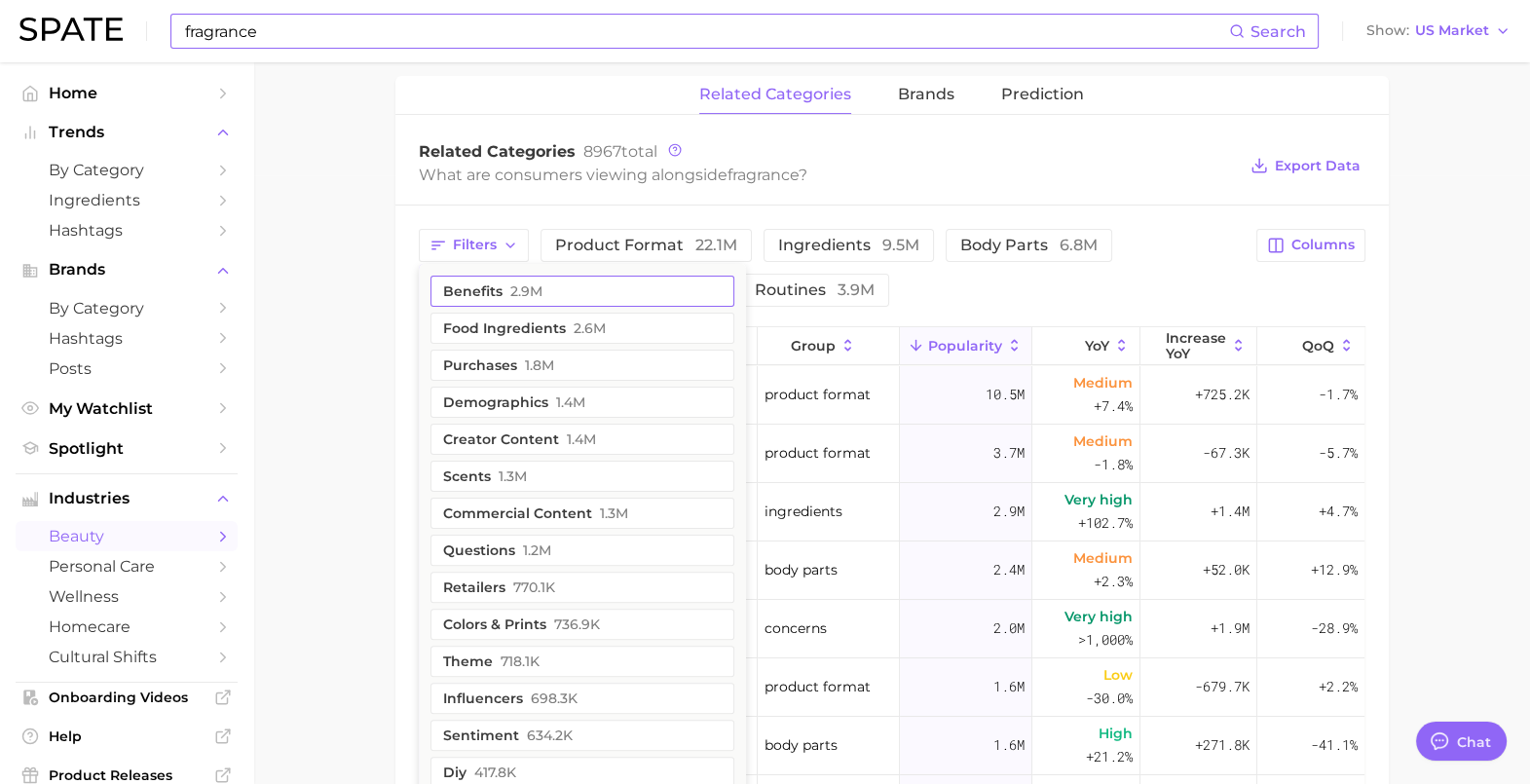
click at [550, 285] on button "benefits 2.9m" at bounding box center [583, 291] width 304 height 31
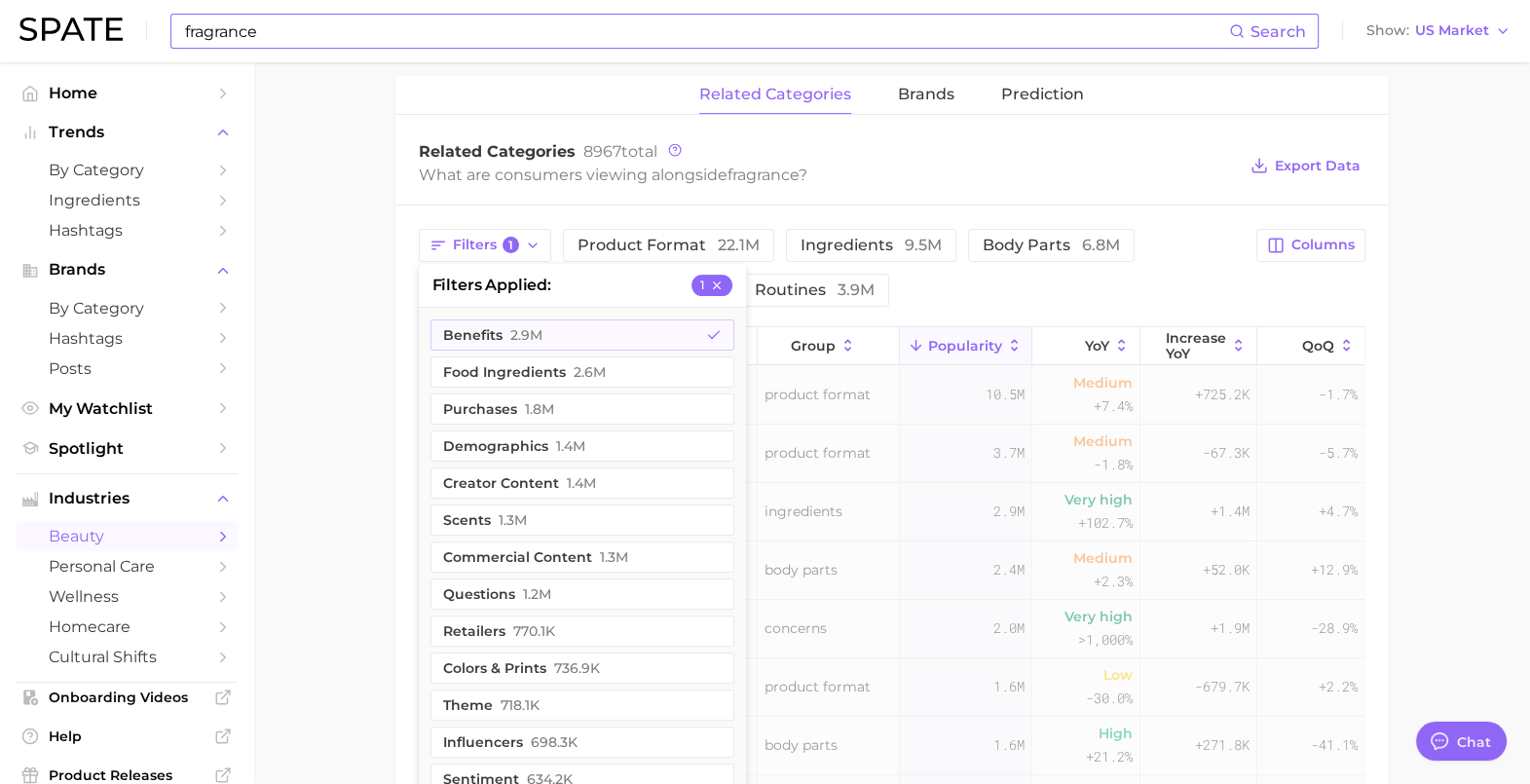
click at [340, 361] on main "1. fragrance 2. Subcategory Overview Google TikTok Instagram Beta fragrance Pop…" at bounding box center [891, 341] width 1277 height 1777
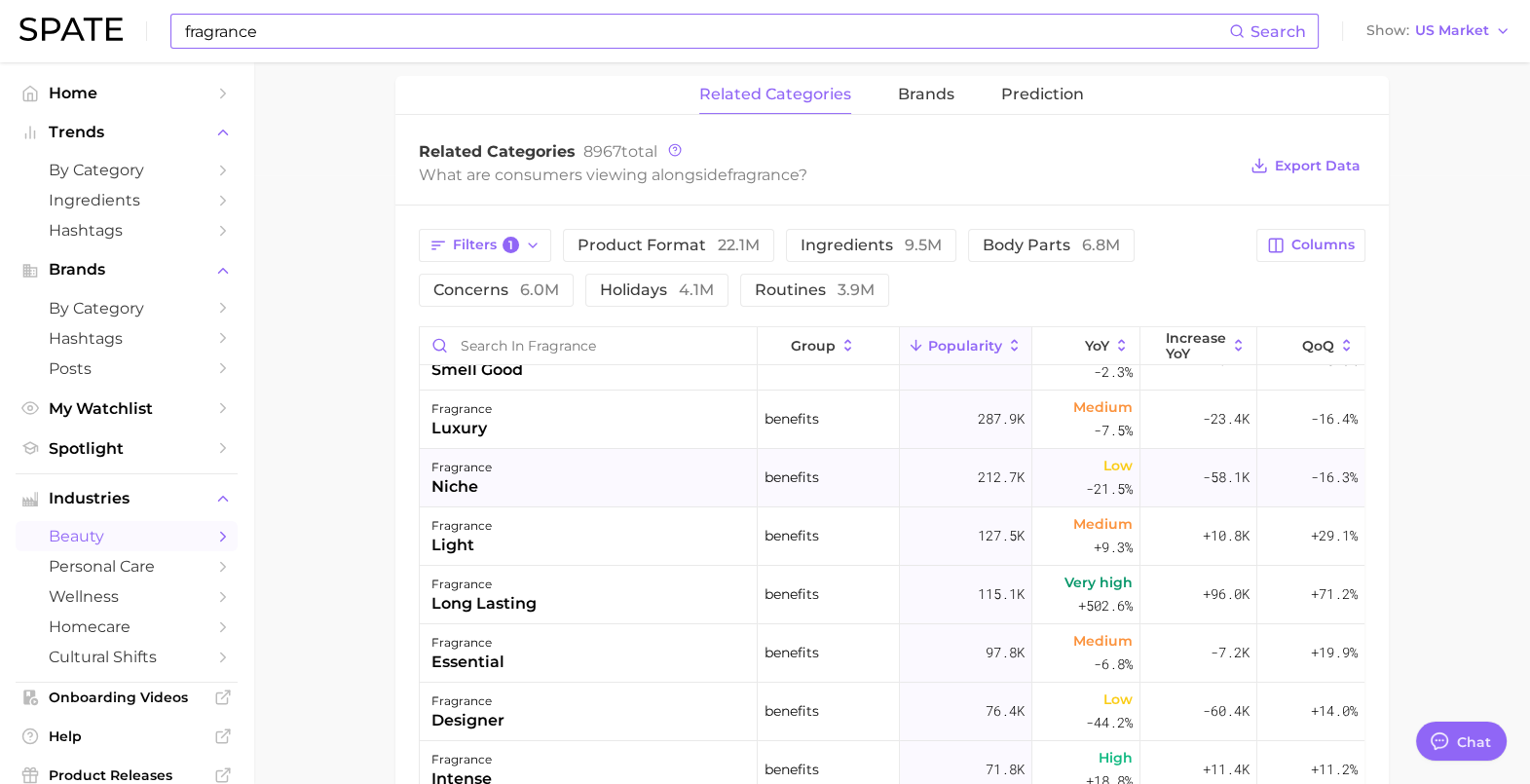
scroll to position [0, 0]
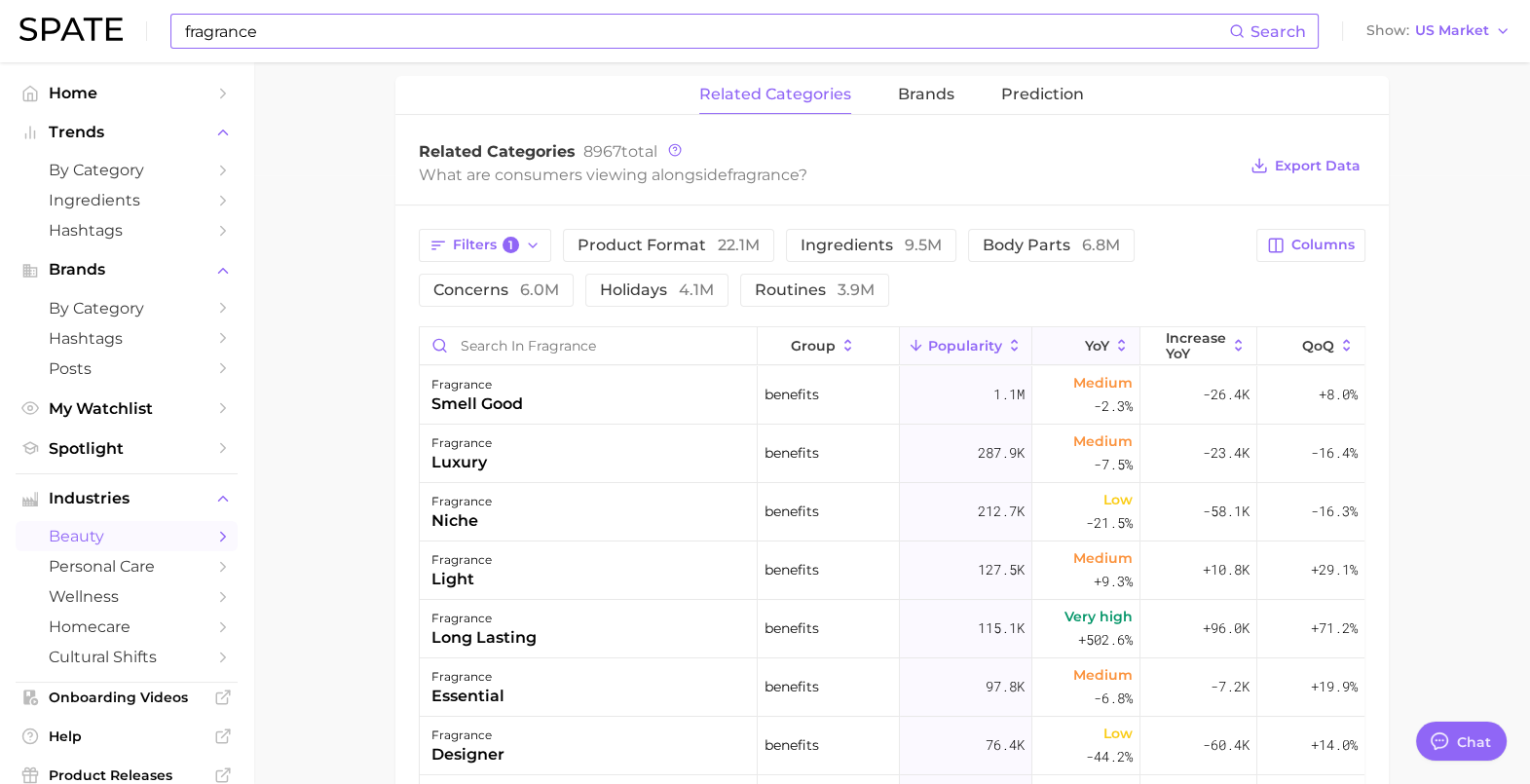
click at [1119, 345] on icon at bounding box center [1122, 345] width 7 height 12
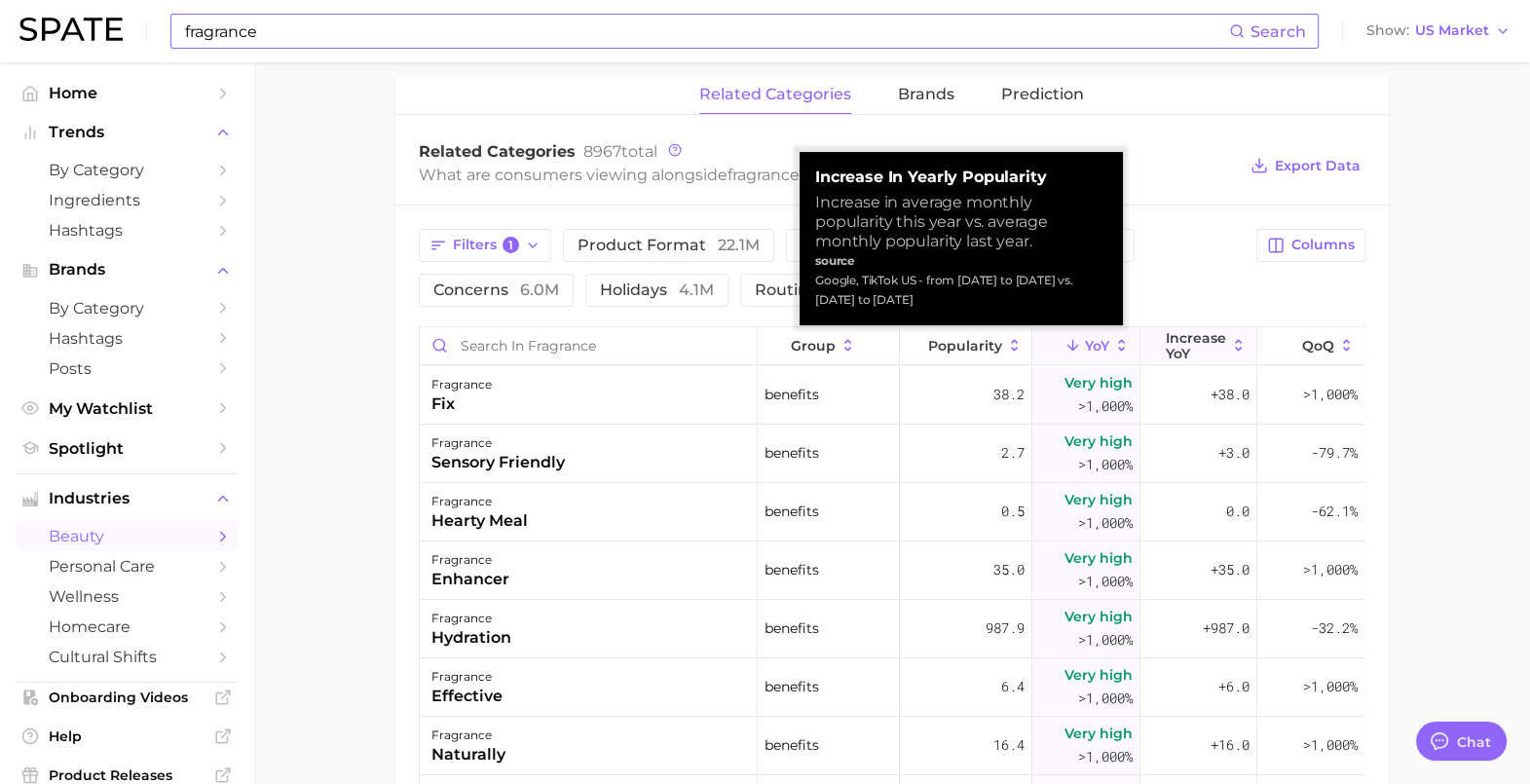
click at [1184, 340] on span "Increase YoY" at bounding box center [1196, 345] width 61 height 31
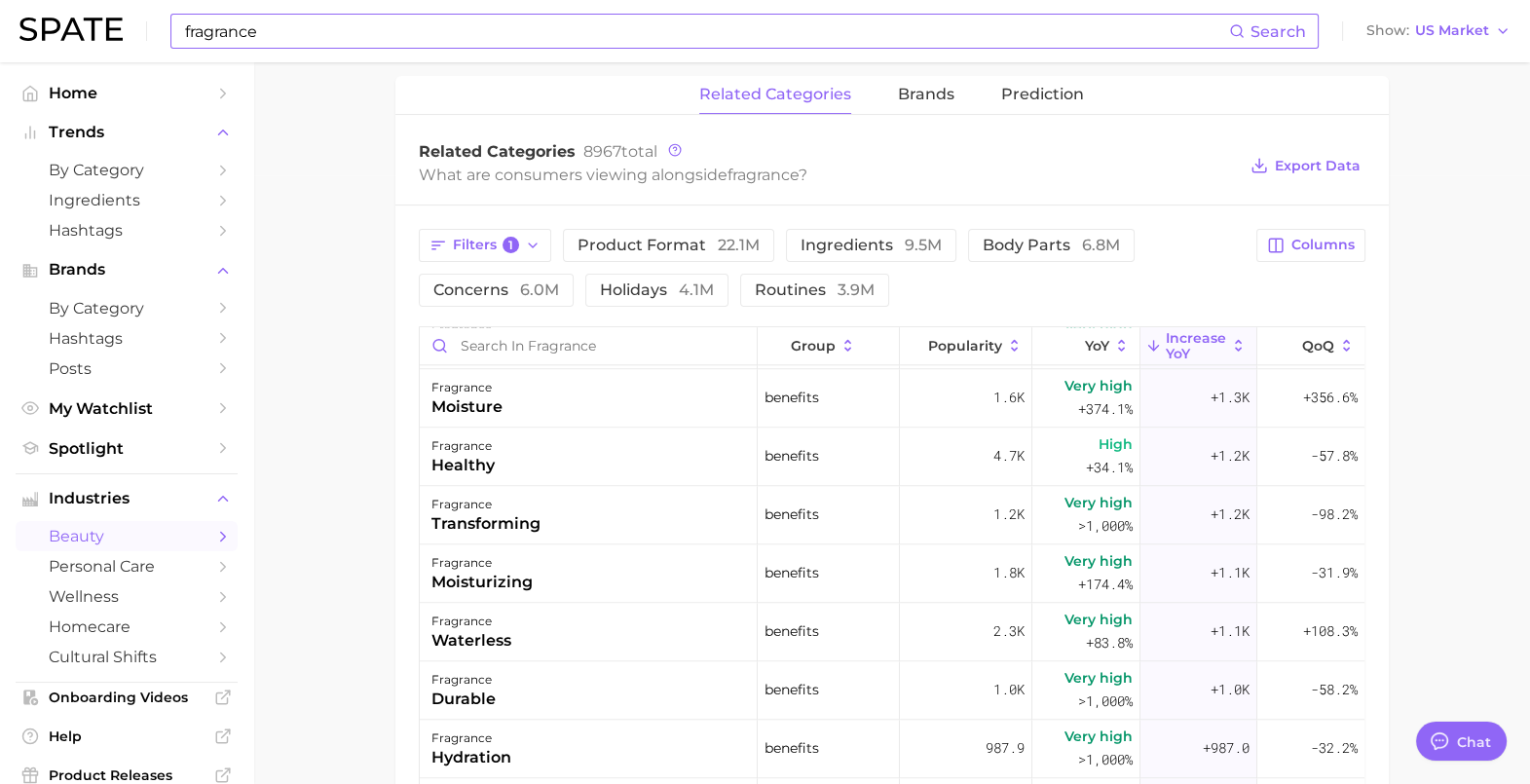
scroll to position [2799, 0]
click at [533, 345] on input "Search in fragrance" at bounding box center [589, 345] width 338 height 37
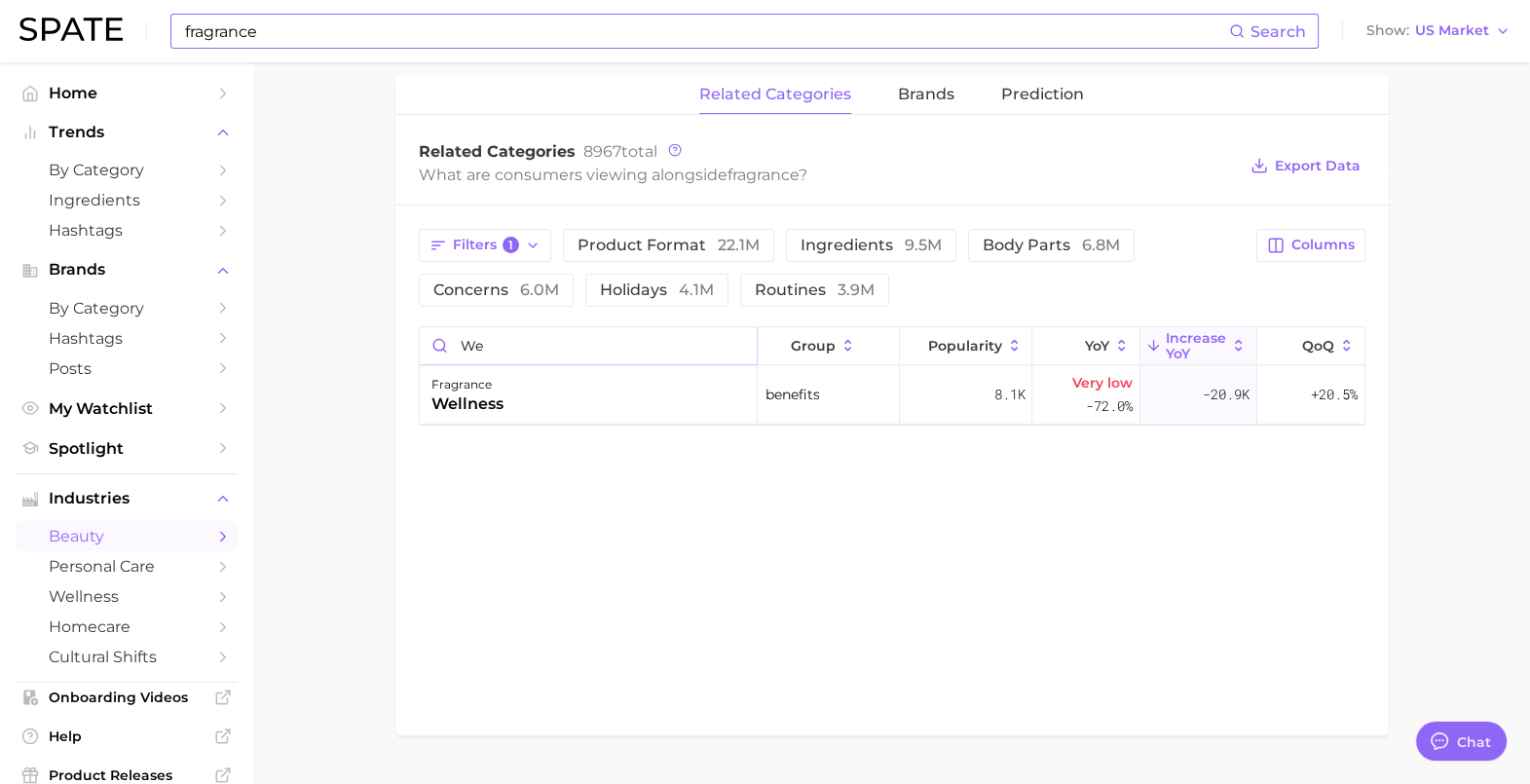
type input "w"
click at [539, 234] on button "Filters 1" at bounding box center [486, 245] width 133 height 33
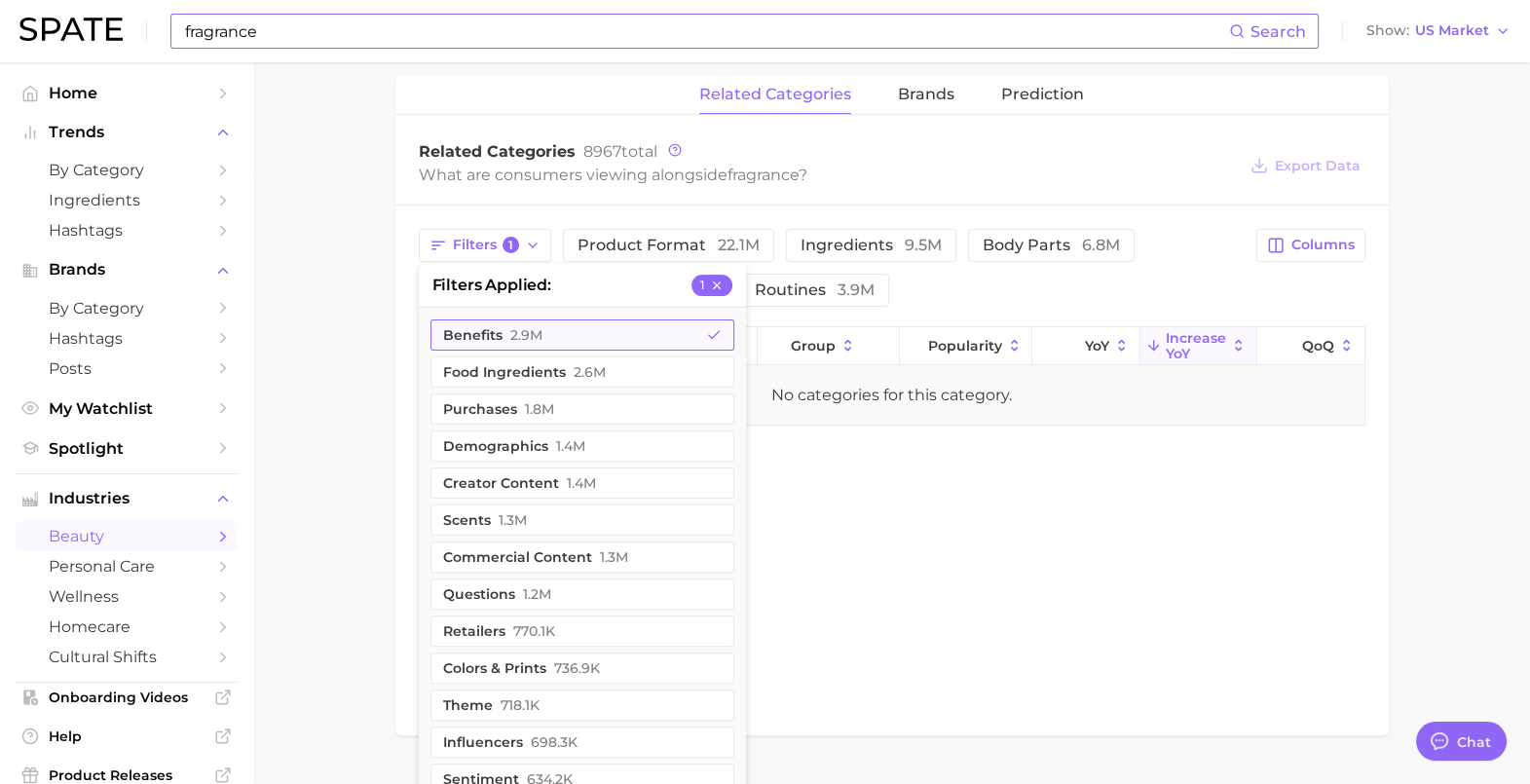
click at [493, 336] on button "benefits 2.9m" at bounding box center [583, 336] width 304 height 31
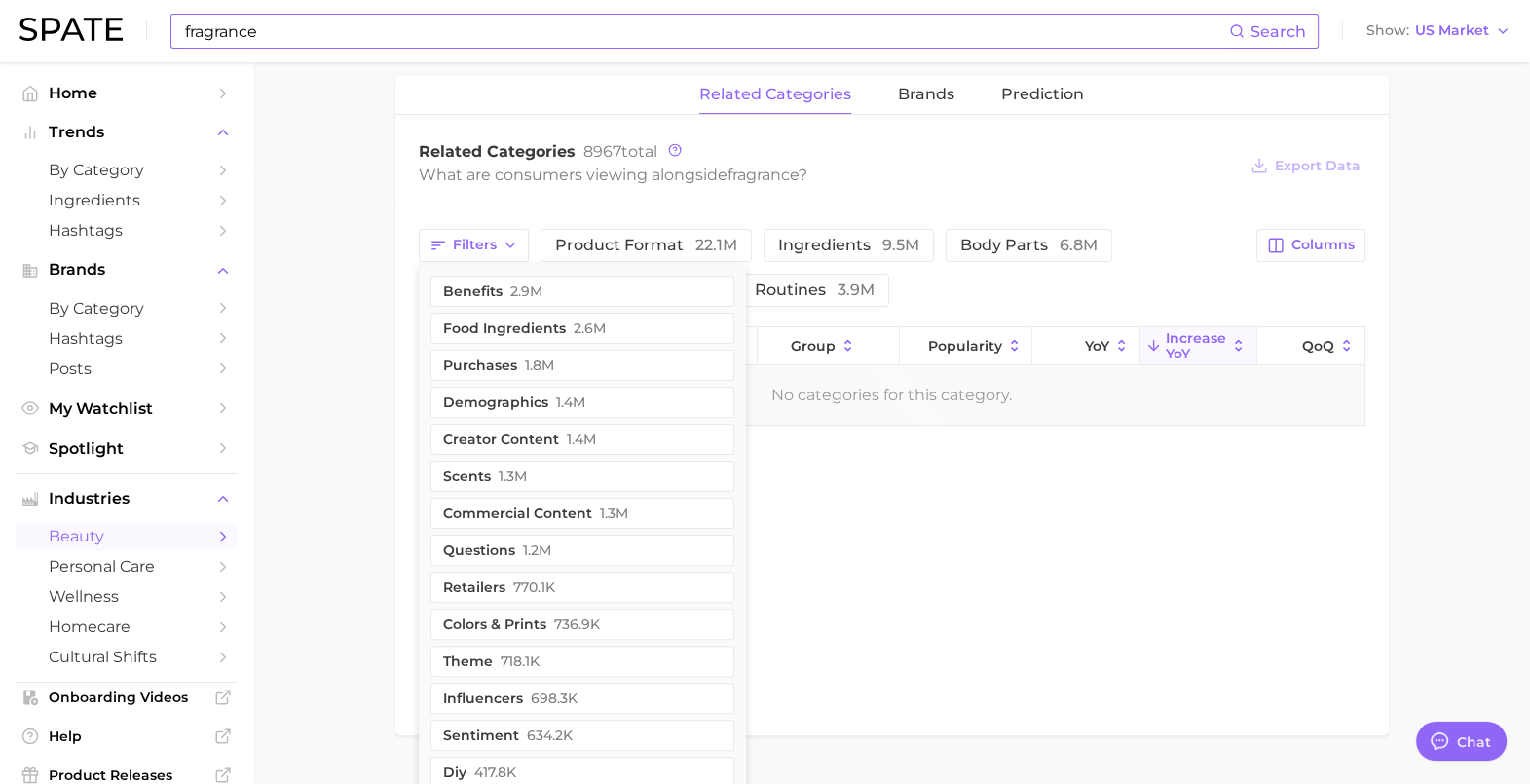
click at [374, 385] on main "1. fragrance 2. Subcategory Overview Google TikTok Instagram Beta fragrance Pop…" at bounding box center [891, 142] width 1277 height 1379
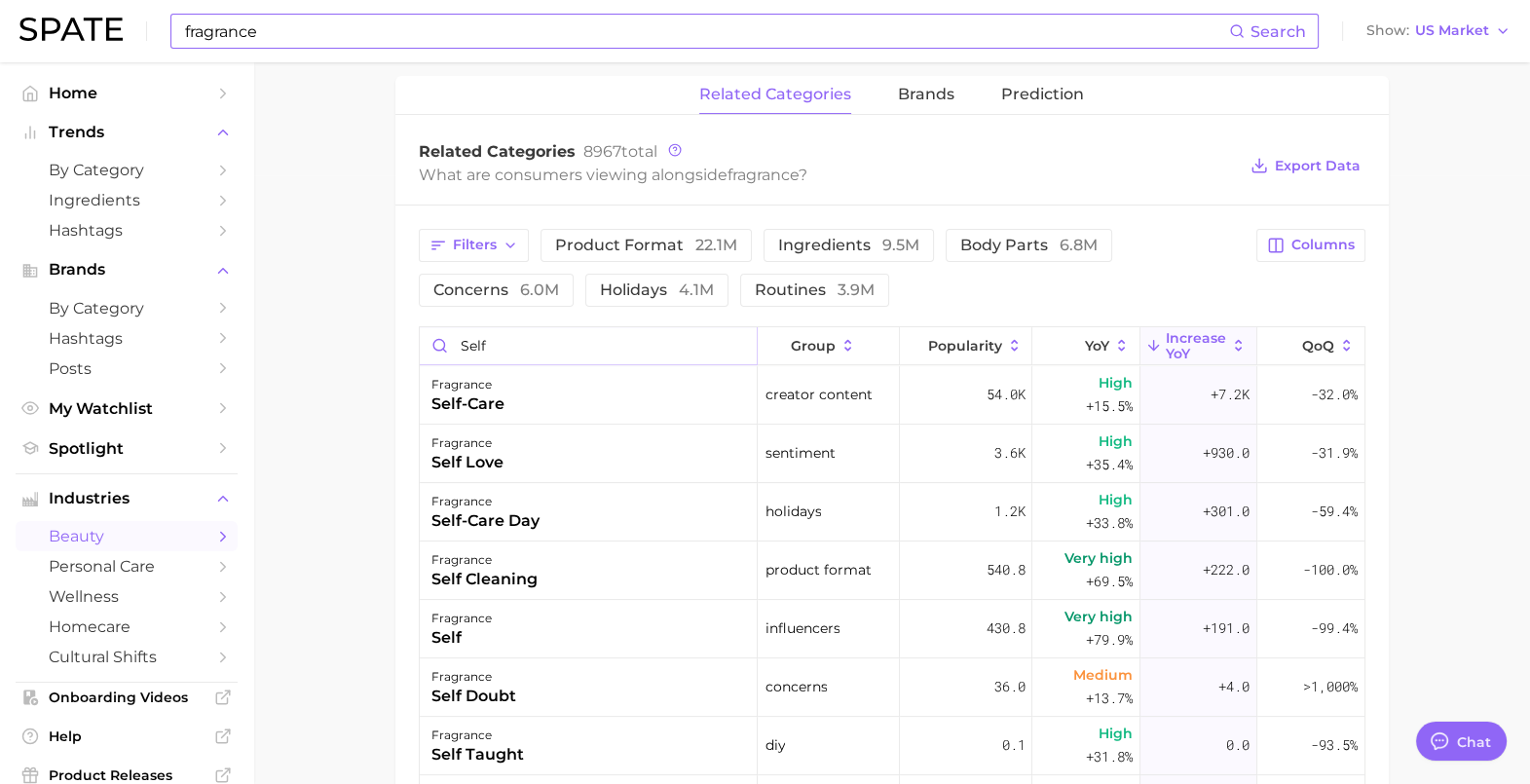
click at [501, 348] on input "self" at bounding box center [589, 345] width 338 height 37
drag, startPoint x: 495, startPoint y: 347, endPoint x: 435, endPoint y: 344, distance: 60.1
click at [435, 344] on input "self" at bounding box center [589, 345] width 338 height 37
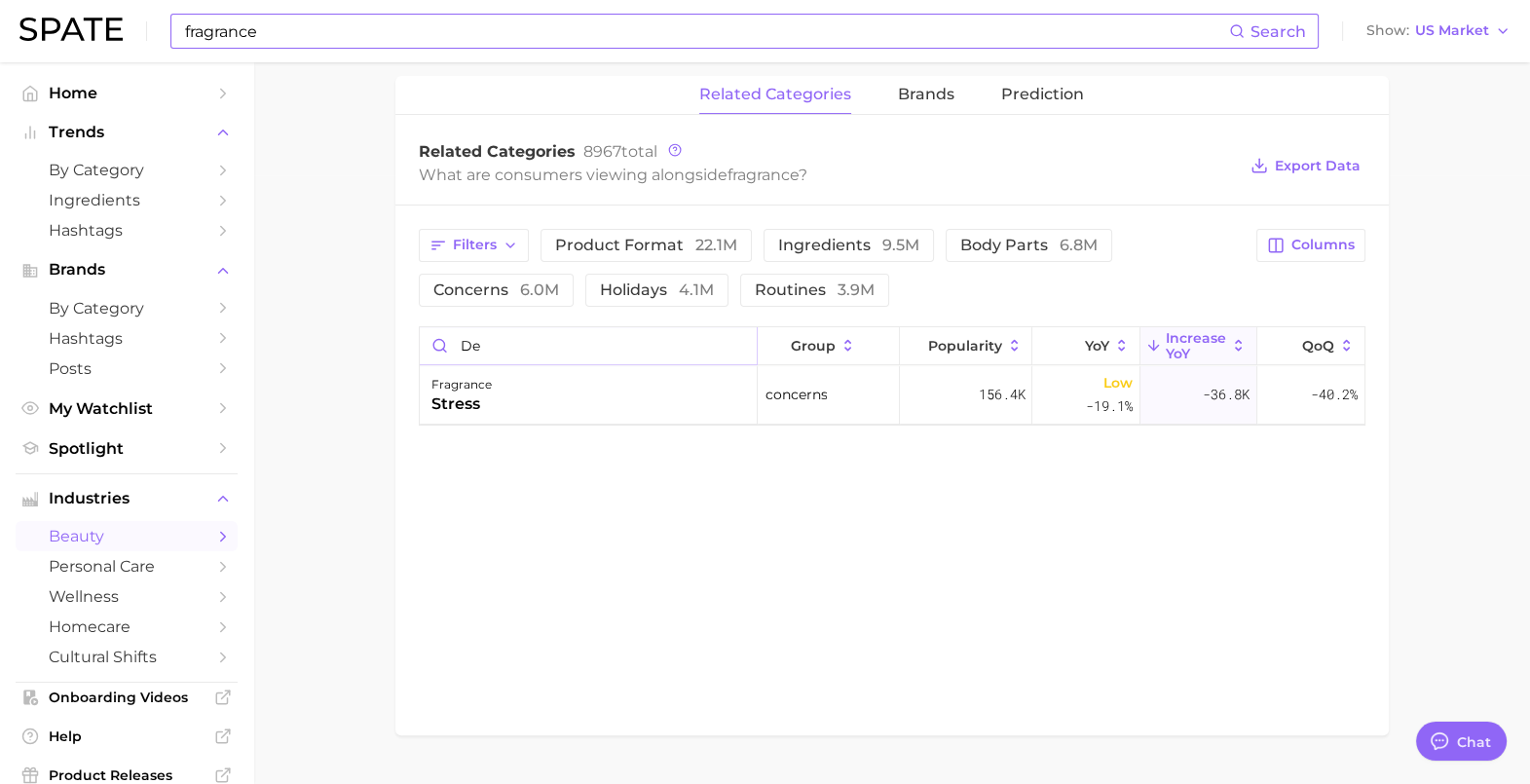
type input "d"
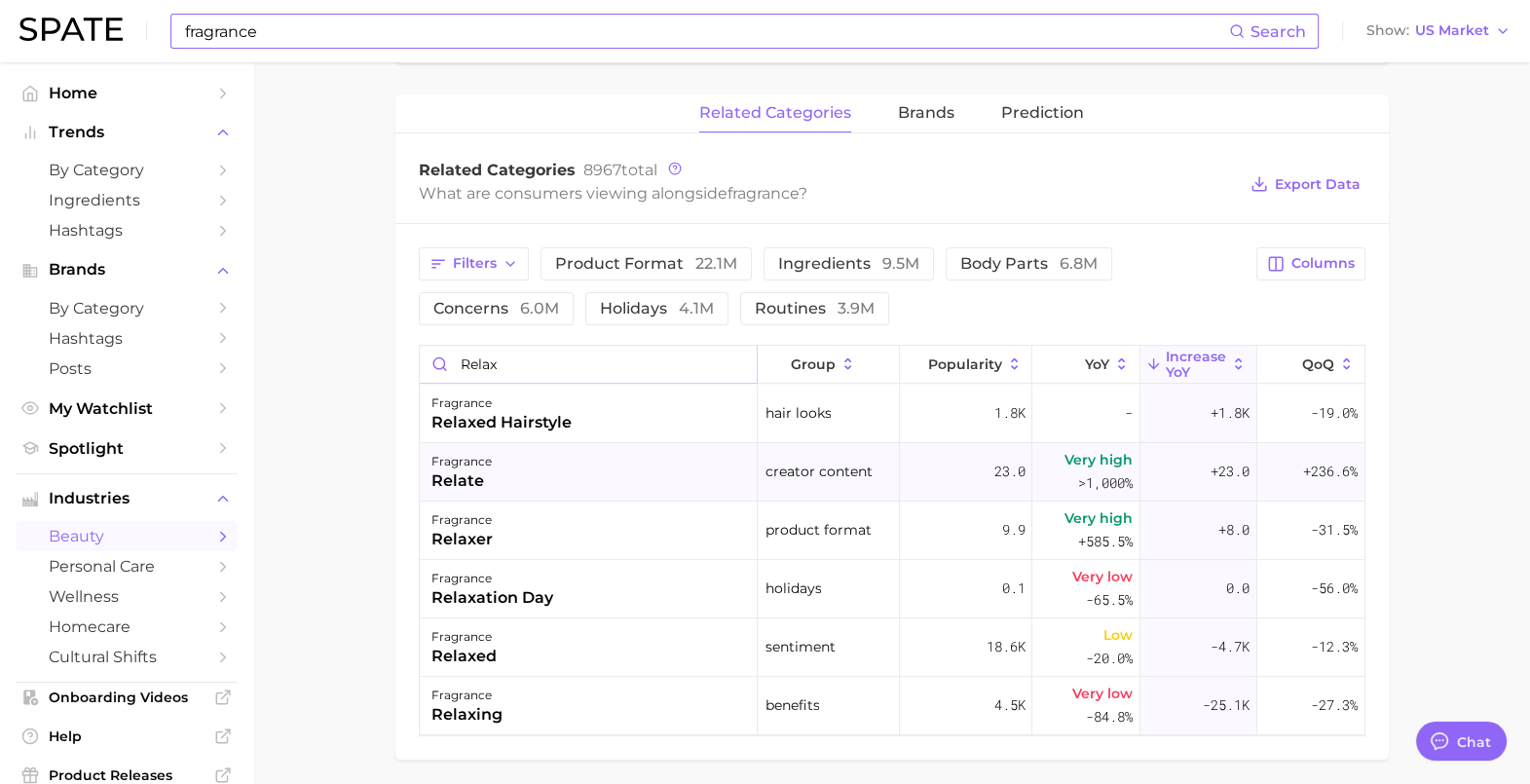
scroll to position [539, 0]
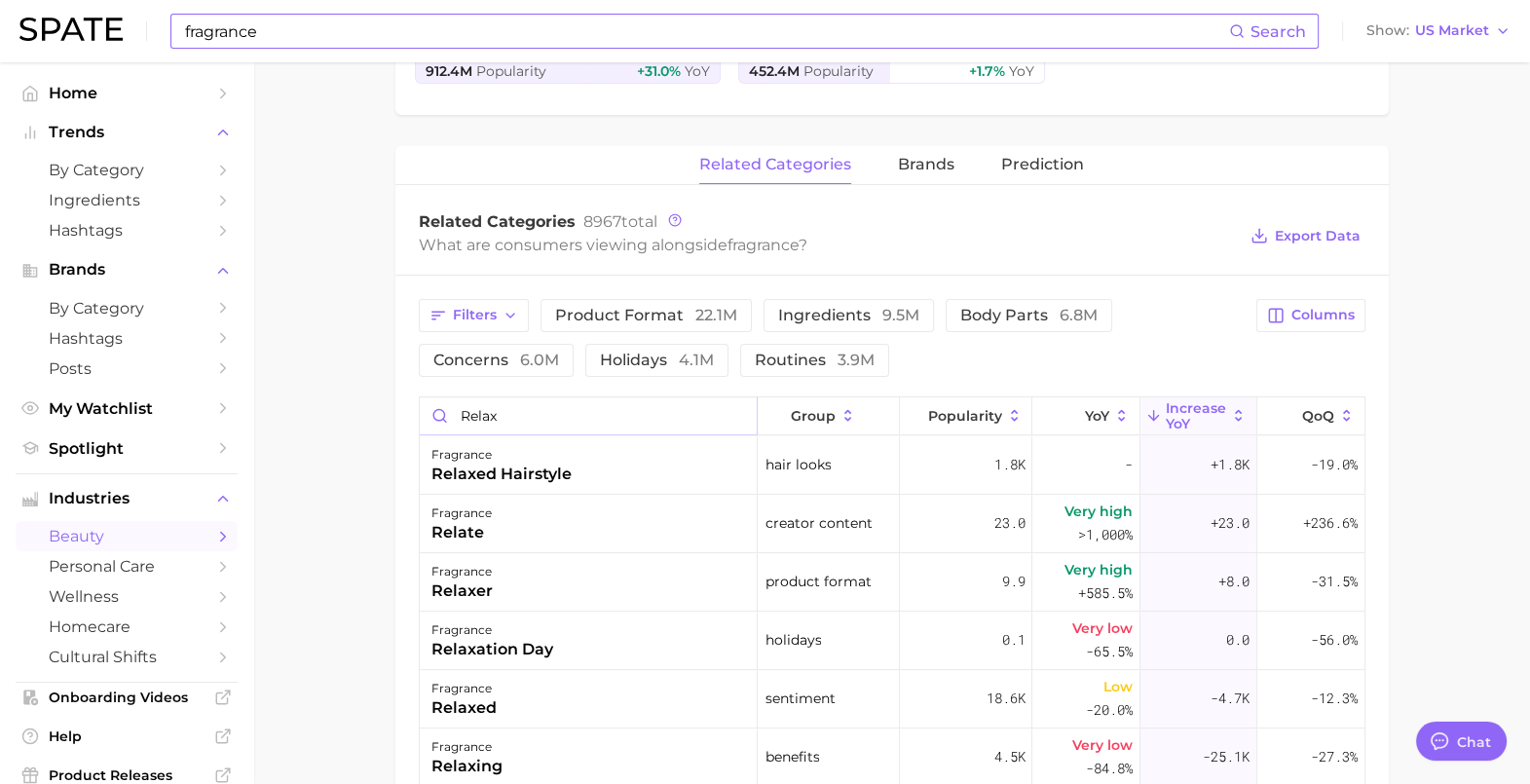
drag, startPoint x: 505, startPoint y: 418, endPoint x: 394, endPoint y: 416, distance: 111.0
click at [396, 416] on div "Filters product format 22.1m ingredients 9.5m body parts 6.8m concerns 6.0m hol…" at bounding box center [892, 544] width 993 height 536
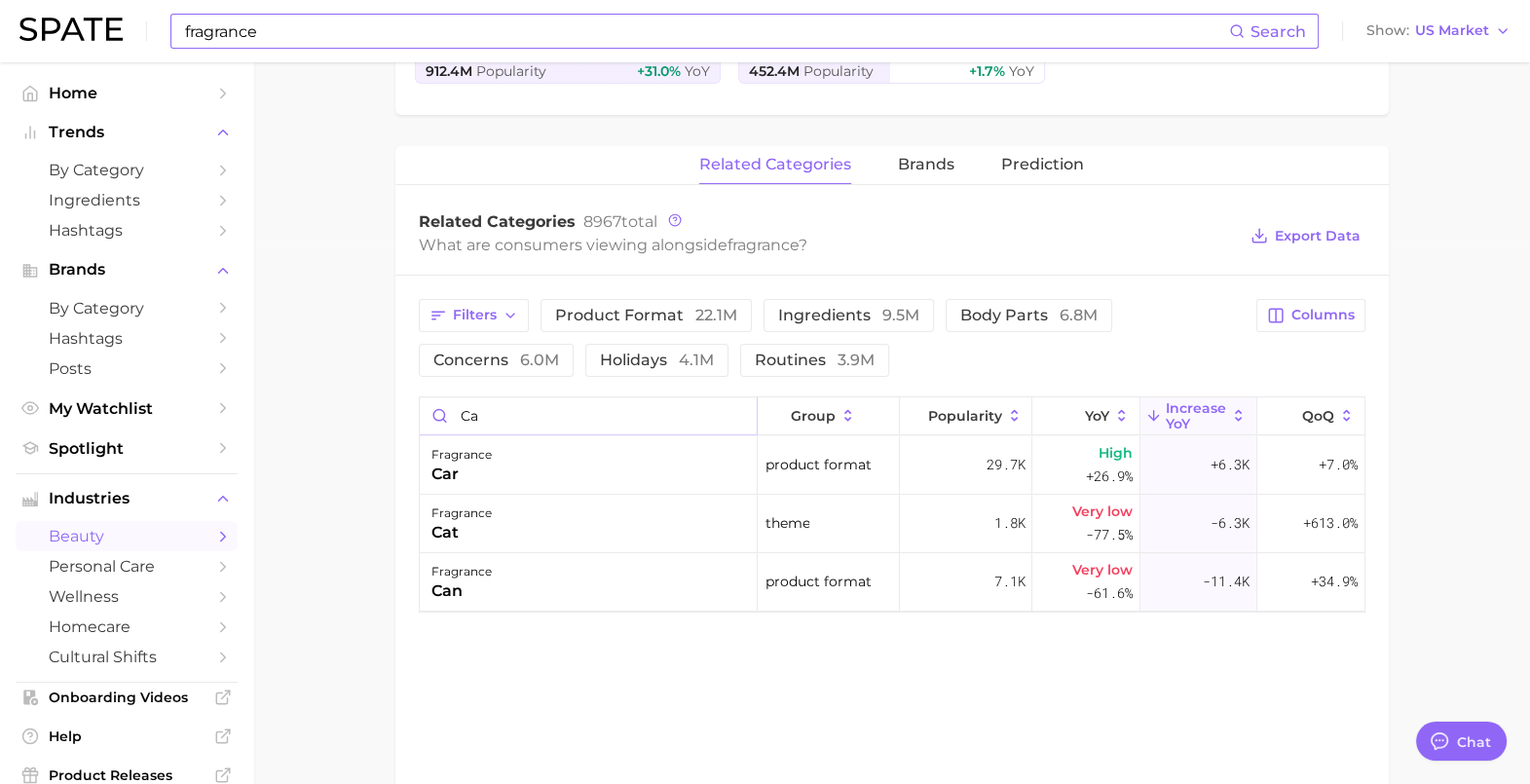
click at [515, 399] on input "ca" at bounding box center [589, 416] width 338 height 37
type input "calm"
drag, startPoint x: 506, startPoint y: 414, endPoint x: 407, endPoint y: 409, distance: 99.1
click at [408, 409] on div "Filters product format 22.1m ingredients 9.5m body parts 6.8m concerns 6.0m hol…" at bounding box center [892, 455] width 993 height 360
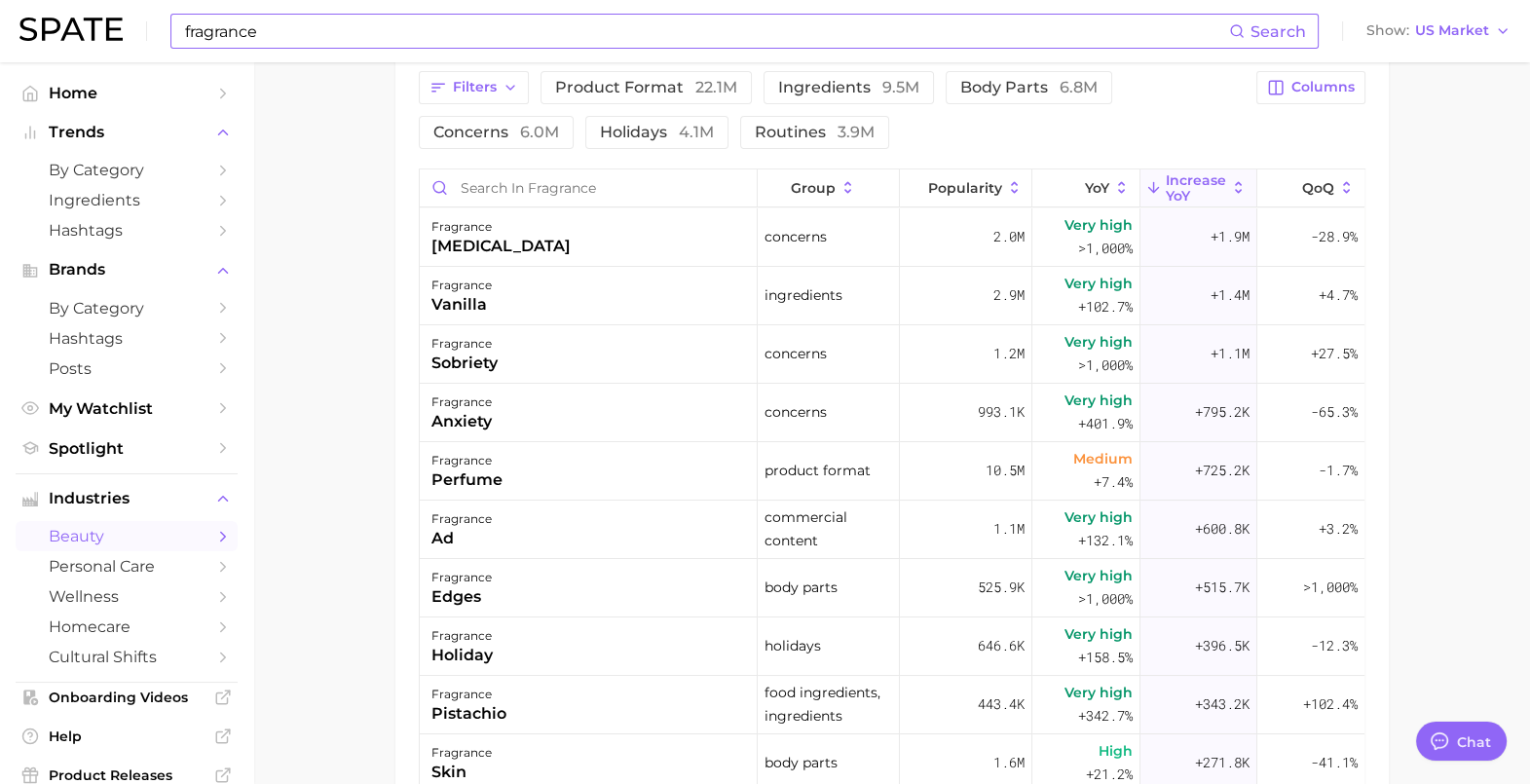
scroll to position [444, 0]
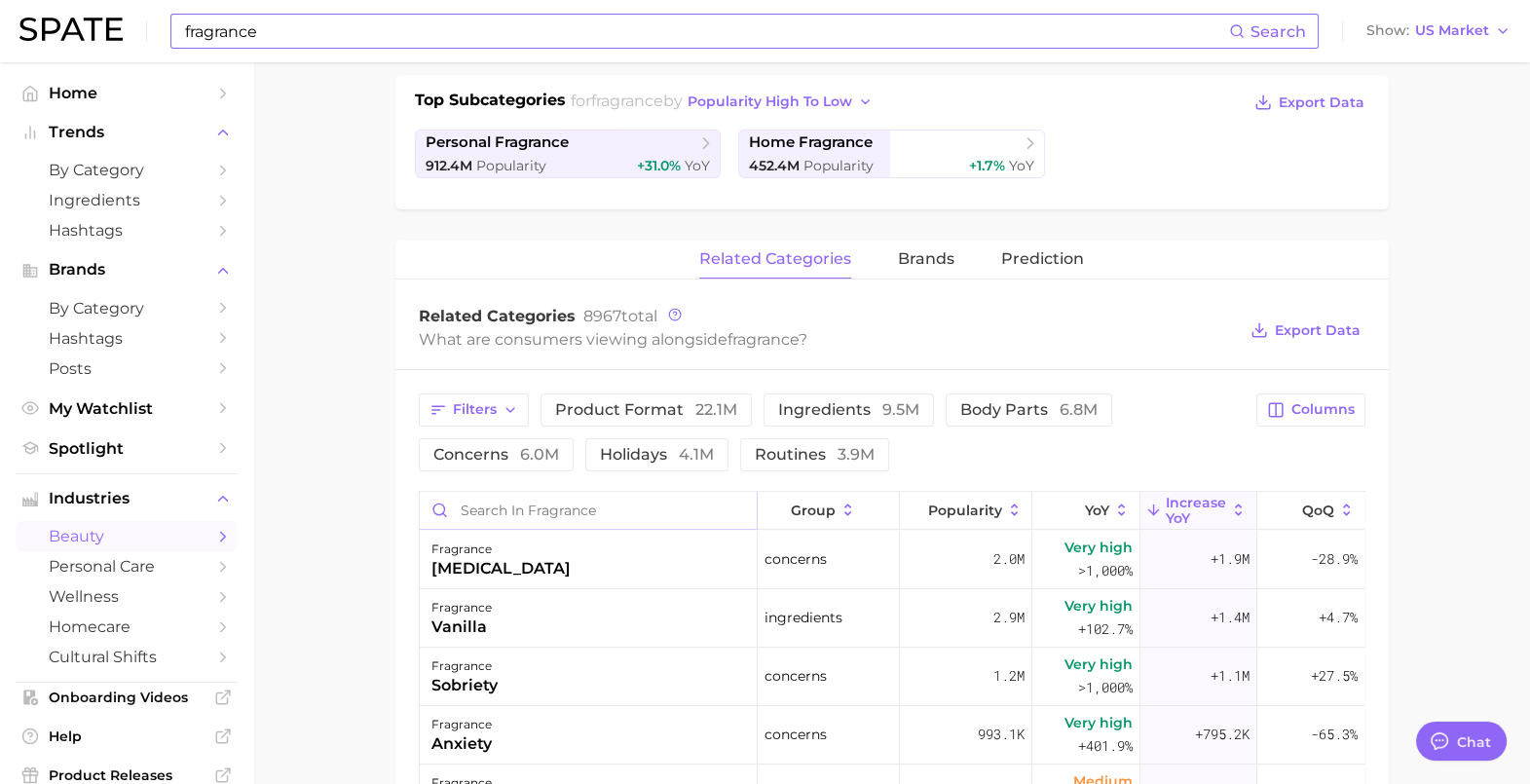
click at [468, 503] on input "Search in fragrance" at bounding box center [589, 510] width 338 height 37
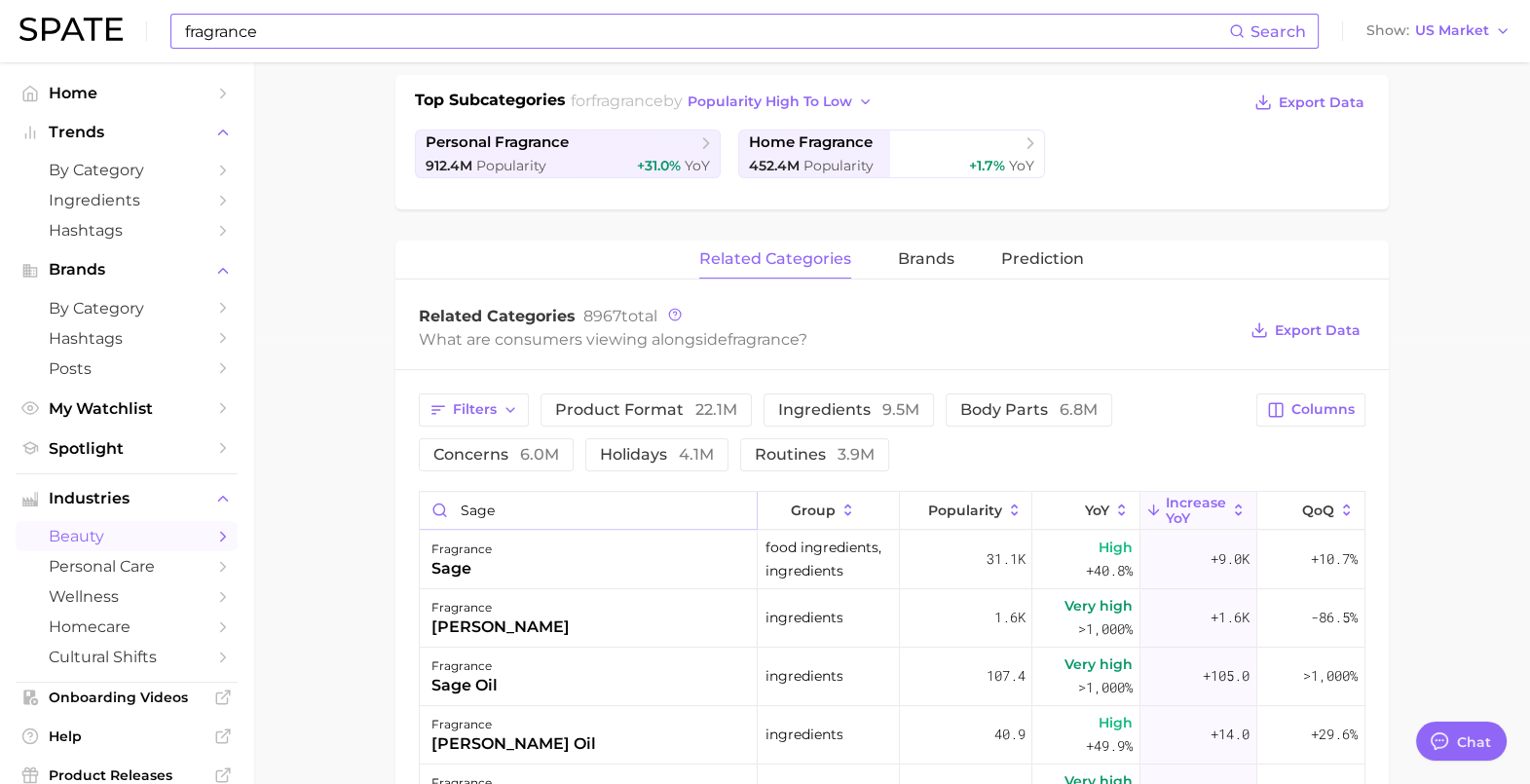
drag, startPoint x: 490, startPoint y: 506, endPoint x: 444, endPoint y: 510, distance: 46.2
click at [444, 510] on input "sage" at bounding box center [589, 510] width 338 height 37
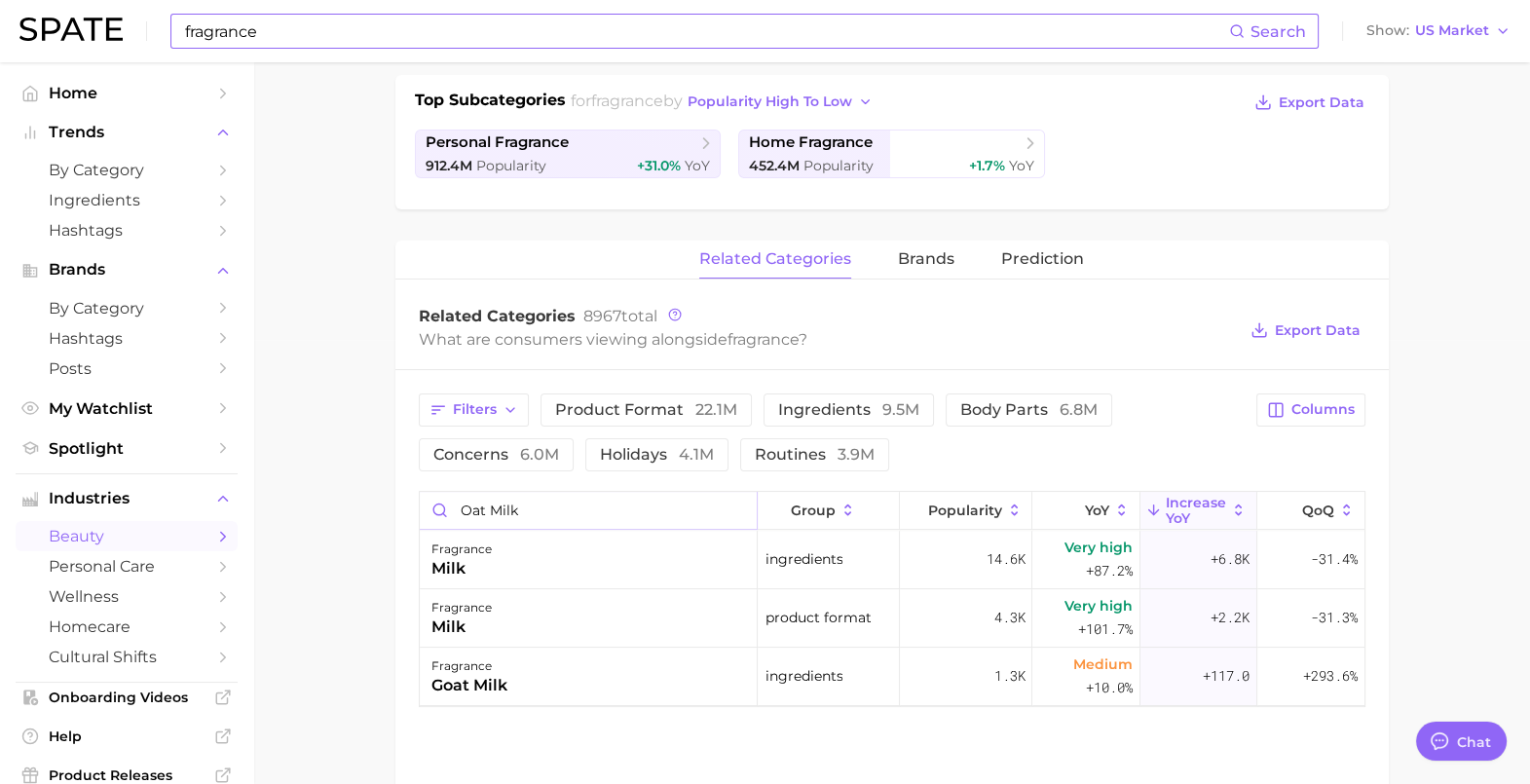
drag, startPoint x: 516, startPoint y: 506, endPoint x: 486, endPoint y: 498, distance: 31.0
click at [486, 498] on input "oat milk" at bounding box center [589, 510] width 338 height 37
type input "oat"
click at [341, 521] on main "1. fragrance 2. Subcategory Overview Google TikTok Instagram Beta fragrance Pop…" at bounding box center [891, 307] width 1277 height 1379
type textarea "x"
